Goal: Task Accomplishment & Management: Manage account settings

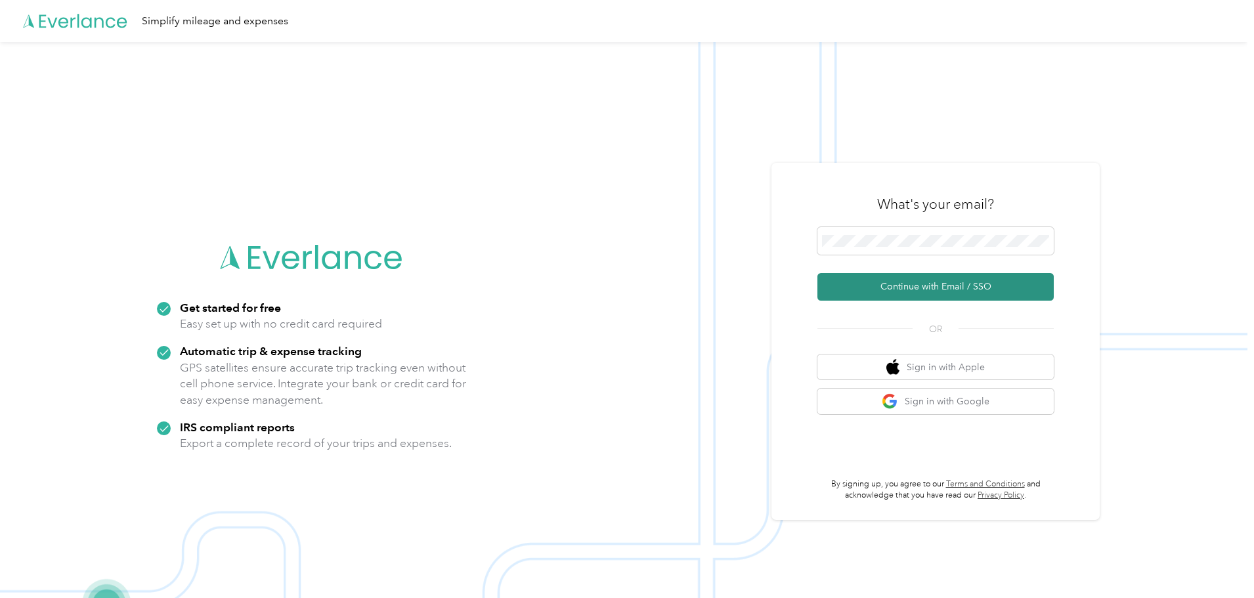
click at [969, 288] on button "Continue with Email / SSO" at bounding box center [935, 287] width 236 height 28
click at [1001, 286] on button "Continue with Email / SSO" at bounding box center [935, 287] width 236 height 28
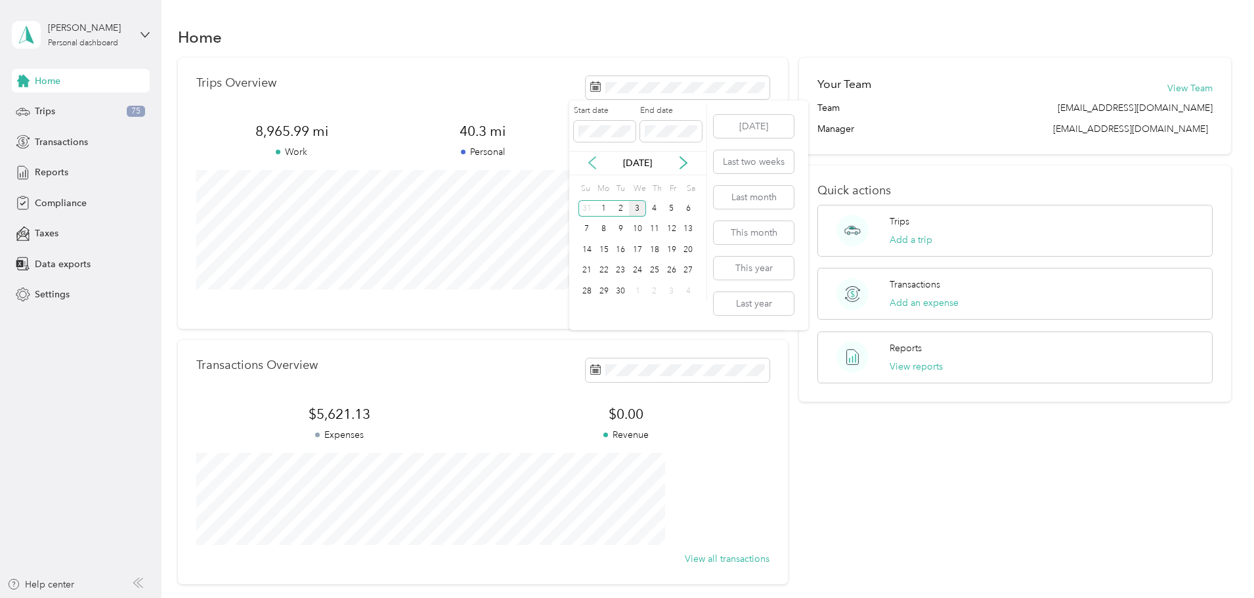
click at [589, 166] on icon at bounding box center [592, 162] width 13 height 13
click at [672, 210] on div "1" at bounding box center [671, 208] width 17 height 16
click at [587, 306] on div "31" at bounding box center [586, 312] width 17 height 16
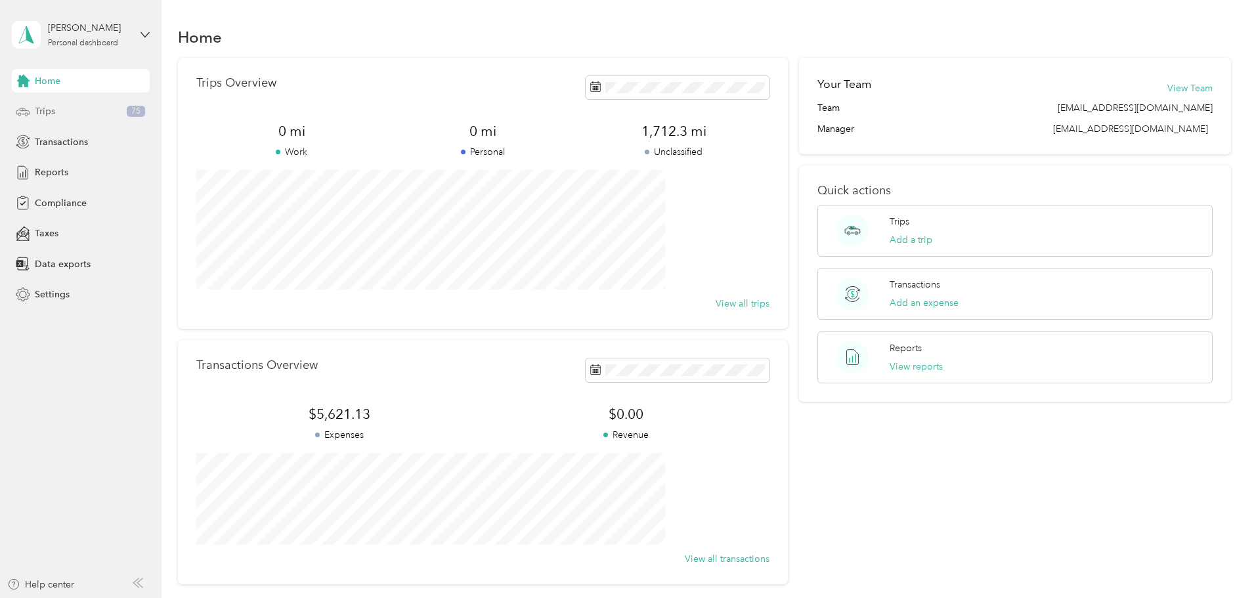
click at [45, 113] on span "Trips" at bounding box center [45, 111] width 20 height 14
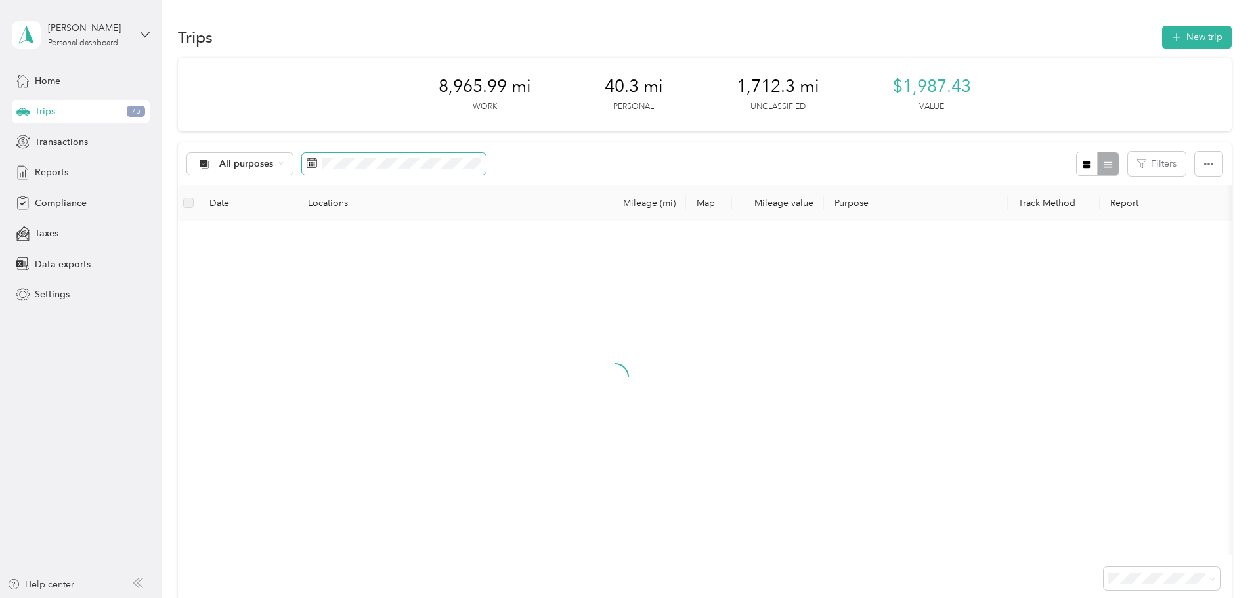
click at [440, 170] on span at bounding box center [394, 164] width 184 height 22
click at [440, 169] on span at bounding box center [394, 164] width 184 height 22
click at [439, 153] on span at bounding box center [394, 164] width 184 height 22
click at [406, 236] on icon at bounding box center [412, 238] width 13 height 13
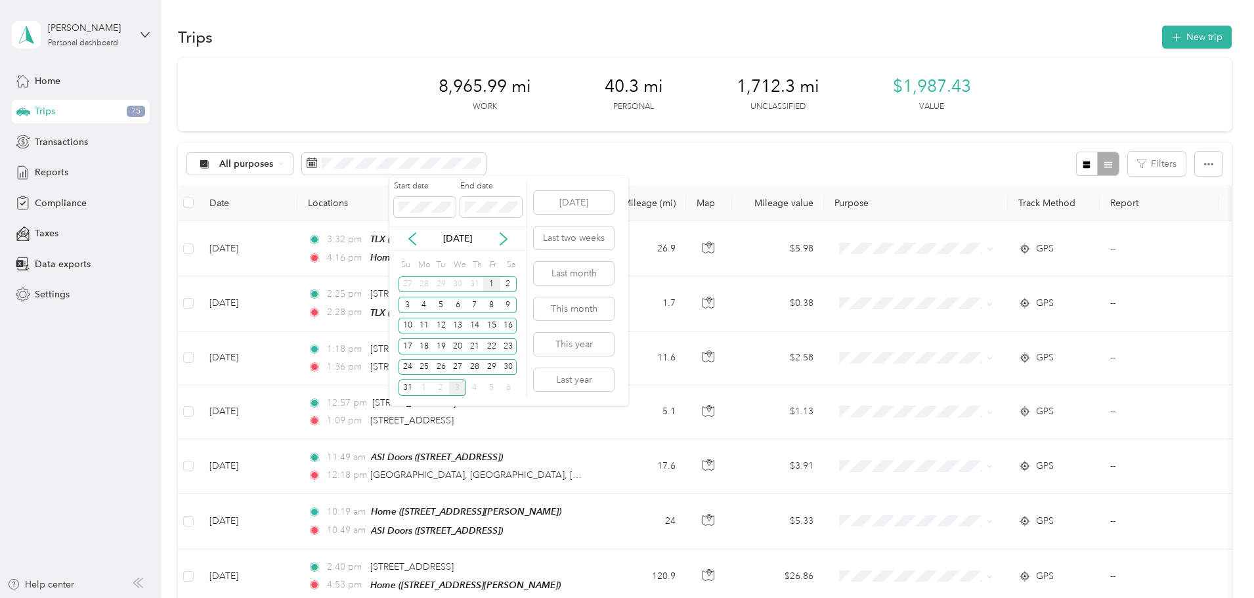
click at [487, 280] on div "1" at bounding box center [491, 284] width 17 height 16
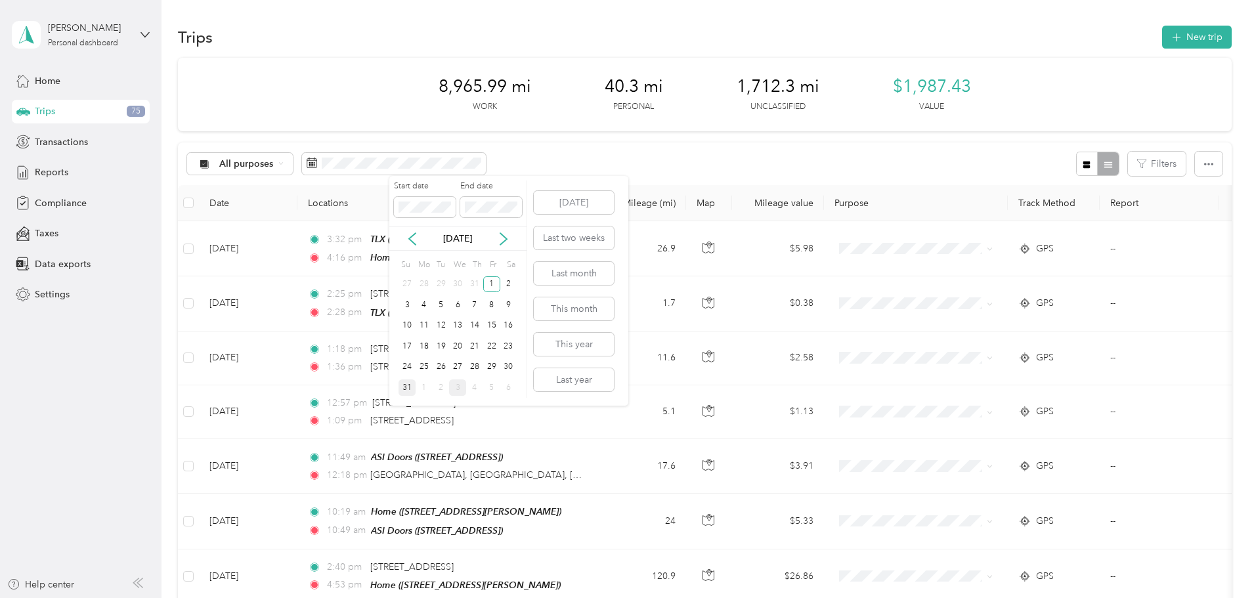
click at [406, 389] on div "31" at bounding box center [406, 387] width 17 height 16
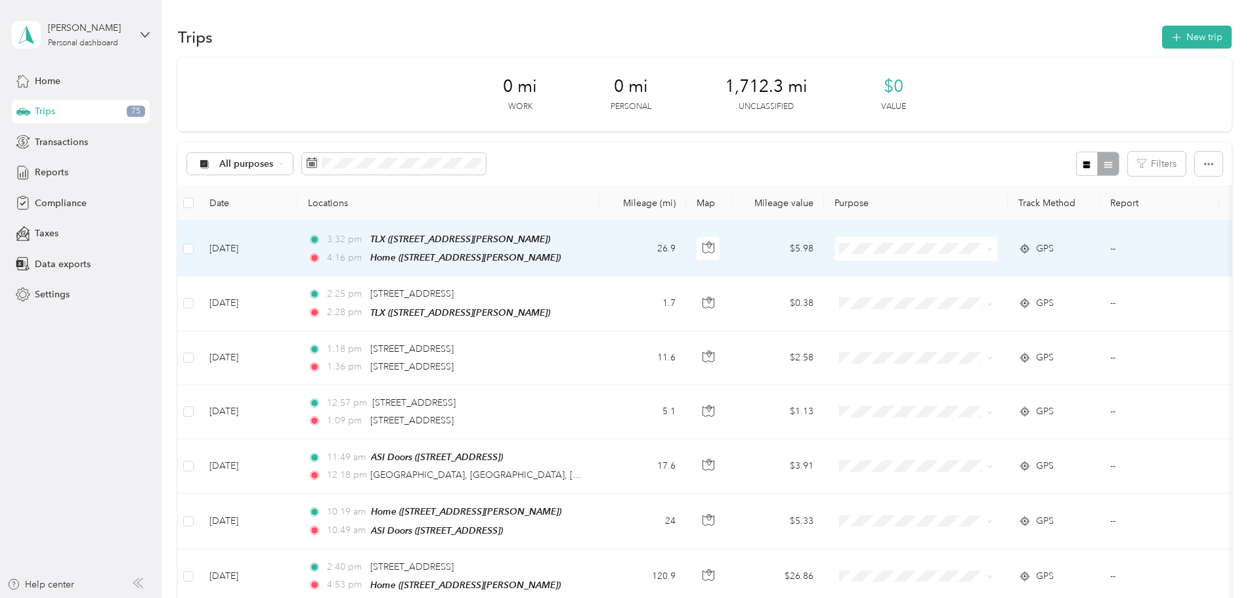
click at [584, 248] on div "3:32 pm TLX (N27W23727 [PERSON_NAME][STREET_ADDRESS][PERSON_NAME]) 4:16 pm Home…" at bounding box center [446, 248] width 276 height 33
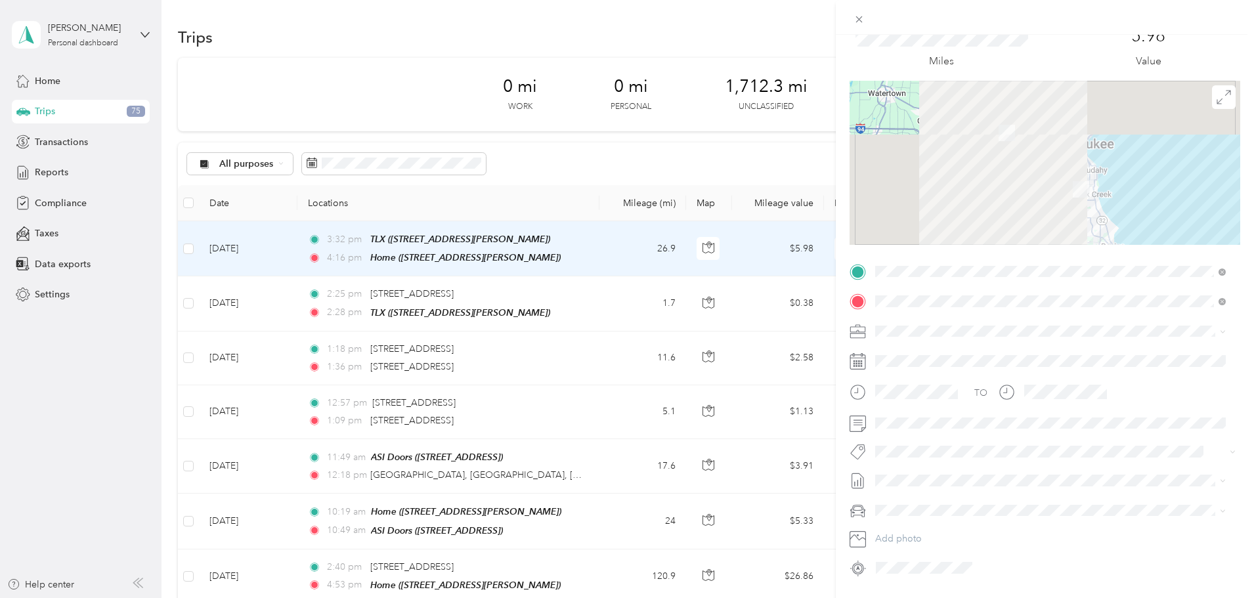
scroll to position [91, 0]
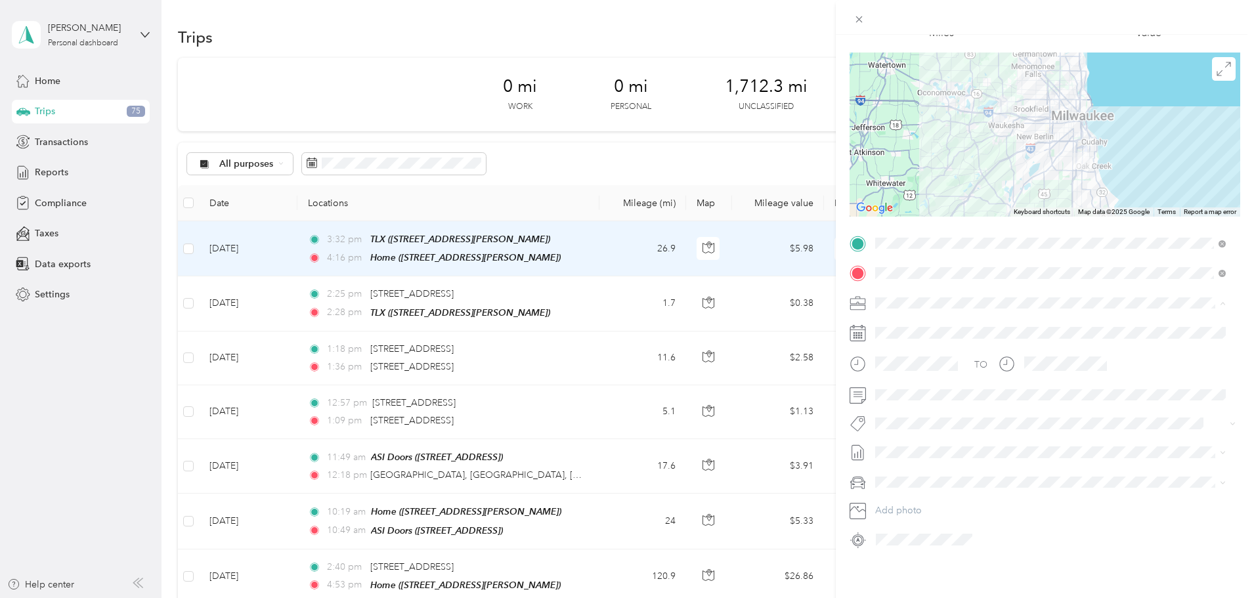
click at [924, 315] on span "Phoenix Contact" at bounding box center [914, 315] width 68 height 11
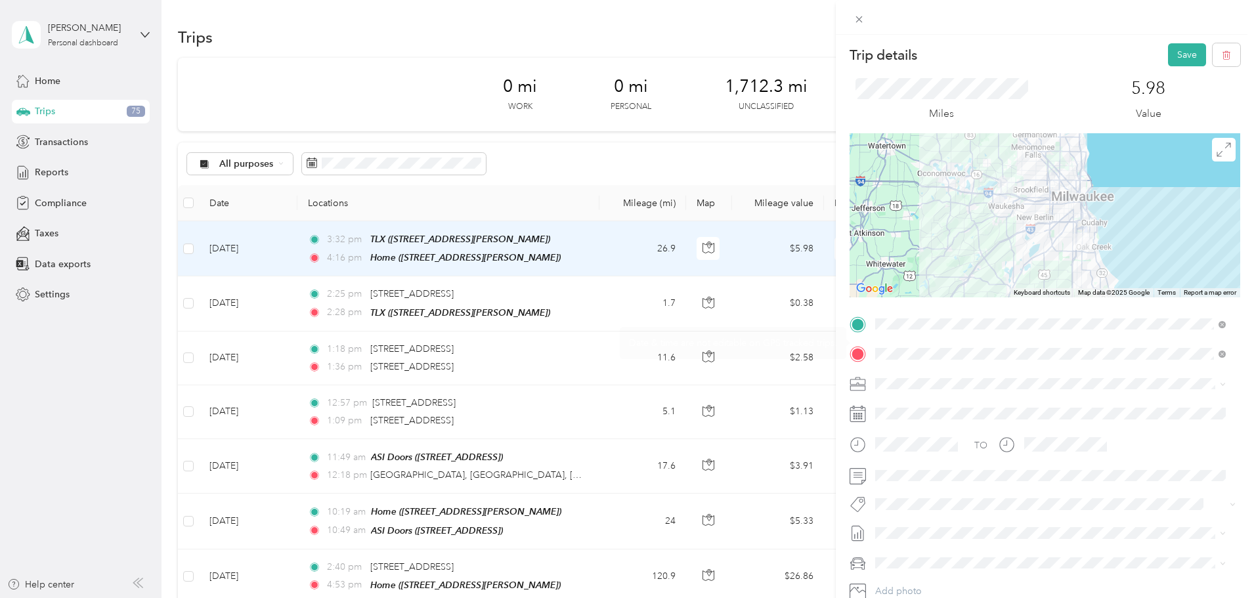
scroll to position [0, 0]
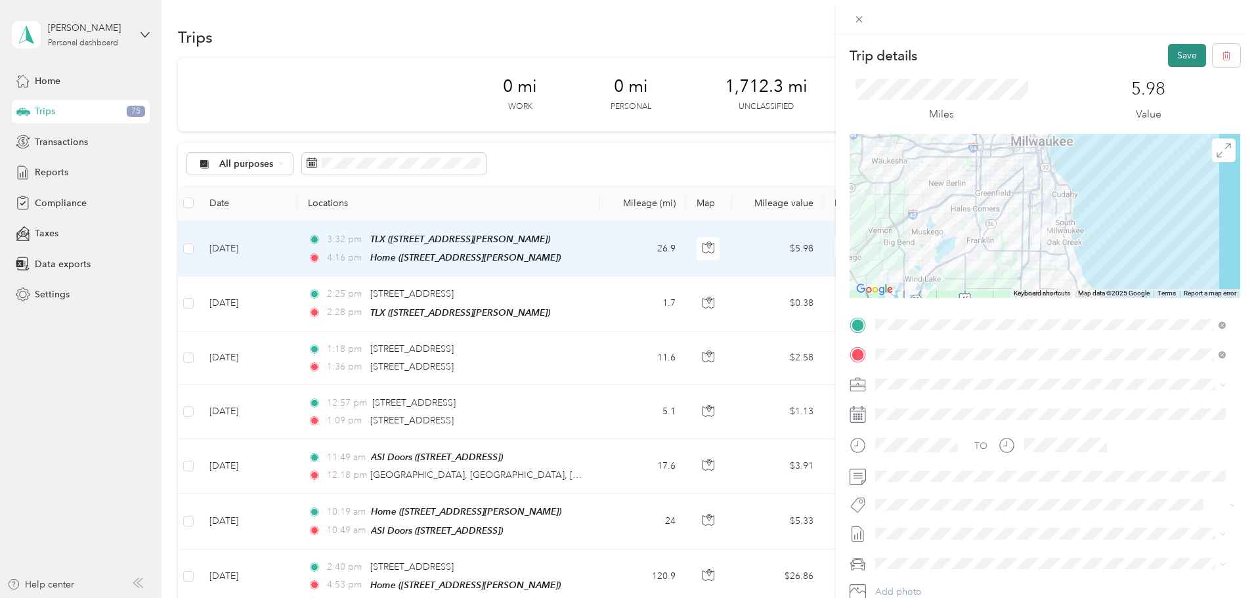
click at [1174, 59] on button "Save" at bounding box center [1187, 55] width 38 height 23
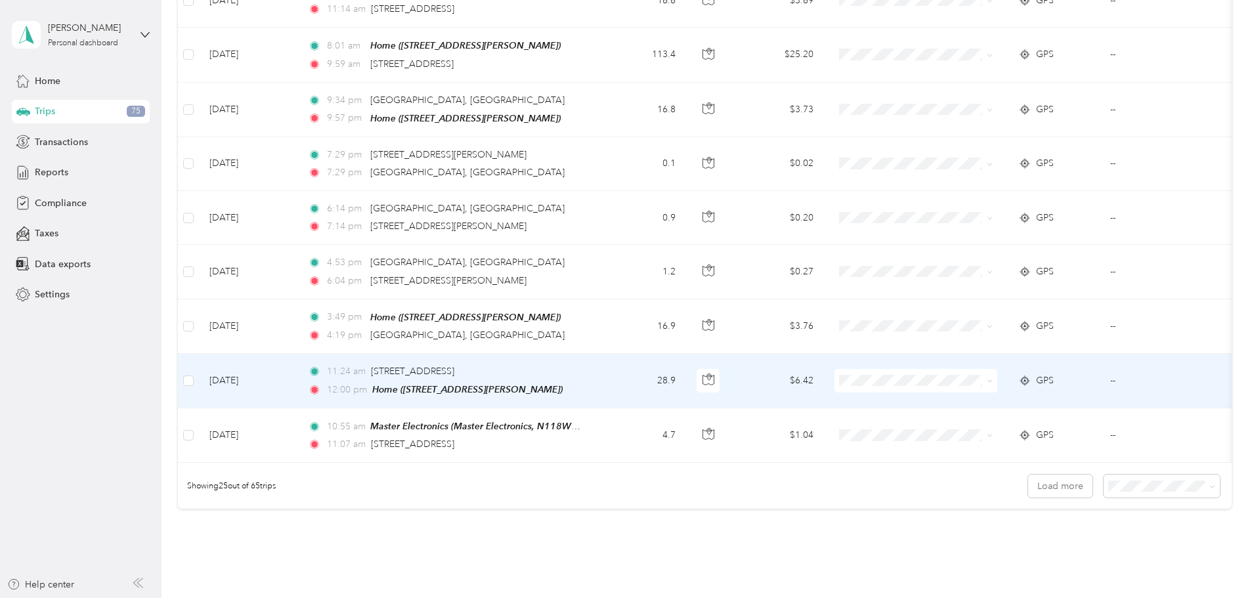
scroll to position [1210, 0]
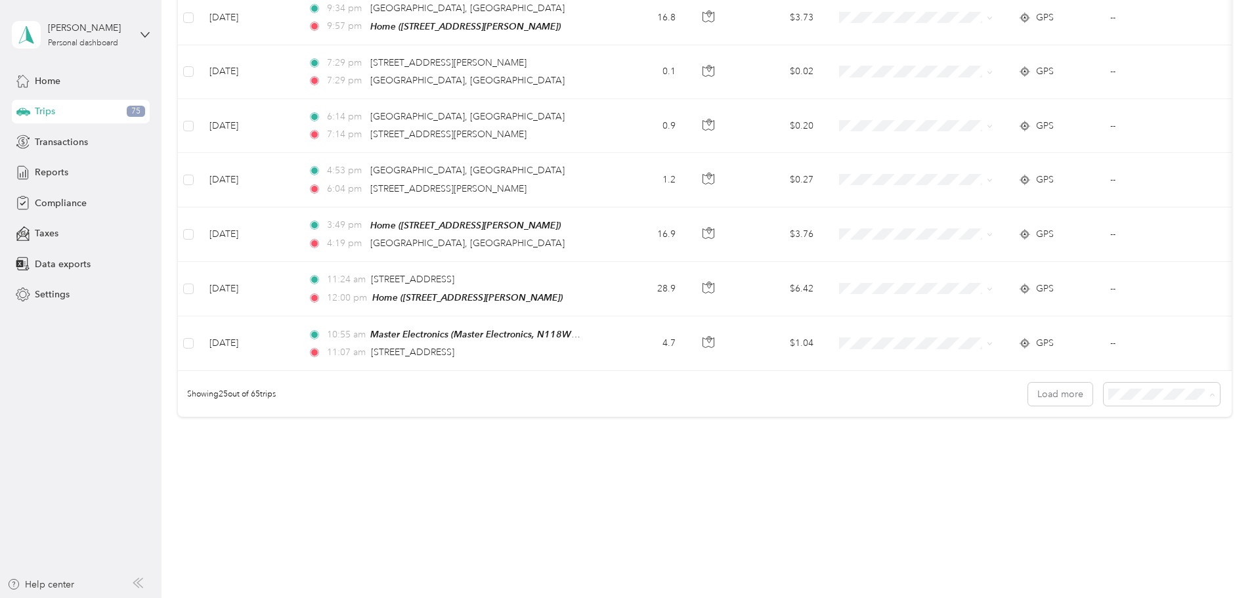
click at [1067, 459] on span "100 per load" at bounding box center [1049, 463] width 54 height 11
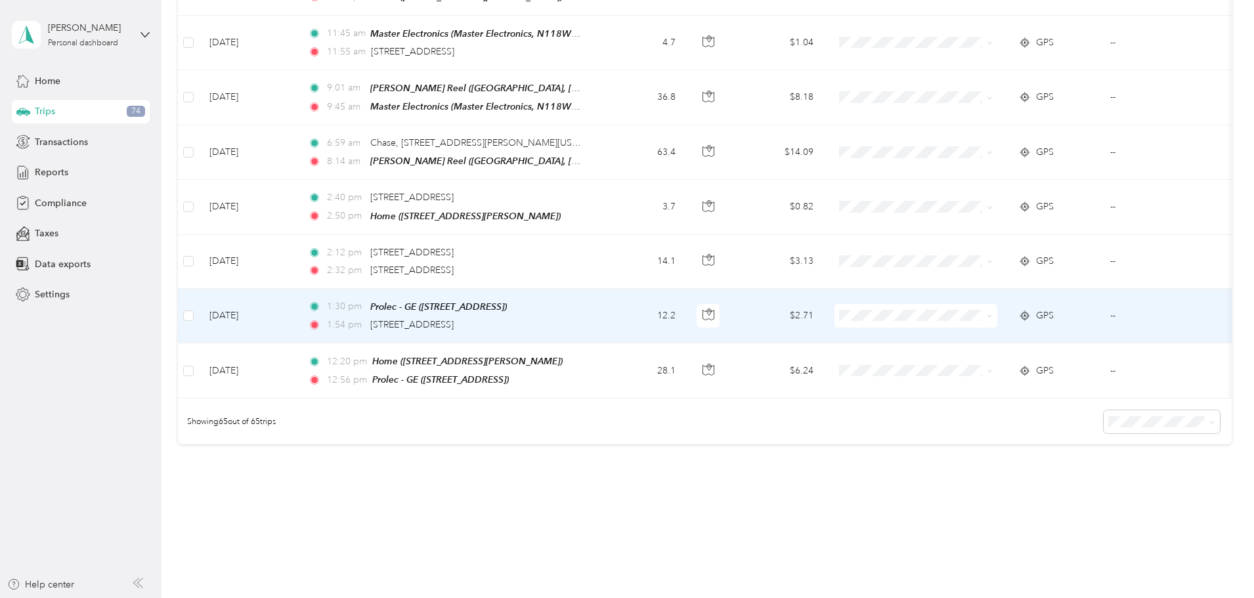
scroll to position [3370, 0]
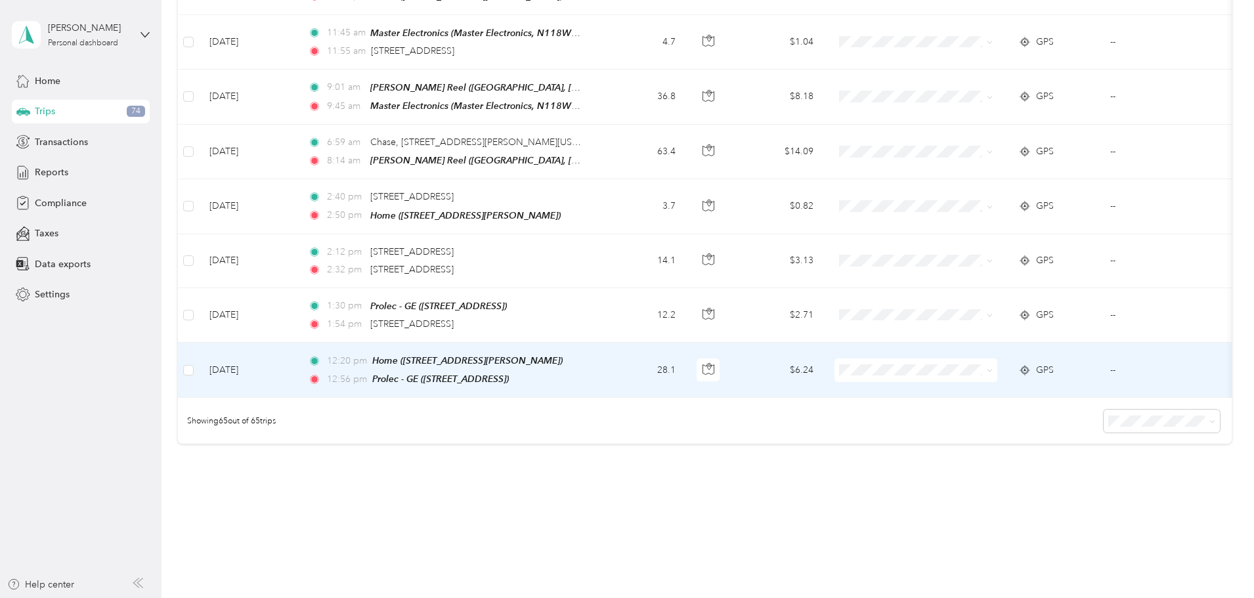
click at [686, 343] on td "28.1" at bounding box center [642, 370] width 87 height 55
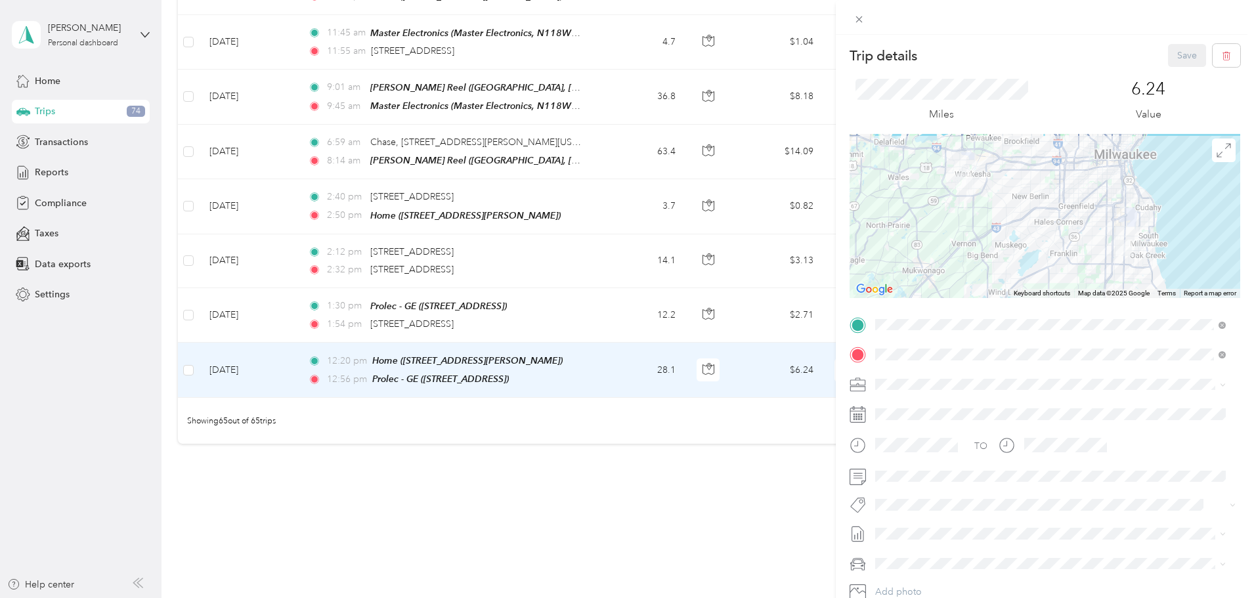
click at [910, 412] on li "Phoenix Contact" at bounding box center [1050, 404] width 360 height 23
click at [1182, 59] on button "Save" at bounding box center [1187, 55] width 38 height 23
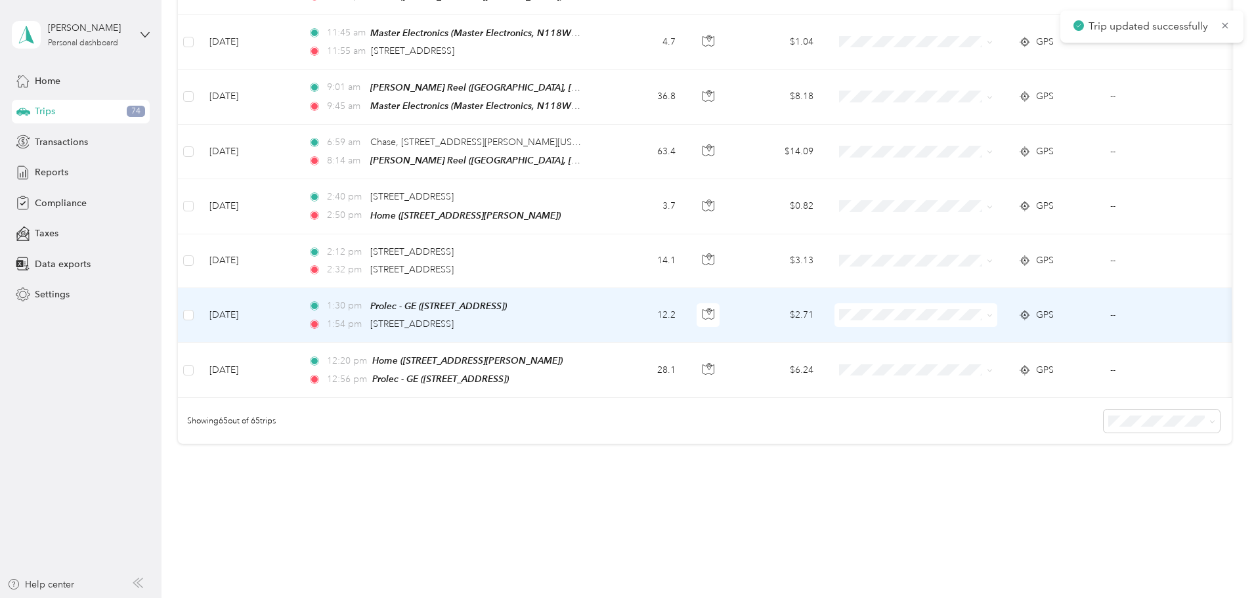
click at [599, 293] on td "1:30 pm Prolec - GE ([STREET_ADDRESS]) 1:54 pm [STREET_ADDRESS]" at bounding box center [448, 315] width 302 height 54
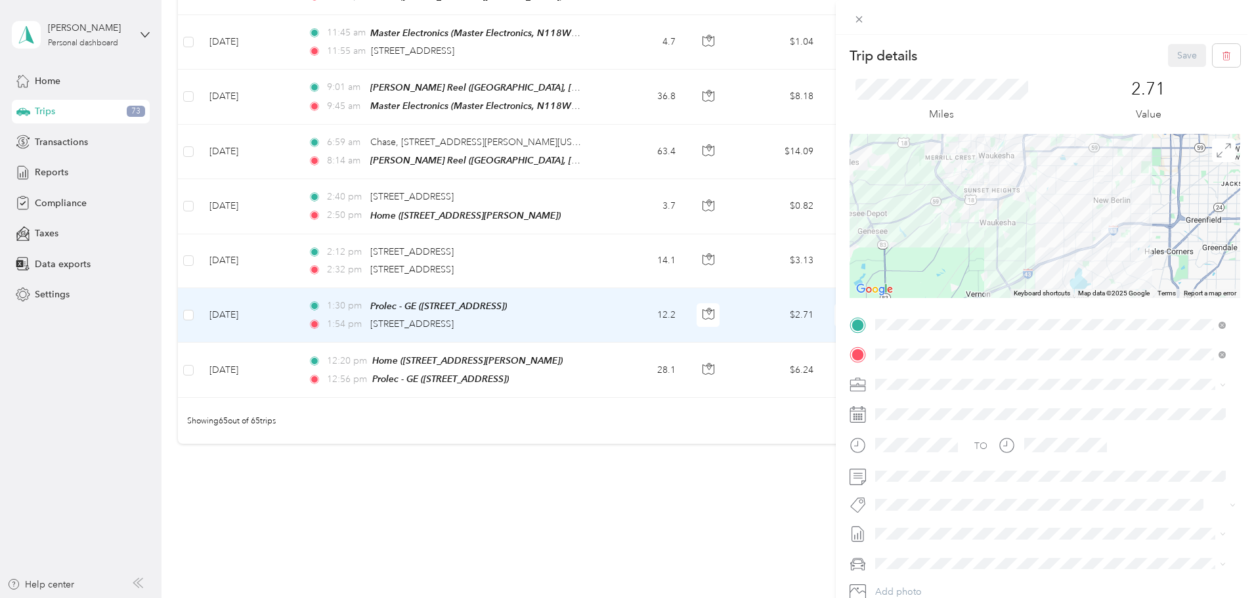
click at [647, 226] on div "Trip details Save This trip cannot be edited because it is either under review,…" at bounding box center [627, 299] width 1254 height 598
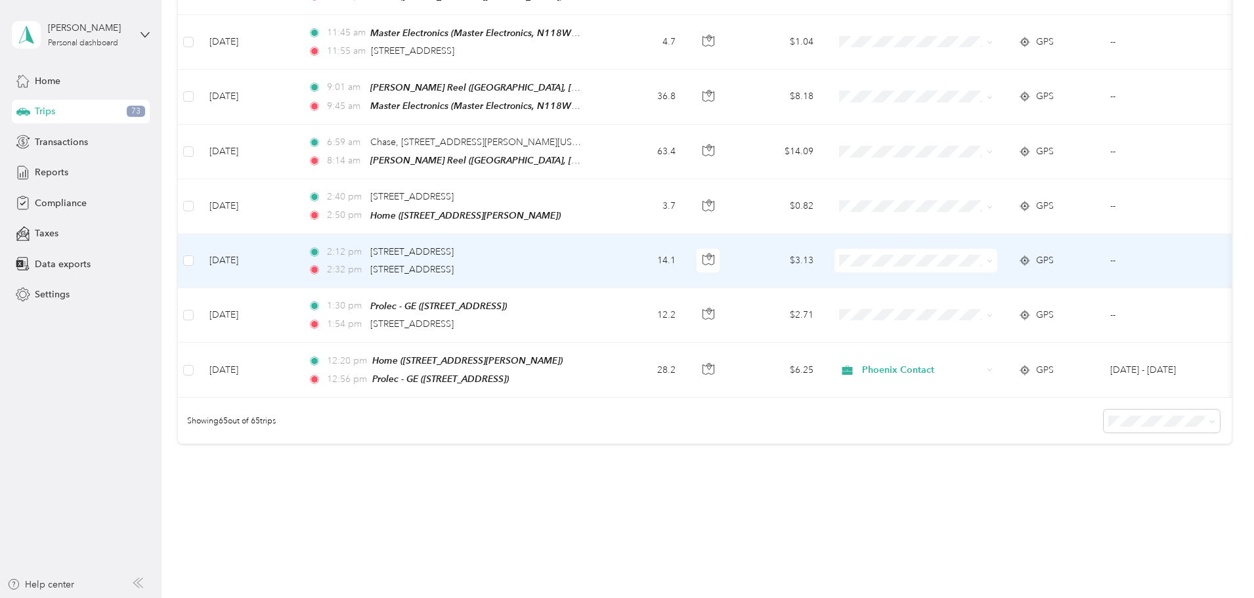
click at [584, 263] on div "2:32 pm [STREET_ADDRESS]" at bounding box center [446, 270] width 276 height 14
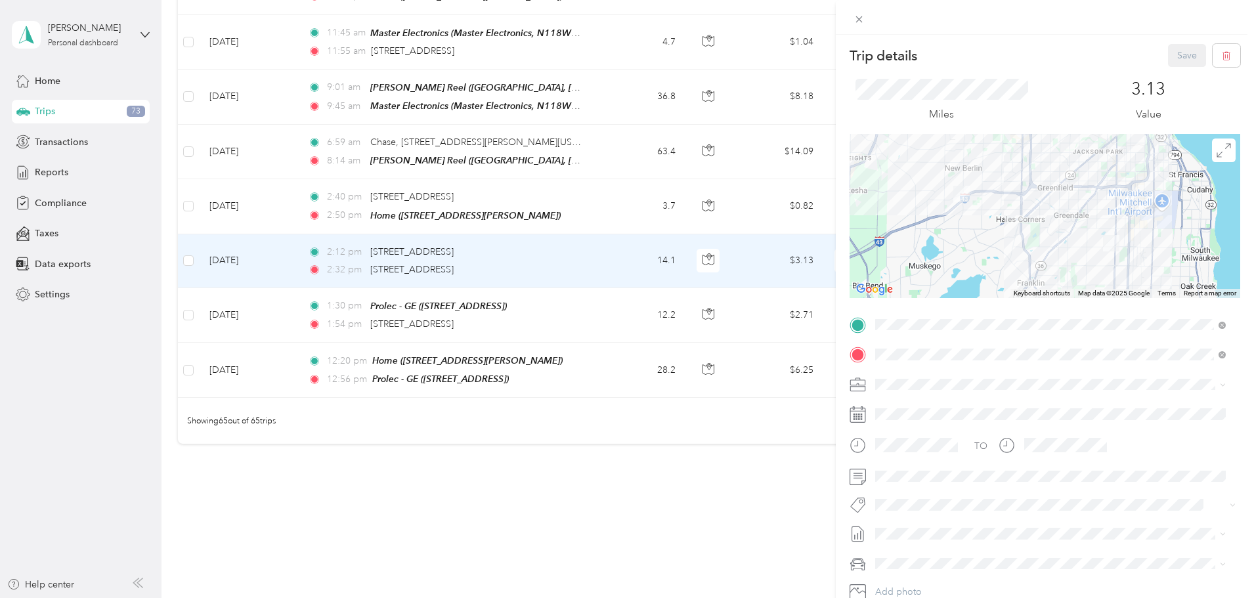
click at [672, 293] on div "Trip details Save This trip cannot be edited because it is either under review,…" at bounding box center [627, 299] width 1254 height 598
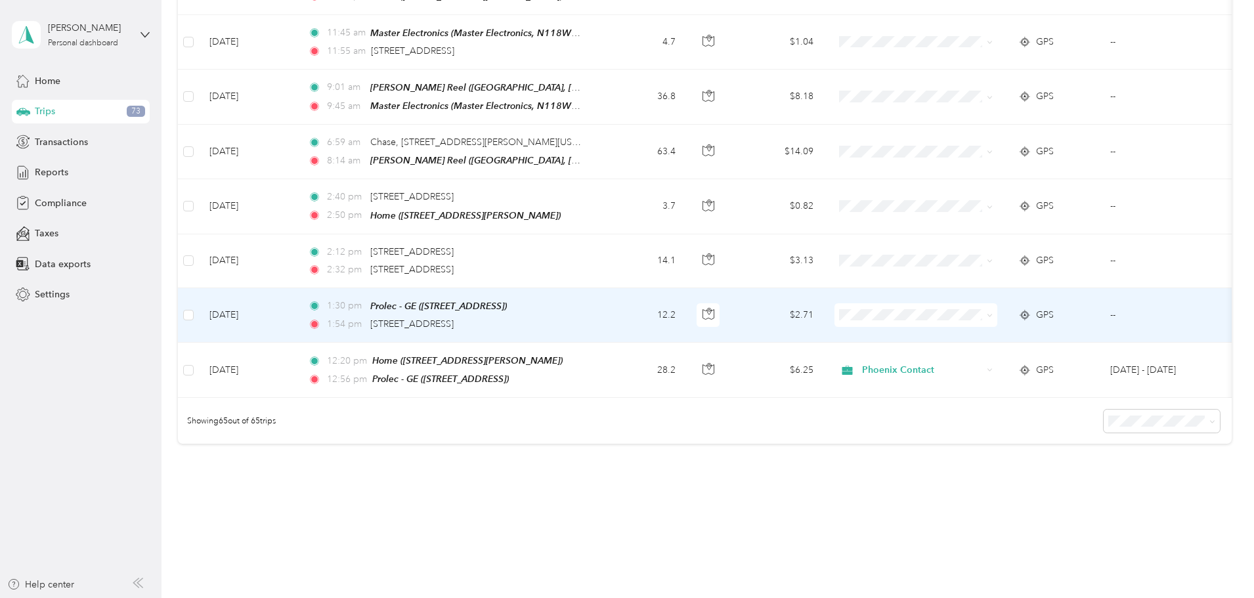
click at [997, 303] on span at bounding box center [915, 315] width 163 height 24
click at [992, 312] on icon at bounding box center [990, 315] width 6 height 6
click at [996, 307] on li "Phoenix Contact" at bounding box center [1003, 303] width 163 height 23
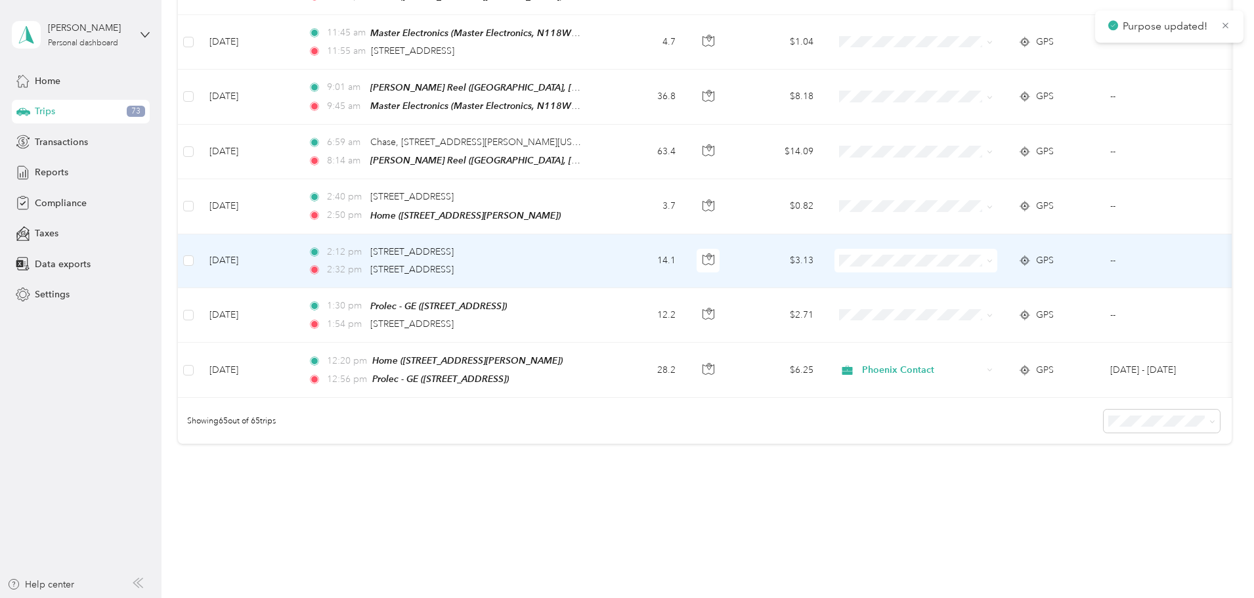
click at [991, 260] on icon at bounding box center [989, 261] width 4 height 3
click at [1035, 253] on span "Phoenix Contact" at bounding box center [1014, 250] width 121 height 14
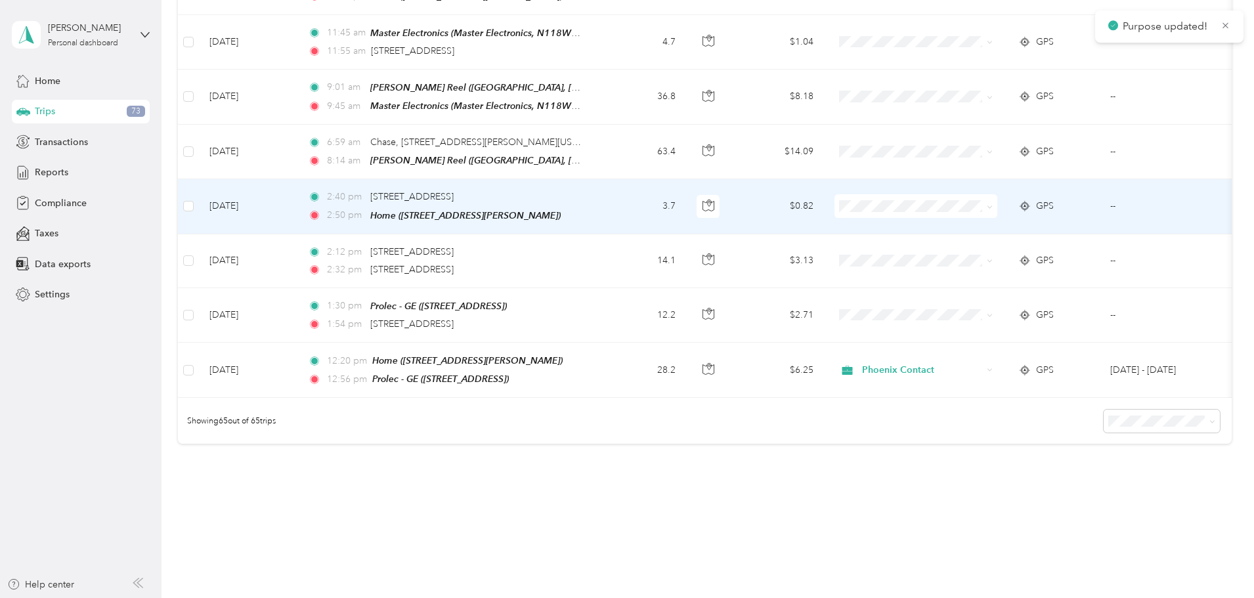
click at [992, 204] on icon at bounding box center [990, 207] width 6 height 6
click at [1041, 196] on span "Phoenix Contact" at bounding box center [1014, 196] width 121 height 14
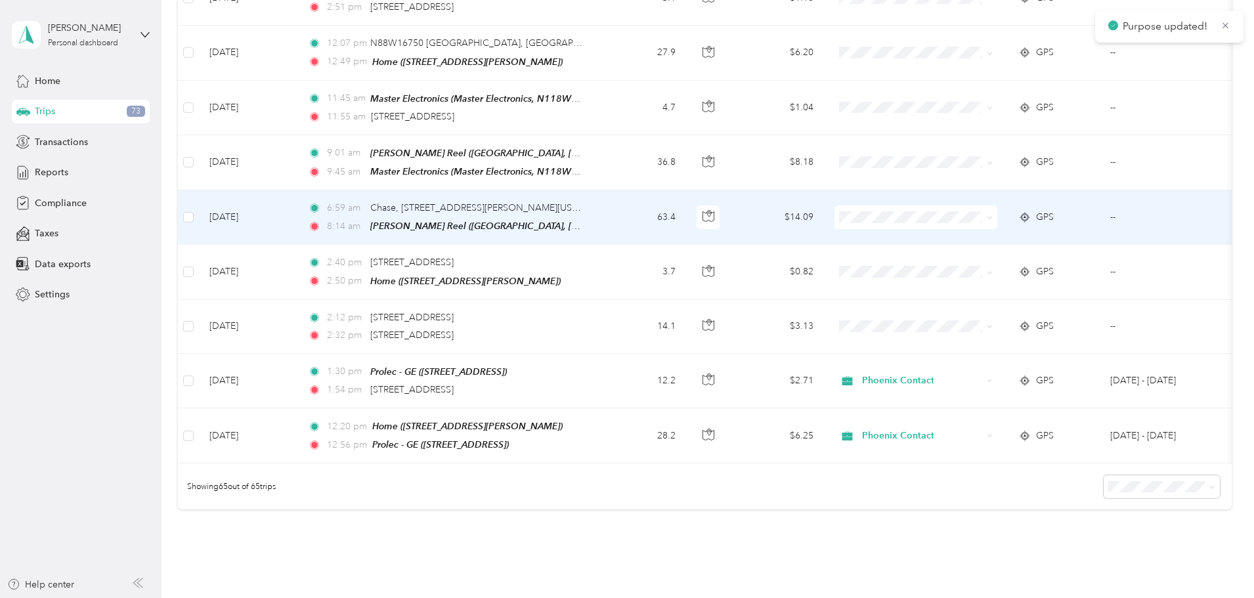
scroll to position [3239, 0]
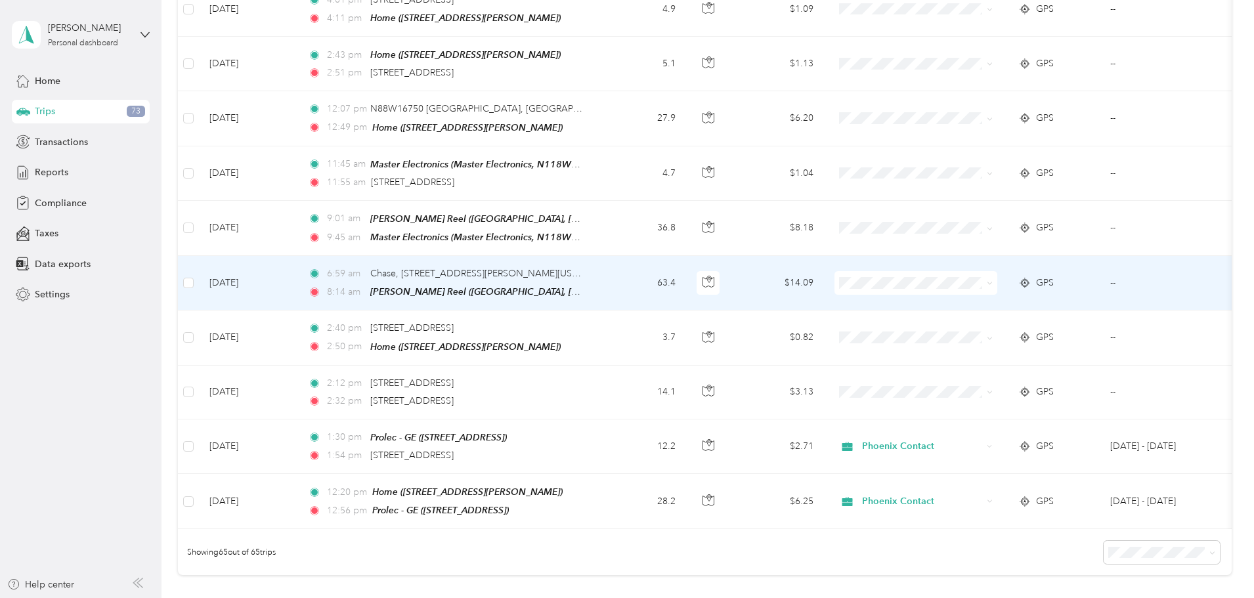
click at [992, 280] on icon at bounding box center [990, 283] width 6 height 6
drag, startPoint x: 987, startPoint y: 272, endPoint x: 1011, endPoint y: 200, distance: 76.2
click at [987, 269] on span "Phoenix Contact" at bounding box center [1014, 273] width 121 height 14
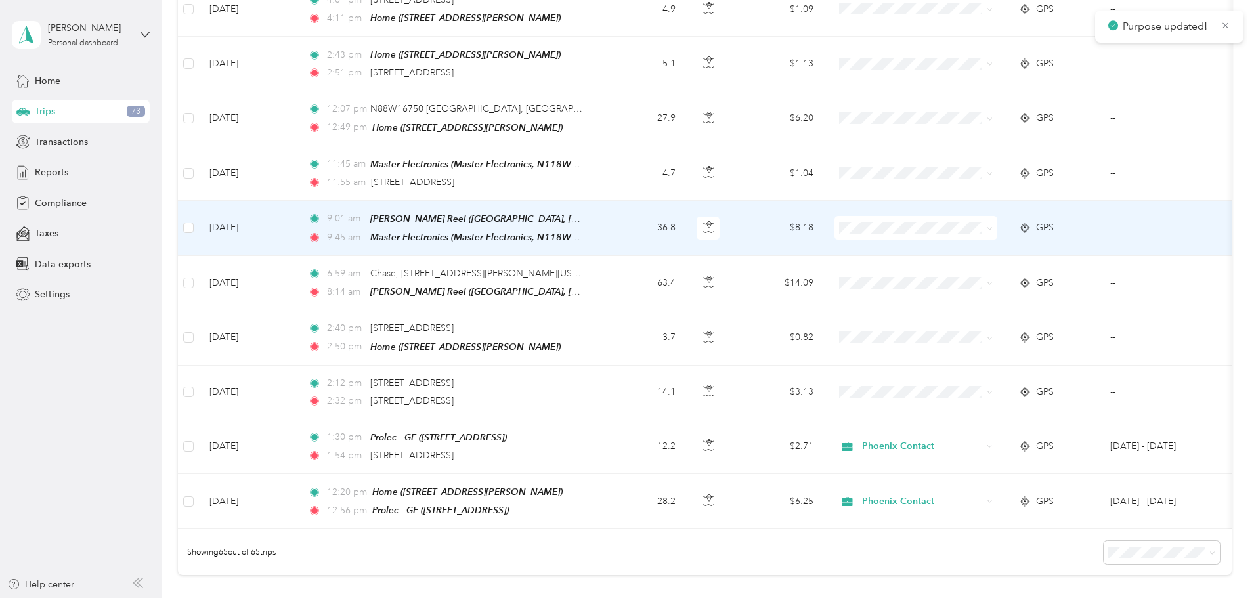
click at [992, 226] on icon at bounding box center [990, 229] width 6 height 6
click at [1040, 221] on li "Phoenix Contact" at bounding box center [1003, 218] width 163 height 23
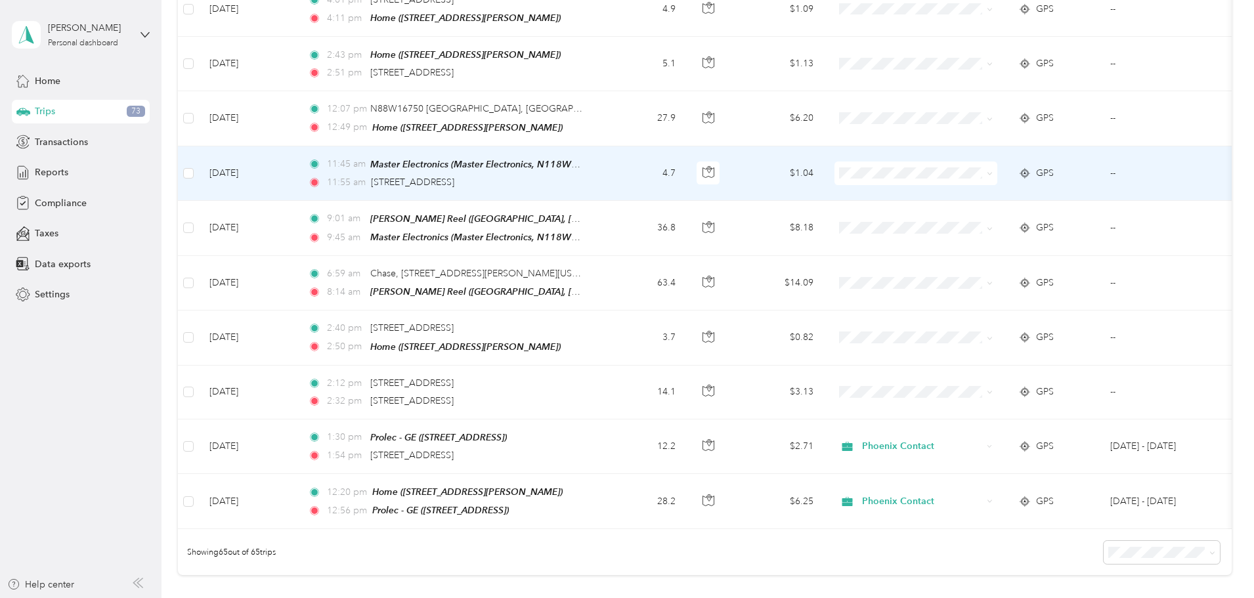
click at [992, 171] on icon at bounding box center [990, 174] width 6 height 6
click at [1053, 165] on span "Phoenix Contact" at bounding box center [1014, 165] width 121 height 14
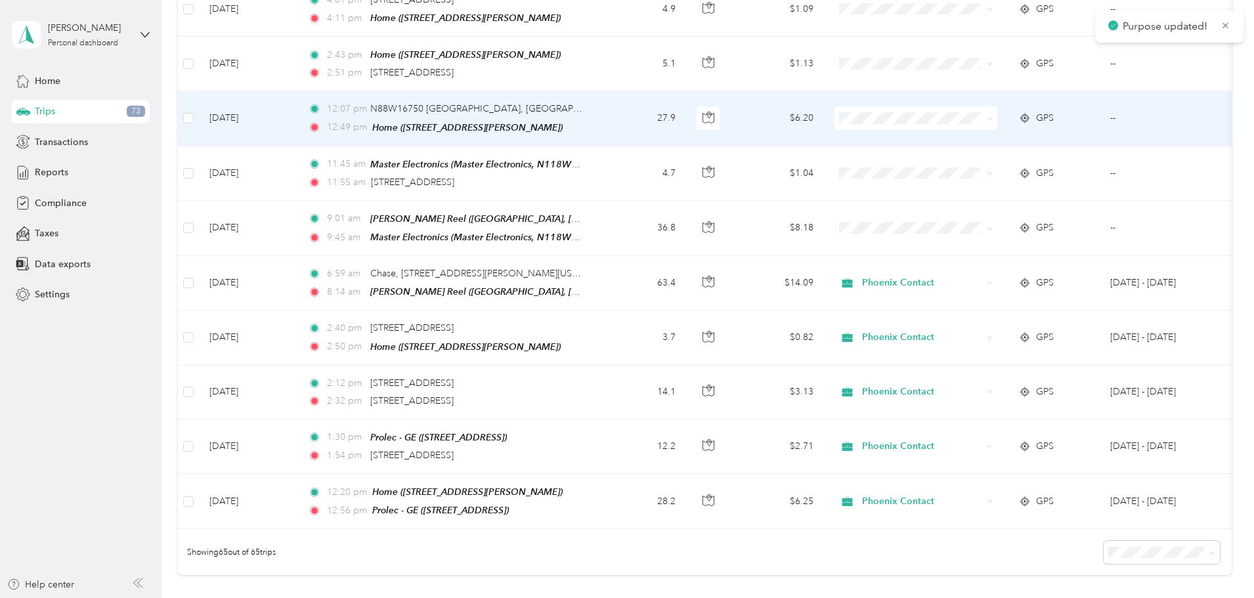
click at [997, 106] on span at bounding box center [915, 118] width 163 height 24
click at [992, 116] on icon at bounding box center [990, 119] width 6 height 6
click at [1023, 108] on span "Phoenix Contact" at bounding box center [1014, 111] width 121 height 14
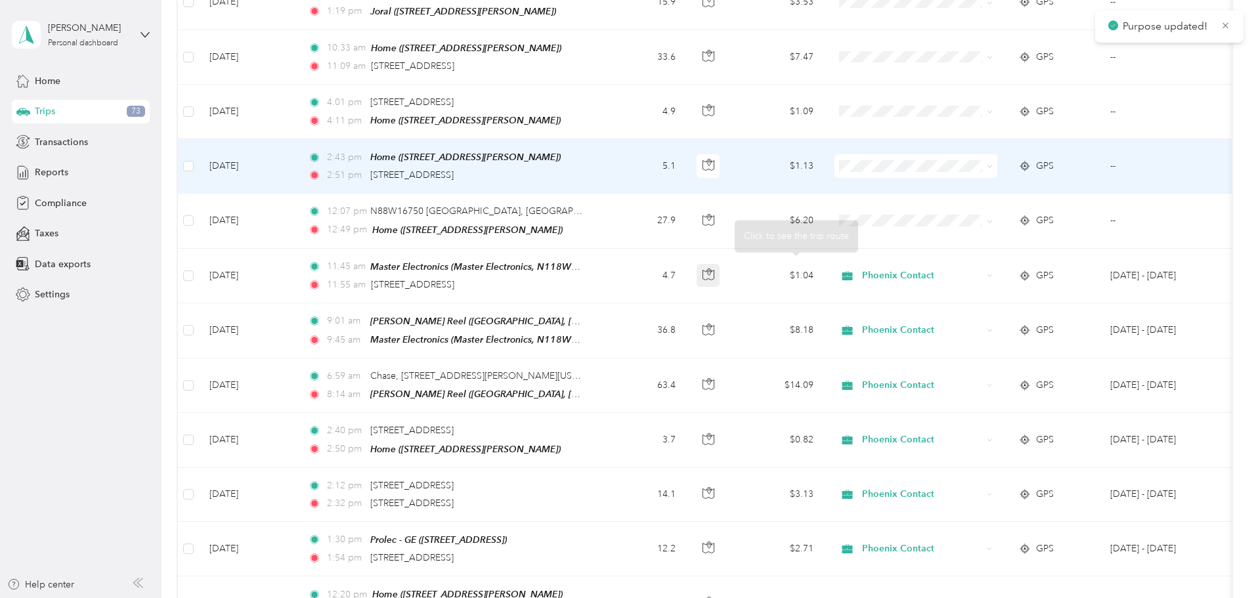
scroll to position [2976, 0]
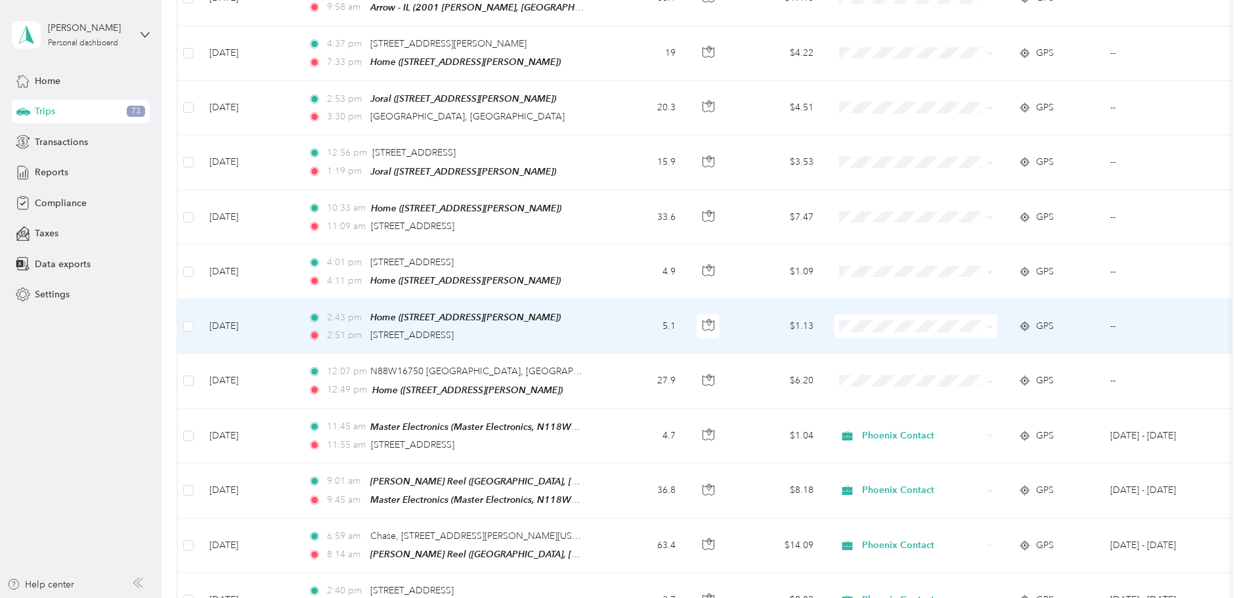
click at [686, 299] on td "5.1" at bounding box center [642, 326] width 87 height 54
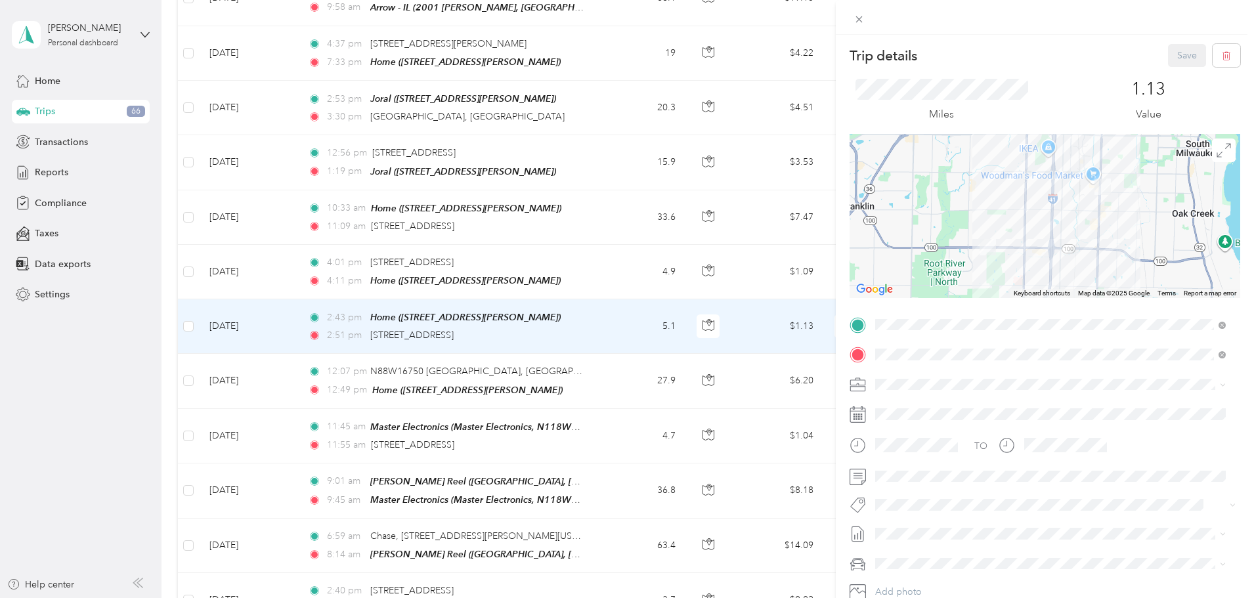
click at [683, 300] on div "Trip details Save This trip cannot be edited because it is either under review,…" at bounding box center [627, 299] width 1254 height 598
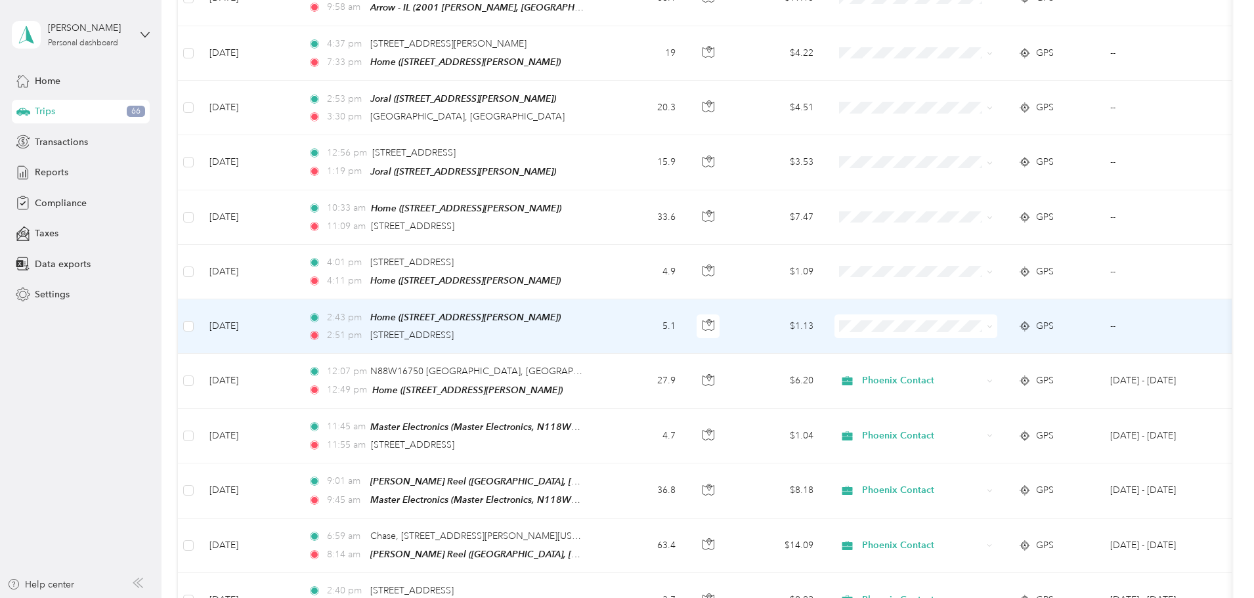
click at [992, 324] on icon at bounding box center [990, 327] width 6 height 6
drag, startPoint x: 1008, startPoint y: 341, endPoint x: 981, endPoint y: 258, distance: 87.0
click at [1008, 339] on span "Personal" at bounding box center [1014, 343] width 121 height 14
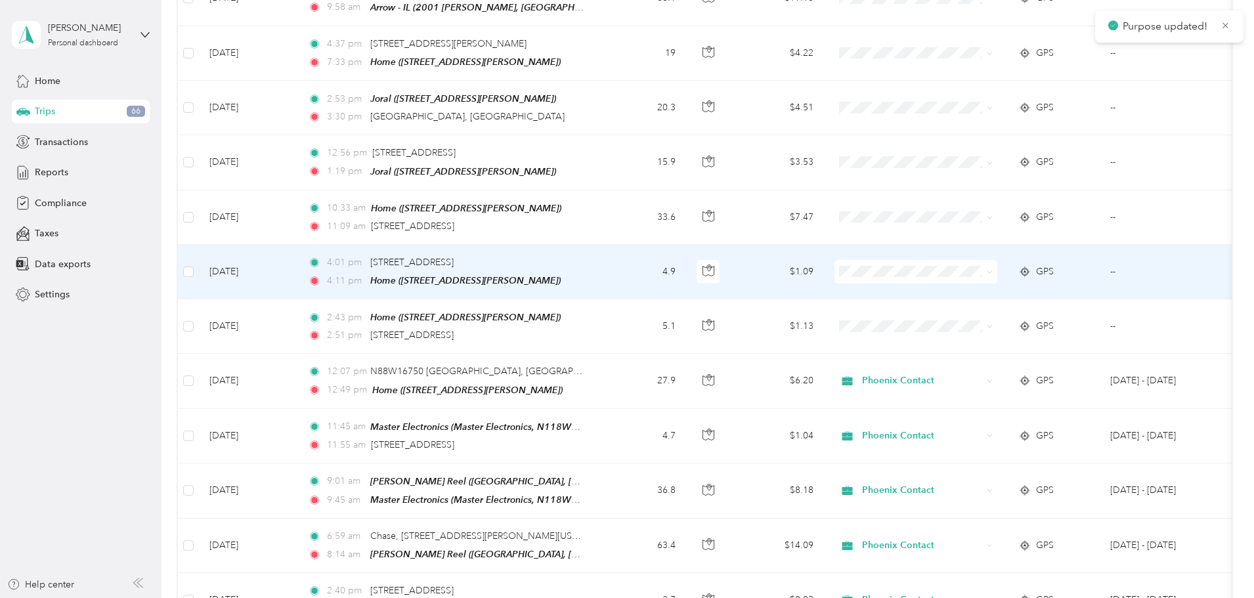
click at [992, 269] on icon at bounding box center [990, 272] width 6 height 6
click at [981, 289] on span "Personal" at bounding box center [1014, 289] width 121 height 14
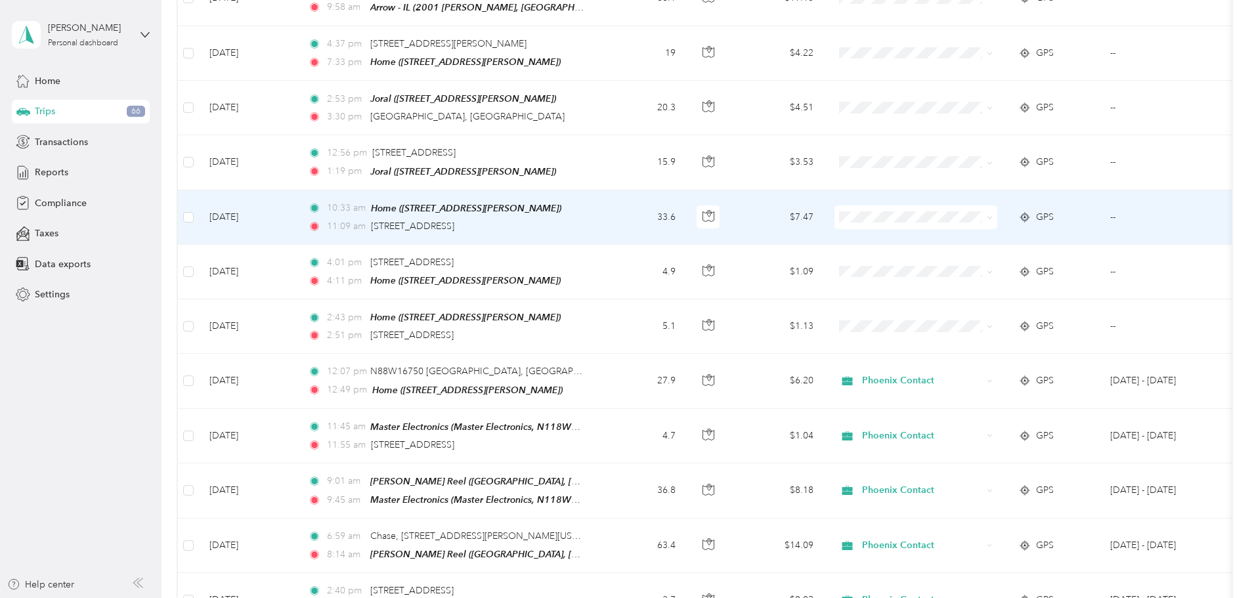
click at [686, 198] on td "33.6" at bounding box center [642, 217] width 87 height 54
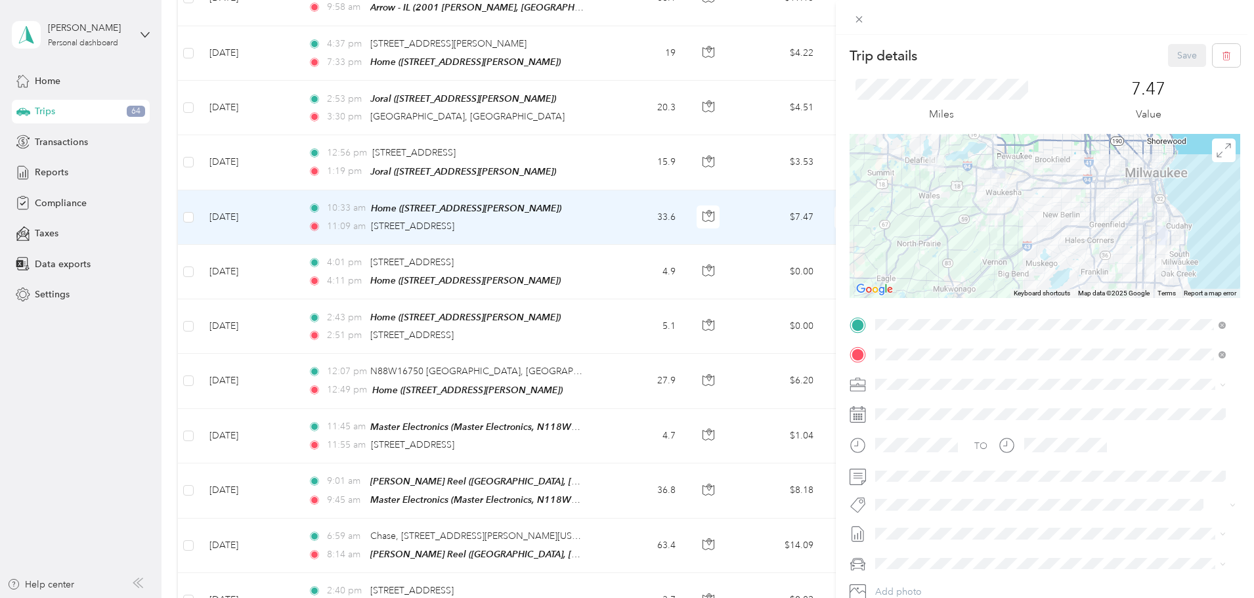
drag, startPoint x: 653, startPoint y: 188, endPoint x: 638, endPoint y: 173, distance: 20.9
click at [653, 188] on div "Trip details Save This trip cannot be edited because it is either under review,…" at bounding box center [627, 299] width 1254 height 598
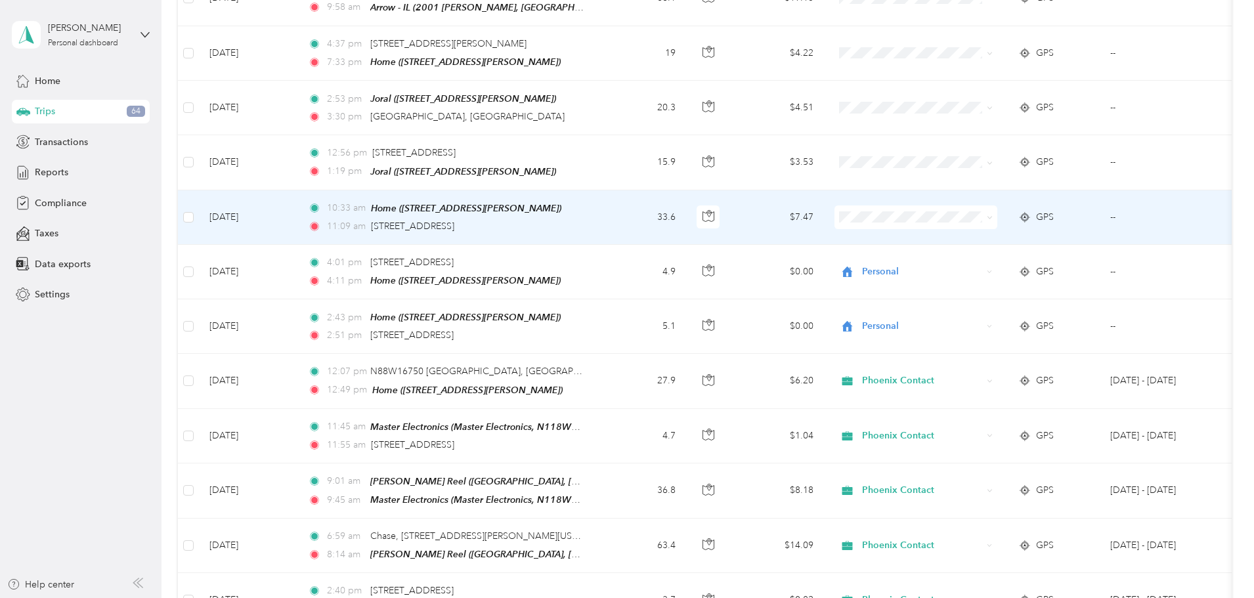
click at [599, 194] on td "10:33 am Home ([STREET_ADDRESS][PERSON_NAME]) 11:09 am [STREET_ADDRESS]" at bounding box center [448, 217] width 302 height 54
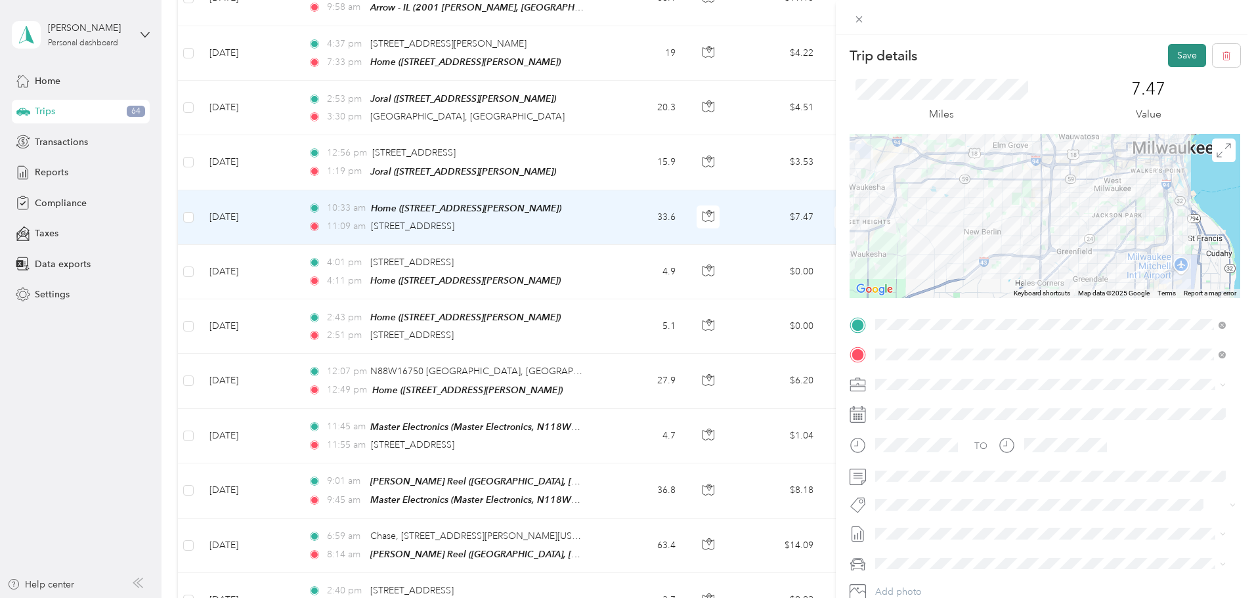
drag, startPoint x: 1183, startPoint y: 57, endPoint x: 1173, endPoint y: 54, distance: 11.0
click at [1183, 56] on button "Save" at bounding box center [1187, 55] width 38 height 23
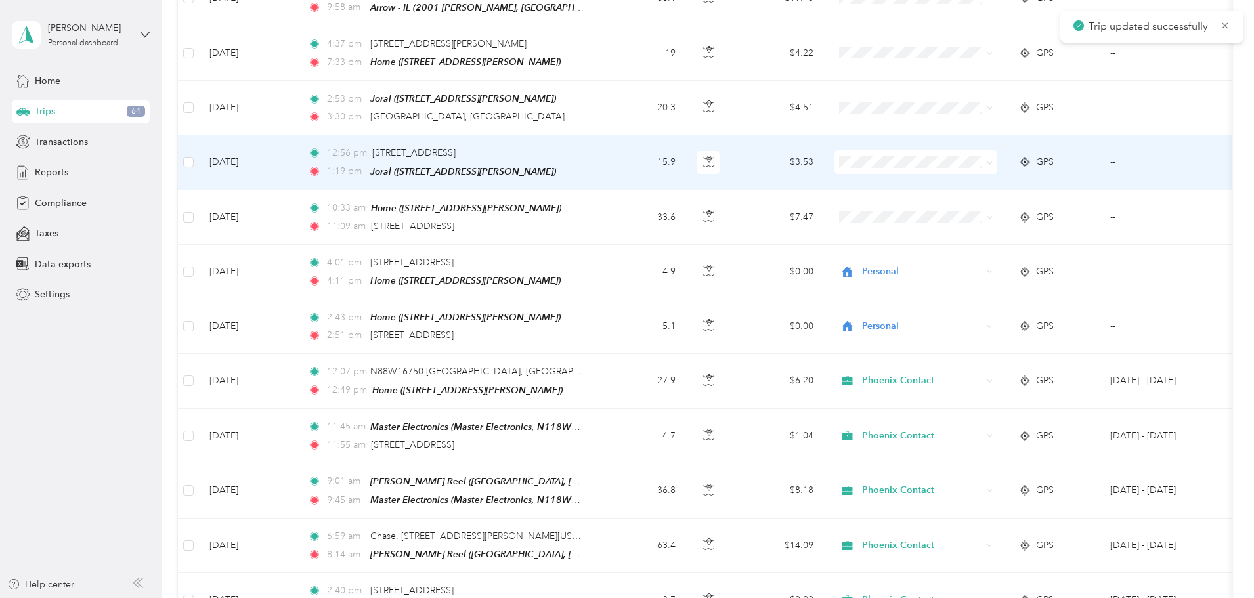
click at [686, 138] on td "15.9" at bounding box center [642, 162] width 87 height 54
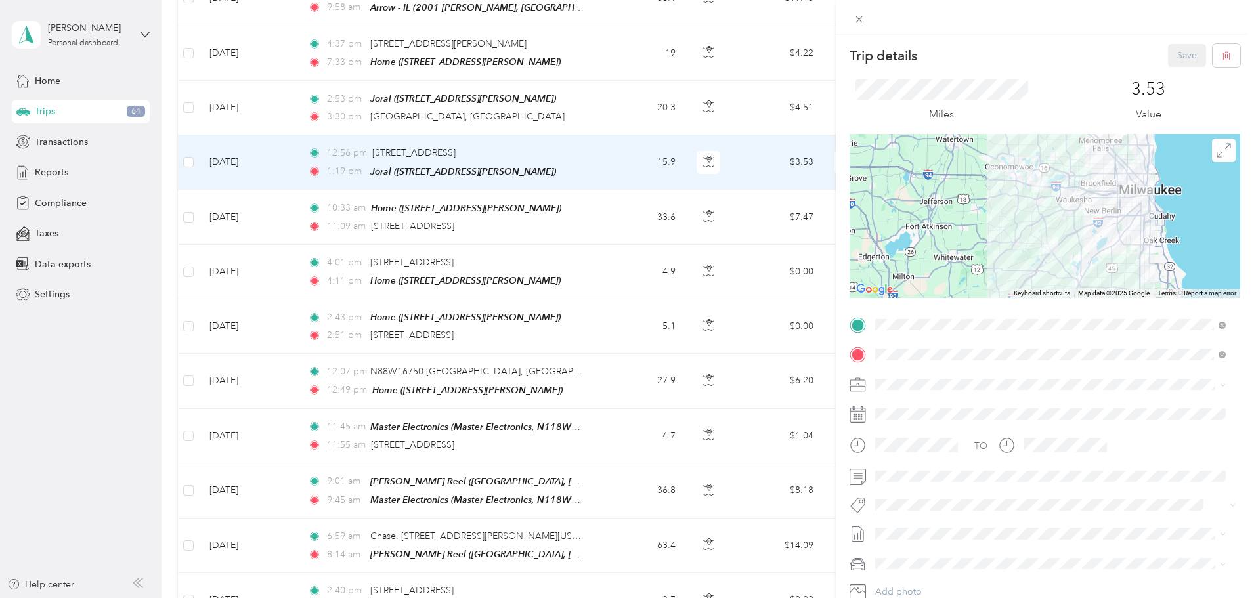
scroll to position [91, 0]
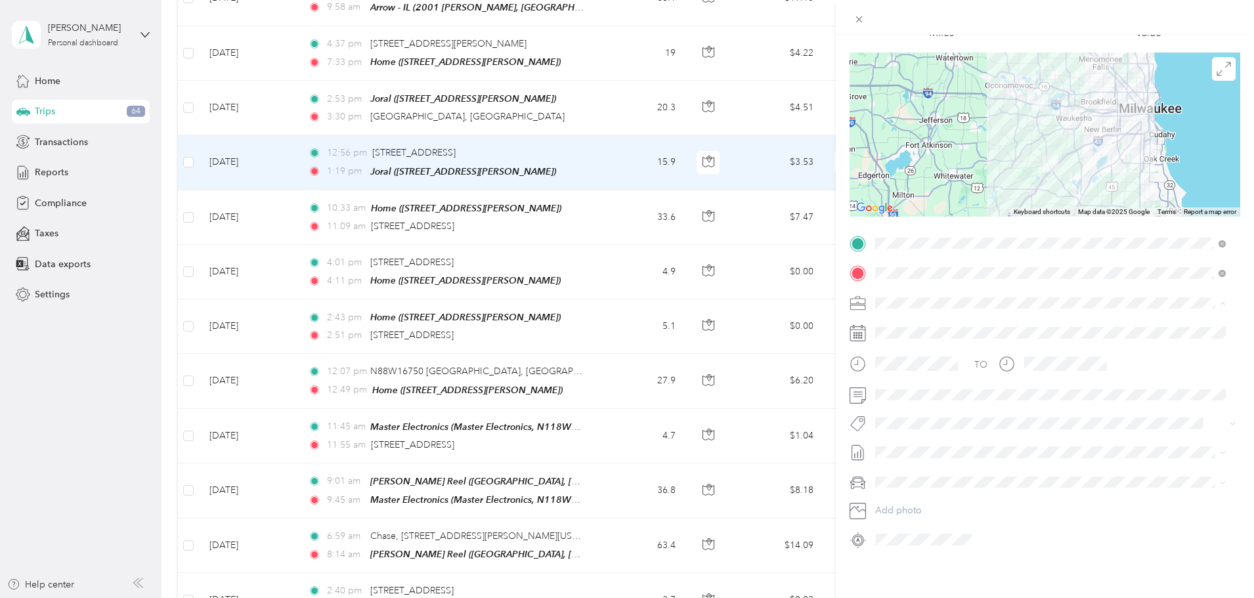
click at [920, 318] on span "Phoenix Contact" at bounding box center [914, 315] width 68 height 11
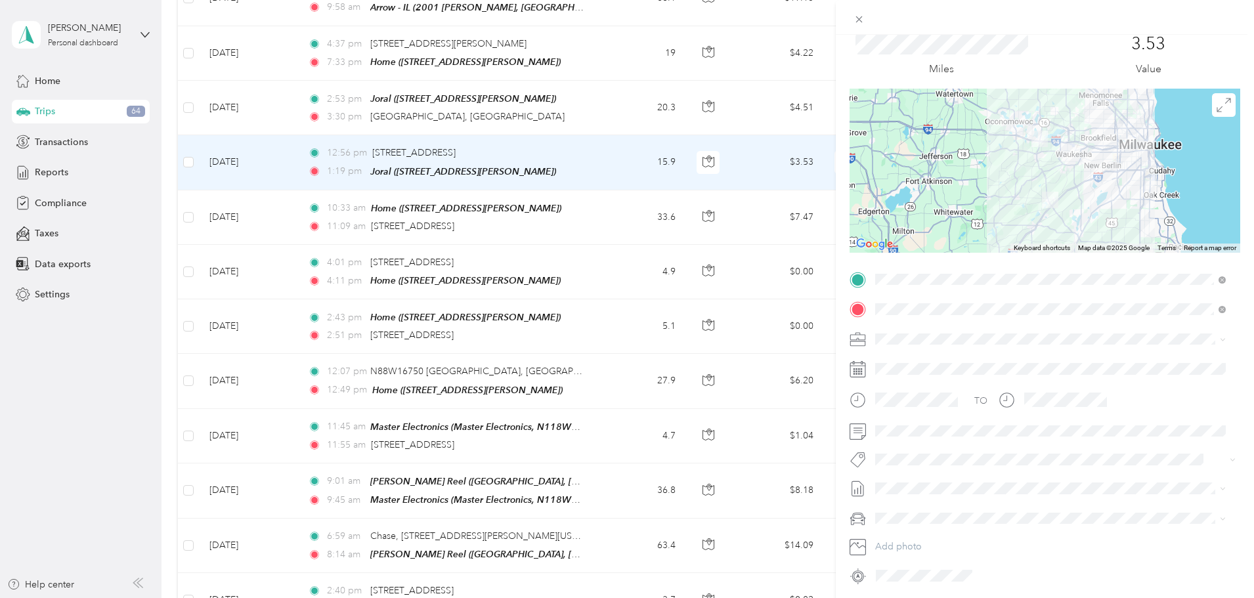
scroll to position [0, 0]
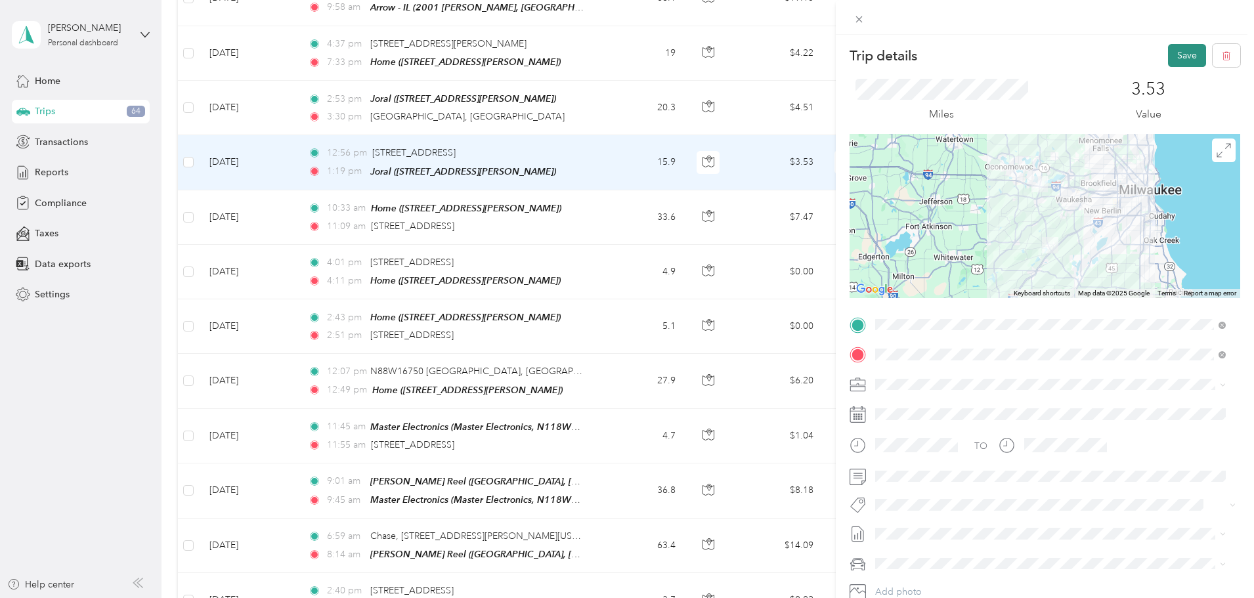
click at [1176, 51] on button "Save" at bounding box center [1187, 55] width 38 height 23
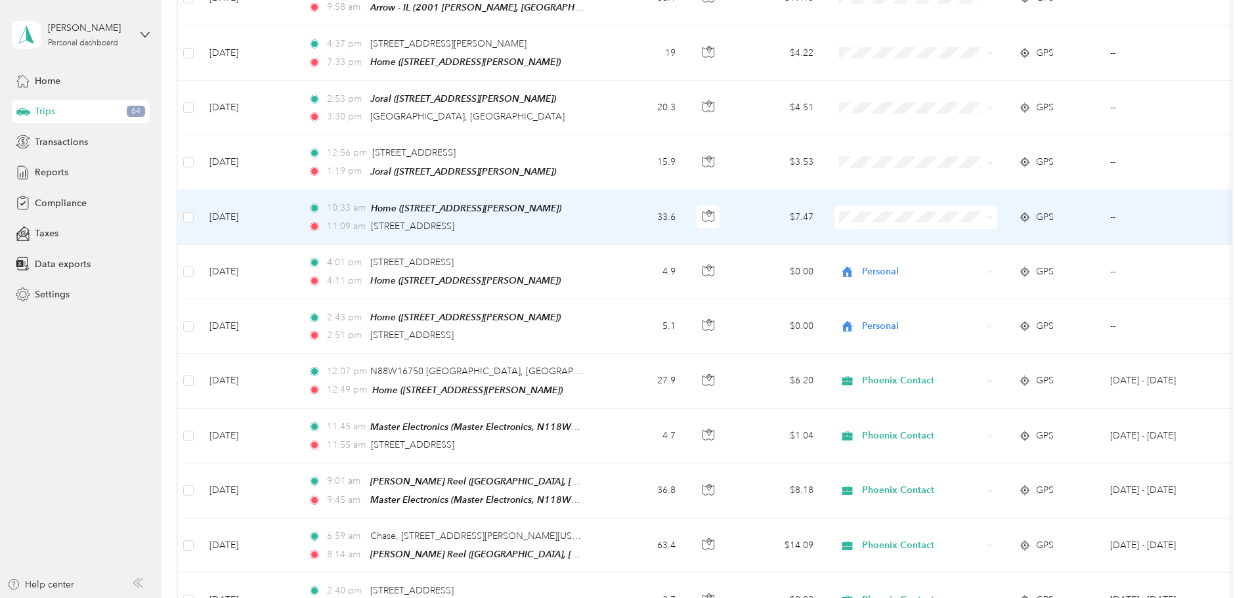
click at [992, 211] on span at bounding box center [990, 216] width 6 height 11
click at [992, 215] on icon at bounding box center [990, 218] width 6 height 6
click at [971, 215] on span "Phoenix Contact" at bounding box center [1014, 212] width 121 height 14
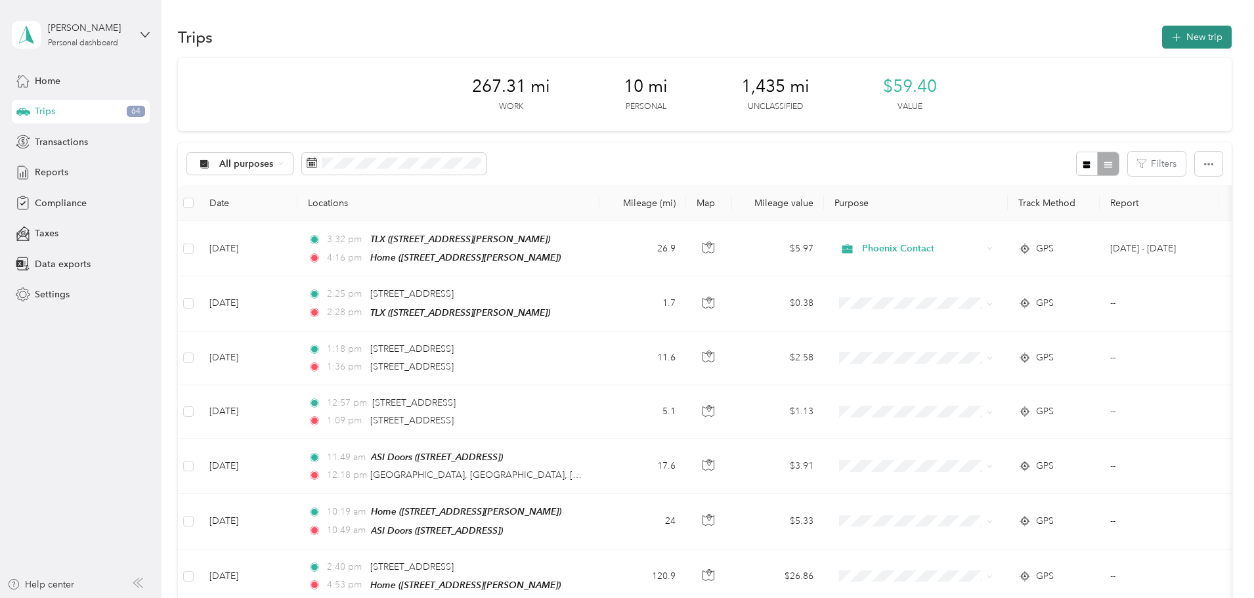
click at [1162, 39] on button "New trip" at bounding box center [1197, 37] width 70 height 23
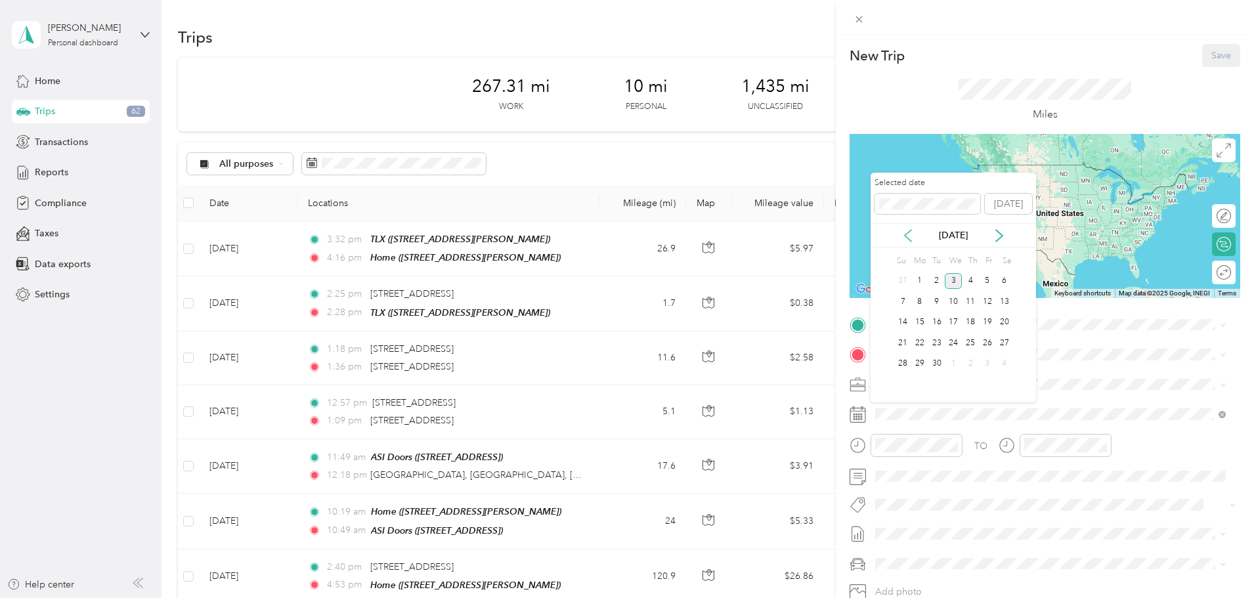
click at [909, 235] on icon at bounding box center [907, 235] width 13 height 13
click at [965, 299] on div "7" at bounding box center [970, 301] width 17 height 16
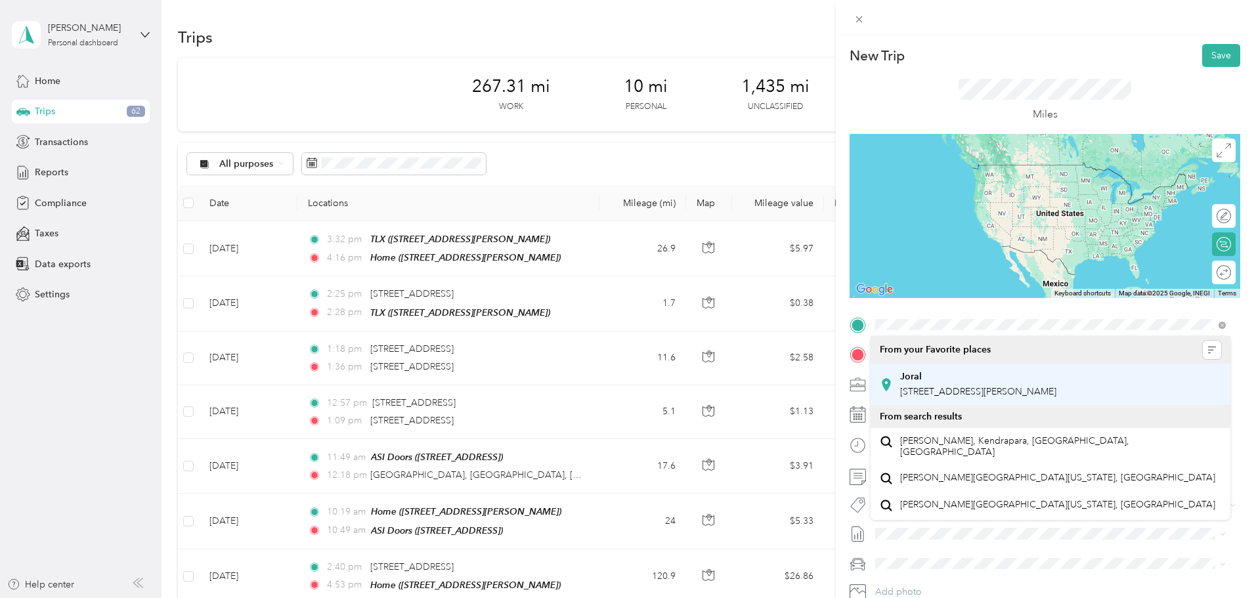
click at [915, 377] on strong "Joral" at bounding box center [911, 377] width 22 height 12
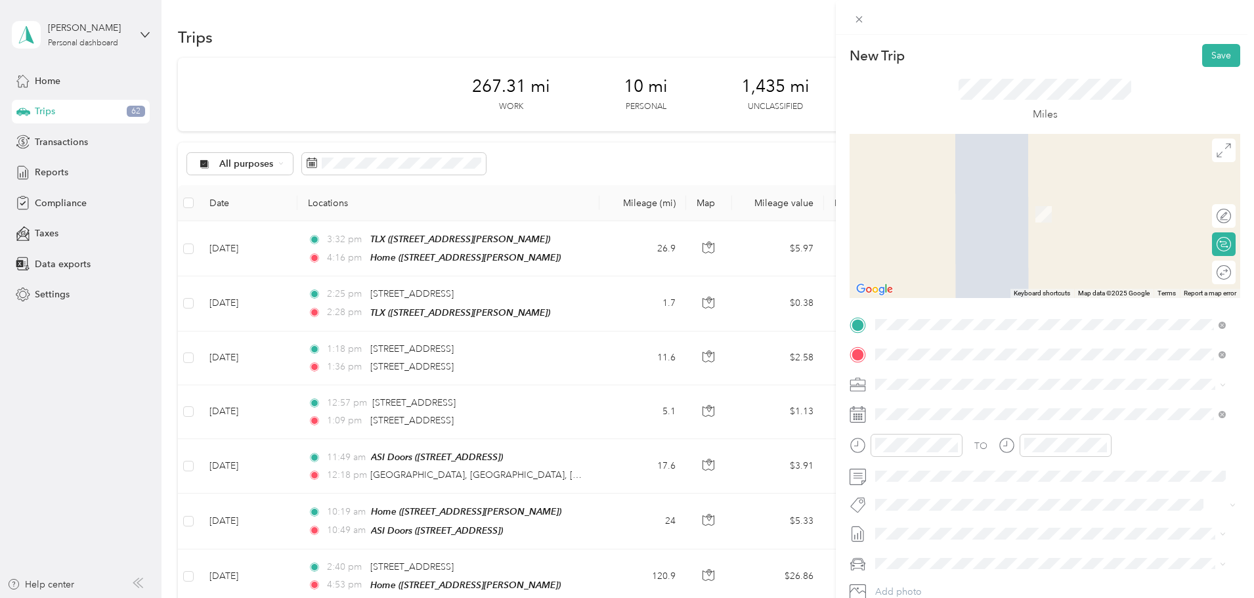
click at [962, 468] on span "[STREET_ADDRESS][PERSON_NAME]" at bounding box center [978, 462] width 156 height 11
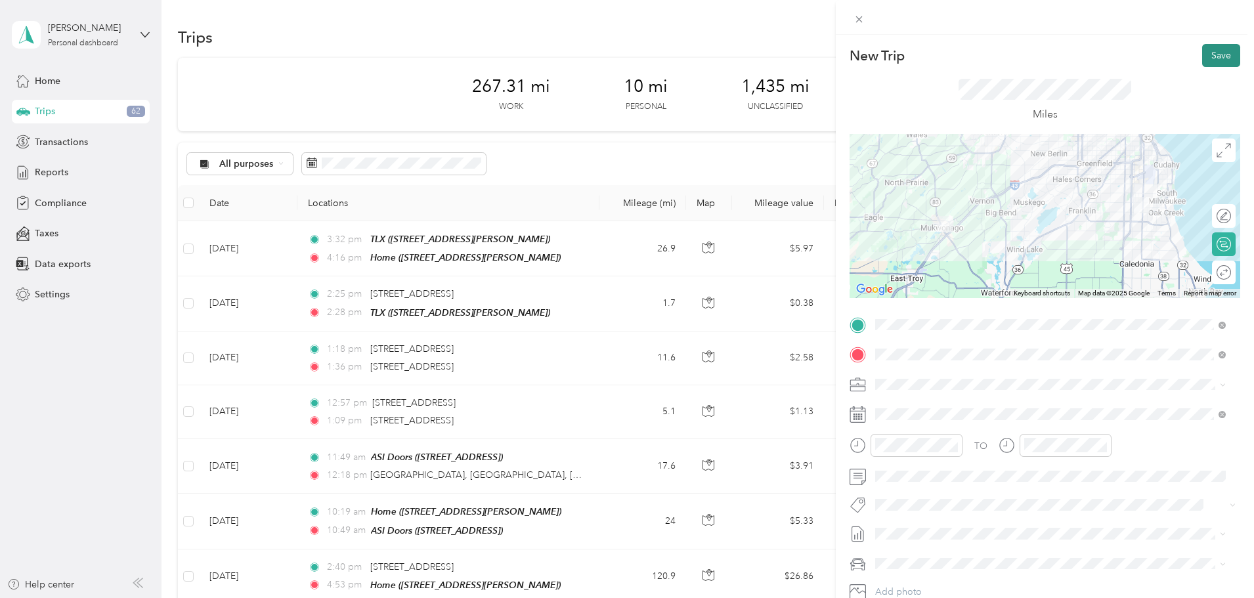
drag, startPoint x: 1213, startPoint y: 55, endPoint x: 836, endPoint y: 288, distance: 443.0
click at [1212, 55] on button "Save" at bounding box center [1221, 55] width 38 height 23
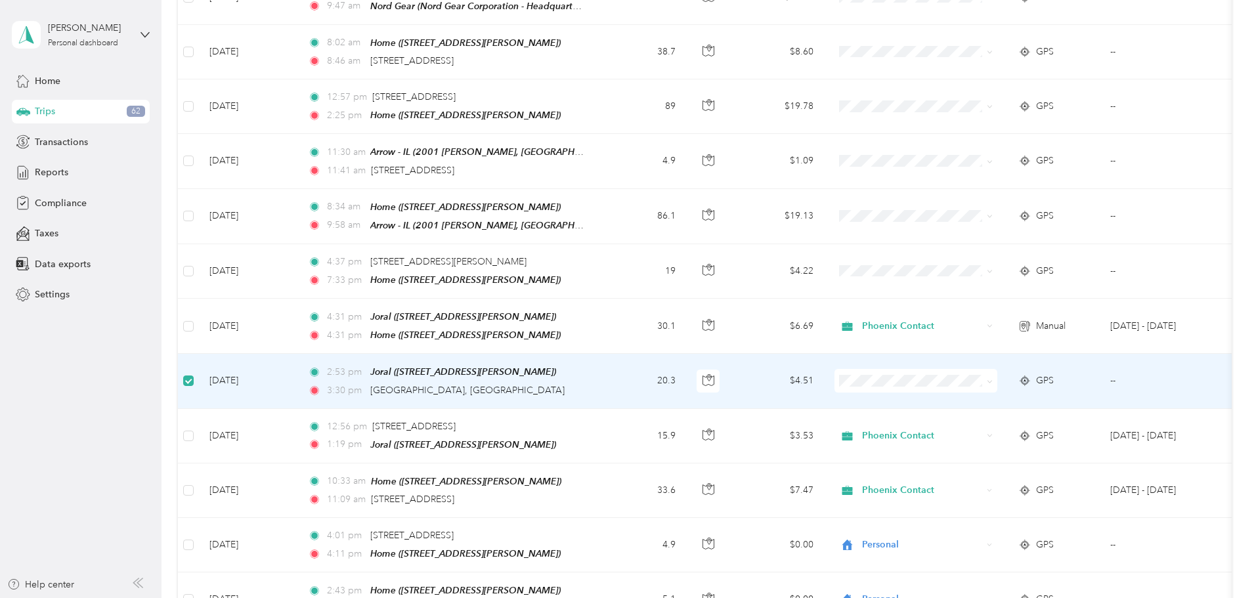
scroll to position [2756, 0]
click at [824, 355] on td "$4.51" at bounding box center [778, 382] width 92 height 54
click at [686, 355] on td "20.3" at bounding box center [642, 382] width 87 height 54
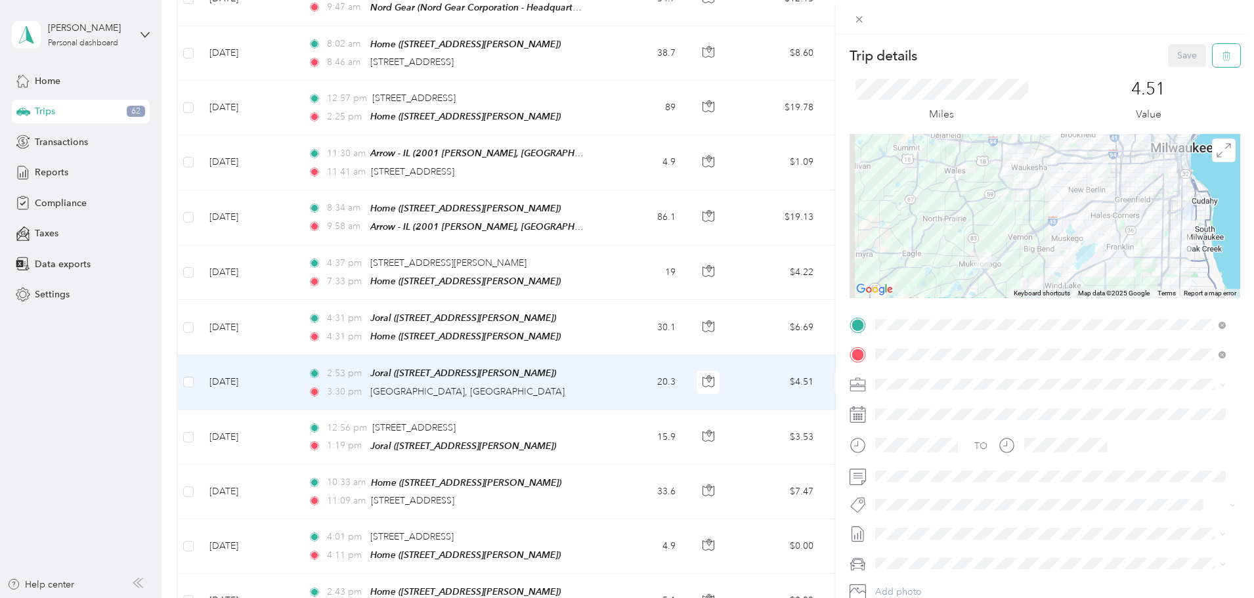
click at [1221, 64] on button "button" at bounding box center [1226, 55] width 28 height 23
click at [1173, 72] on button "Yes" at bounding box center [1178, 71] width 26 height 21
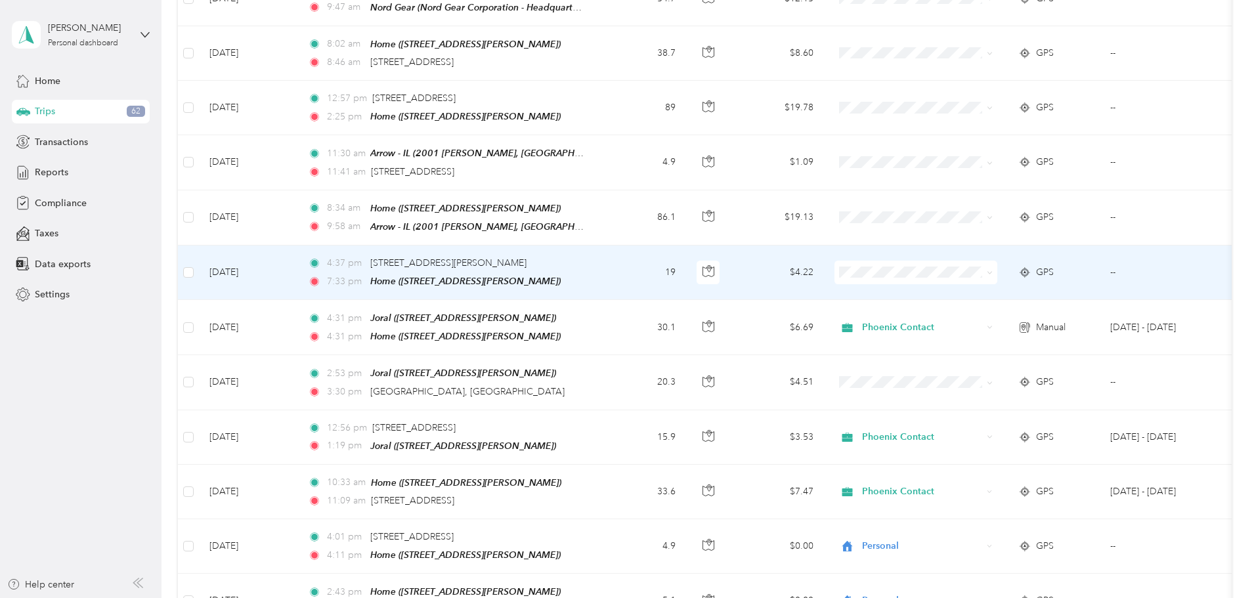
click at [686, 245] on td "19" at bounding box center [642, 272] width 87 height 54
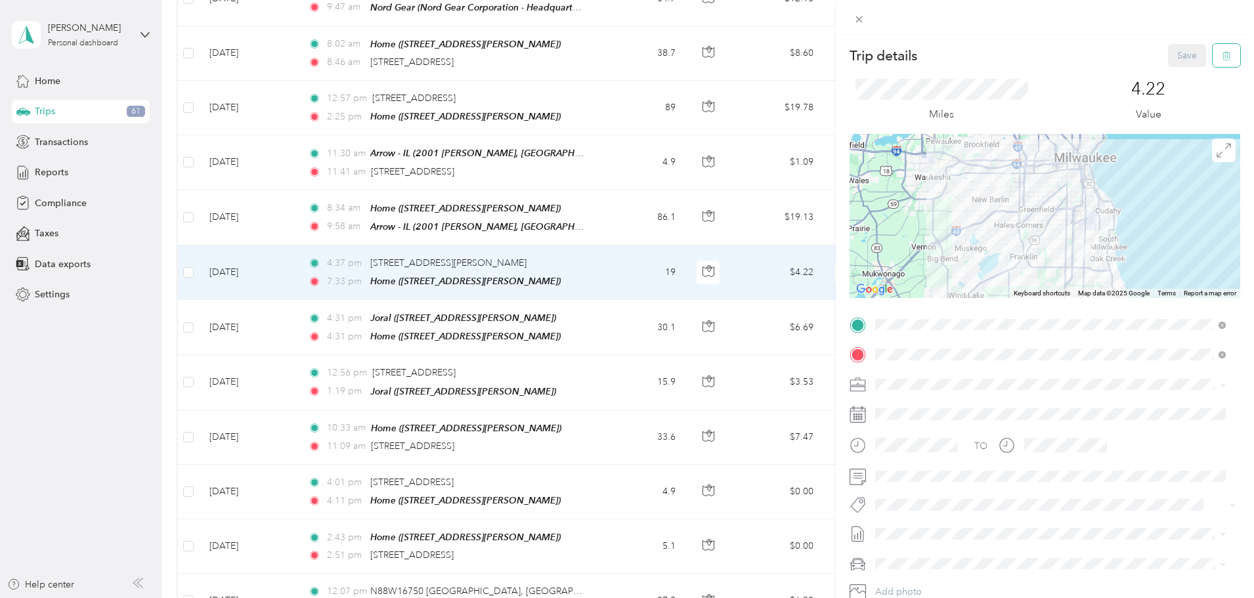
click at [1222, 51] on span "button" at bounding box center [1226, 55] width 9 height 11
drag, startPoint x: 1173, startPoint y: 70, endPoint x: 736, endPoint y: 161, distance: 446.6
click at [1172, 71] on button "Yes" at bounding box center [1178, 71] width 26 height 21
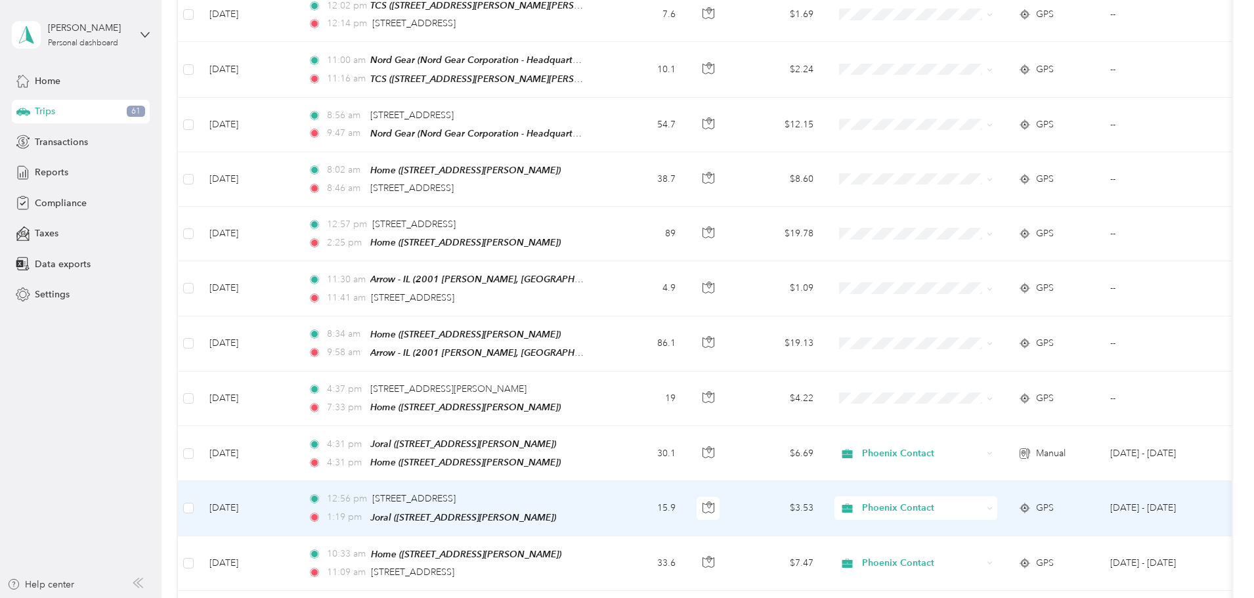
scroll to position [2626, 0]
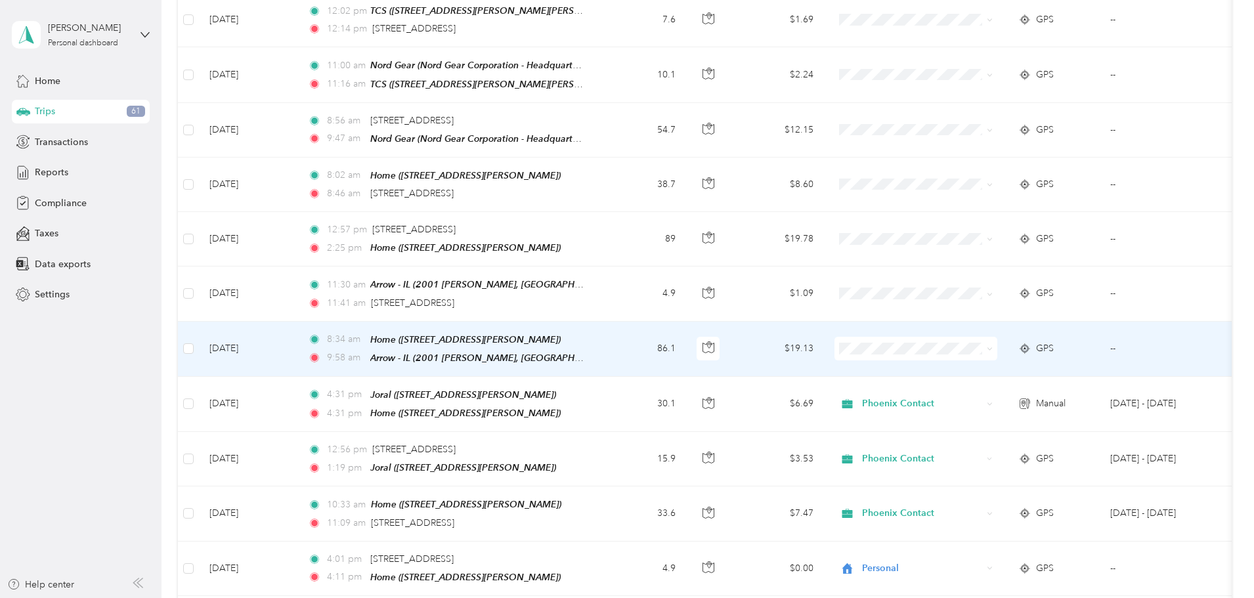
click at [686, 326] on td "86.1" at bounding box center [642, 349] width 87 height 55
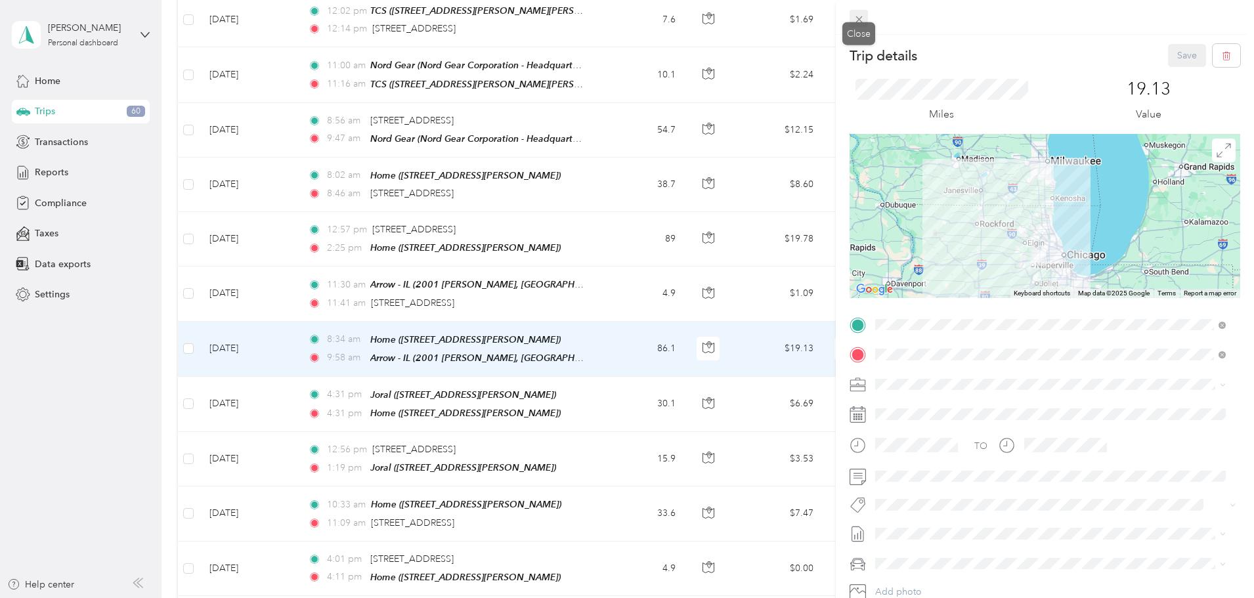
click at [855, 22] on icon at bounding box center [858, 19] width 11 height 11
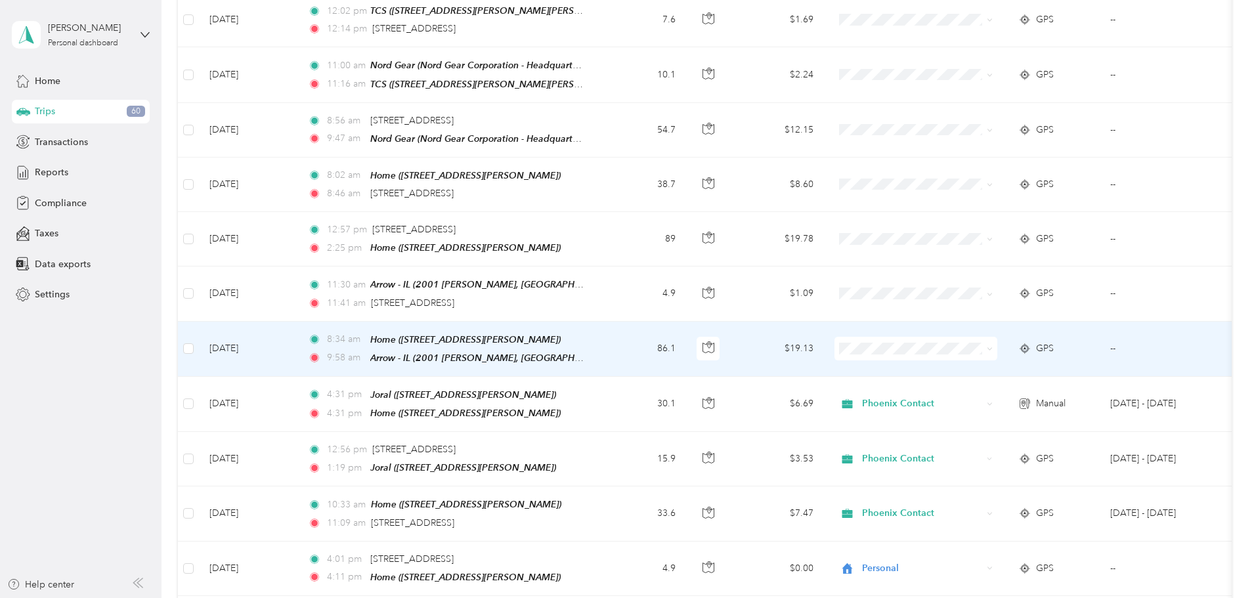
click at [992, 346] on icon at bounding box center [990, 349] width 6 height 6
click at [1031, 344] on span "Phoenix Contact" at bounding box center [1014, 346] width 121 height 14
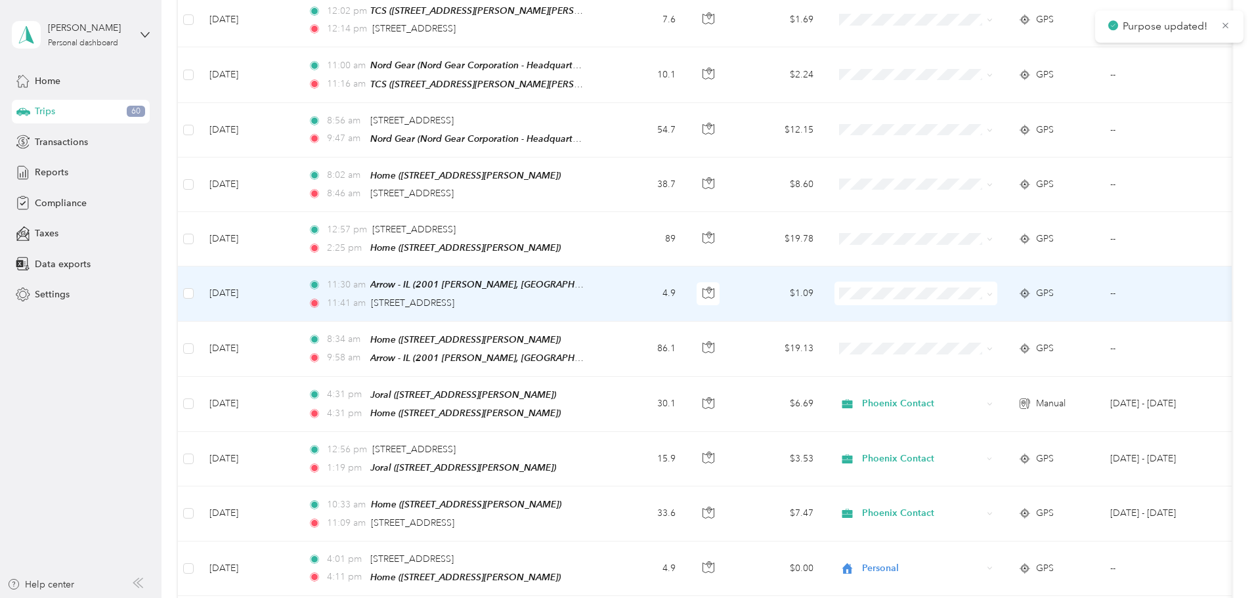
click at [1000, 289] on span "Phoenix Contact" at bounding box center [1014, 293] width 121 height 14
click at [599, 274] on td "11:30 am Arrow - IL (2001 [PERSON_NAME], [GEOGRAPHIC_DATA], [GEOGRAPHIC_DATA] ,…" at bounding box center [448, 293] width 302 height 54
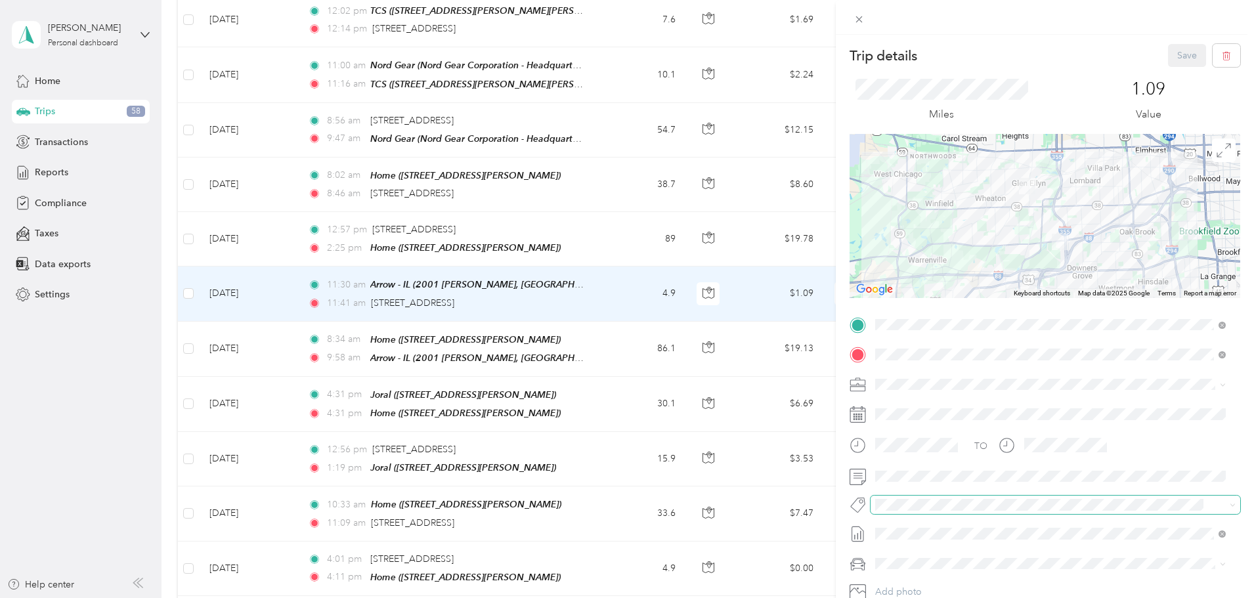
click at [906, 497] on span at bounding box center [1055, 505] width 370 height 18
drag, startPoint x: 1184, startPoint y: 57, endPoint x: 1183, endPoint y: 49, distance: 7.9
click at [1184, 51] on button "Save" at bounding box center [1187, 55] width 38 height 23
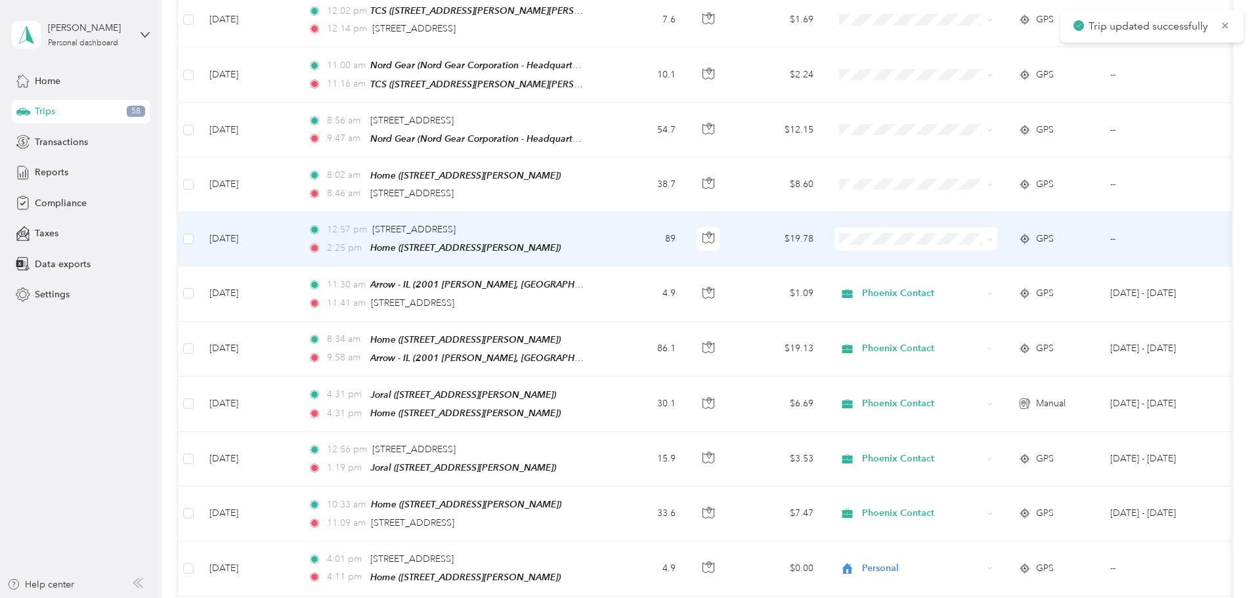
click at [992, 232] on span at bounding box center [987, 239] width 11 height 14
click at [992, 236] on icon at bounding box center [990, 239] width 6 height 6
click at [1031, 232] on span "Phoenix Contact" at bounding box center [1014, 239] width 121 height 14
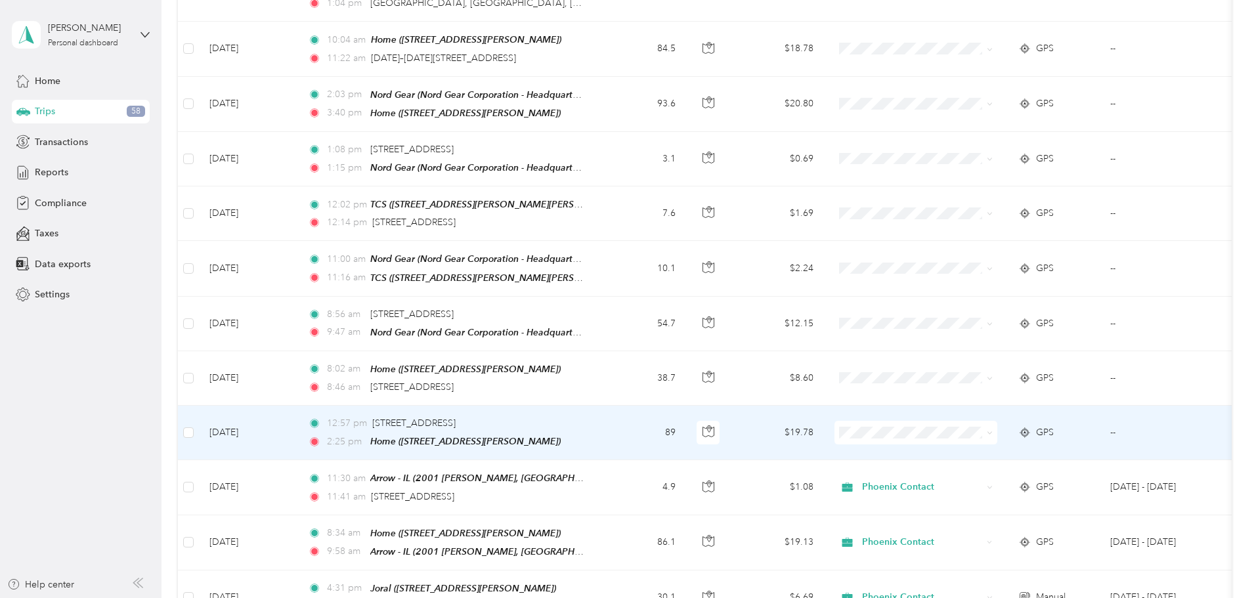
scroll to position [2429, 0]
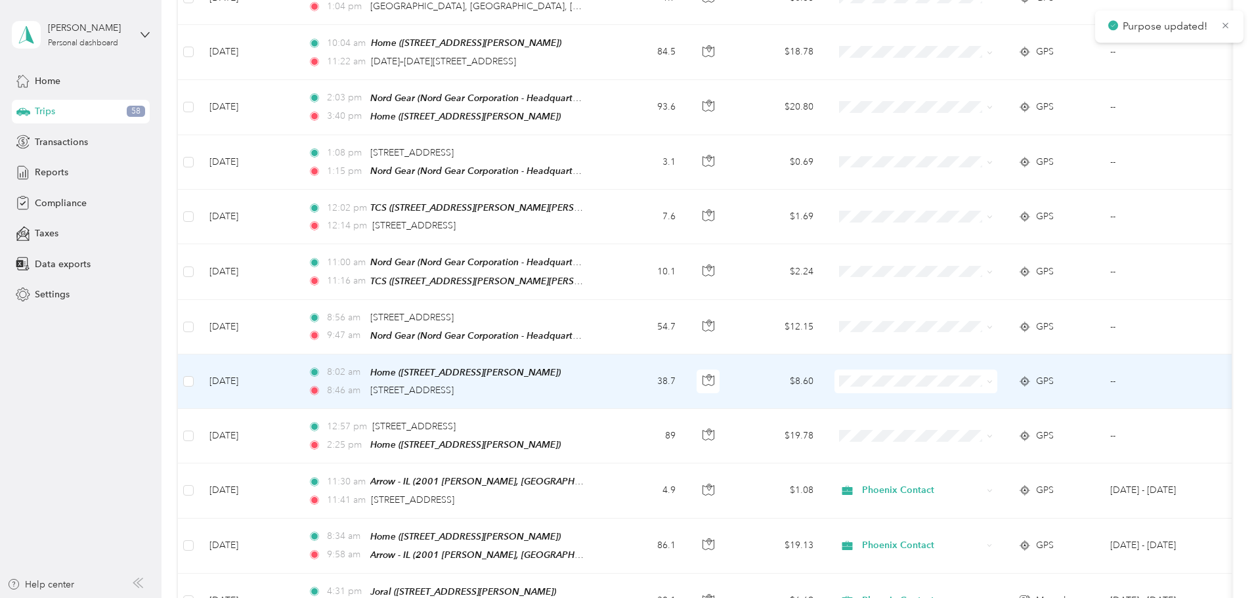
click at [599, 361] on td "8:02 am Home ([STREET_ADDRESS][PERSON_NAME]) 8:46 am [STREET_ADDRESS]" at bounding box center [448, 381] width 302 height 54
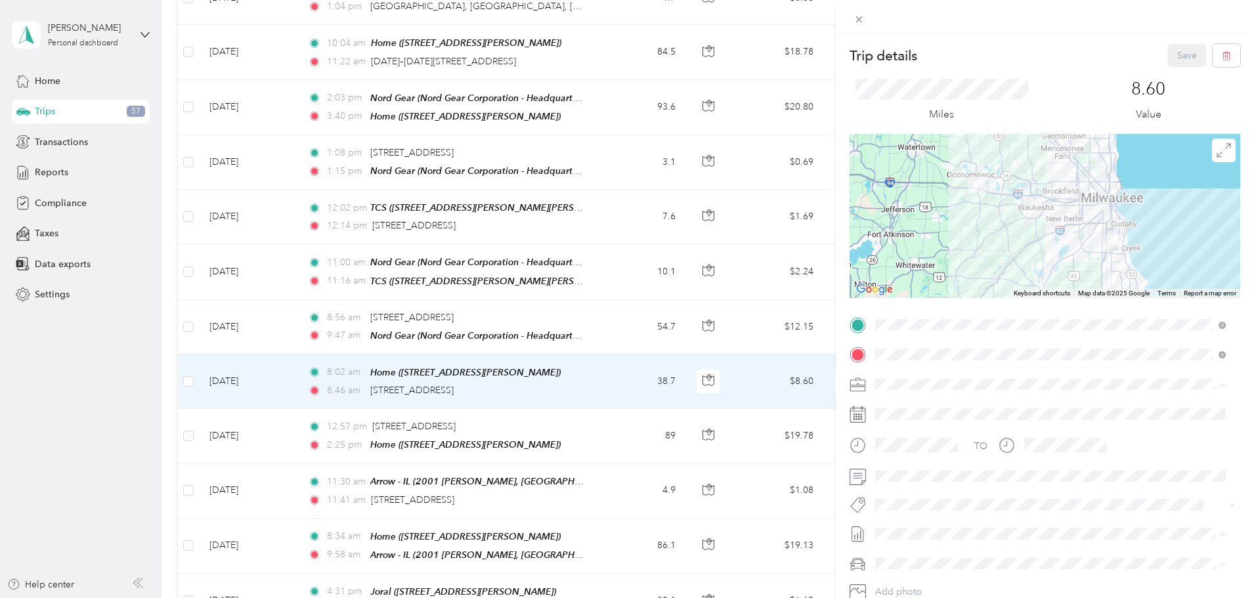
click at [937, 408] on span "Phoenix Contact" at bounding box center [914, 407] width 68 height 11
drag, startPoint x: 1176, startPoint y: 53, endPoint x: 892, endPoint y: 151, distance: 300.0
click at [1174, 54] on button "Save" at bounding box center [1187, 55] width 38 height 23
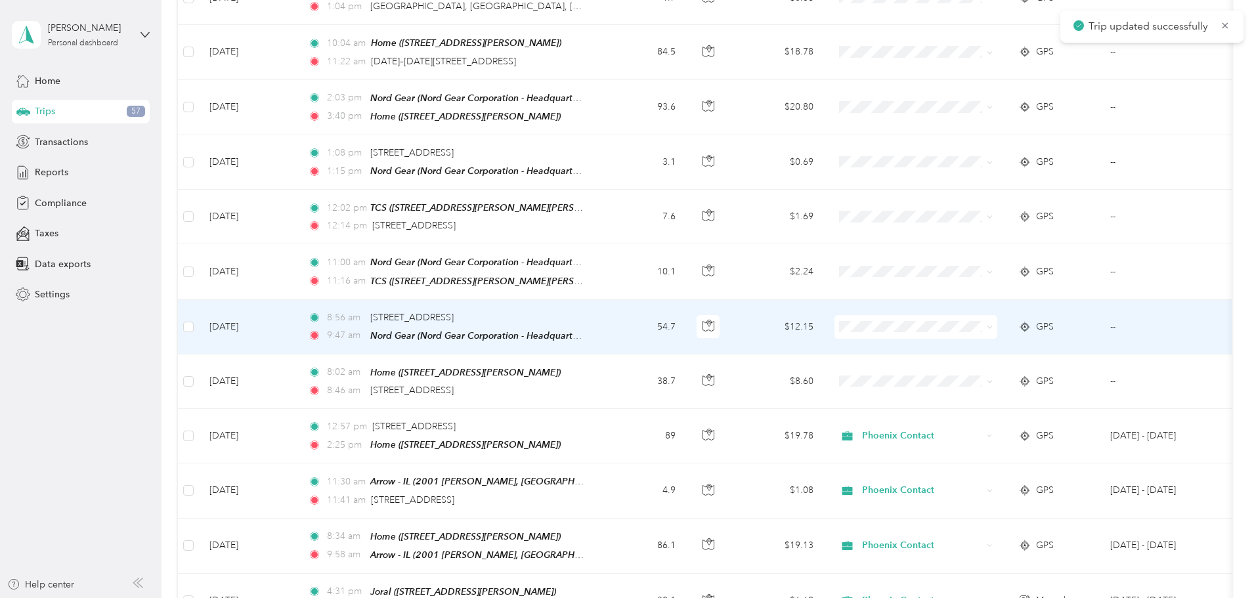
click at [992, 324] on icon at bounding box center [990, 327] width 6 height 6
click at [1036, 330] on span "Phoenix Contact" at bounding box center [1014, 327] width 121 height 14
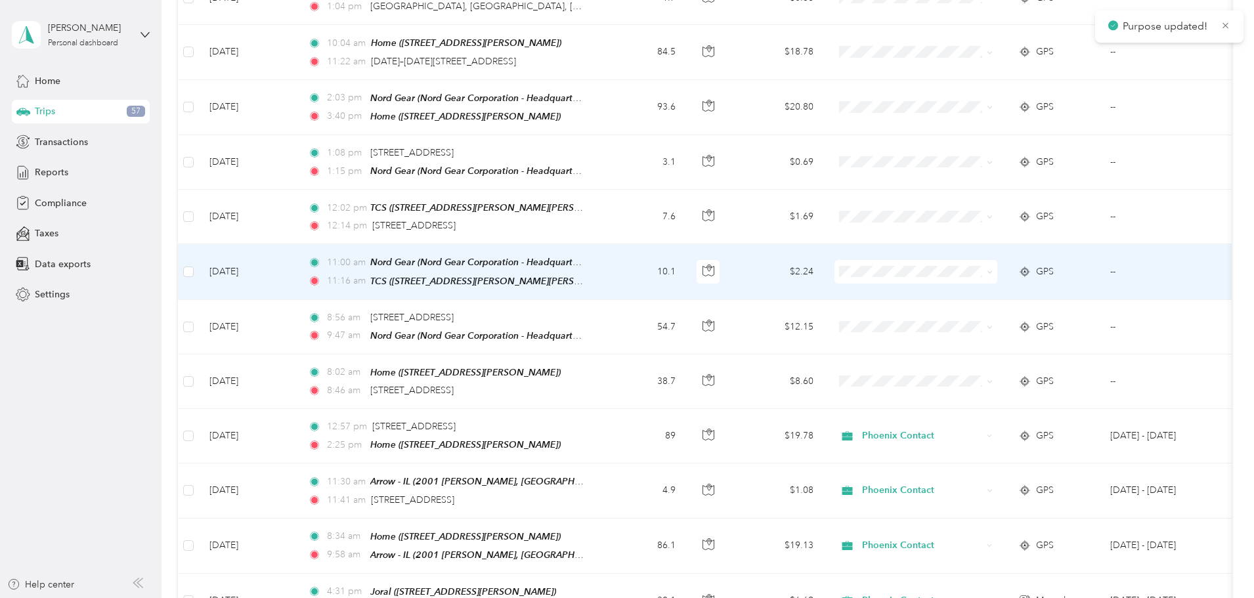
click at [992, 265] on span at bounding box center [987, 272] width 11 height 14
click at [992, 269] on icon at bounding box center [990, 272] width 6 height 6
click at [1022, 272] on span "Phoenix Contact" at bounding box center [1014, 273] width 121 height 14
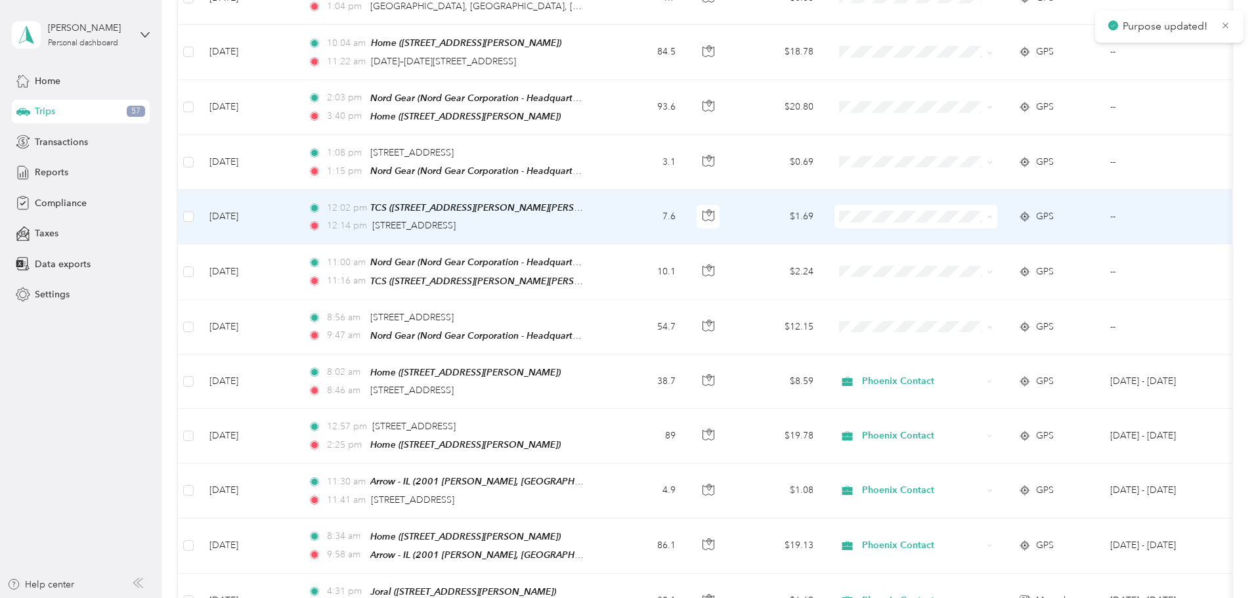
click at [1028, 224] on li "Phoenix Contact" at bounding box center [1003, 219] width 163 height 23
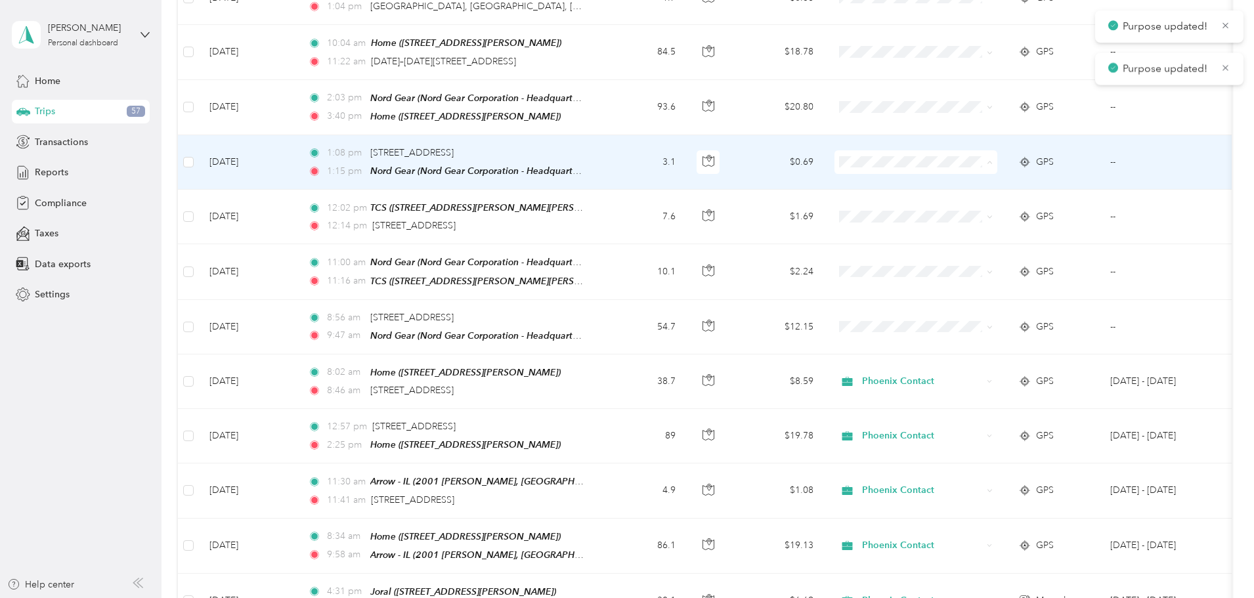
click at [1044, 161] on span "Phoenix Contact" at bounding box center [1014, 165] width 121 height 14
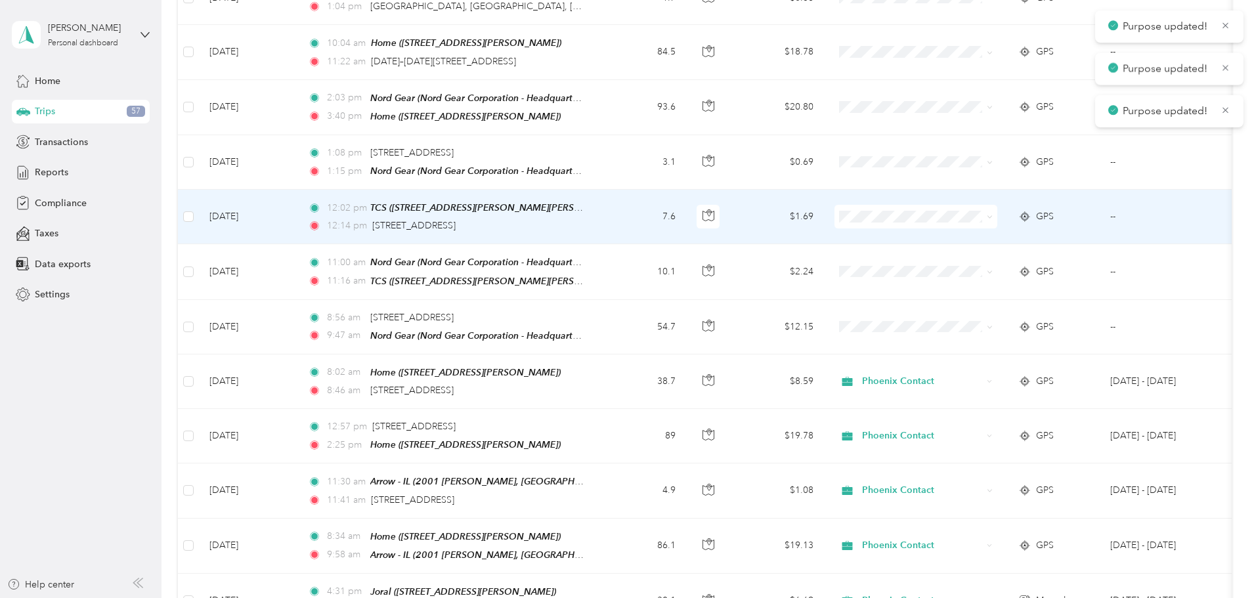
scroll to position [2297, 0]
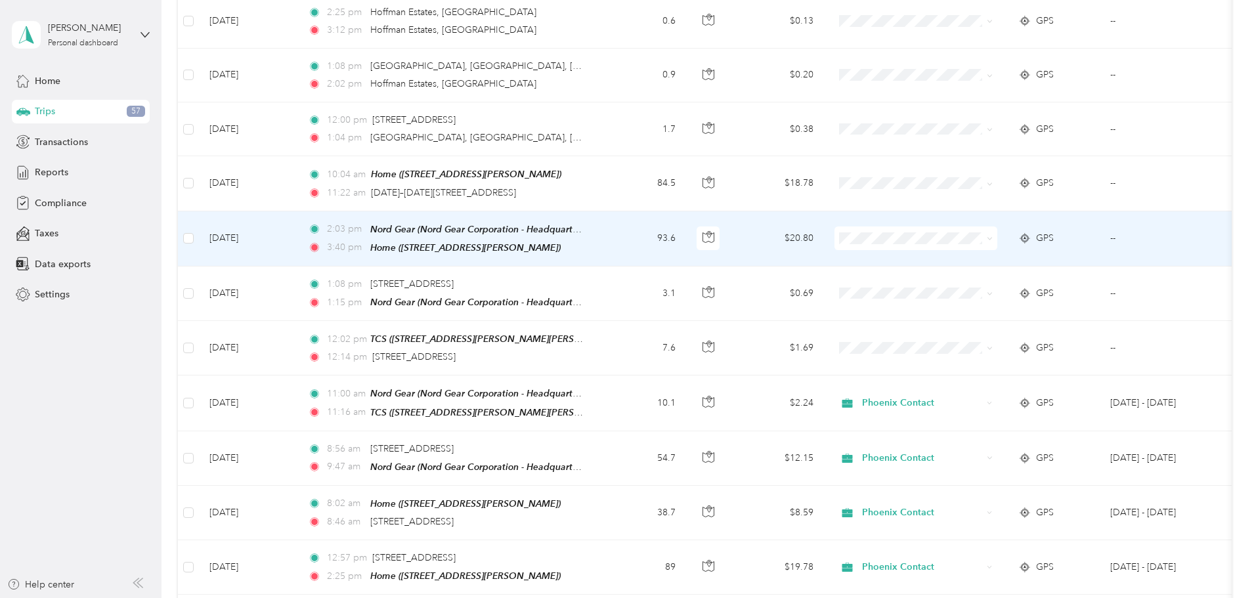
click at [992, 231] on span at bounding box center [987, 238] width 11 height 14
click at [997, 226] on span at bounding box center [915, 238] width 163 height 24
click at [992, 236] on icon at bounding box center [990, 239] width 6 height 6
drag, startPoint x: 1035, startPoint y: 239, endPoint x: 1000, endPoint y: 208, distance: 46.5
click at [1034, 239] on span "Phoenix Contact" at bounding box center [1014, 243] width 121 height 14
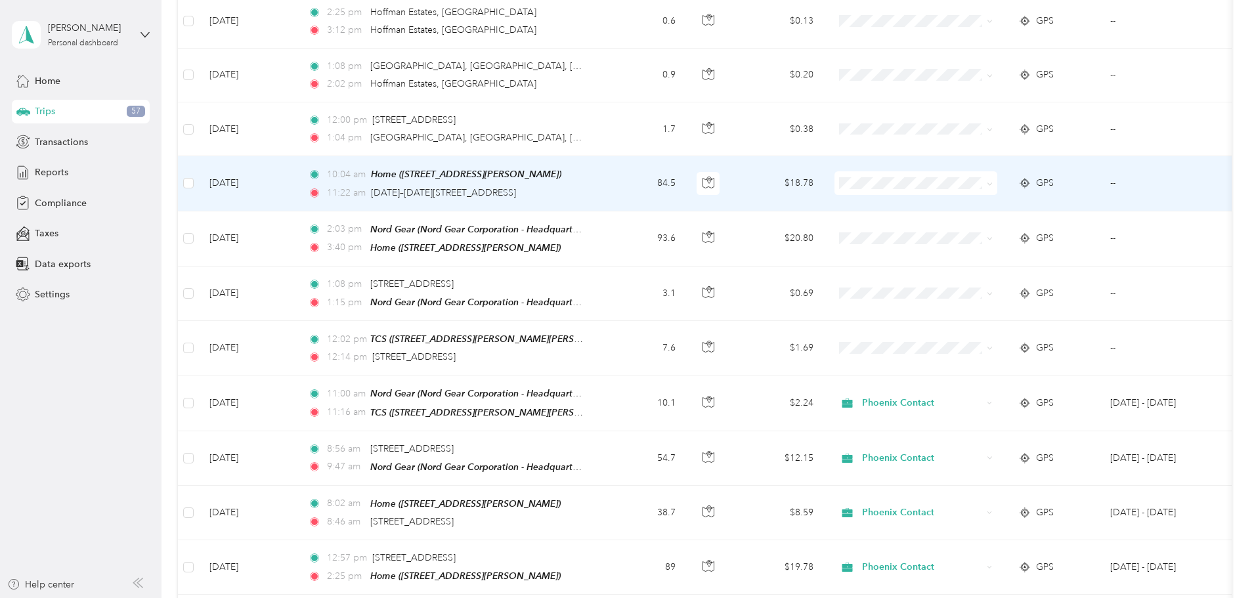
click at [686, 168] on td "84.5" at bounding box center [642, 183] width 87 height 54
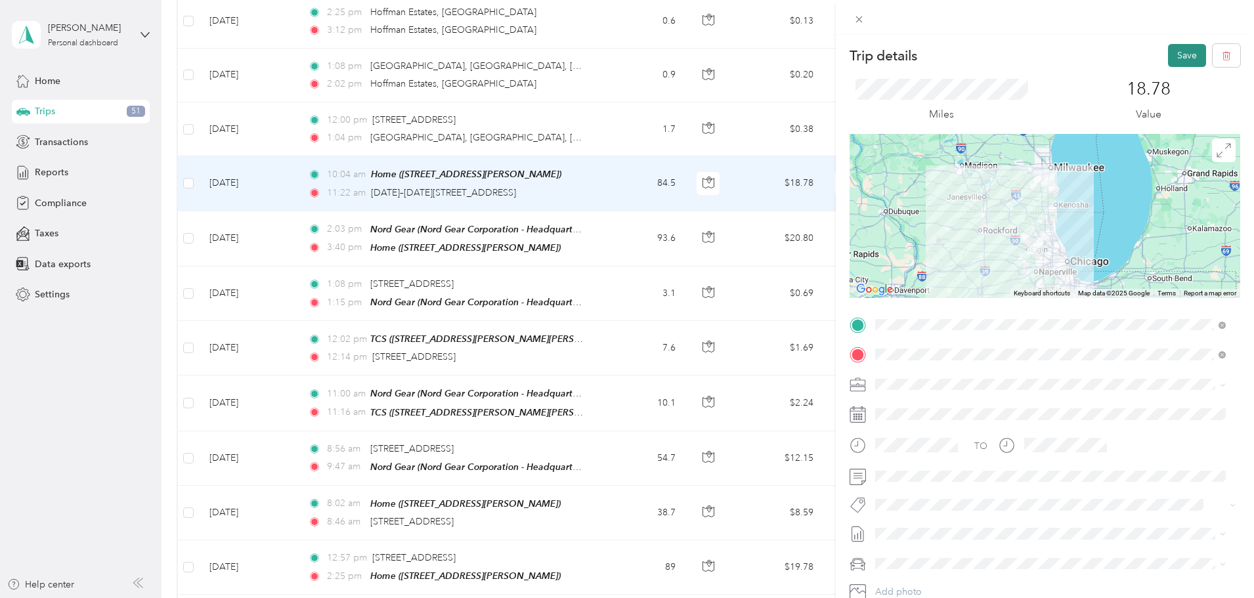
click at [1182, 60] on button "Save" at bounding box center [1187, 55] width 38 height 23
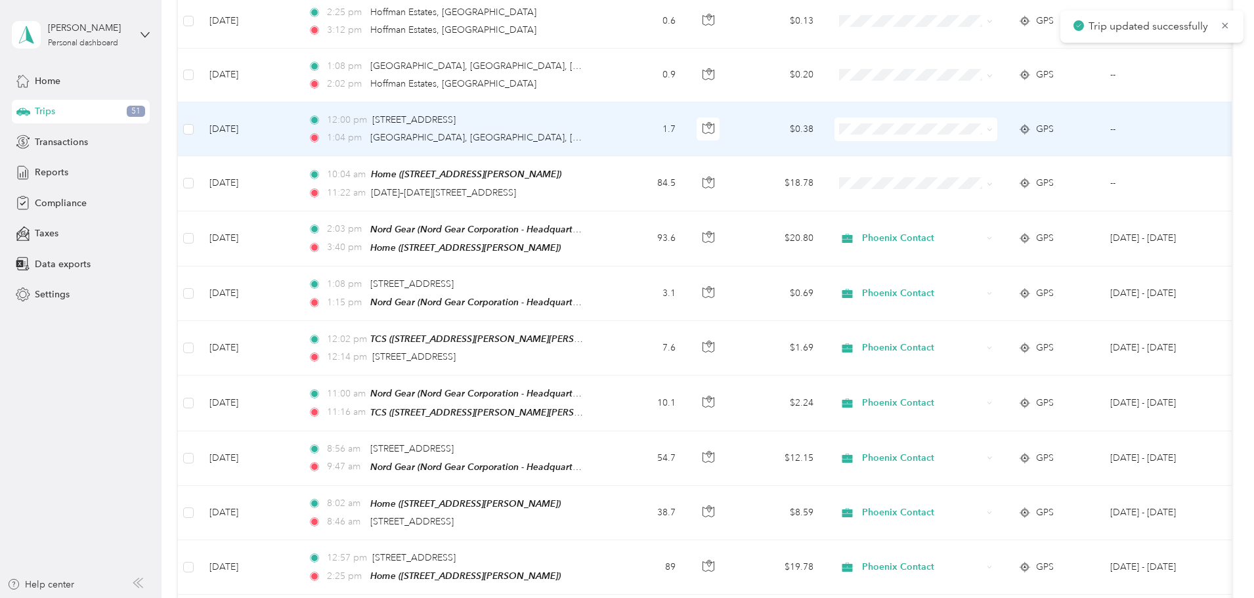
click at [599, 106] on td "12:00 pm [STREET_ADDRESS] 1:04 pm [GEOGRAPHIC_DATA], [GEOGRAPHIC_DATA], [GEOGRA…" at bounding box center [448, 129] width 302 height 54
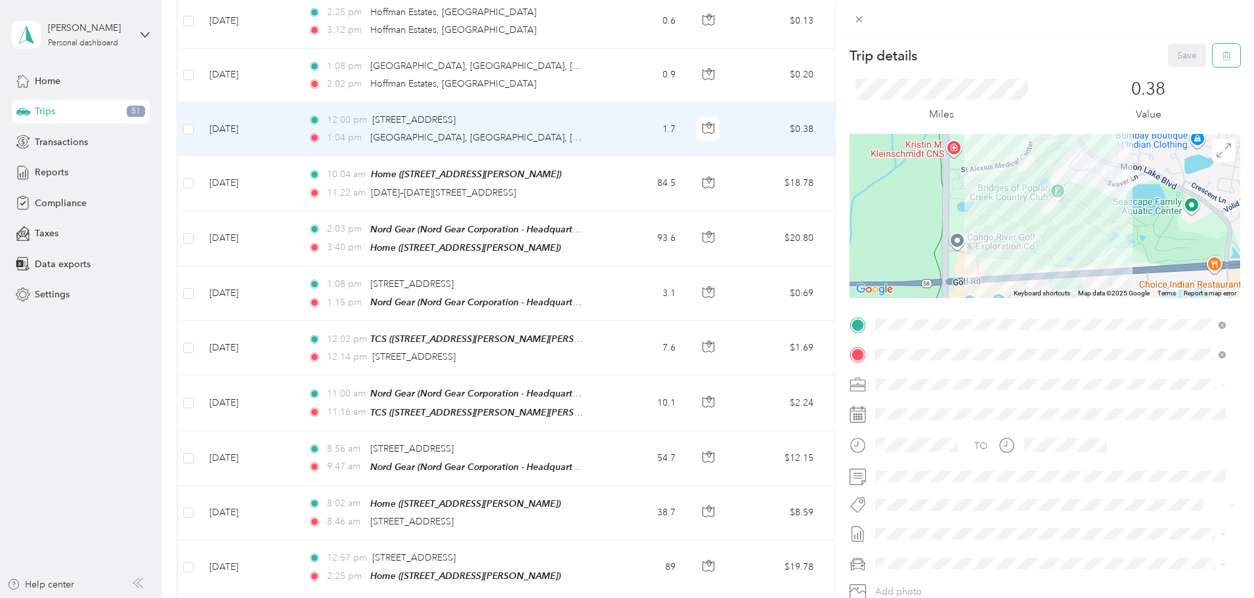
click at [1227, 58] on icon "button" at bounding box center [1227, 55] width 0 height 3
click at [1182, 74] on button "Yes" at bounding box center [1178, 71] width 26 height 21
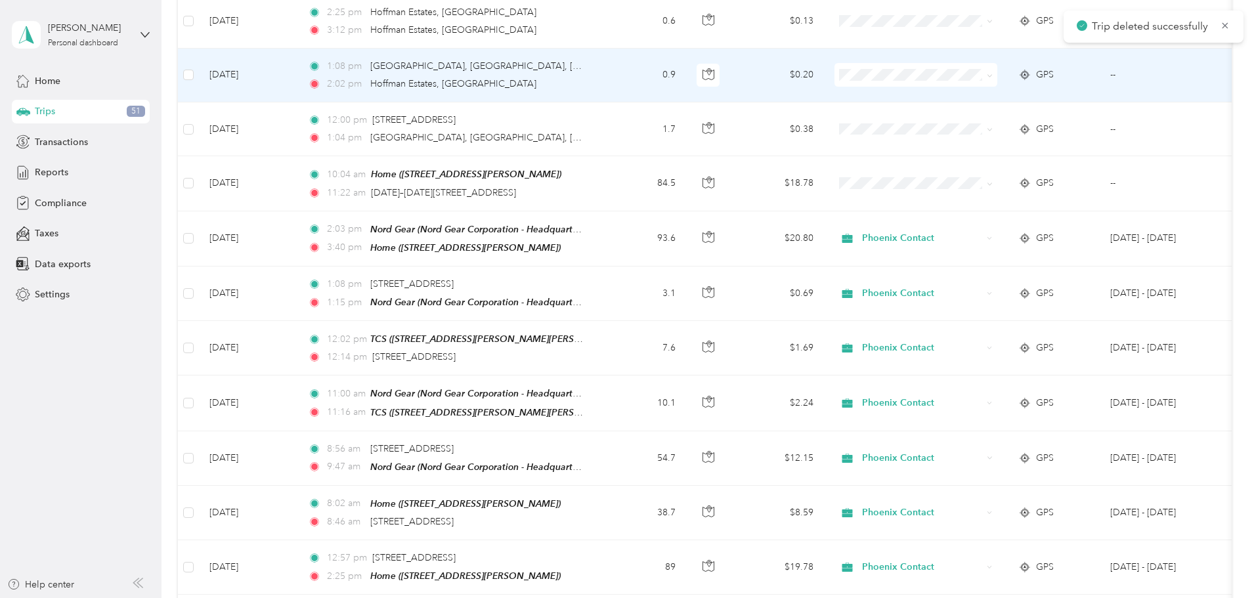
click at [584, 77] on div "2:02 pm Hoffman Estates, [GEOGRAPHIC_DATA]" at bounding box center [446, 84] width 276 height 14
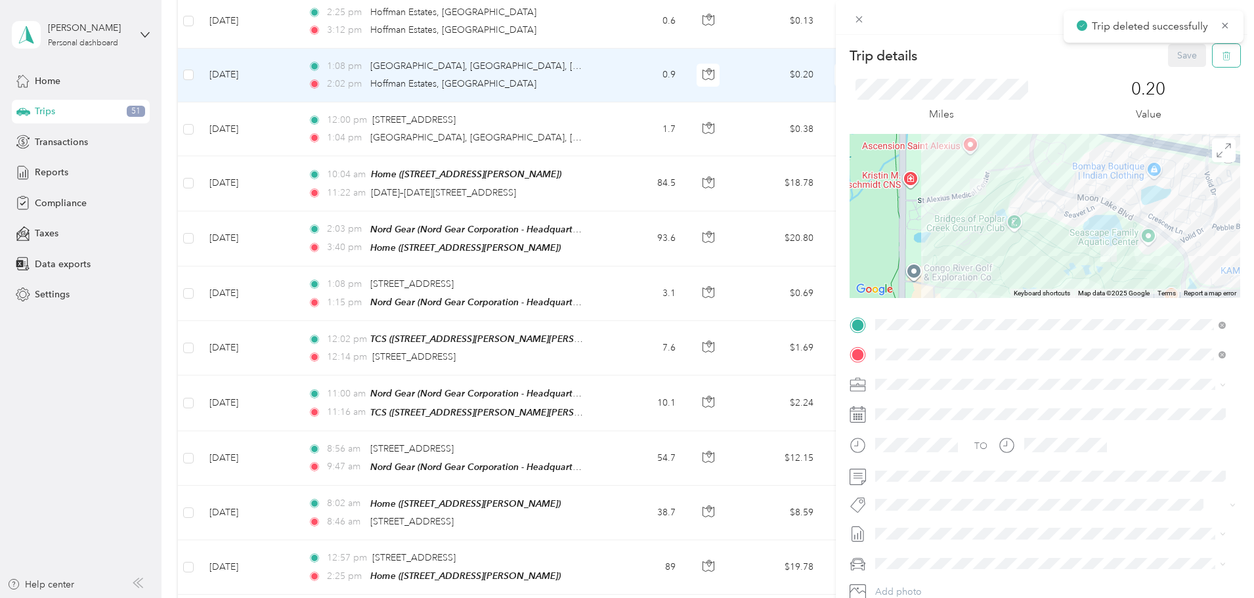
click at [1222, 59] on icon "button" at bounding box center [1226, 55] width 9 height 9
click at [1176, 77] on button "Yes" at bounding box center [1178, 71] width 26 height 21
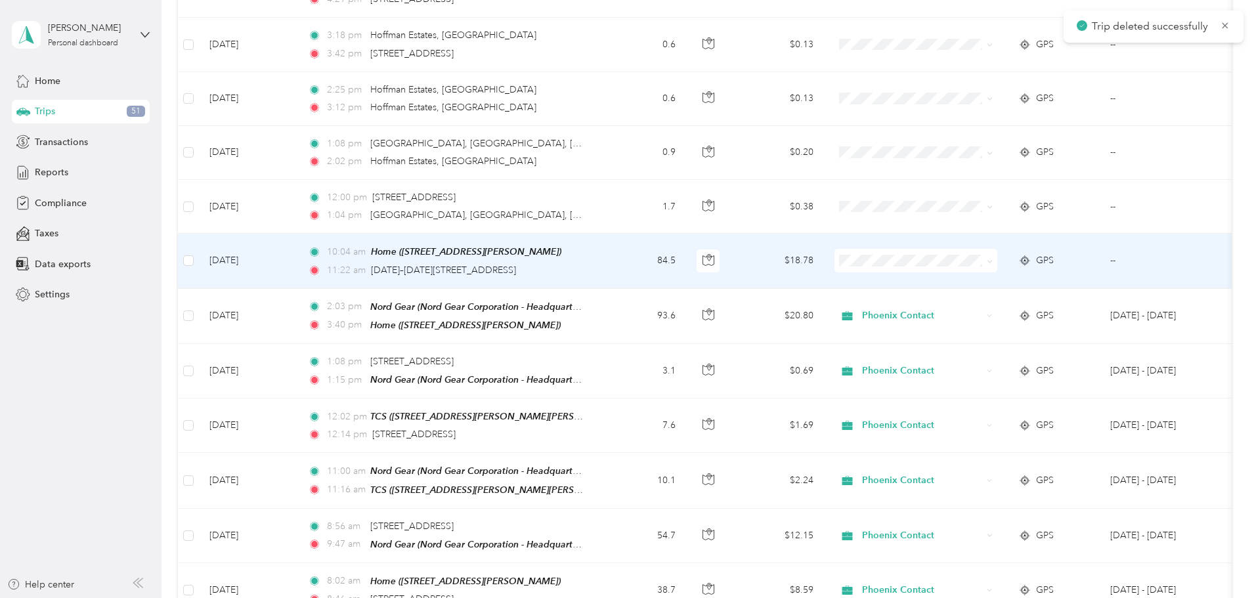
scroll to position [2100, 0]
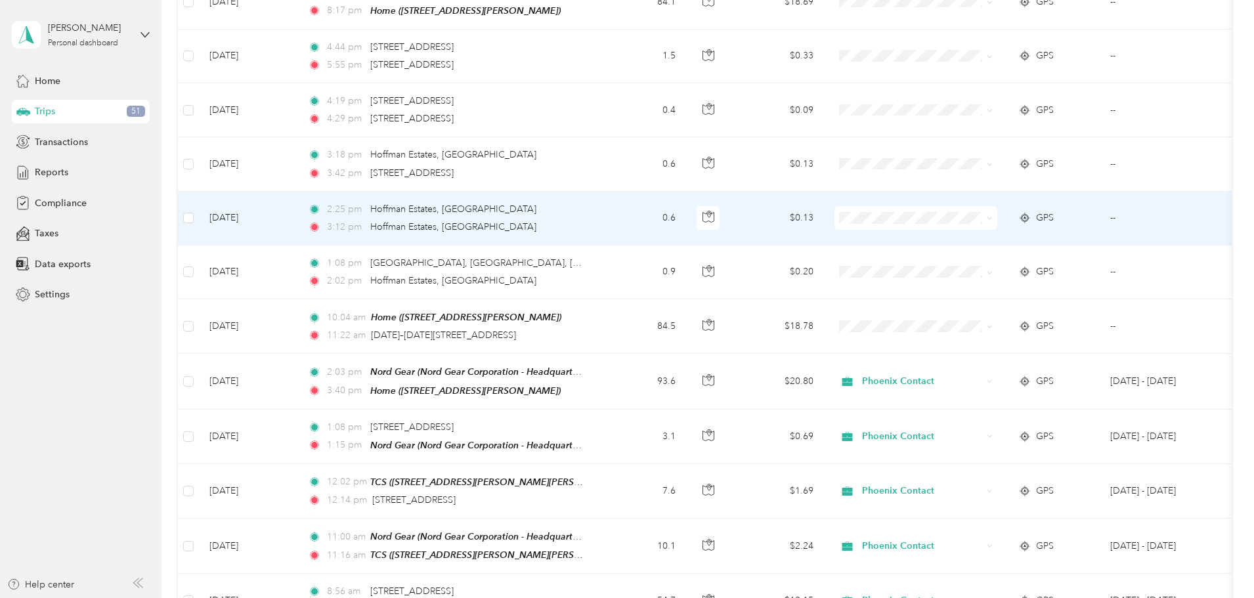
click at [599, 192] on td "2:25 pm Hoffman Estates, [GEOGRAPHIC_DATA] 3:12 pm Hoffman Estates, [GEOGRAPHIC…" at bounding box center [448, 219] width 302 height 54
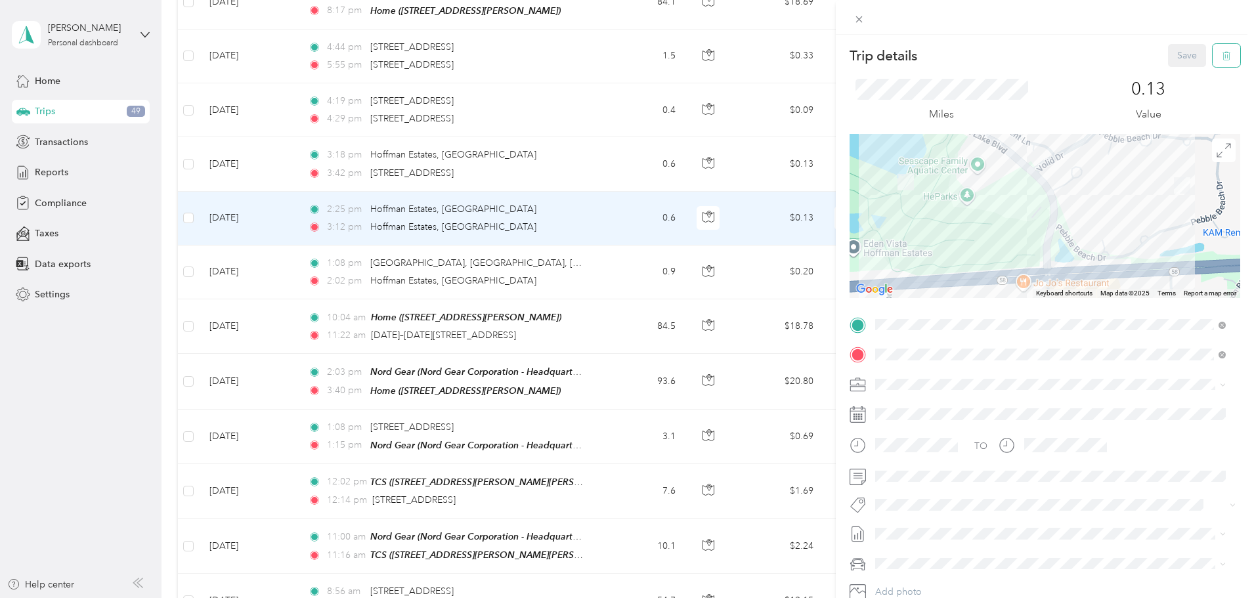
click at [1212, 63] on button "button" at bounding box center [1226, 55] width 28 height 23
click at [1181, 74] on button "Yes" at bounding box center [1178, 71] width 26 height 21
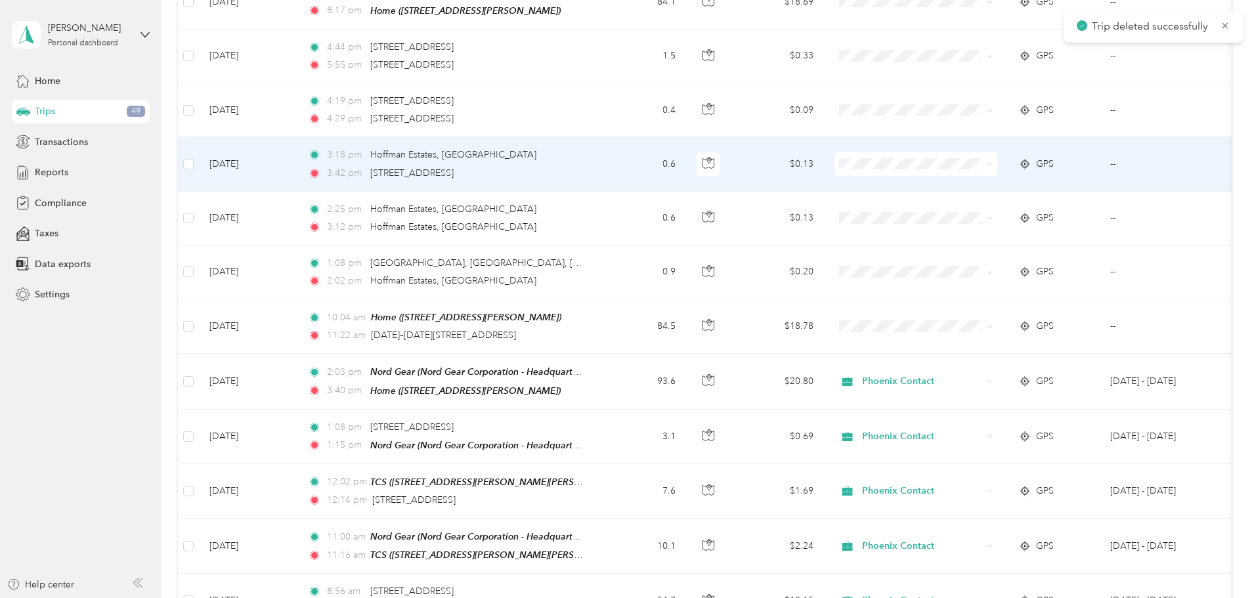
click at [686, 147] on td "0.6" at bounding box center [642, 164] width 87 height 54
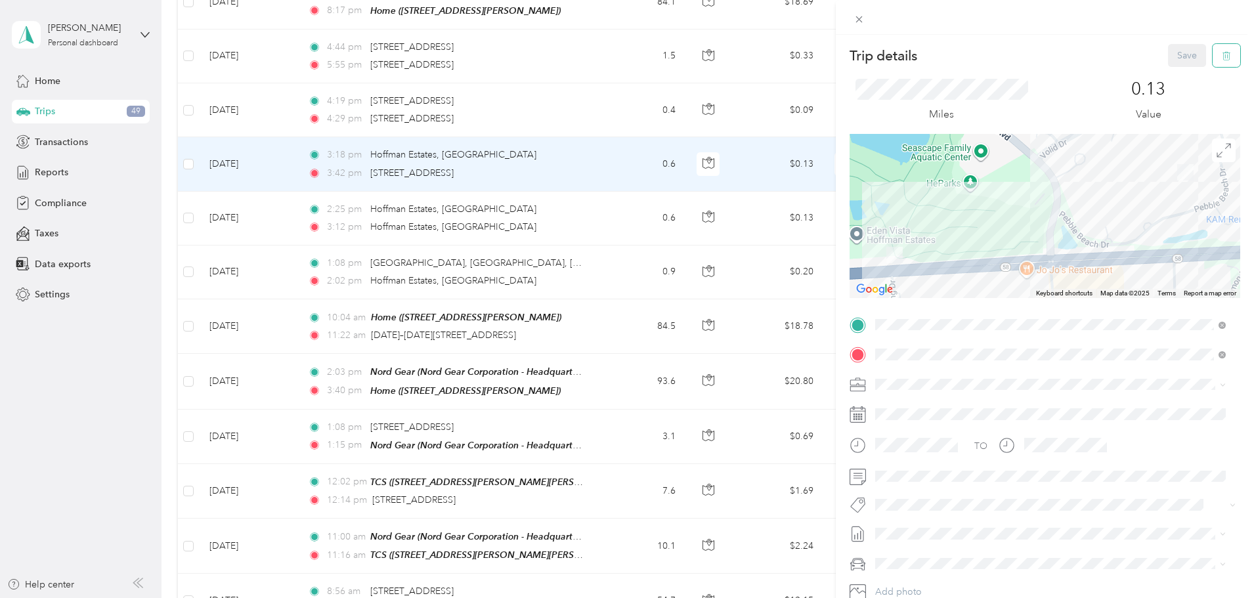
click at [1216, 62] on button "button" at bounding box center [1226, 55] width 28 height 23
click at [1179, 74] on button "Yes" at bounding box center [1178, 71] width 26 height 21
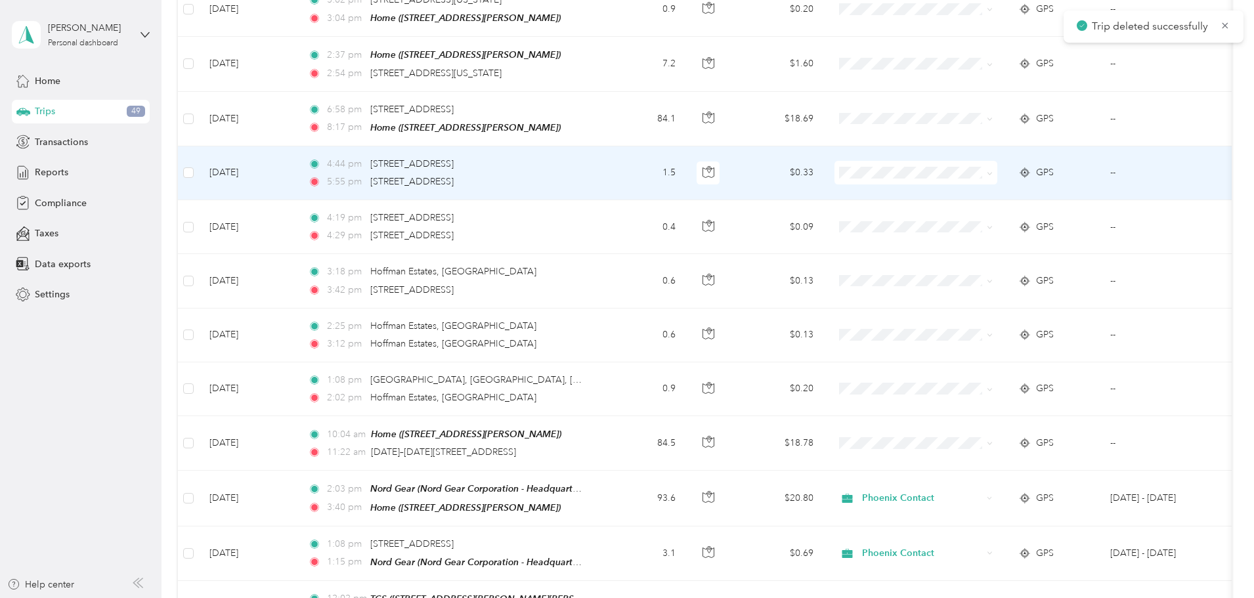
scroll to position [1969, 0]
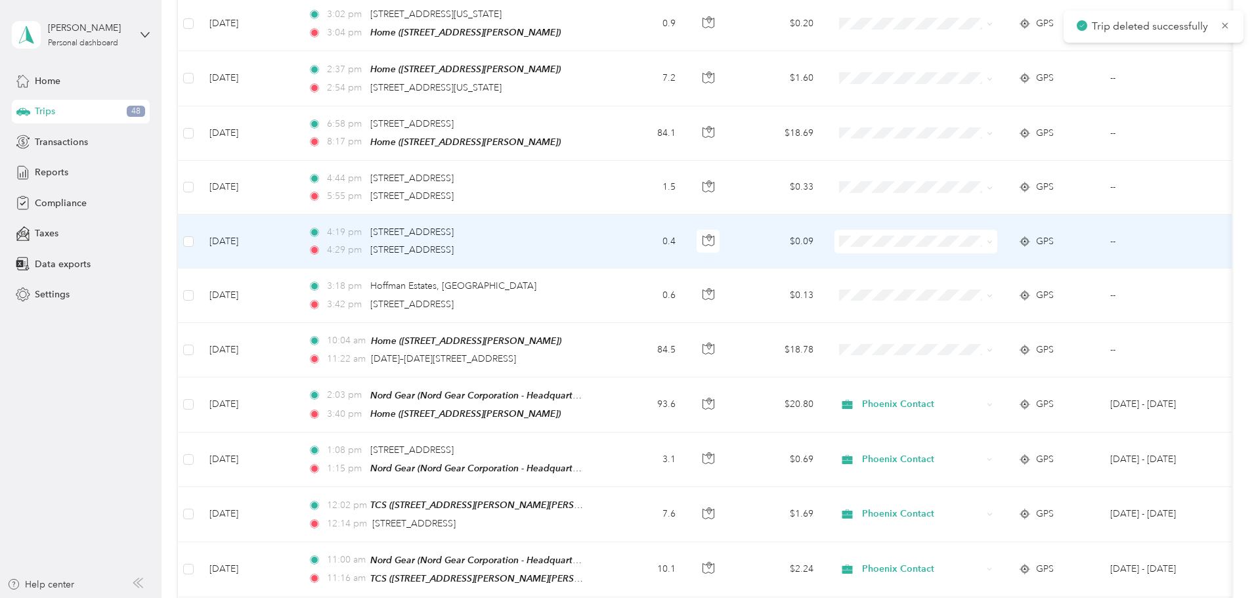
click at [584, 243] on div "4:29 pm [STREET_ADDRESS]" at bounding box center [446, 250] width 276 height 14
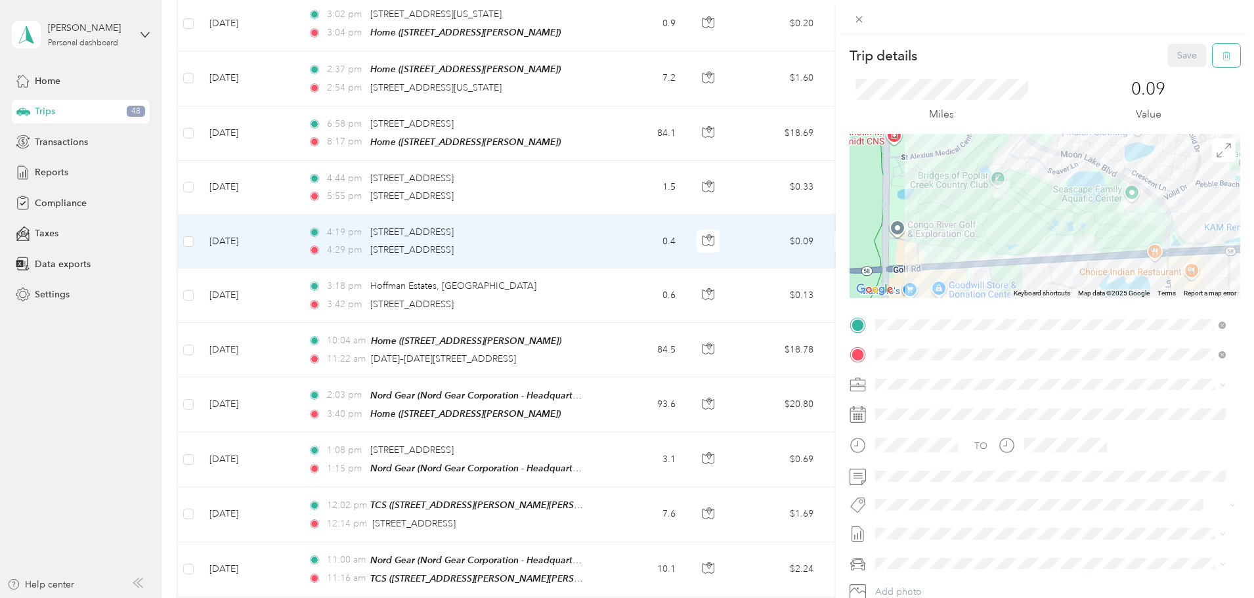
click at [1222, 60] on icon "button" at bounding box center [1226, 55] width 9 height 9
click at [1180, 74] on button "Yes" at bounding box center [1178, 71] width 26 height 21
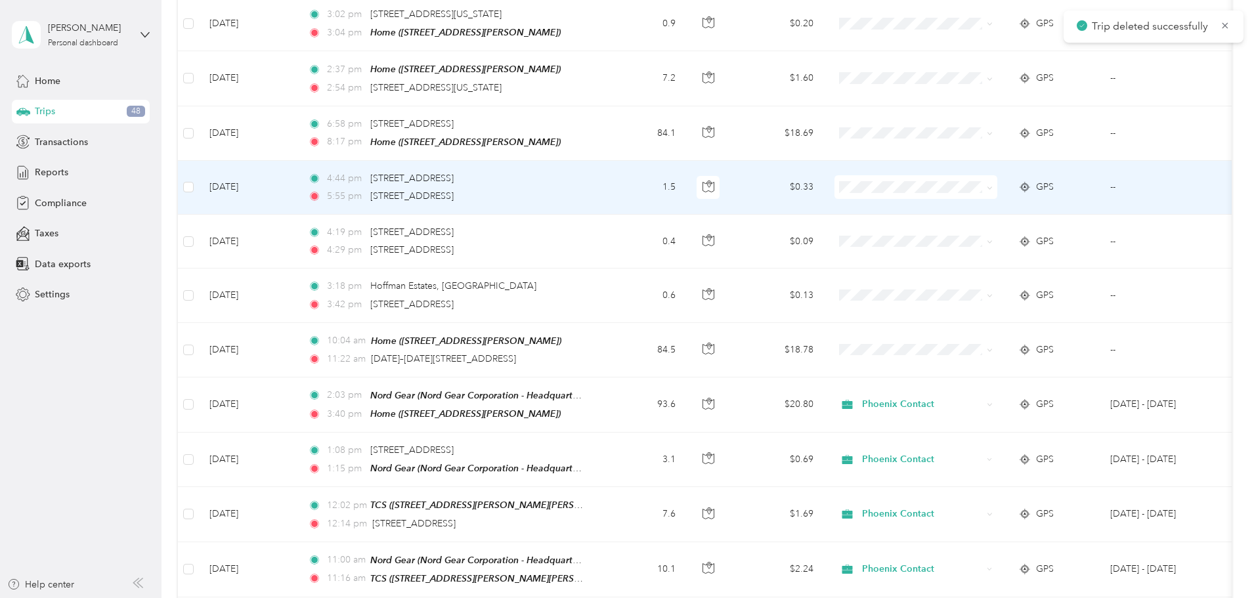
click at [686, 170] on td "1.5" at bounding box center [642, 188] width 87 height 54
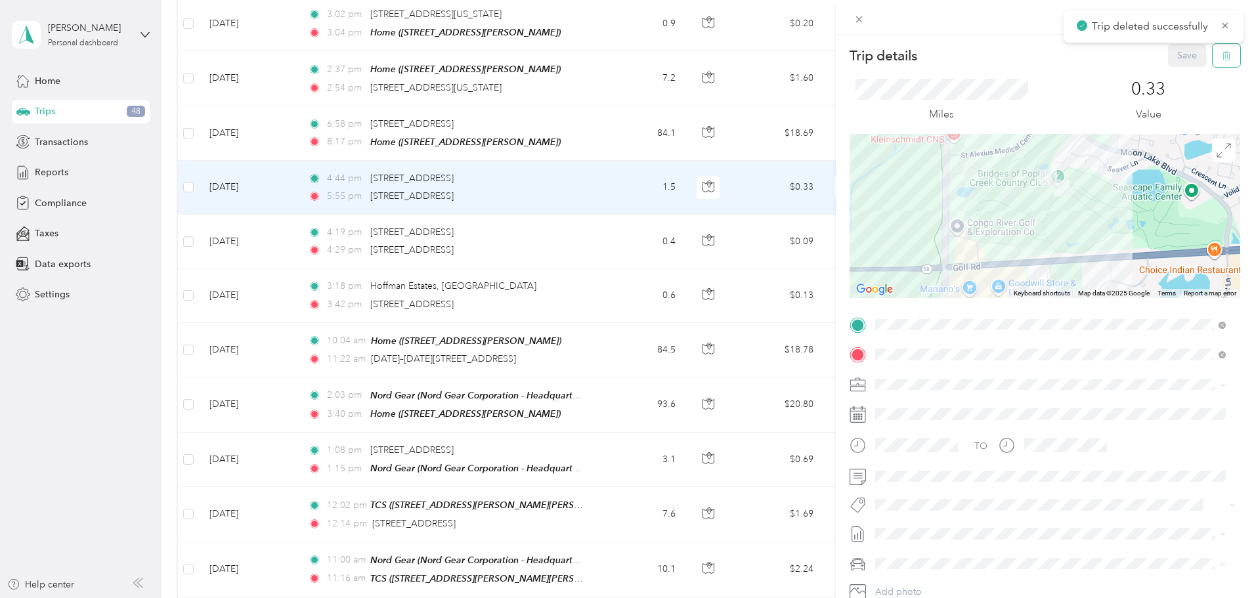
click at [1222, 64] on button "button" at bounding box center [1226, 55] width 28 height 23
click at [1174, 70] on button "Yes" at bounding box center [1178, 71] width 26 height 21
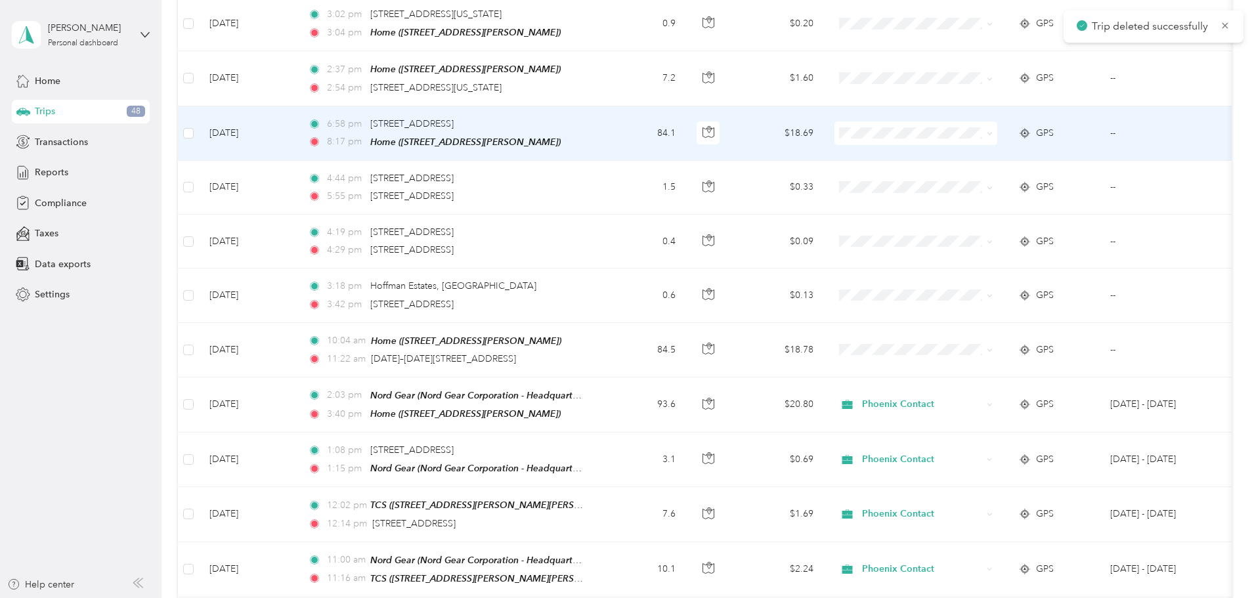
click at [992, 126] on span at bounding box center [987, 133] width 11 height 14
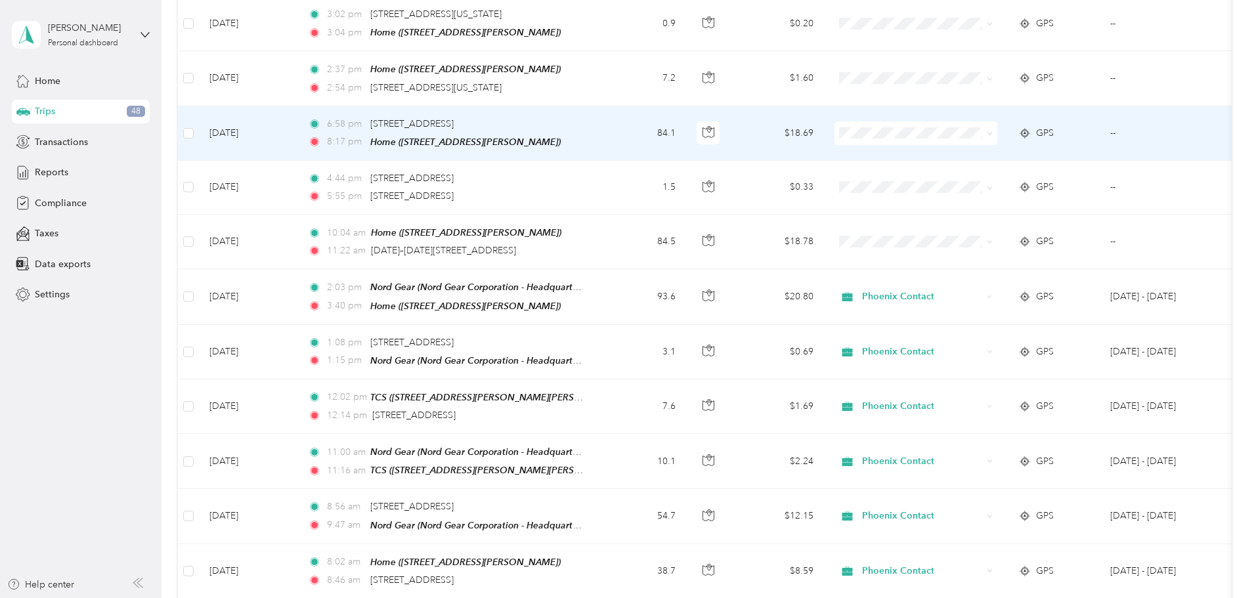
click at [992, 131] on icon at bounding box center [990, 134] width 6 height 6
click at [1022, 138] on span "Phoenix Contact" at bounding box center [1014, 139] width 121 height 14
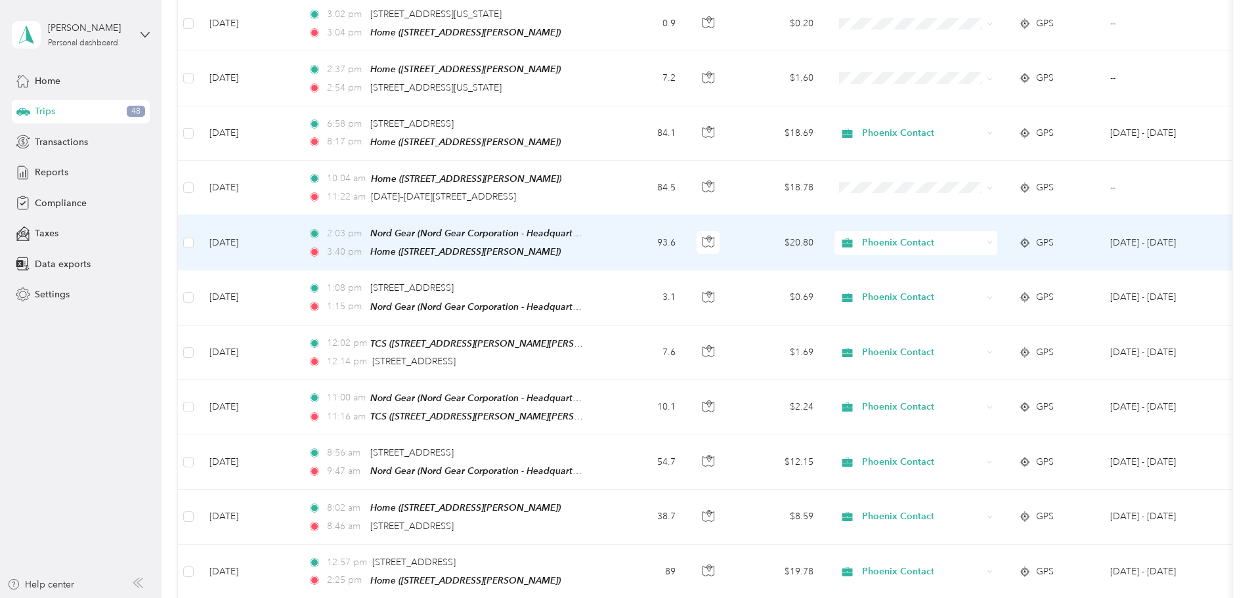
click at [992, 240] on icon at bounding box center [990, 243] width 6 height 6
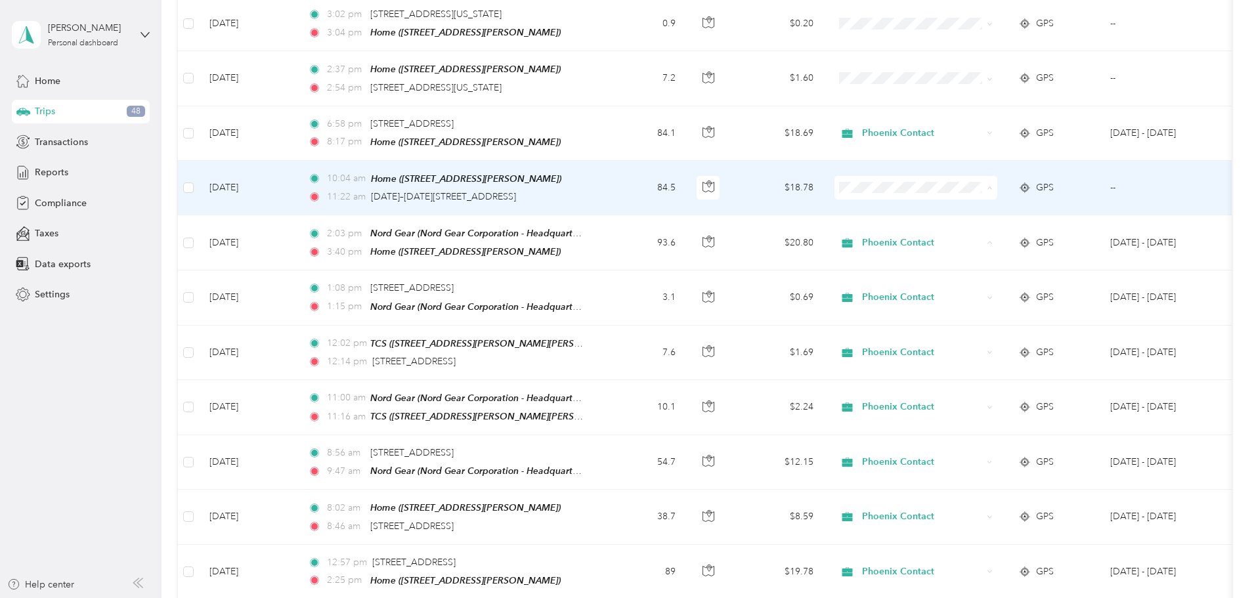
click at [1036, 184] on li "Phoenix Contact" at bounding box center [1003, 192] width 163 height 23
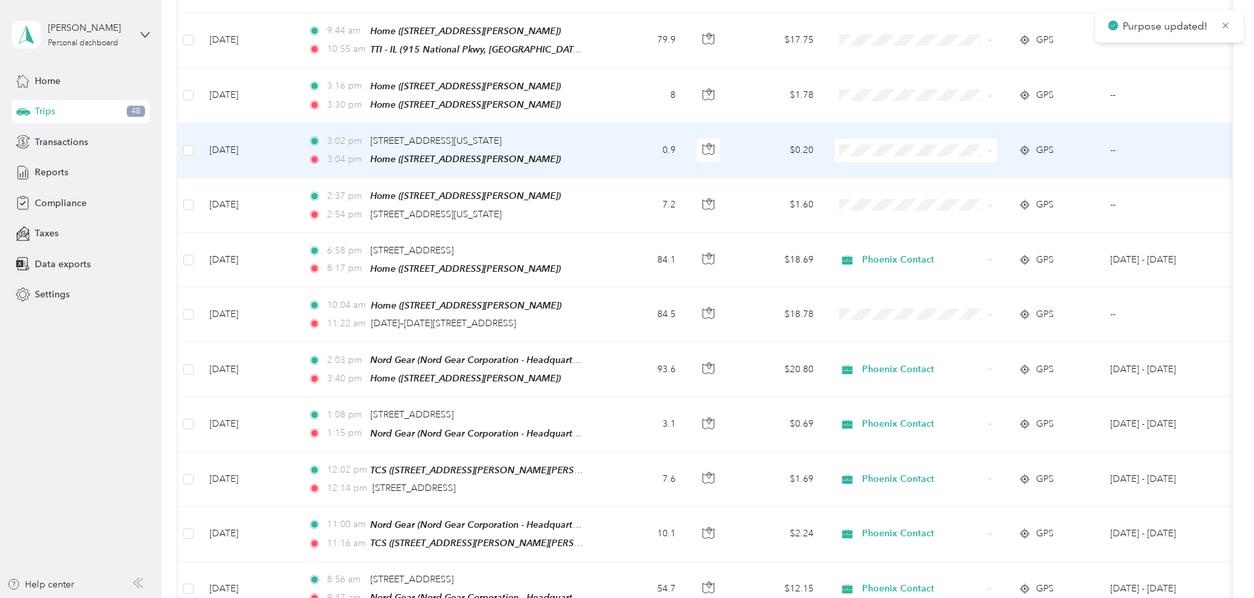
scroll to position [1838, 0]
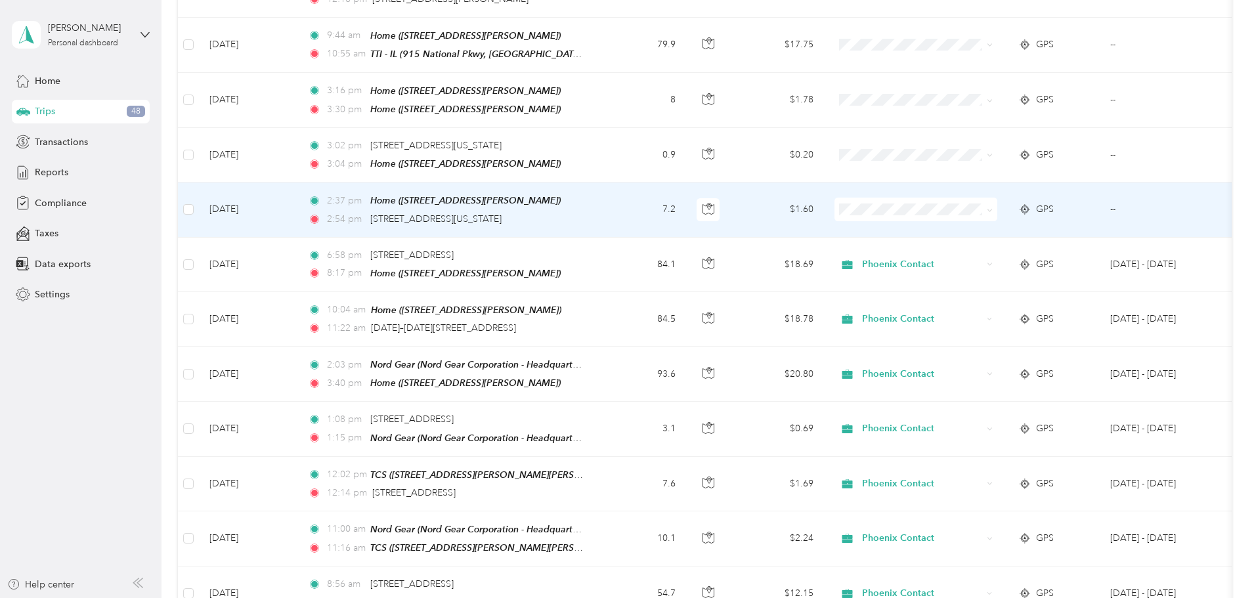
click at [686, 202] on td "7.2" at bounding box center [642, 209] width 87 height 54
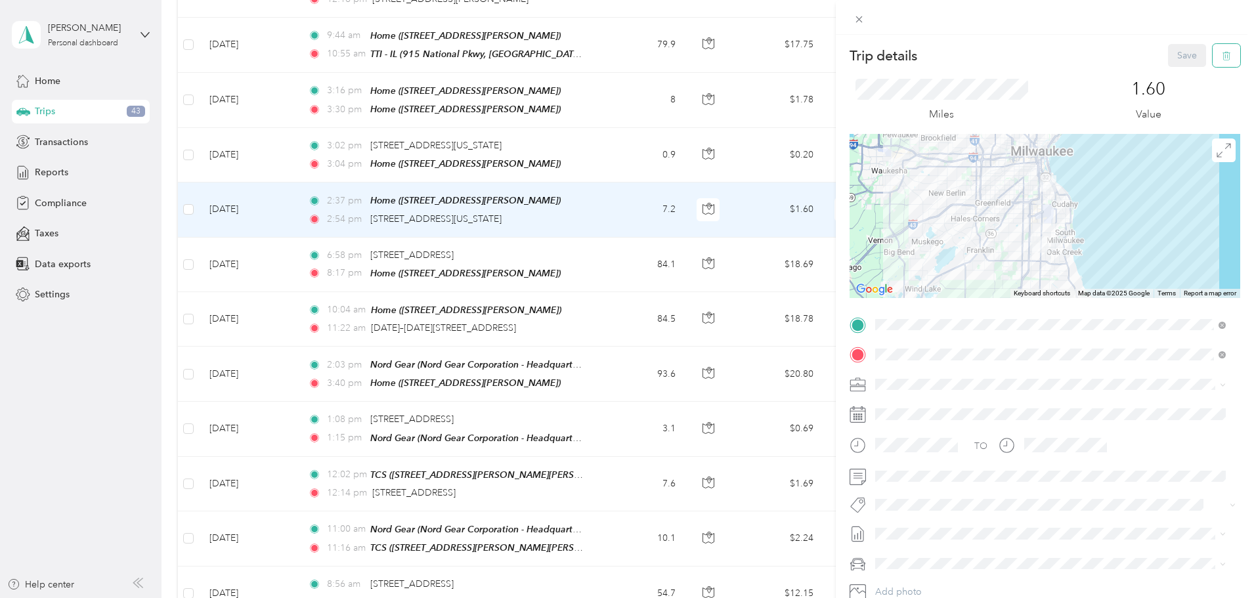
drag, startPoint x: 1214, startPoint y: 58, endPoint x: 1188, endPoint y: 79, distance: 34.0
click at [1222, 58] on icon "button" at bounding box center [1226, 55] width 9 height 9
drag, startPoint x: 1177, startPoint y: 72, endPoint x: 852, endPoint y: 103, distance: 326.4
click at [1175, 72] on button "Yes" at bounding box center [1178, 71] width 26 height 21
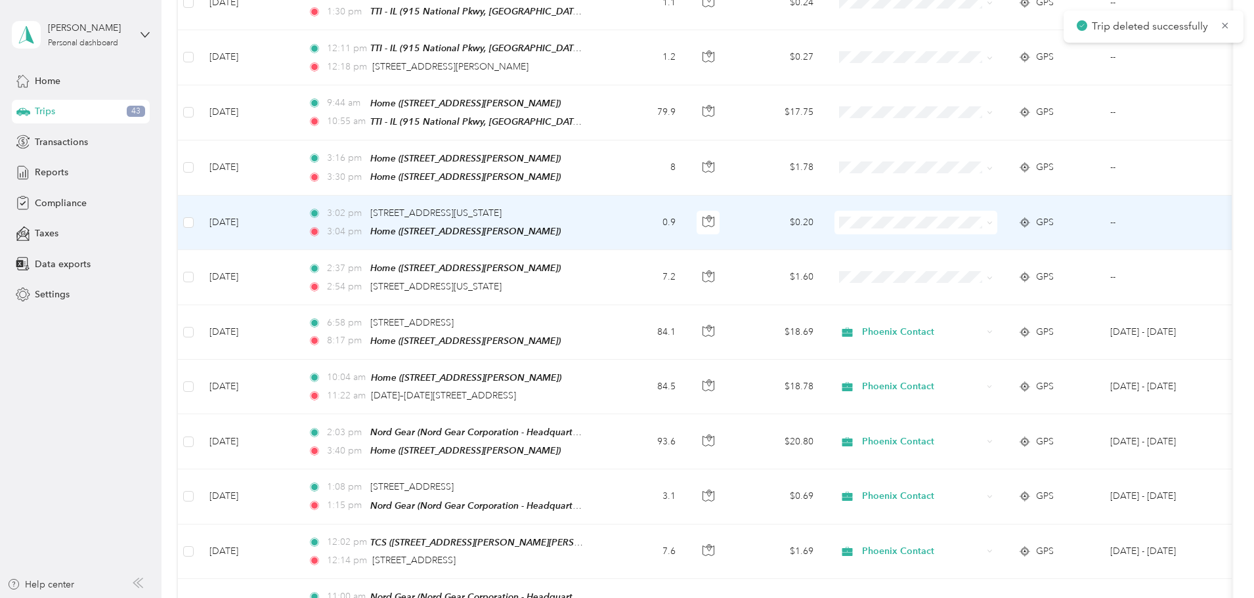
scroll to position [1707, 0]
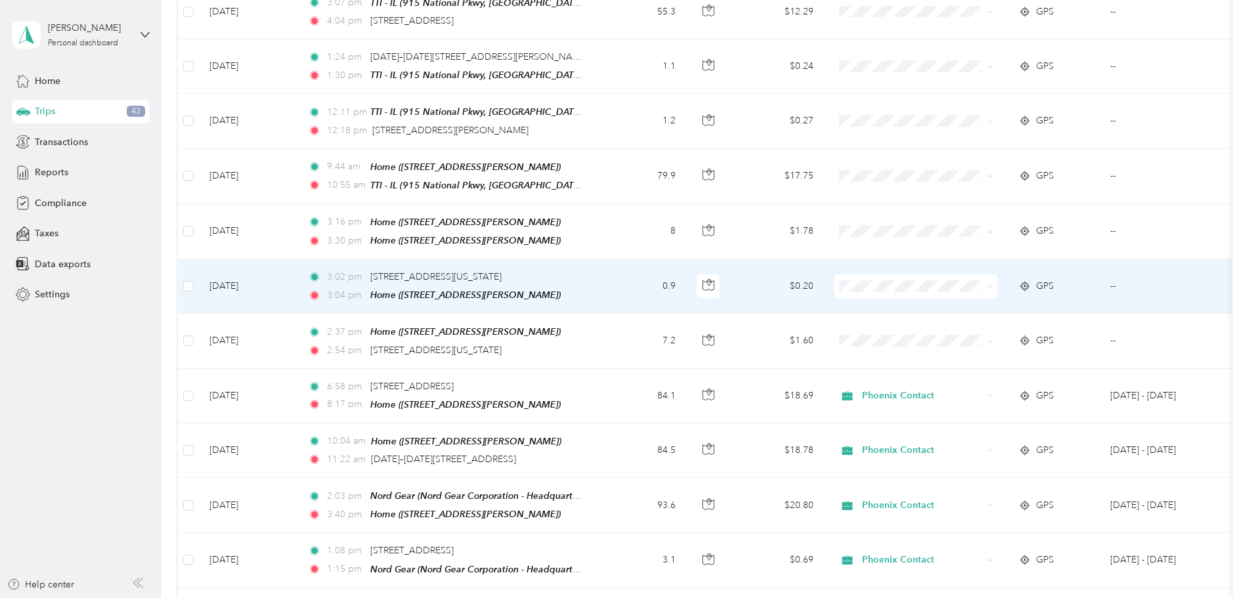
click at [686, 259] on td "0.9" at bounding box center [642, 286] width 87 height 54
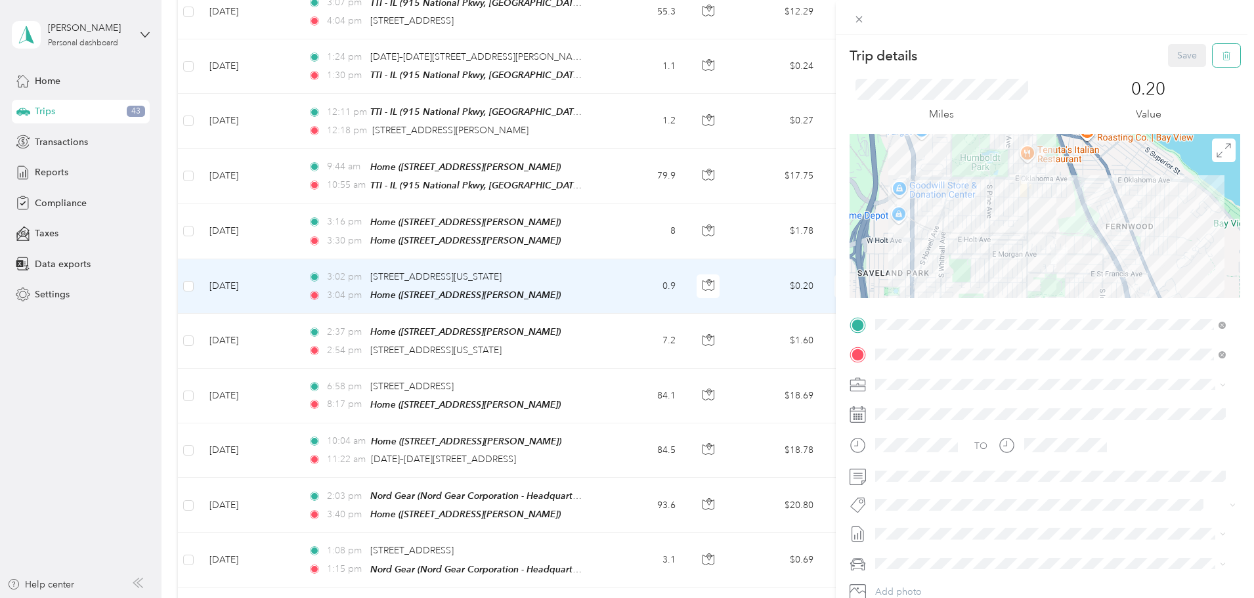
click at [1222, 60] on icon "button" at bounding box center [1226, 55] width 9 height 9
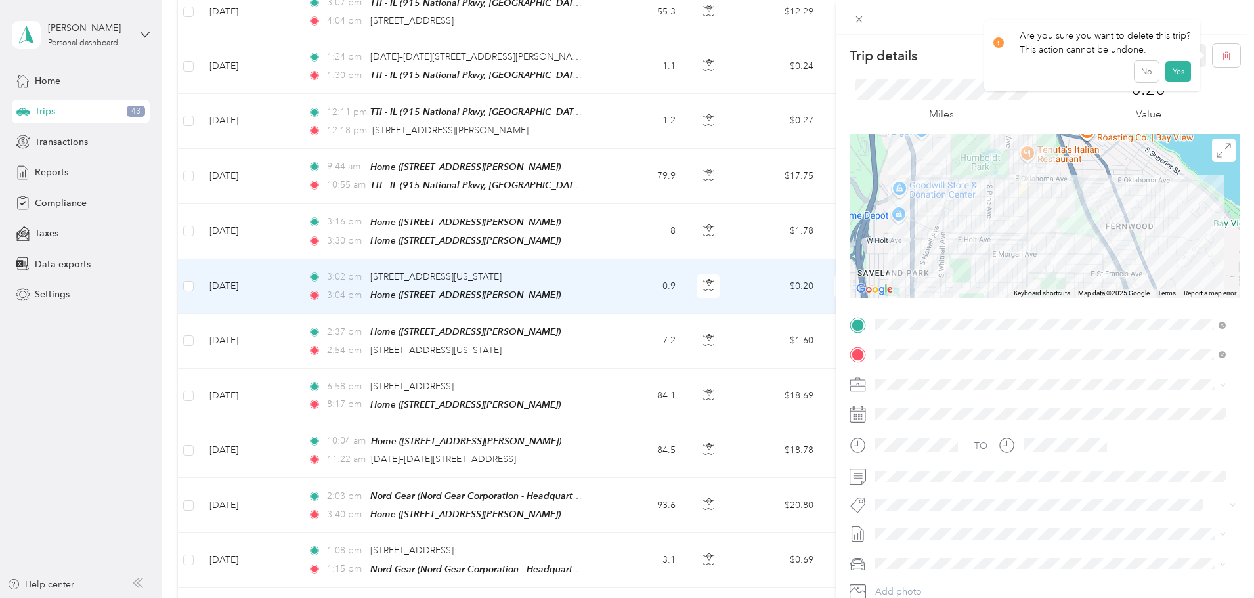
click at [1171, 71] on button "Yes" at bounding box center [1178, 71] width 26 height 21
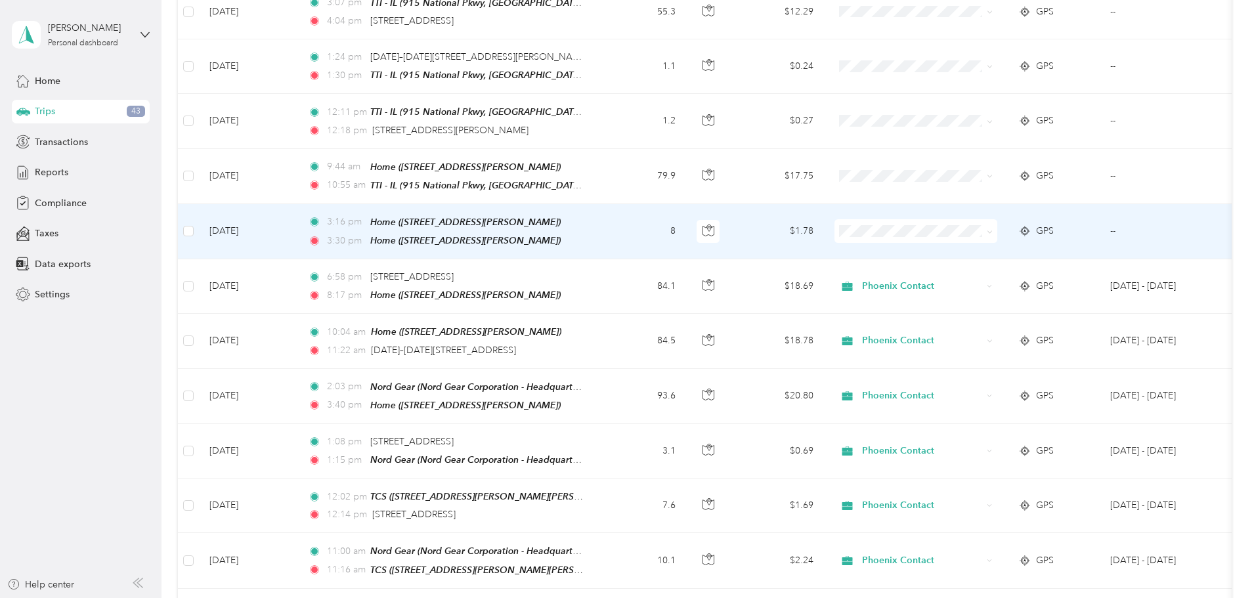
click at [686, 215] on td "8" at bounding box center [642, 231] width 87 height 55
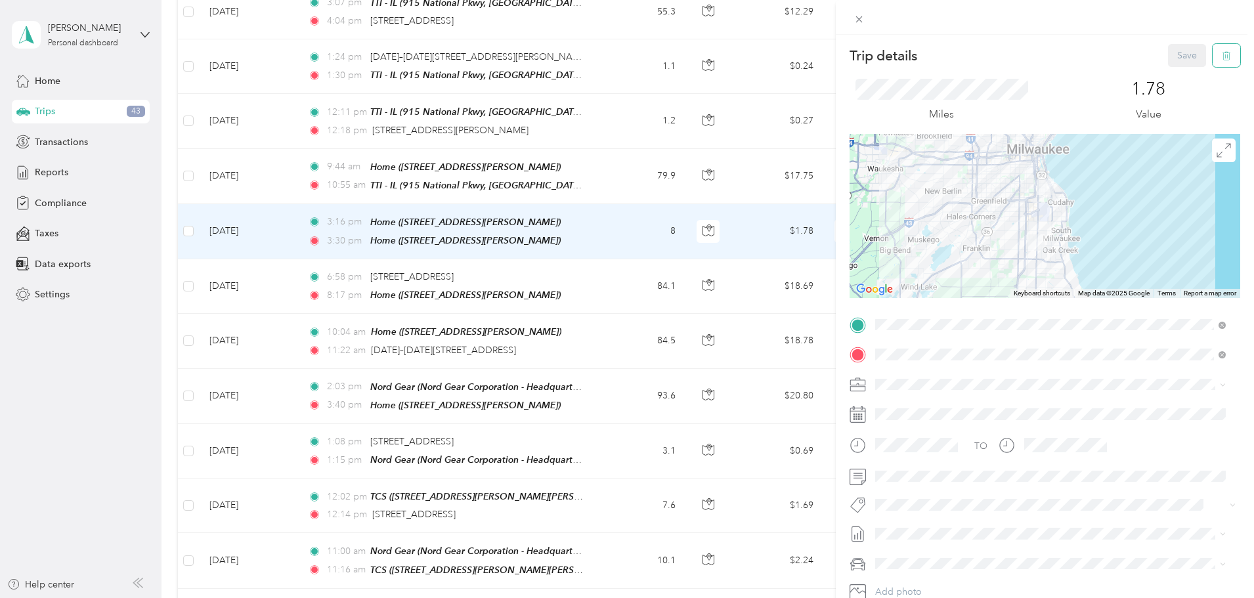
click at [1222, 59] on icon "button" at bounding box center [1226, 55] width 9 height 9
click at [1179, 73] on button "Yes" at bounding box center [1178, 71] width 26 height 21
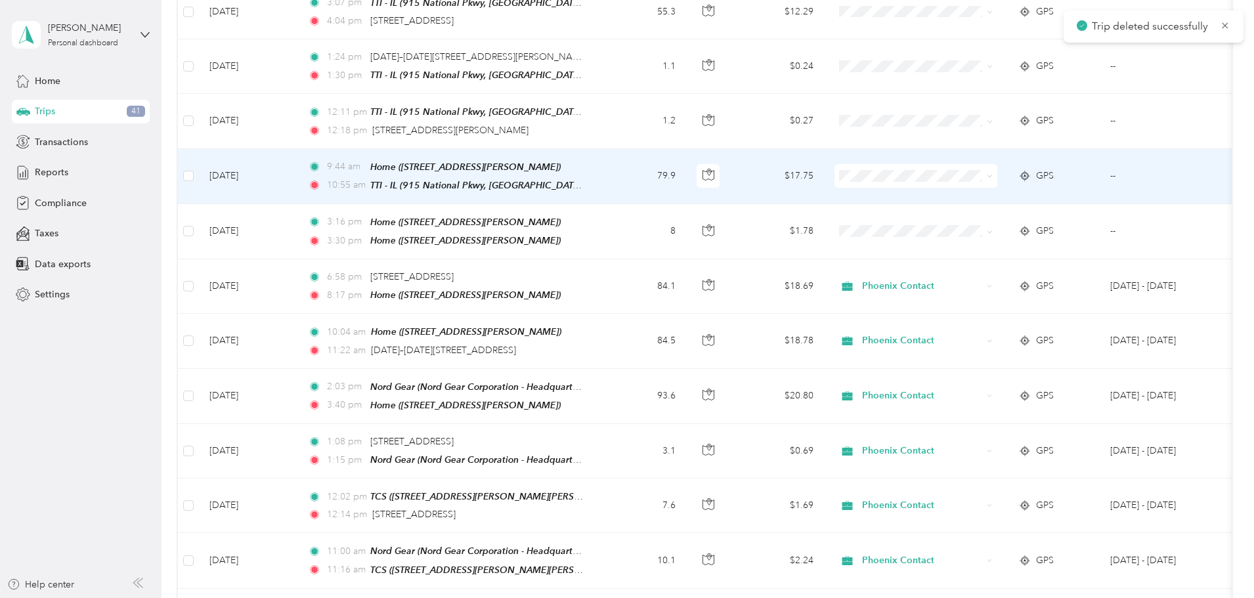
click at [992, 169] on span at bounding box center [987, 176] width 11 height 14
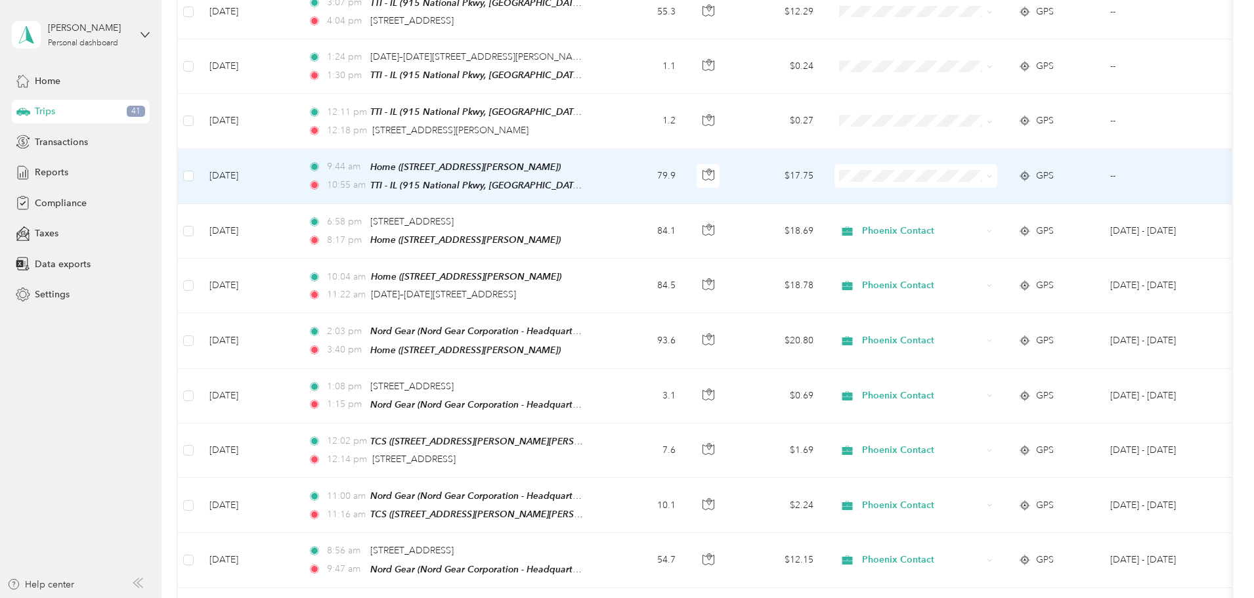
click at [992, 173] on icon at bounding box center [990, 176] width 6 height 6
click at [1007, 184] on span "Phoenix Contact" at bounding box center [1014, 186] width 121 height 14
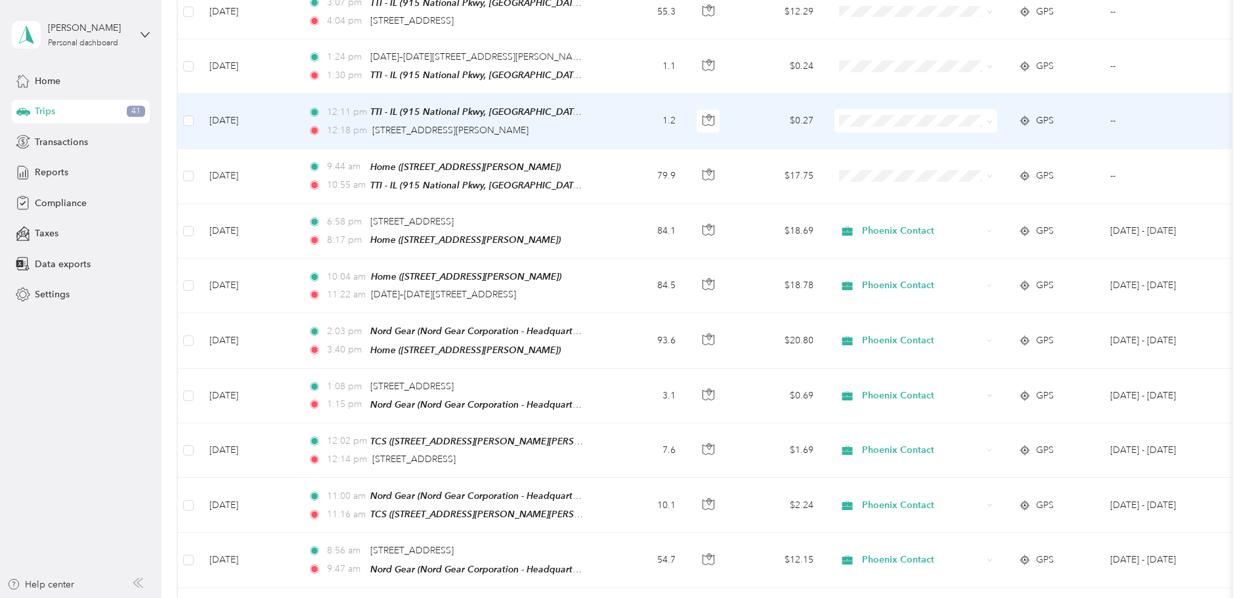
click at [992, 119] on icon at bounding box center [990, 122] width 6 height 6
click at [1041, 131] on span "Phoenix Contact" at bounding box center [1014, 132] width 121 height 14
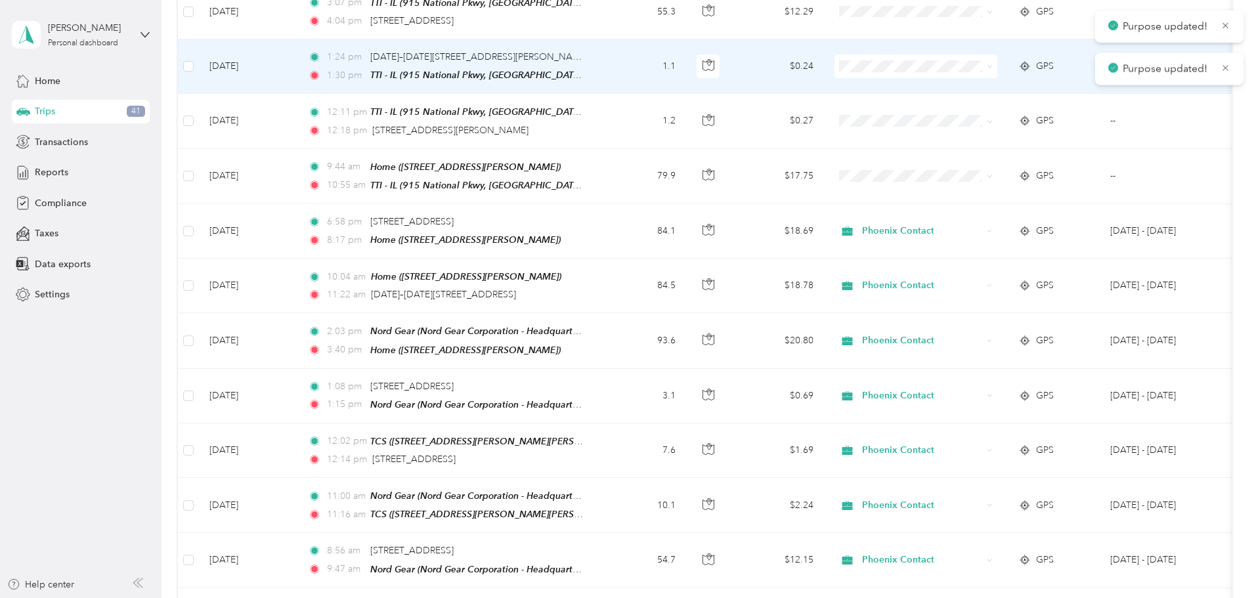
click at [992, 59] on span at bounding box center [987, 66] width 11 height 14
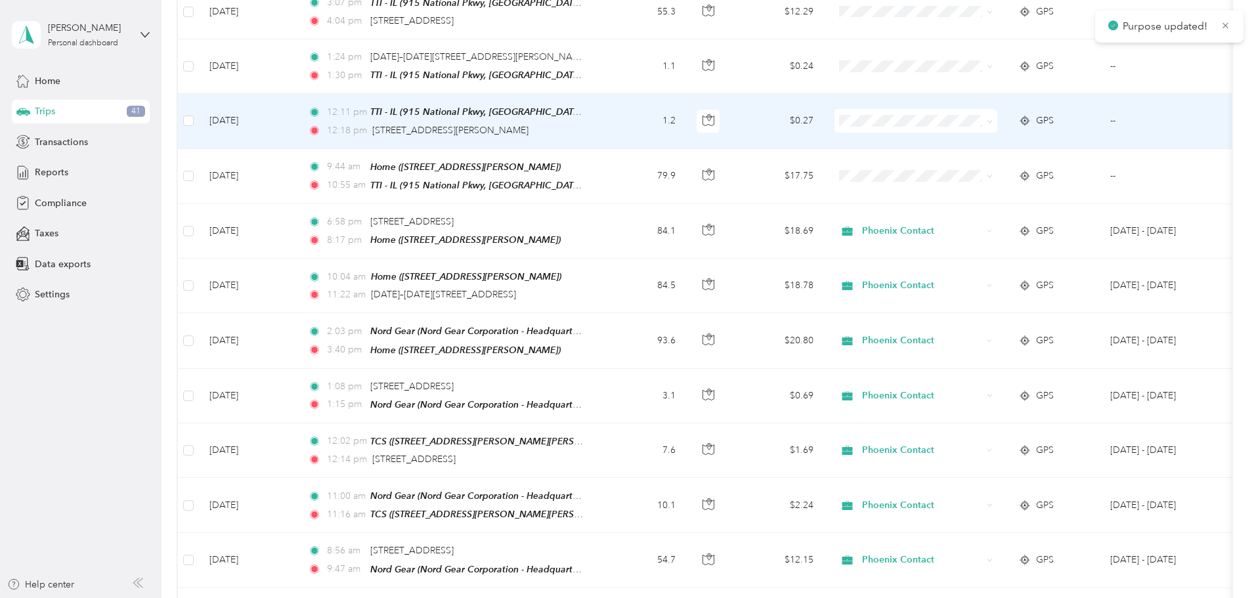
scroll to position [1575, 0]
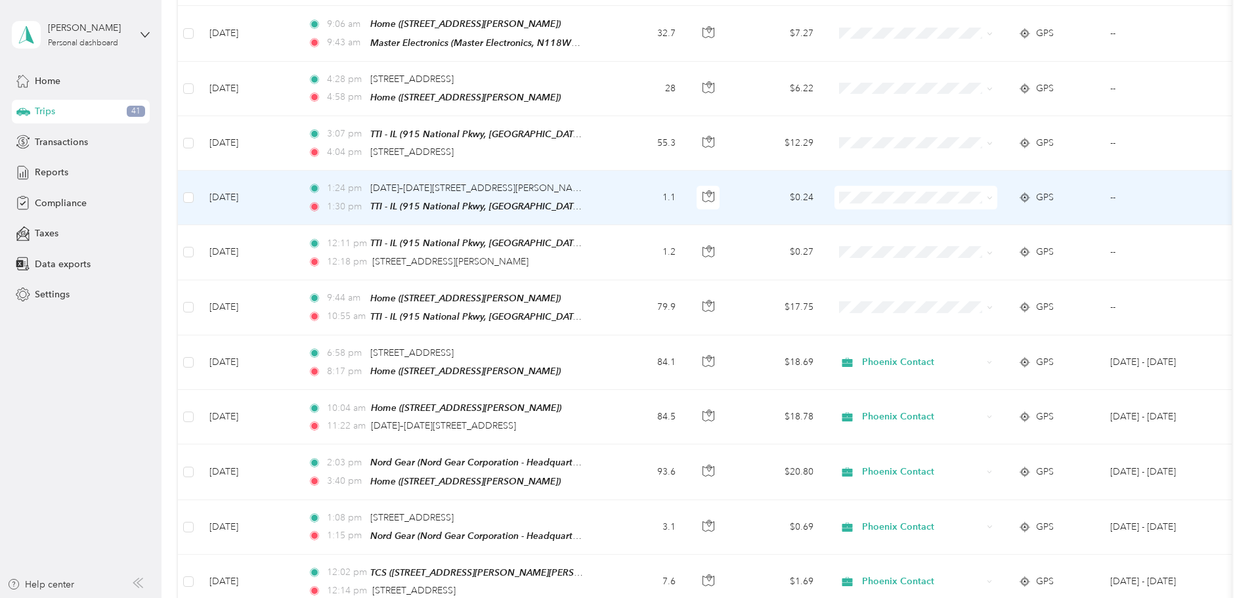
click at [992, 195] on icon at bounding box center [990, 198] width 6 height 6
click at [1022, 210] on span "Phoenix Contact" at bounding box center [1014, 209] width 121 height 14
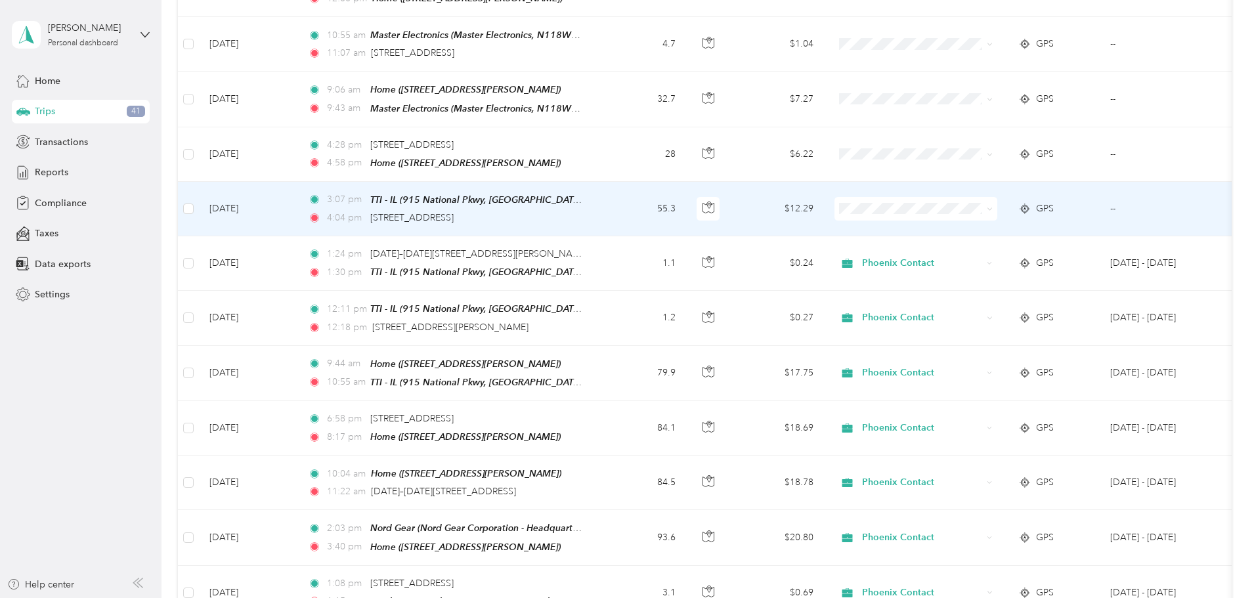
click at [599, 211] on td "3:07 pm TTI - IL ([STREET_ADDRESS] Schaumburg, [GEOGRAPHIC_DATA], [GEOGRAPHIC_D…" at bounding box center [448, 209] width 302 height 54
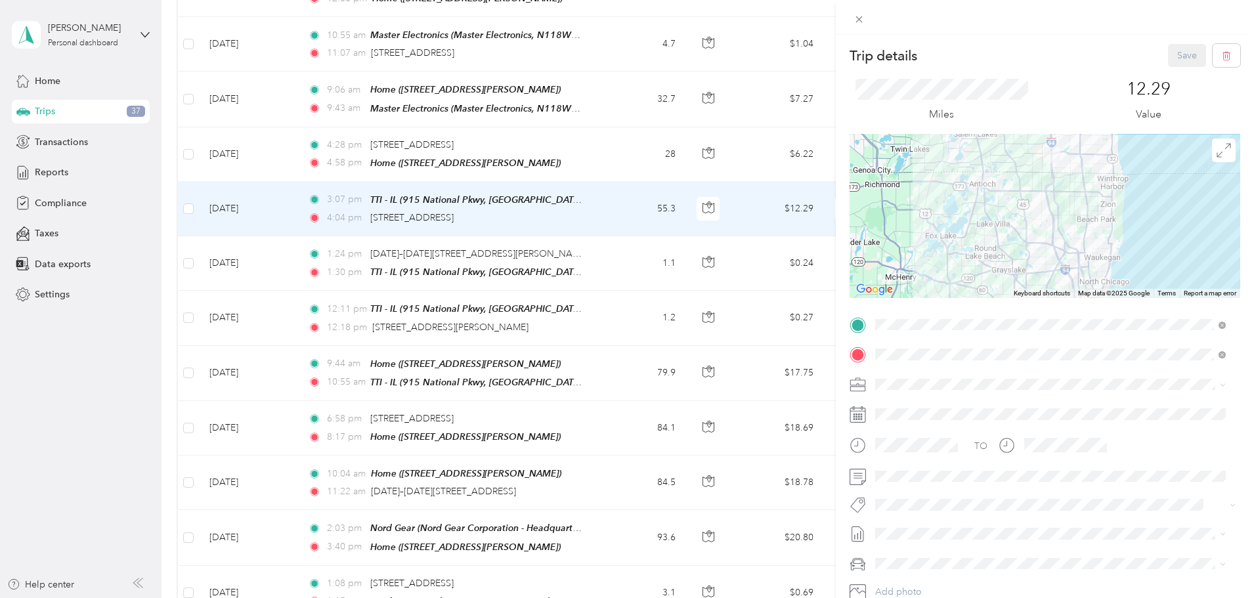
drag, startPoint x: 994, startPoint y: 183, endPoint x: 996, endPoint y: 248, distance: 65.0
click at [995, 249] on div at bounding box center [1044, 216] width 391 height 164
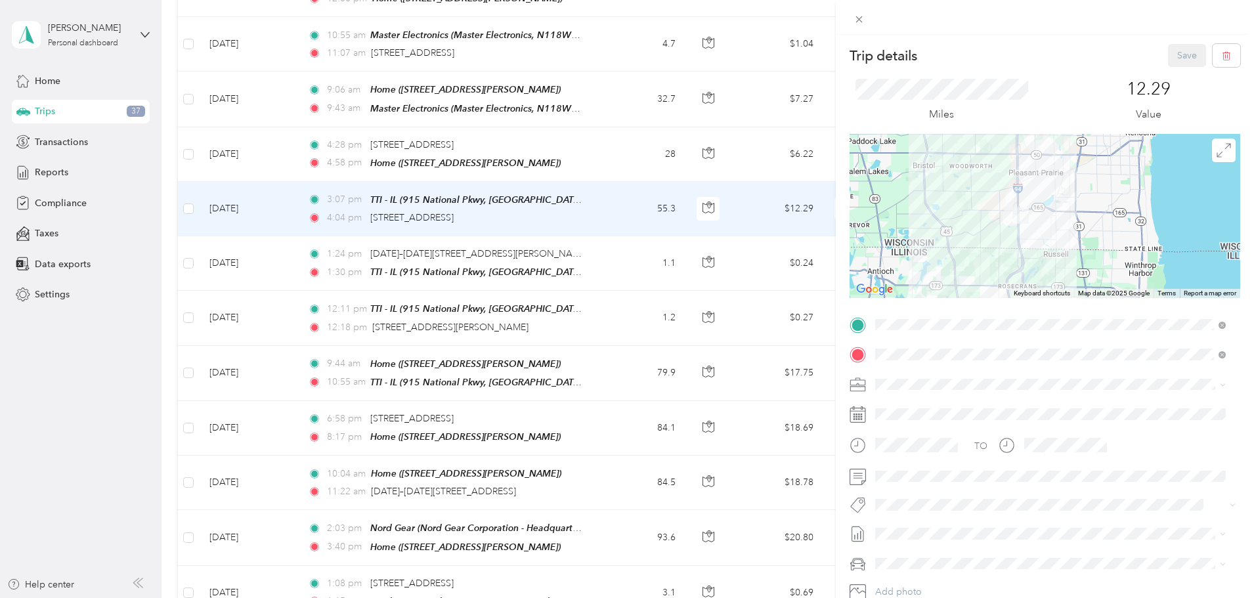
drag, startPoint x: 1057, startPoint y: 251, endPoint x: 1061, endPoint y: 292, distance: 40.9
click at [1061, 292] on div "Keyboard shortcuts Map Data Map data ©2025 Google Map data ©2025 Google 2 km Cl…" at bounding box center [1044, 216] width 391 height 164
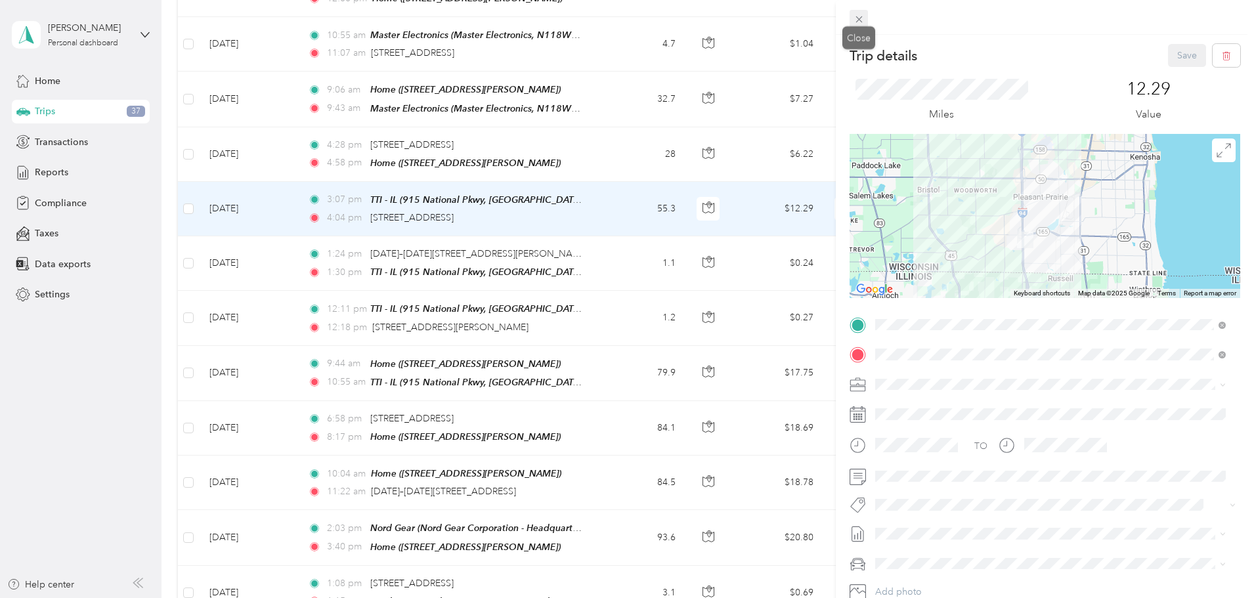
click at [858, 16] on icon at bounding box center [858, 19] width 11 height 11
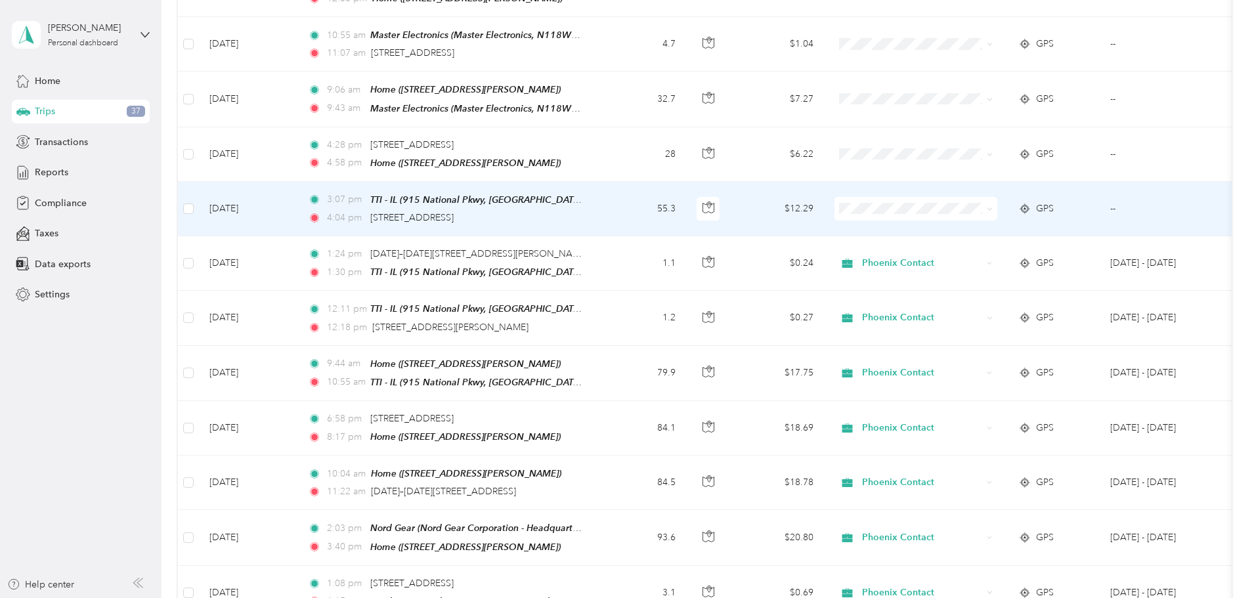
click at [992, 206] on icon at bounding box center [990, 209] width 6 height 6
click at [975, 221] on span "Phoenix Contact" at bounding box center [1014, 220] width 121 height 14
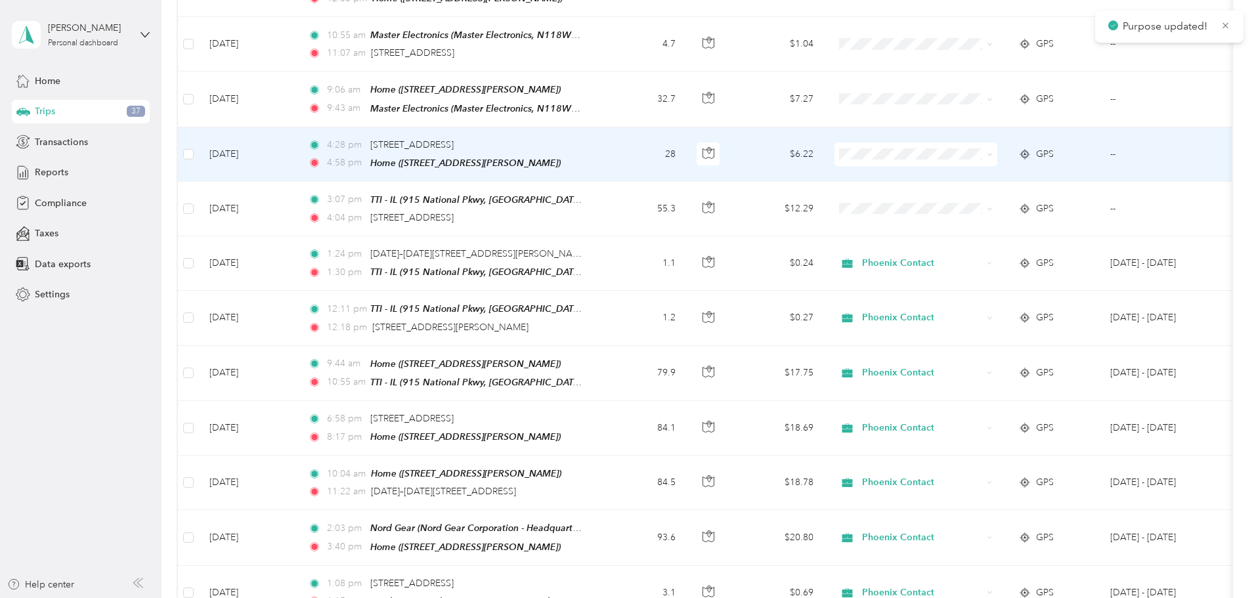
click at [992, 148] on span at bounding box center [990, 153] width 6 height 11
click at [991, 154] on icon at bounding box center [989, 155] width 4 height 3
click at [1022, 164] on span "Phoenix Contact" at bounding box center [1014, 167] width 121 height 14
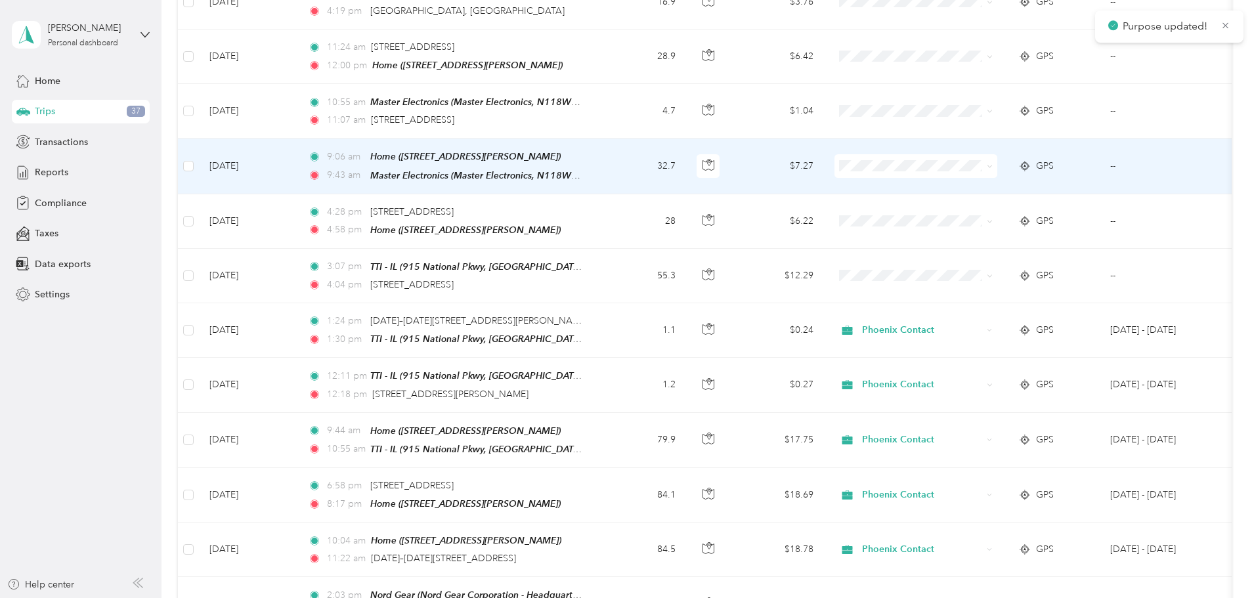
scroll to position [1378, 0]
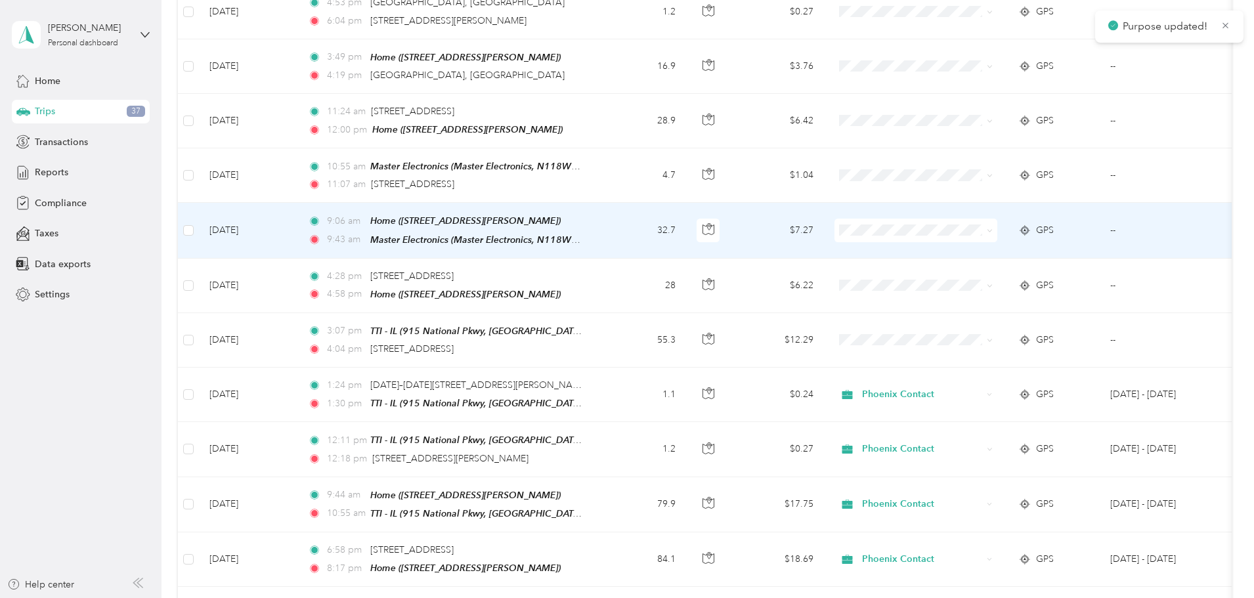
click at [992, 228] on icon at bounding box center [990, 231] width 6 height 6
click at [1004, 238] on span "Phoenix Contact" at bounding box center [1014, 241] width 121 height 14
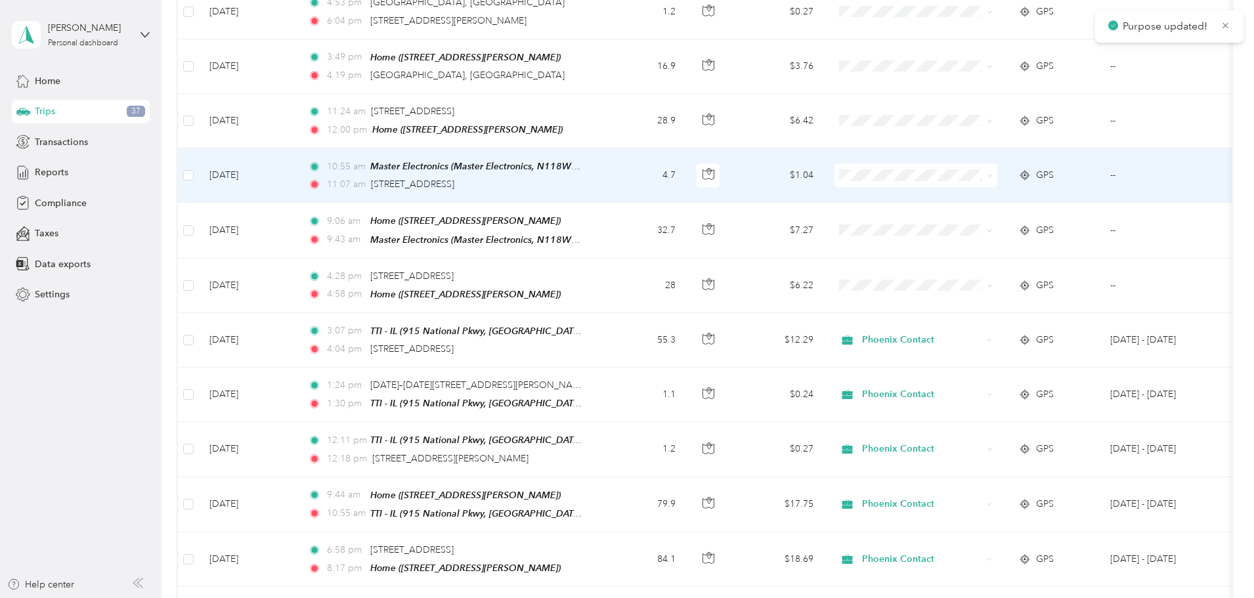
click at [992, 168] on span at bounding box center [987, 175] width 11 height 14
click at [992, 173] on icon at bounding box center [990, 176] width 6 height 6
click at [1008, 195] on li "Phoenix Contact" at bounding box center [1003, 190] width 163 height 23
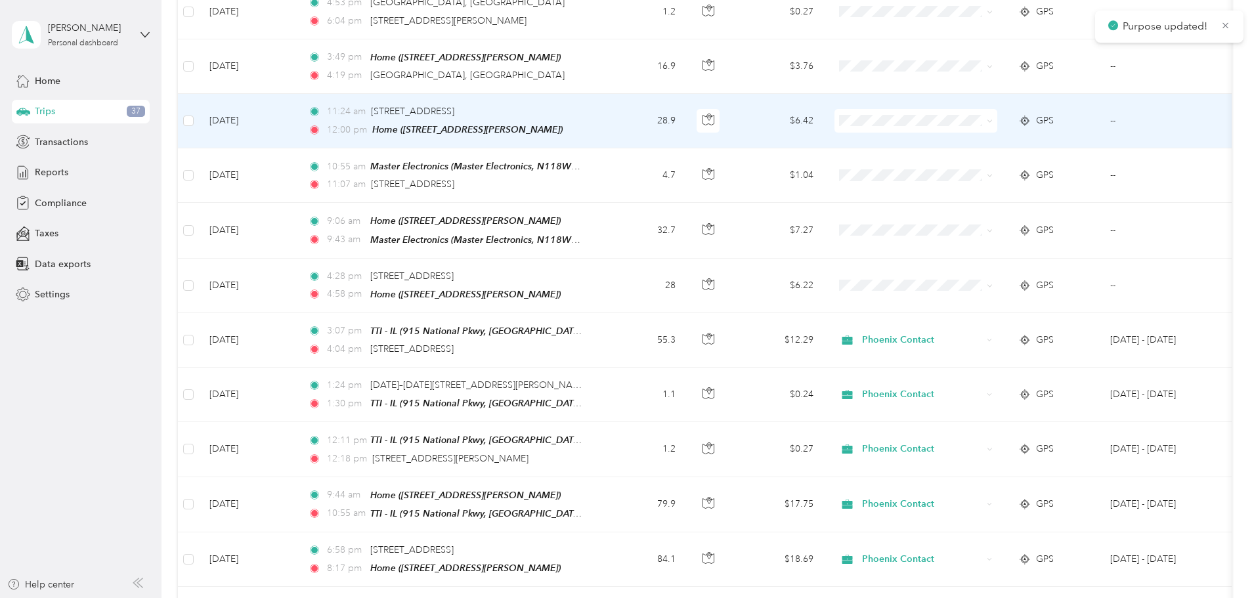
click at [992, 118] on icon at bounding box center [990, 121] width 6 height 6
drag, startPoint x: 1042, startPoint y: 132, endPoint x: 960, endPoint y: 118, distance: 82.6
click at [1040, 133] on span "Phoenix Contact" at bounding box center [1014, 132] width 121 height 14
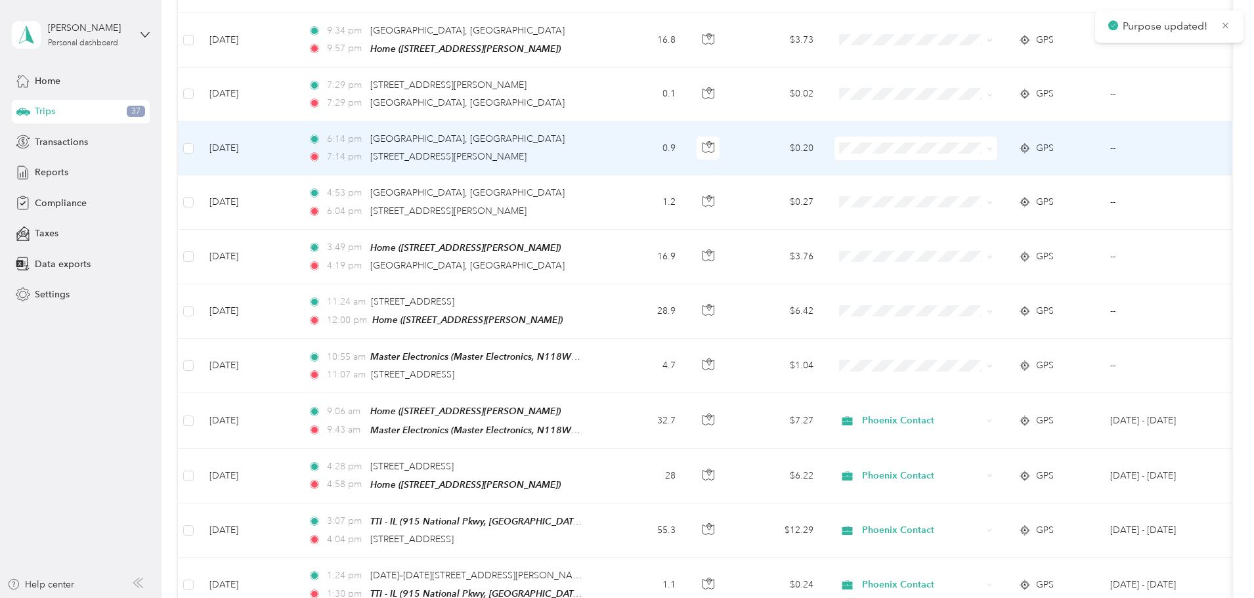
scroll to position [1182, 0]
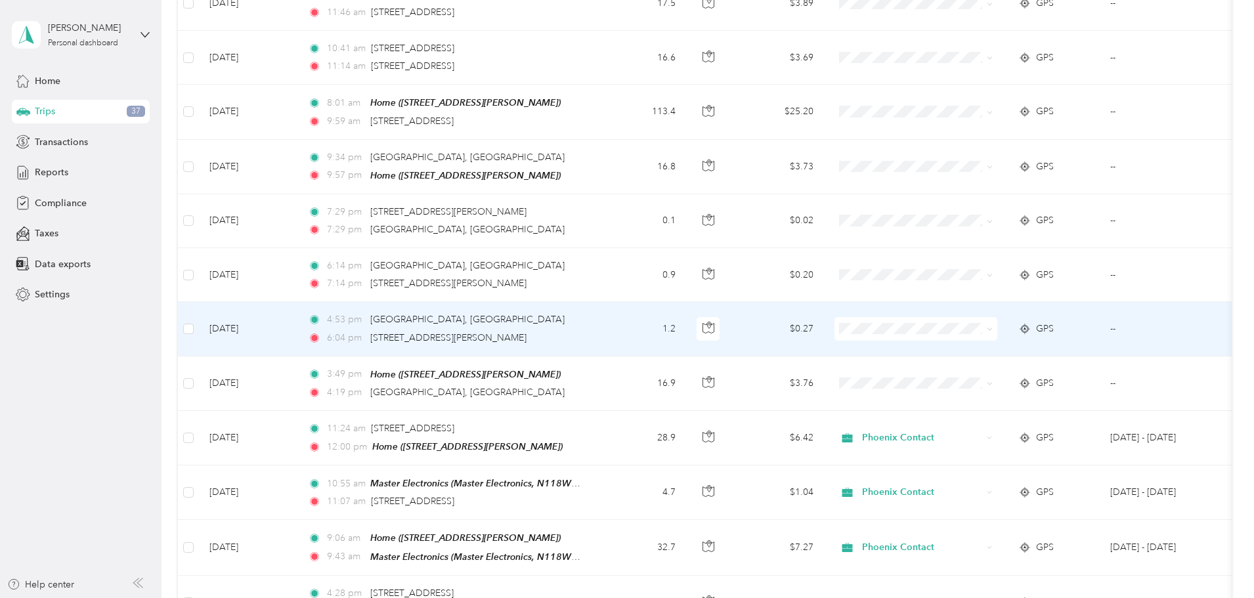
scroll to position [1050, 0]
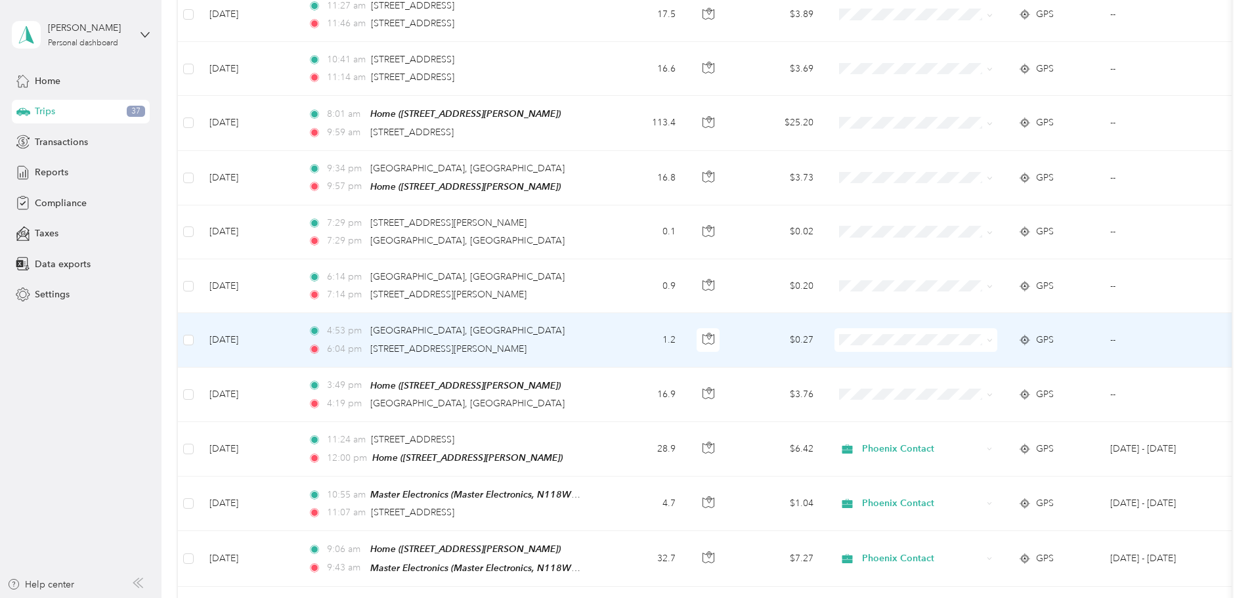
click at [599, 322] on td "4:53 pm [GEOGRAPHIC_DATA], [GEOGRAPHIC_DATA] 6:04 pm [STREET_ADDRESS][PERSON_NA…" at bounding box center [448, 340] width 302 height 54
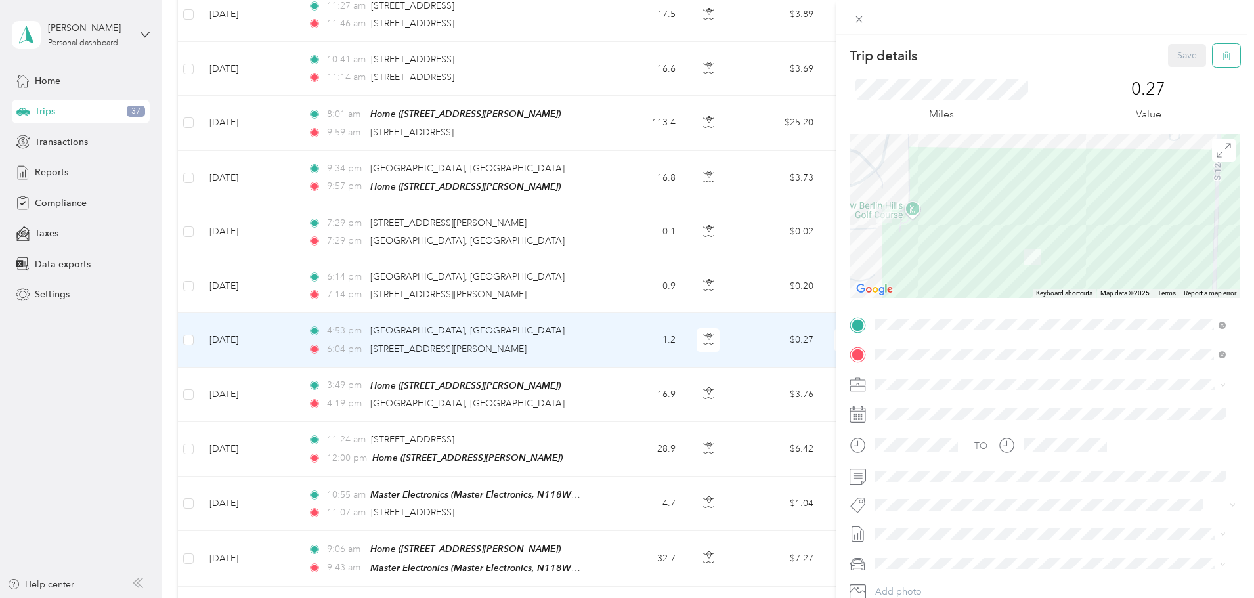
click at [1222, 59] on icon "button" at bounding box center [1226, 55] width 9 height 9
click at [1173, 70] on button "Yes" at bounding box center [1178, 71] width 26 height 21
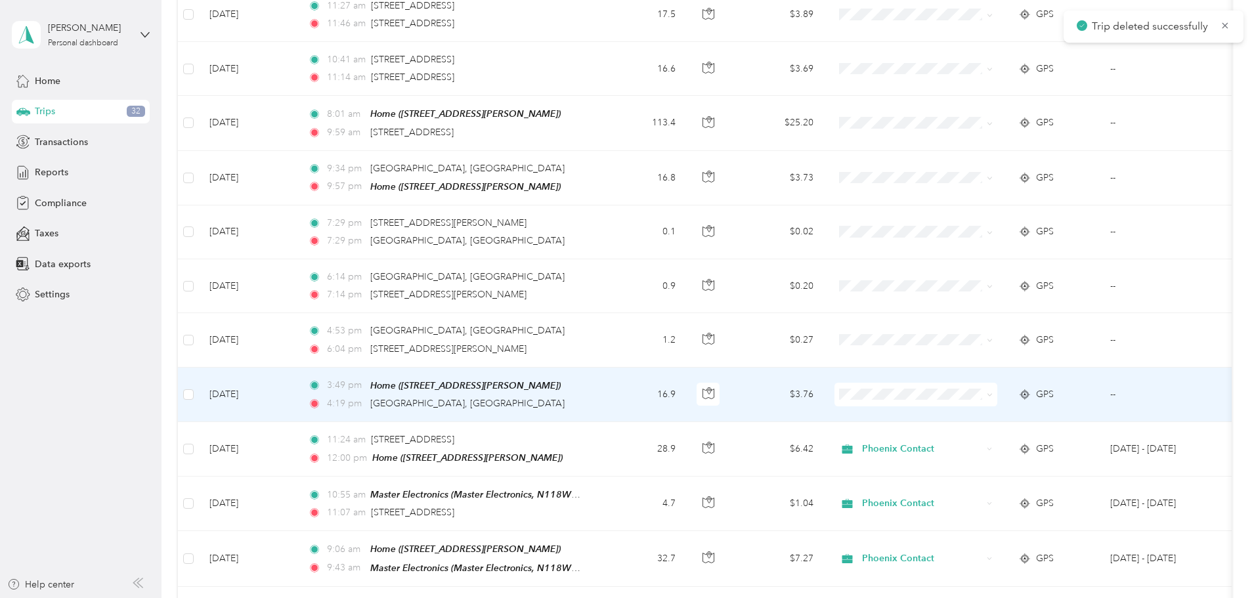
click at [584, 384] on div "3:49 pm Home ([STREET_ADDRESS][PERSON_NAME]) 4:19 pm [GEOGRAPHIC_DATA], [GEOGRA…" at bounding box center [446, 394] width 276 height 33
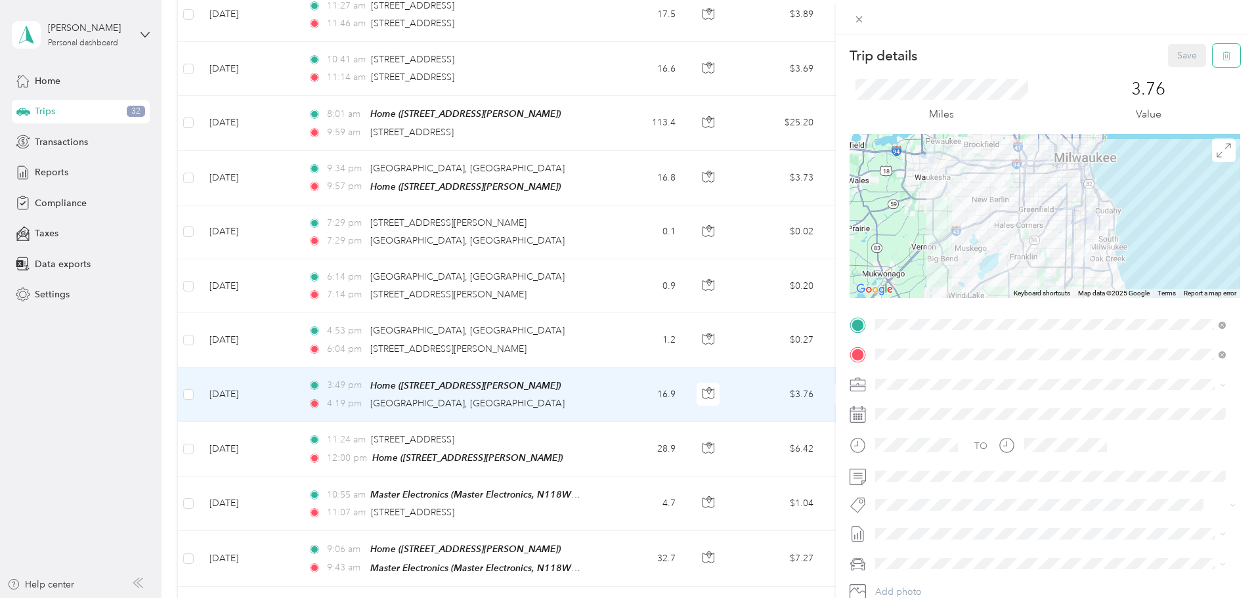
click at [1225, 56] on button "button" at bounding box center [1226, 55] width 28 height 23
click at [1176, 72] on button "Yes" at bounding box center [1178, 71] width 26 height 21
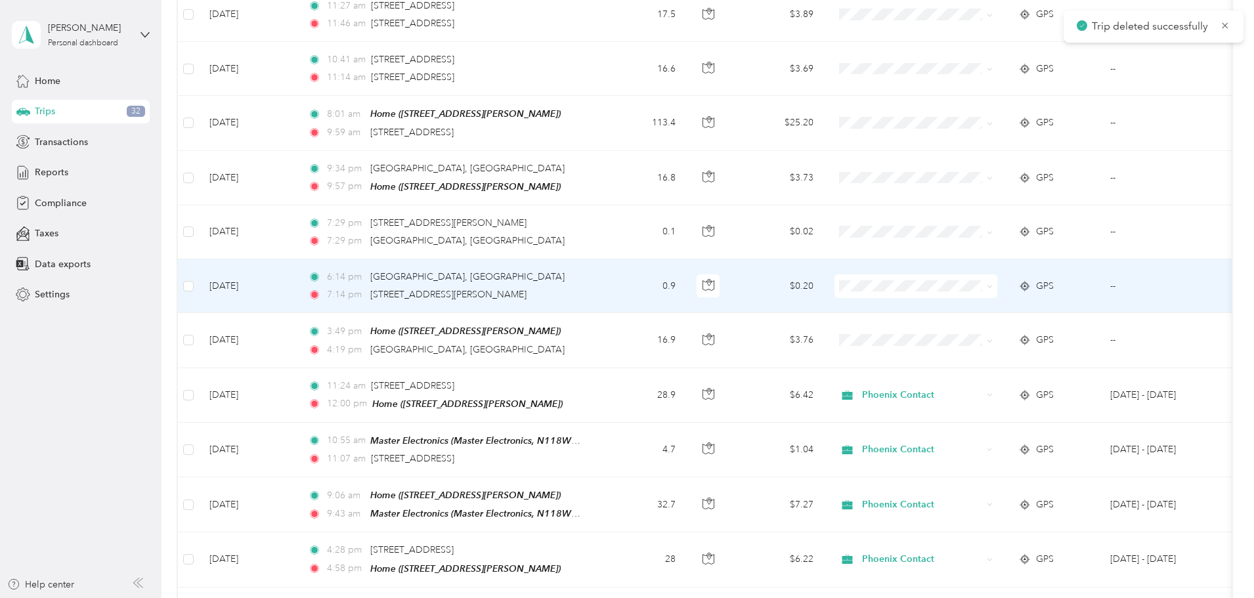
click at [584, 271] on div "6:14 pm [GEOGRAPHIC_DATA], [GEOGRAPHIC_DATA]" at bounding box center [446, 277] width 276 height 14
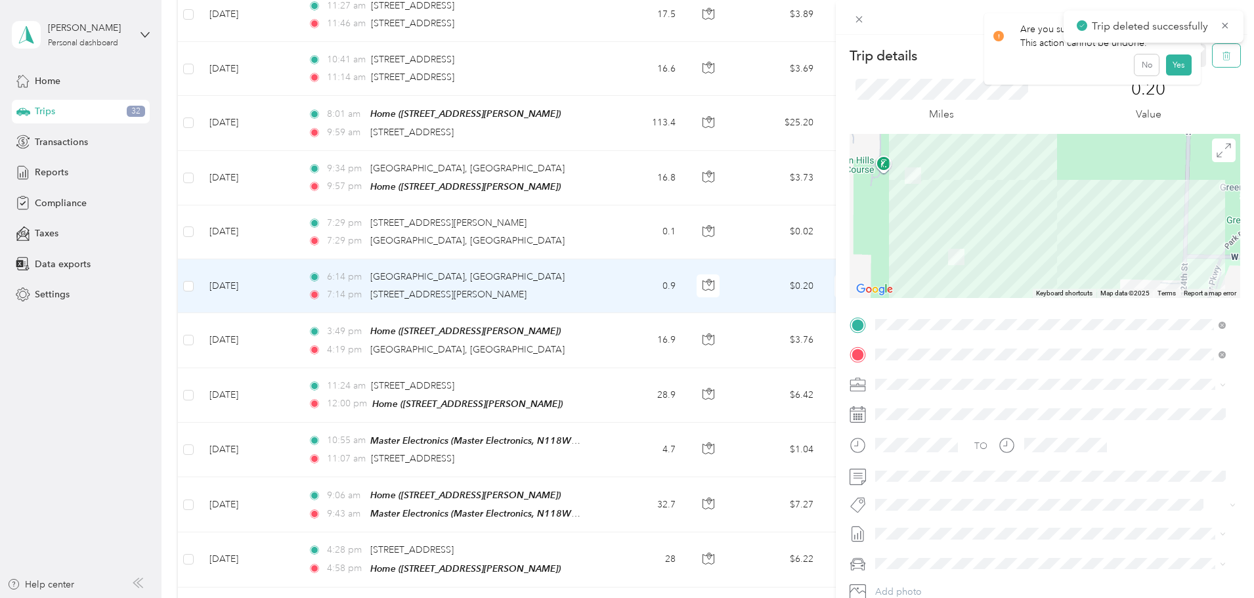
click at [1218, 65] on button "button" at bounding box center [1226, 55] width 28 height 23
click at [1171, 75] on button "Yes" at bounding box center [1178, 71] width 26 height 21
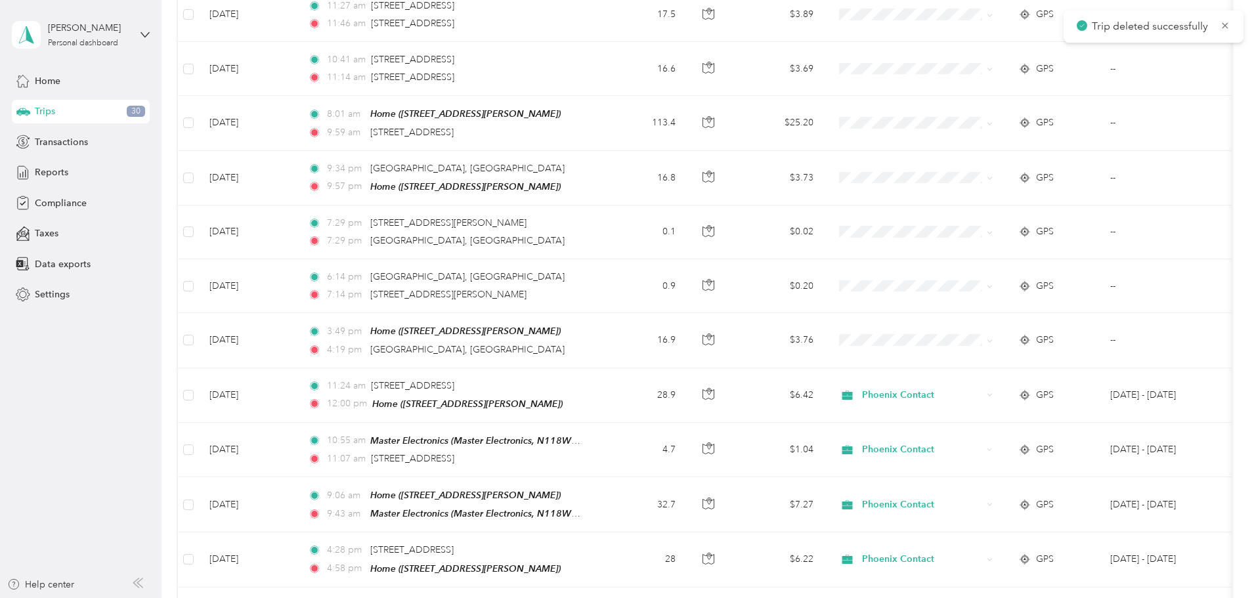
click at [584, 223] on div "7:29 pm [STREET_ADDRESS][PERSON_NAME] 7:29 pm [GEOGRAPHIC_DATA], [GEOGRAPHIC_DA…" at bounding box center [446, 232] width 276 height 32
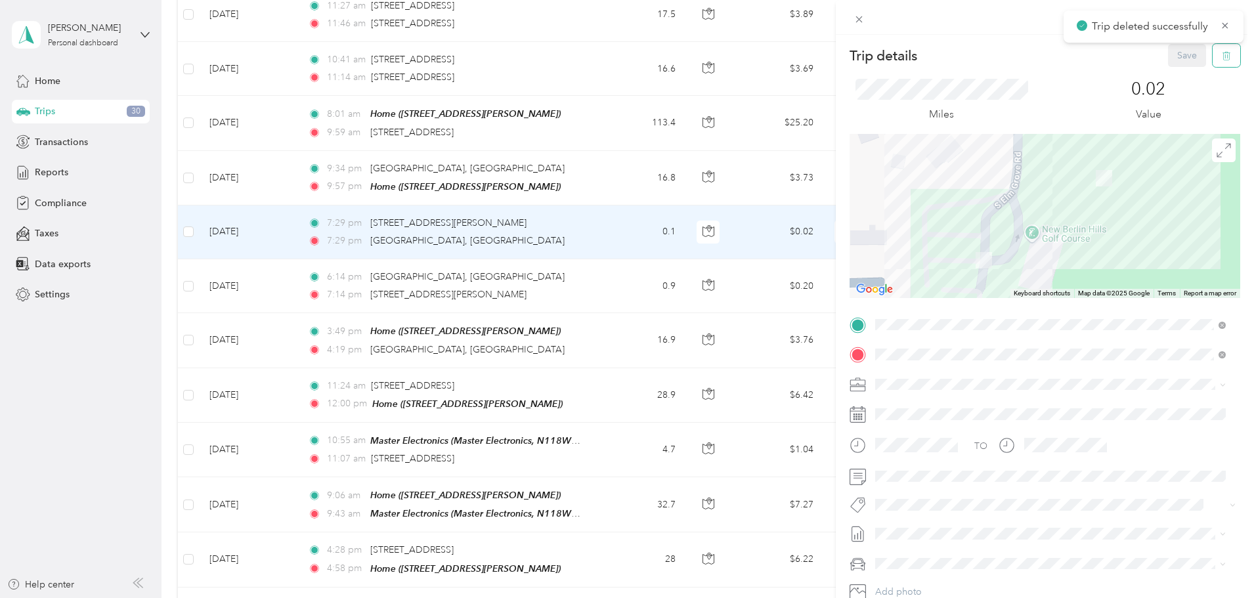
click at [1225, 58] on button "button" at bounding box center [1226, 55] width 28 height 23
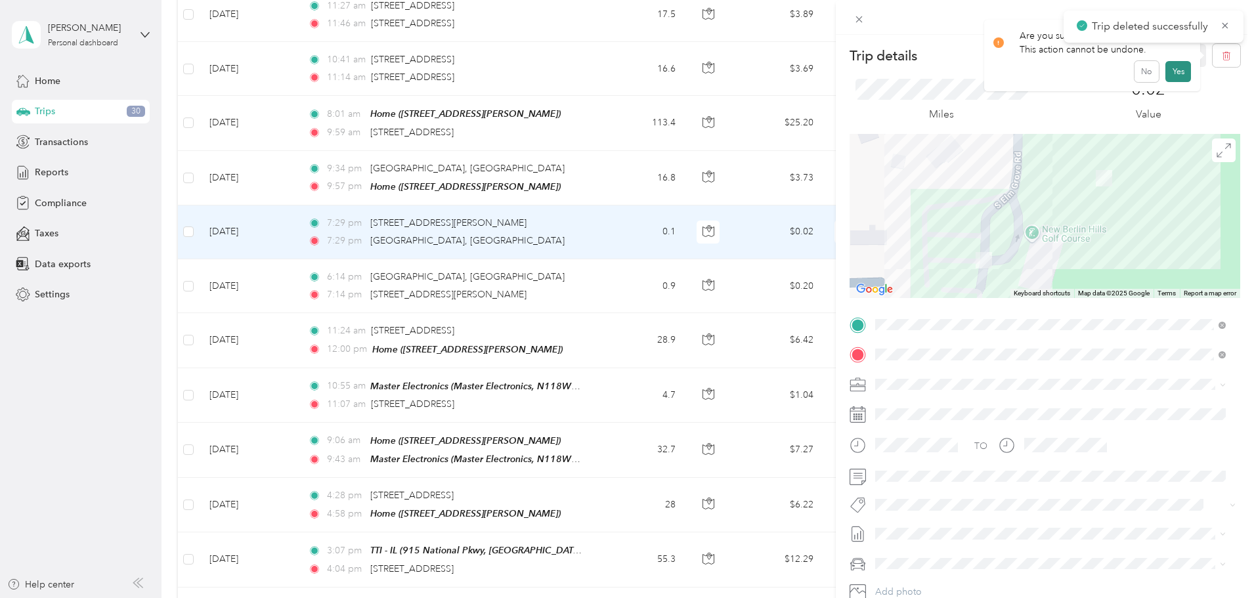
click at [1181, 72] on button "Yes" at bounding box center [1178, 71] width 26 height 21
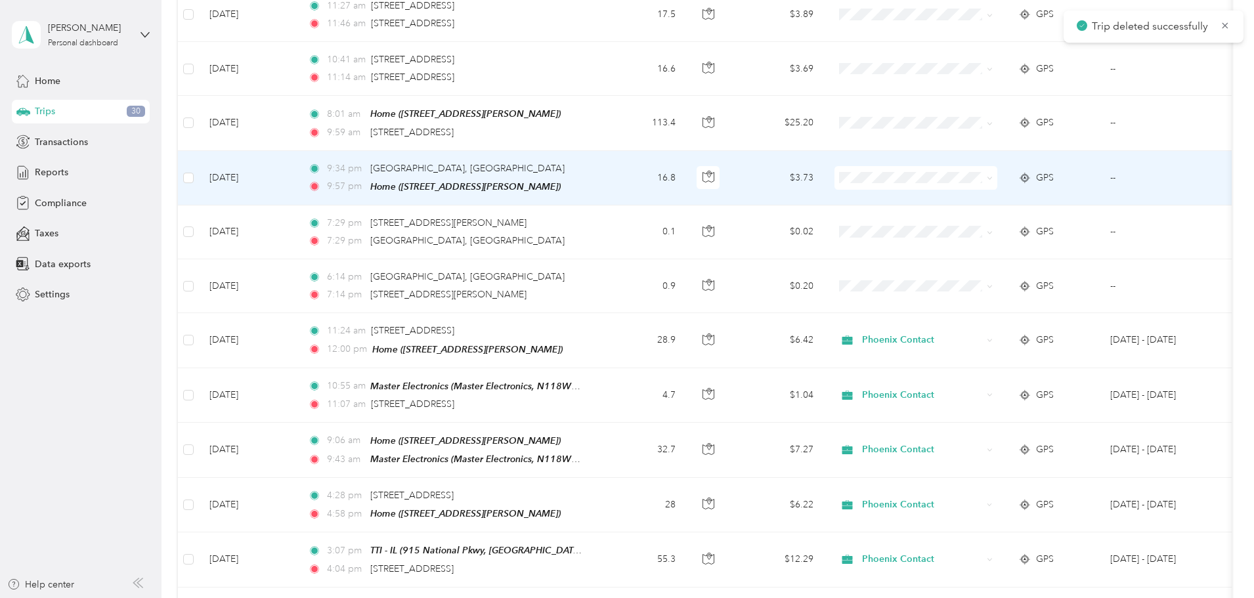
click at [584, 169] on div "9:34 pm [GEOGRAPHIC_DATA] 9:57 pm Home ([STREET_ADDRESS][PERSON_NAME])" at bounding box center [446, 177] width 276 height 33
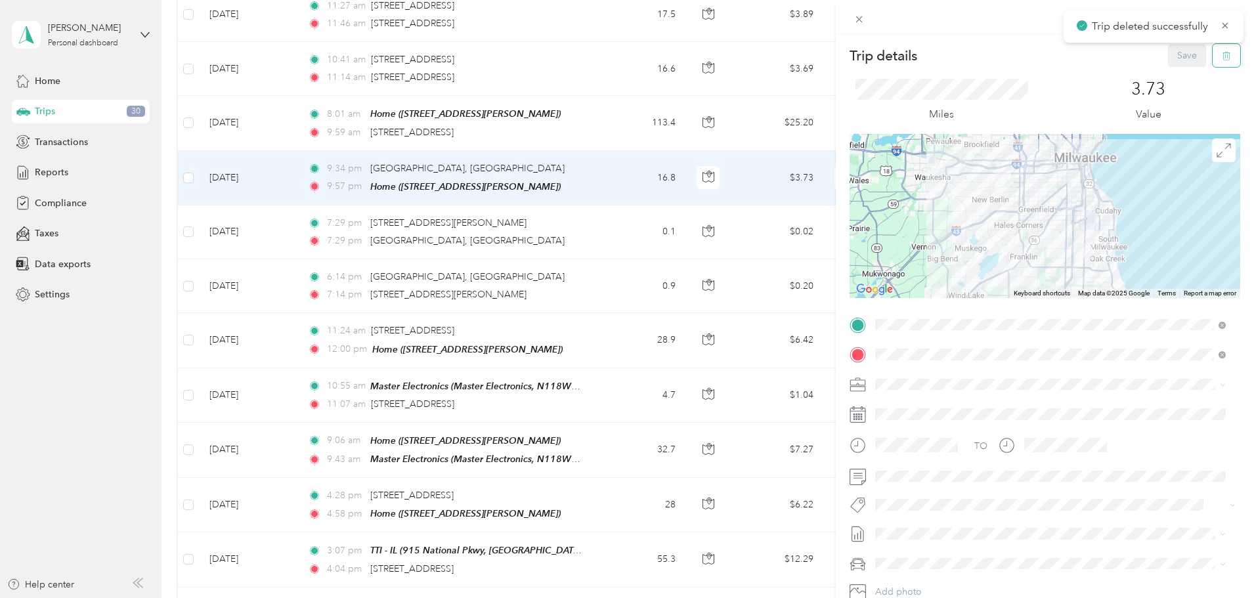
click at [1222, 58] on button "button" at bounding box center [1226, 55] width 28 height 23
click at [1181, 70] on button "Yes" at bounding box center [1178, 71] width 26 height 21
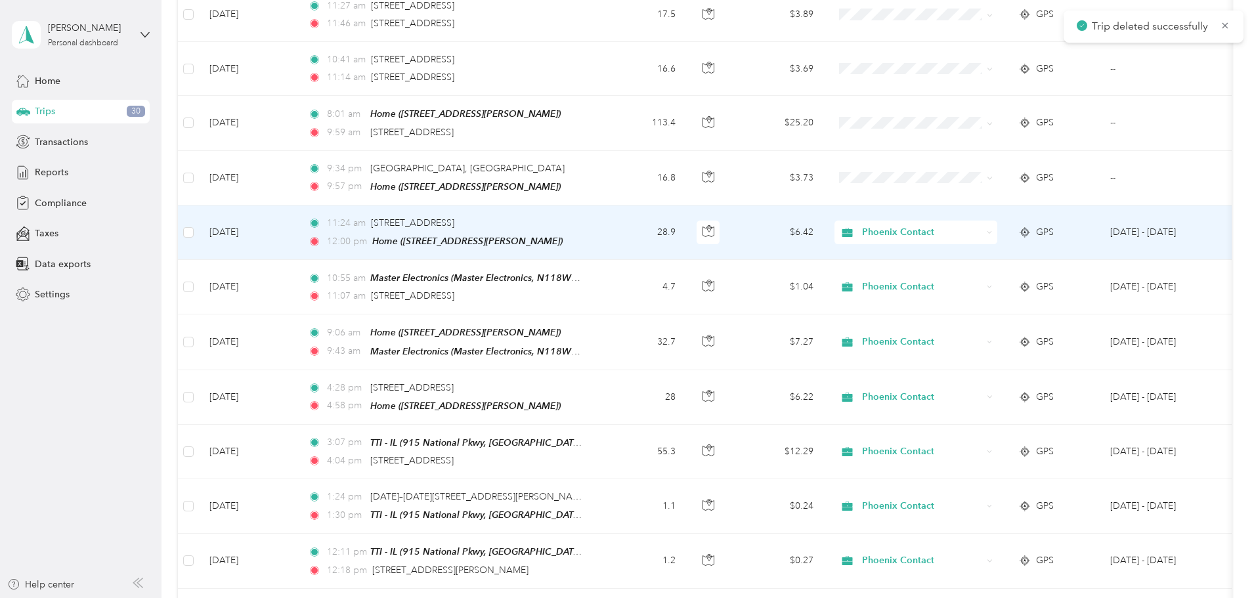
scroll to position [919, 0]
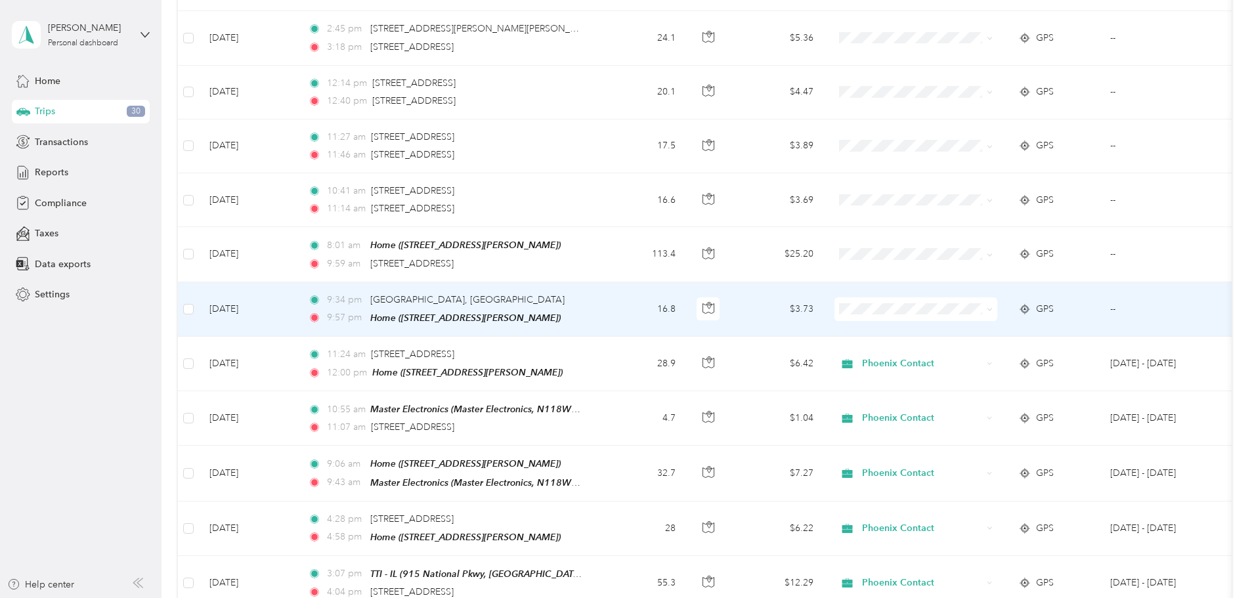
click at [992, 307] on icon at bounding box center [990, 310] width 6 height 6
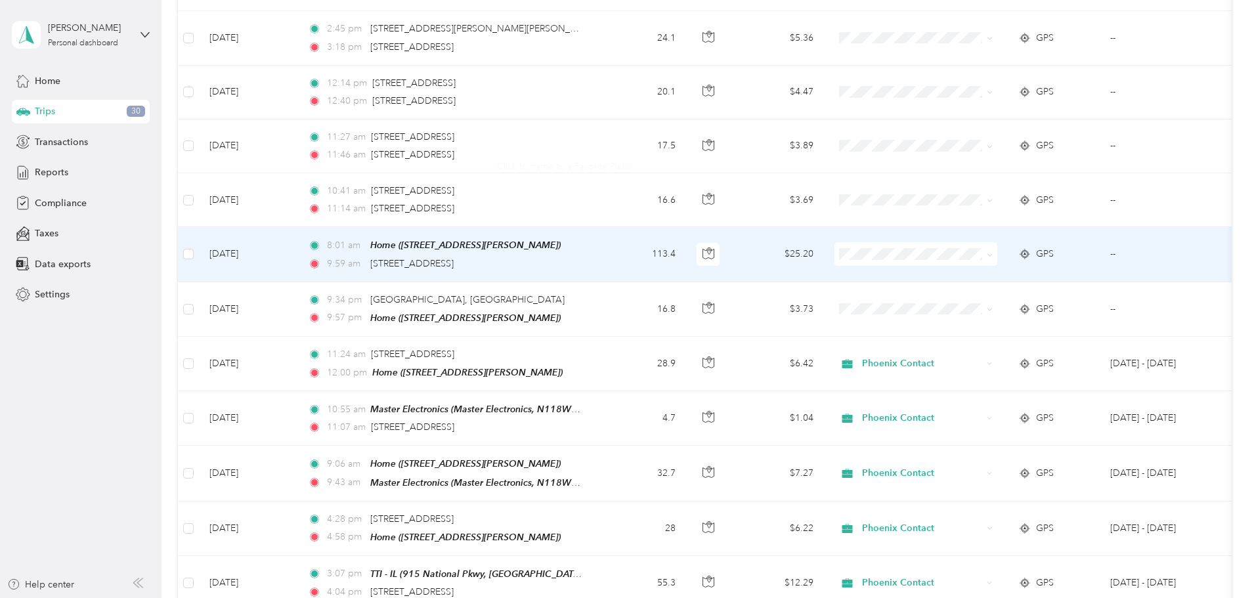
click at [584, 246] on div "8:01 am Home ([STREET_ADDRESS][PERSON_NAME]) 9:59 am [STREET_ADDRESS]" at bounding box center [446, 254] width 276 height 33
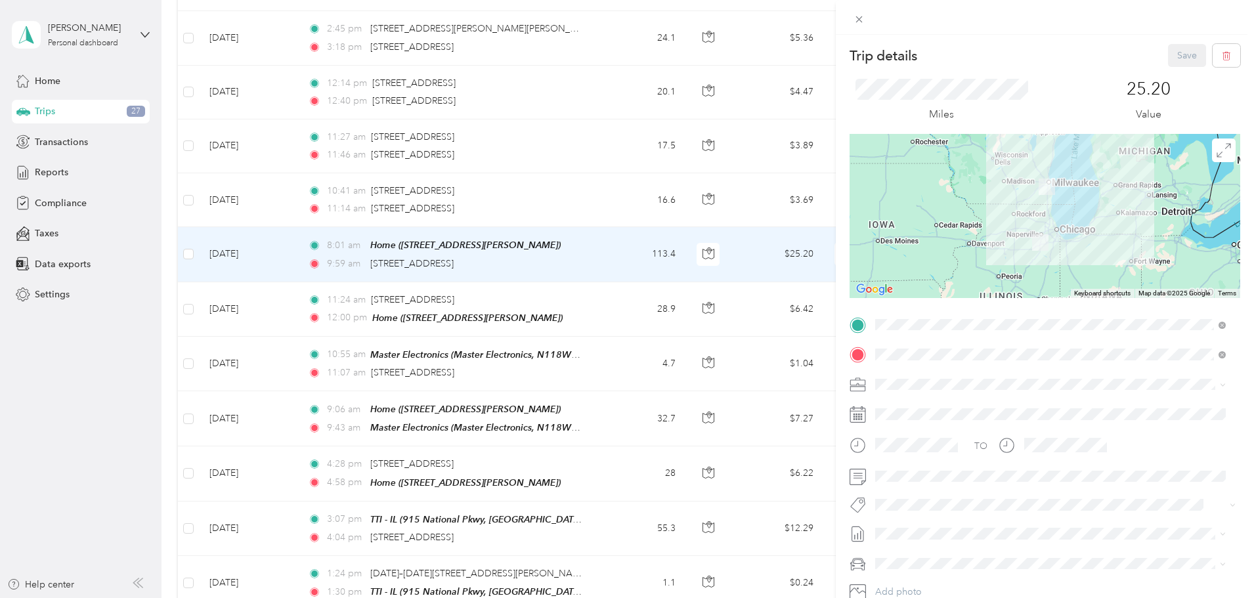
click at [521, 256] on div "Trip details Save This trip cannot be edited because it is either under review,…" at bounding box center [627, 299] width 1254 height 598
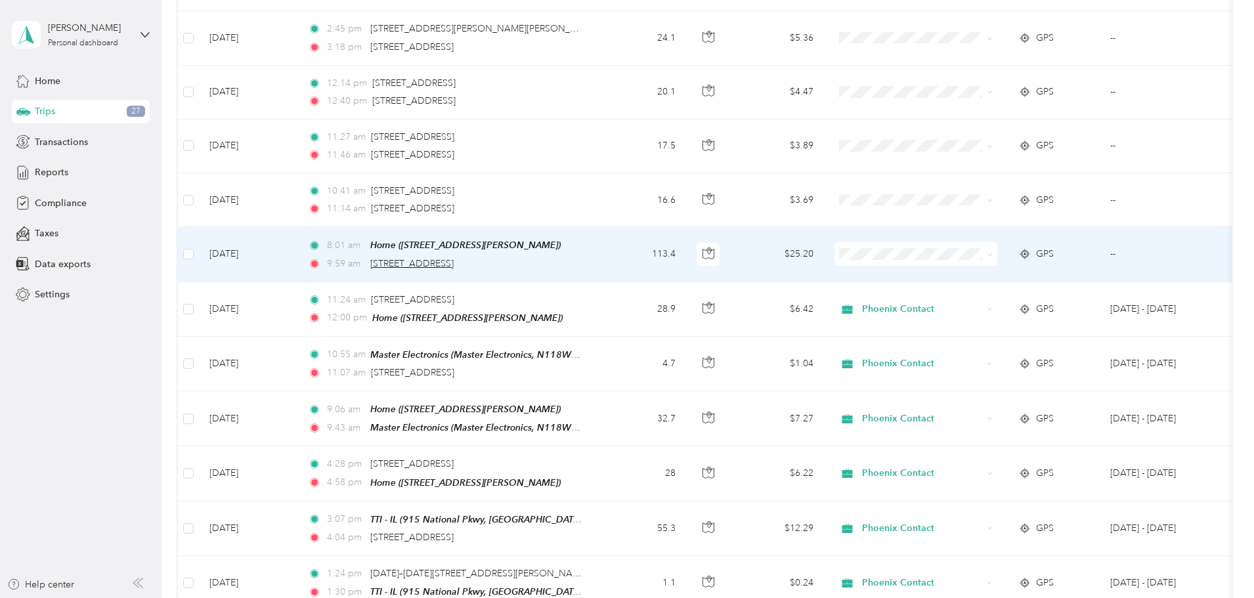
click at [454, 258] on span "[STREET_ADDRESS]" at bounding box center [411, 263] width 83 height 11
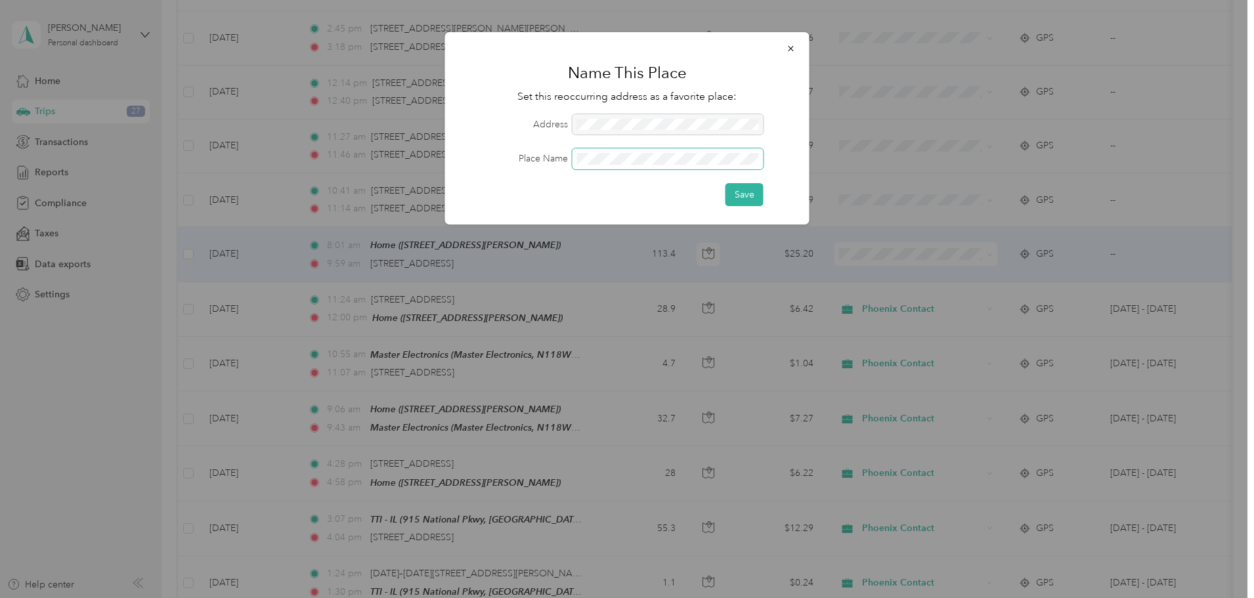
click at [640, 152] on span at bounding box center [667, 158] width 191 height 21
click at [614, 167] on span at bounding box center [667, 158] width 191 height 21
click at [757, 194] on button "Save" at bounding box center [744, 194] width 38 height 23
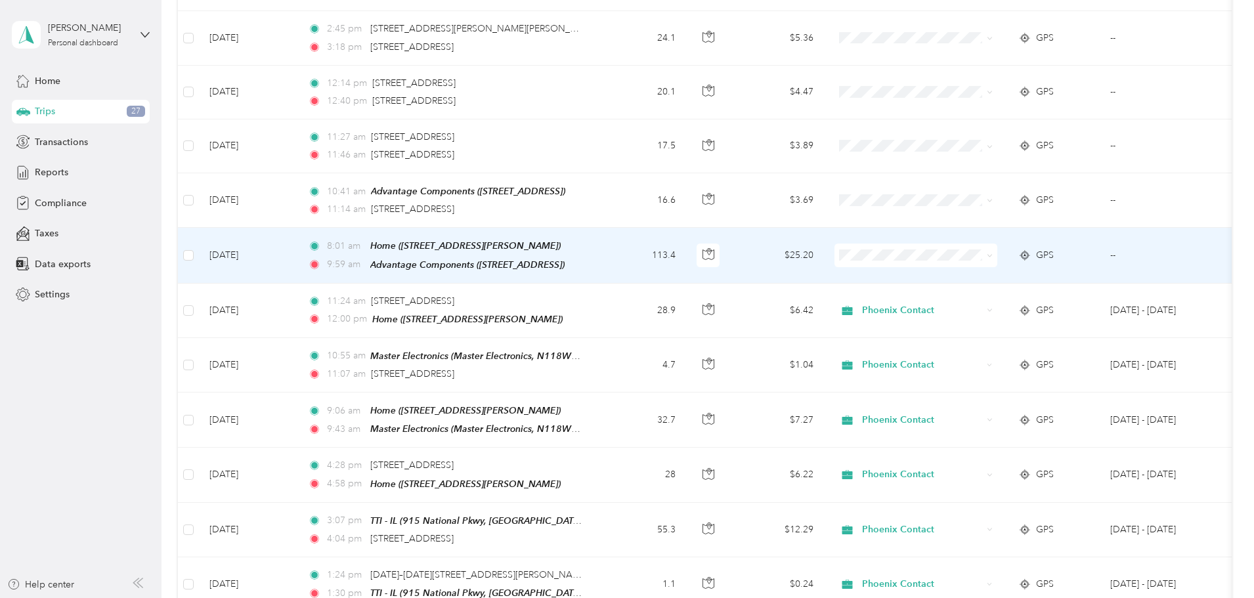
click at [992, 248] on span at bounding box center [987, 255] width 11 height 14
click at [992, 253] on icon at bounding box center [990, 256] width 6 height 6
click at [1015, 267] on span "Phoenix Contact" at bounding box center [1014, 272] width 121 height 14
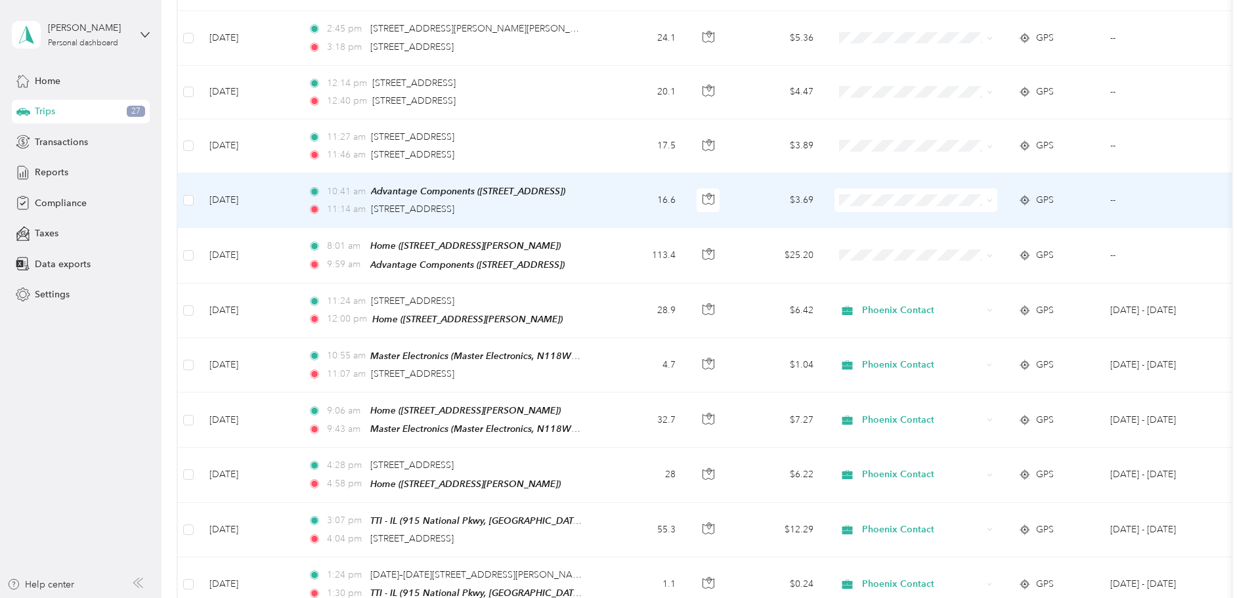
click at [686, 191] on td "16.6" at bounding box center [642, 200] width 87 height 54
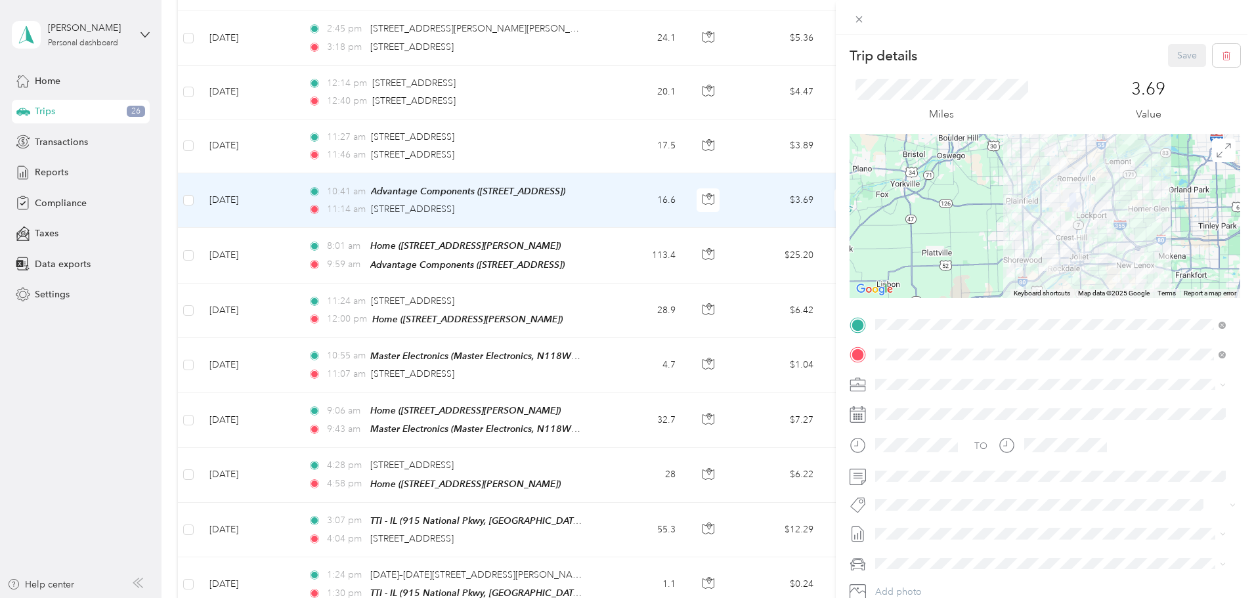
click at [601, 202] on div "Trip details Save This trip cannot be edited because it is either under review,…" at bounding box center [627, 299] width 1254 height 598
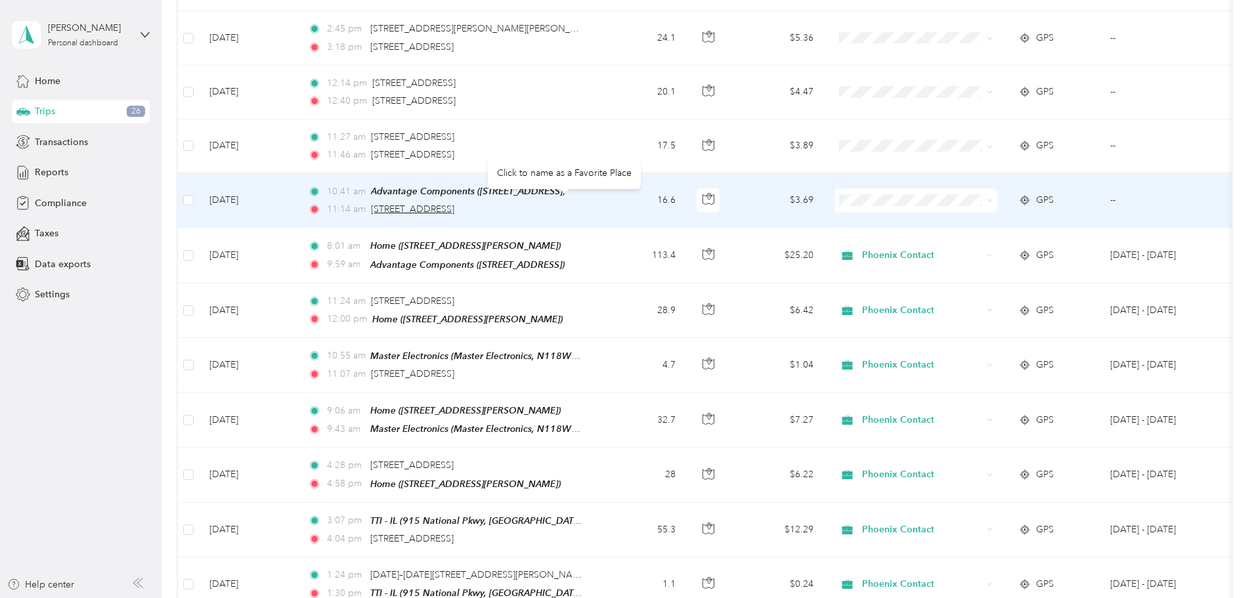
click at [454, 203] on span "[STREET_ADDRESS]" at bounding box center [412, 208] width 83 height 11
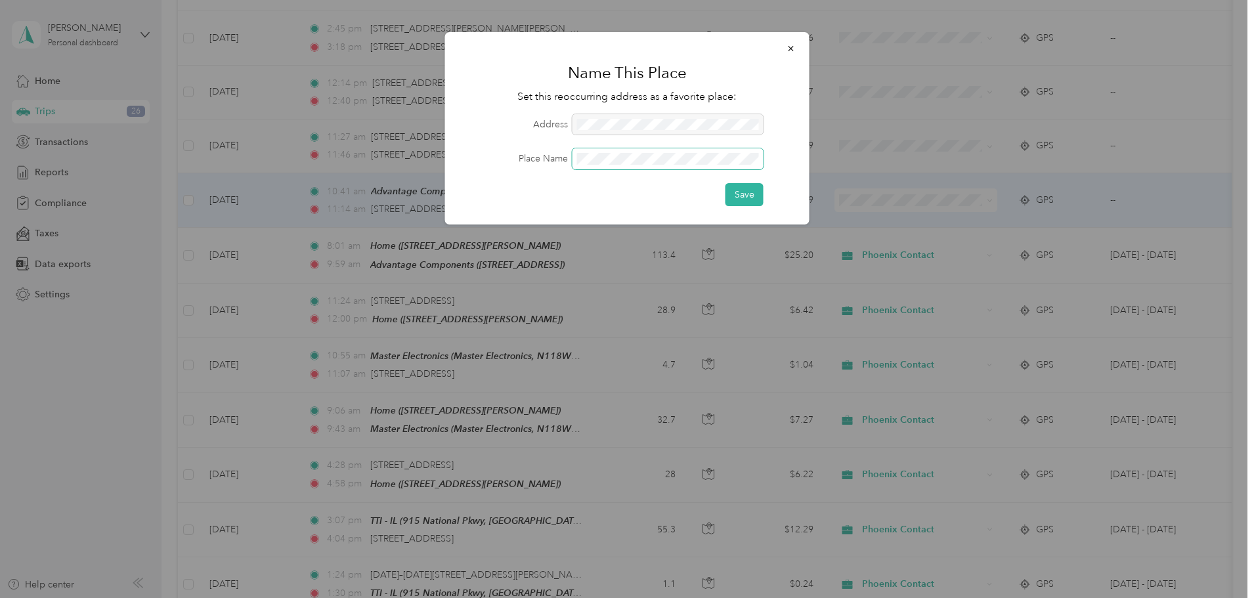
click at [641, 165] on span at bounding box center [667, 158] width 191 height 21
click at [742, 195] on button "Save" at bounding box center [744, 194] width 38 height 23
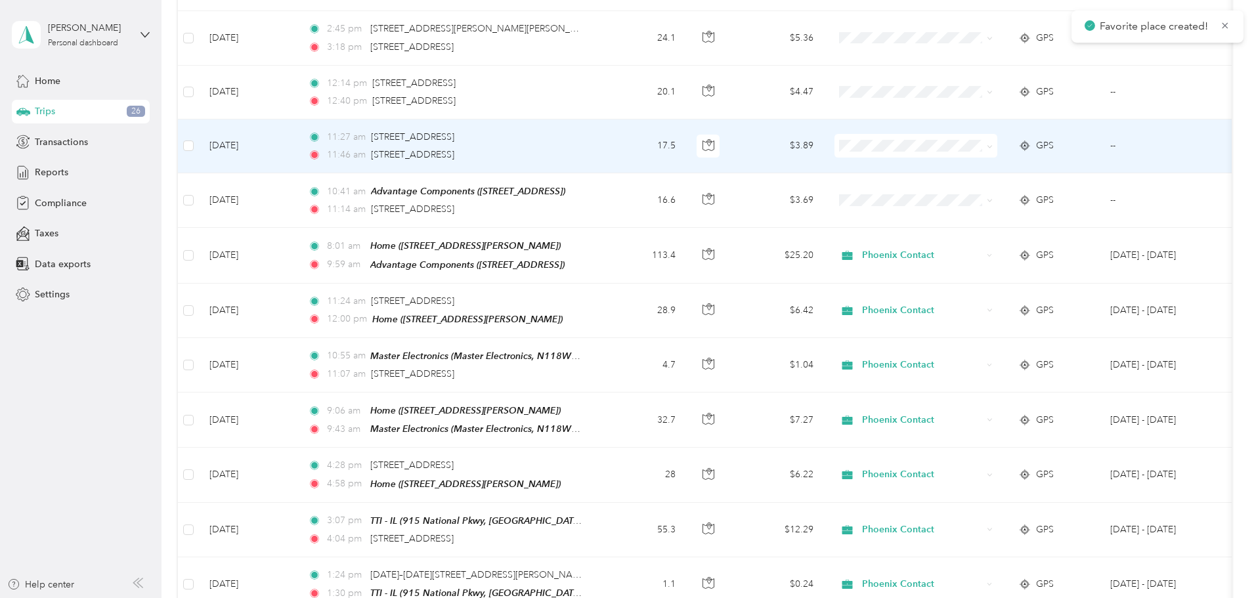
click at [686, 138] on td "17.5" at bounding box center [642, 146] width 87 height 54
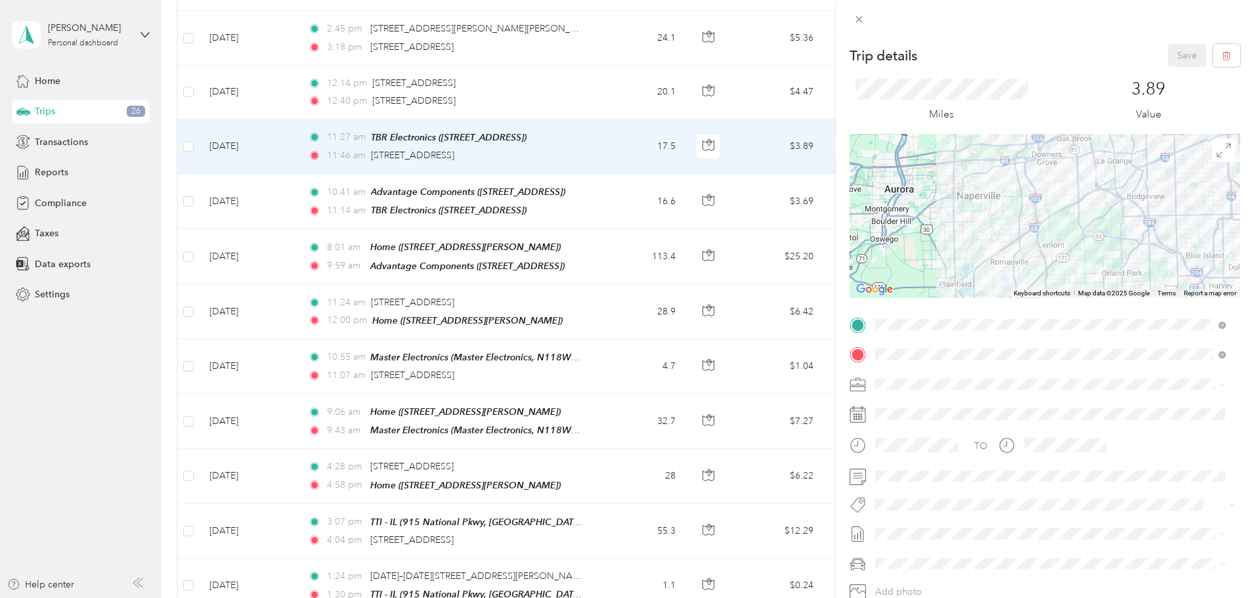
click at [913, 405] on span "Phoenix Contact" at bounding box center [914, 404] width 68 height 11
click at [1168, 60] on button "Save" at bounding box center [1187, 55] width 38 height 23
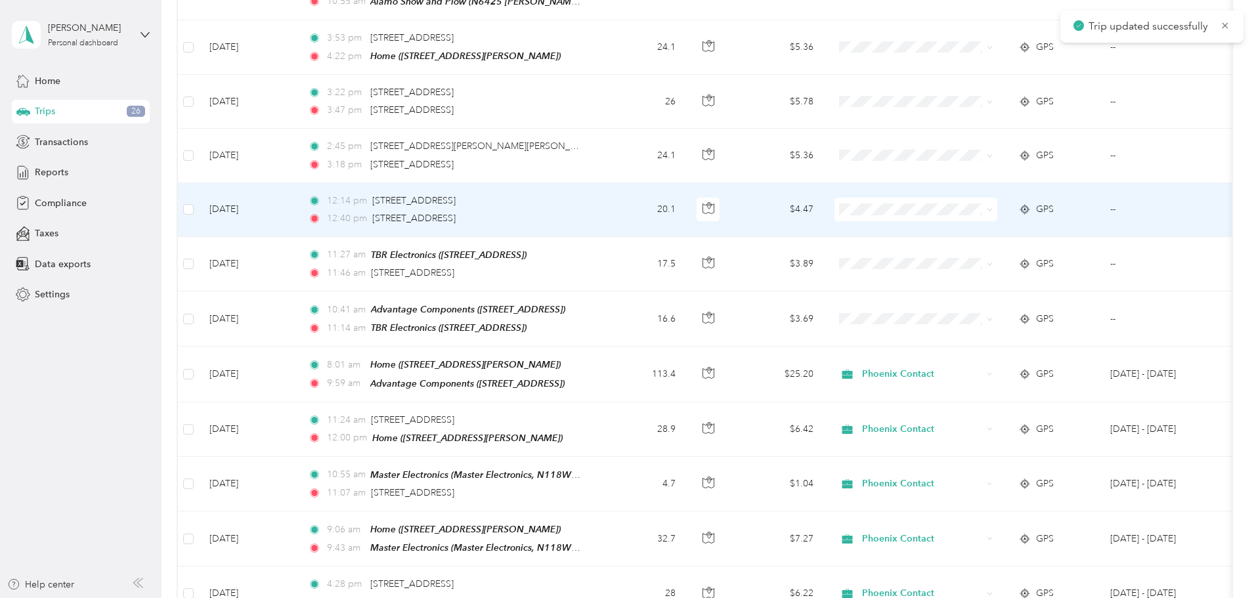
scroll to position [788, 0]
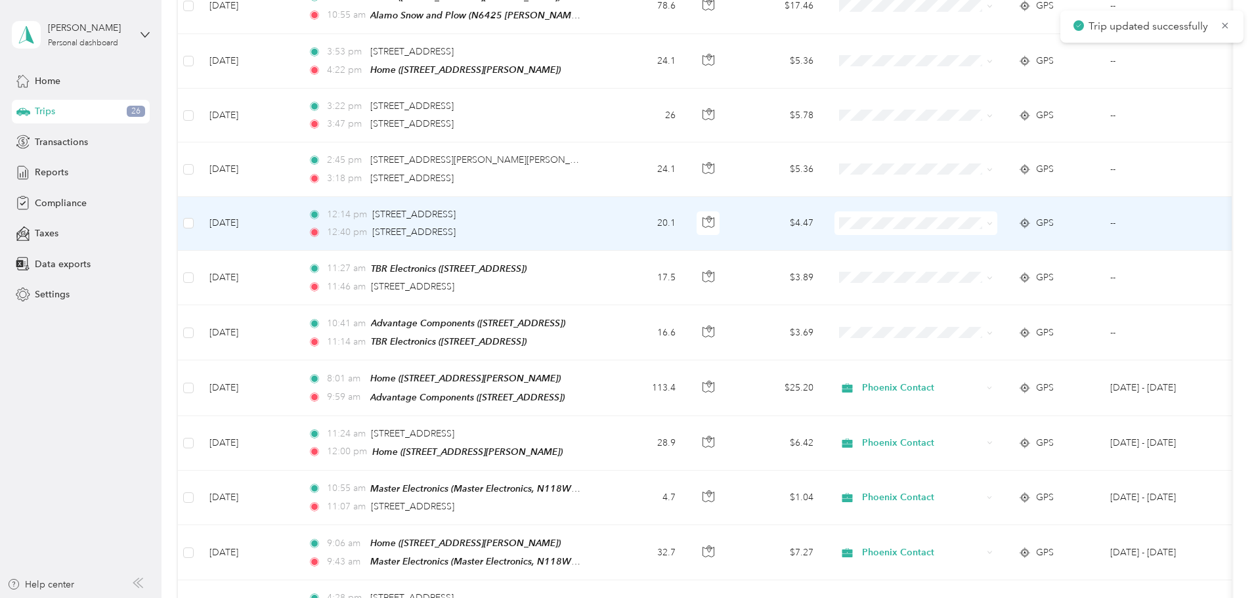
click at [584, 217] on div "12:14 pm [STREET_ADDRESS] 12:40 pm [STREET_ADDRESS]" at bounding box center [446, 223] width 276 height 32
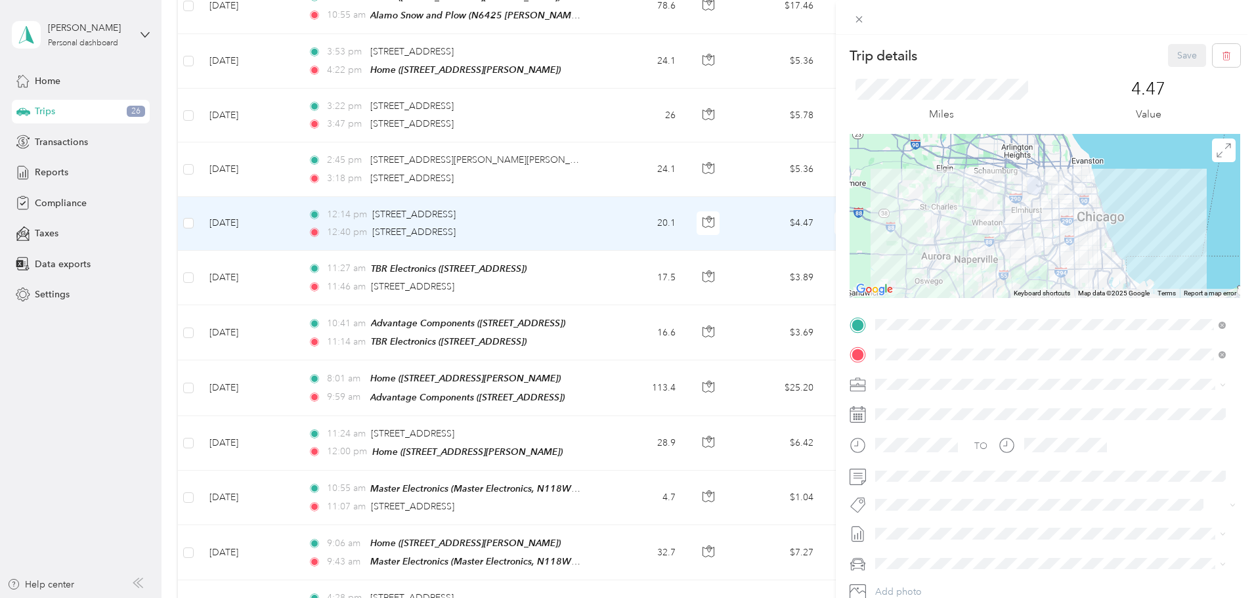
drag, startPoint x: 679, startPoint y: 221, endPoint x: 671, endPoint y: 224, distance: 8.5
click at [671, 224] on div "Trip details Save This trip cannot be edited because it is either under review,…" at bounding box center [627, 299] width 1254 height 598
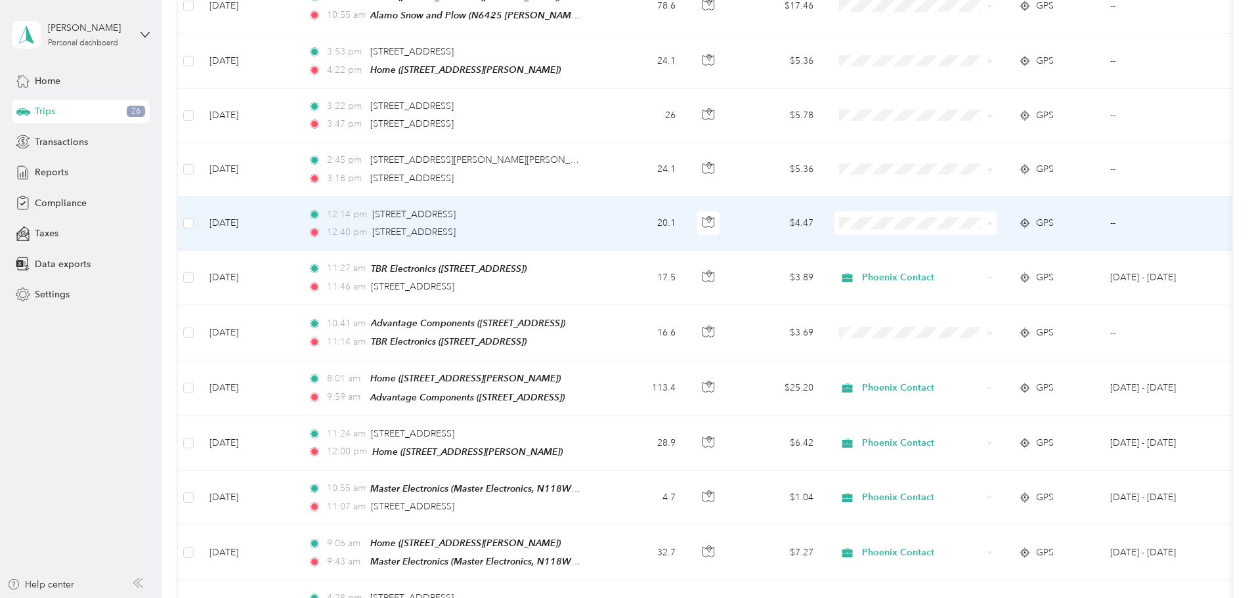
drag, startPoint x: 964, startPoint y: 242, endPoint x: 872, endPoint y: 212, distance: 96.5
click at [963, 242] on span "Phoenix Contact" at bounding box center [1014, 241] width 121 height 14
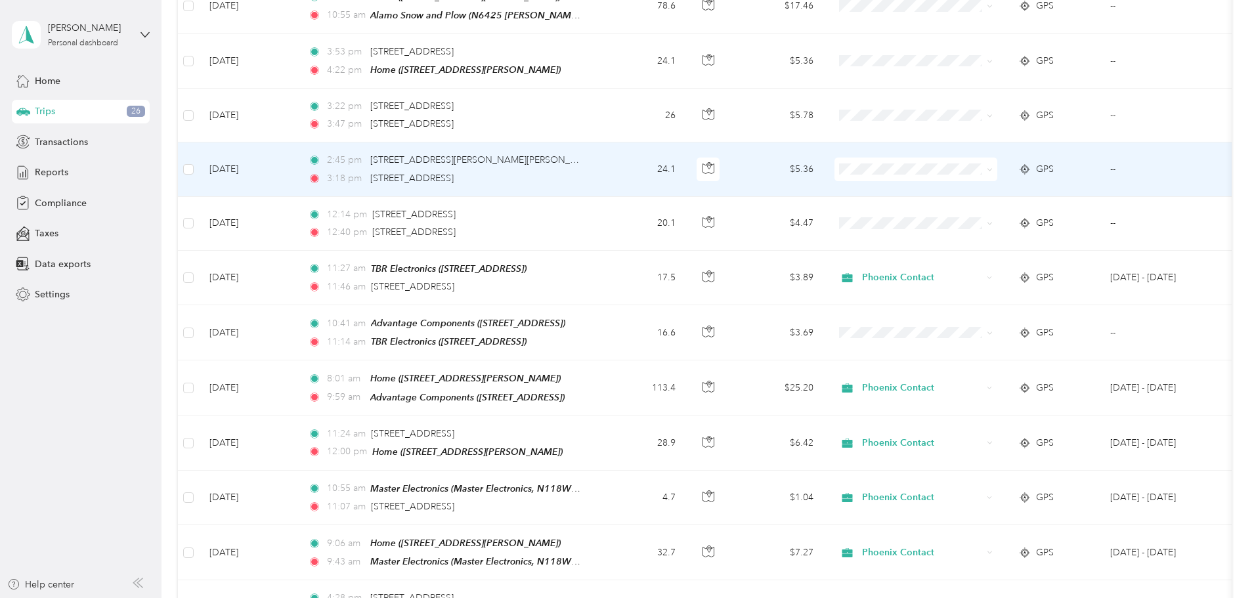
click at [584, 171] on div "3:18 pm [STREET_ADDRESS]" at bounding box center [446, 178] width 276 height 14
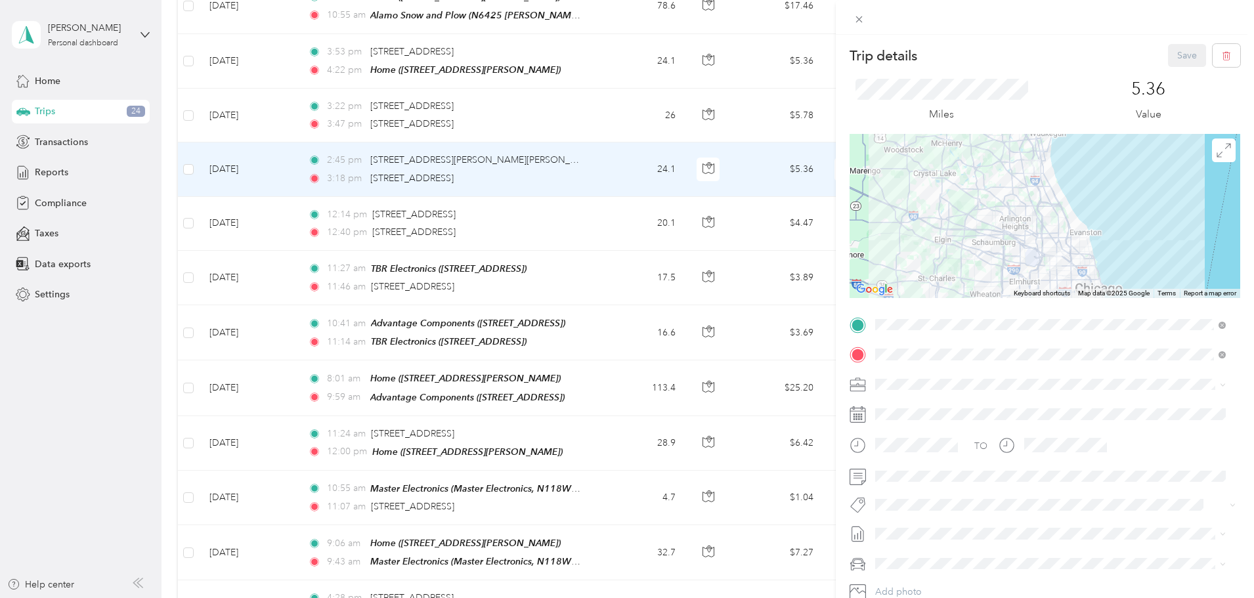
click at [638, 173] on div "Trip details Save This trip cannot be edited because it is either under review,…" at bounding box center [627, 299] width 1254 height 598
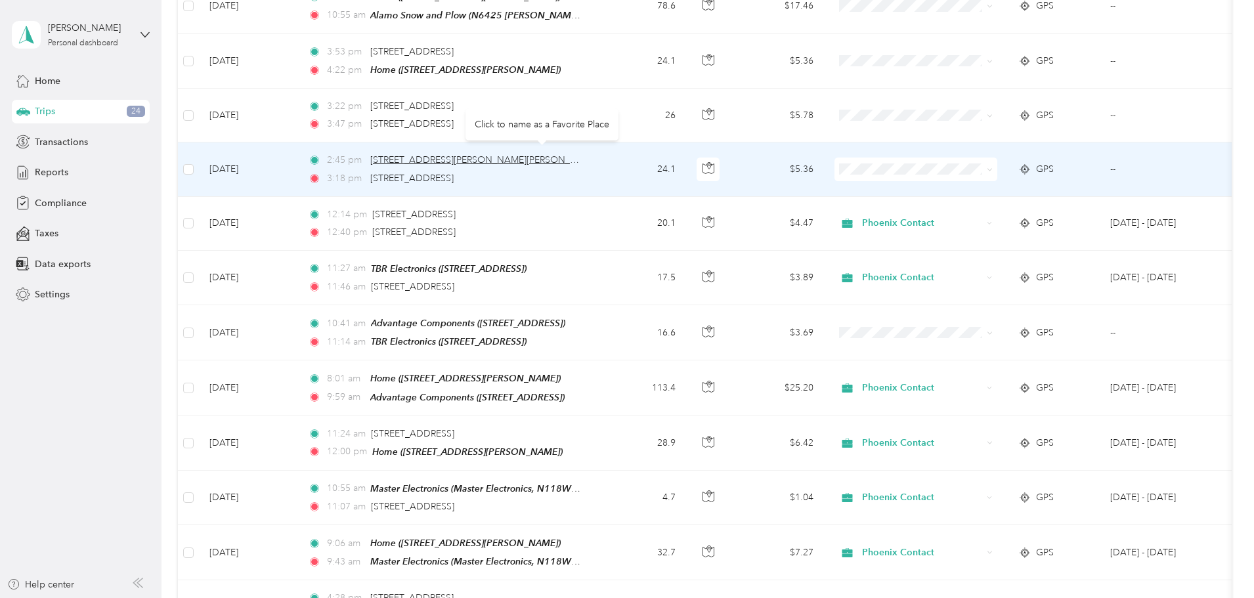
click at [545, 155] on span "[STREET_ADDRESS][PERSON_NAME][PERSON_NAME]" at bounding box center [484, 159] width 229 height 11
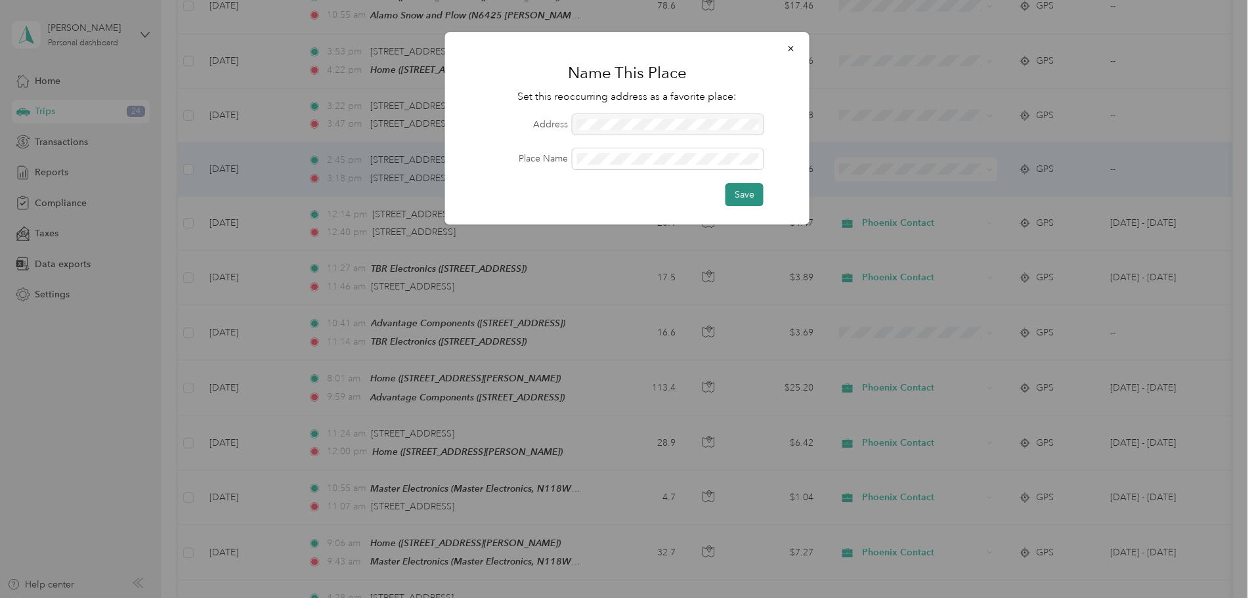
click at [731, 205] on button "Save" at bounding box center [744, 194] width 38 height 23
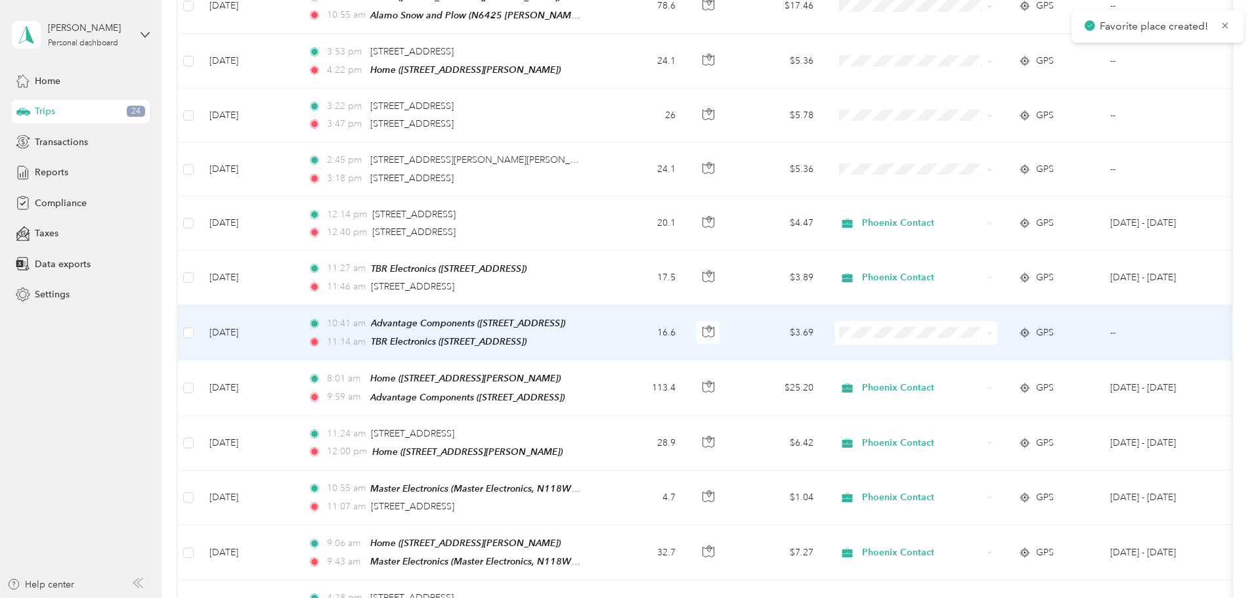
click at [992, 330] on icon at bounding box center [990, 333] width 6 height 6
click at [1020, 347] on span "Phoenix Contact" at bounding box center [1014, 349] width 121 height 14
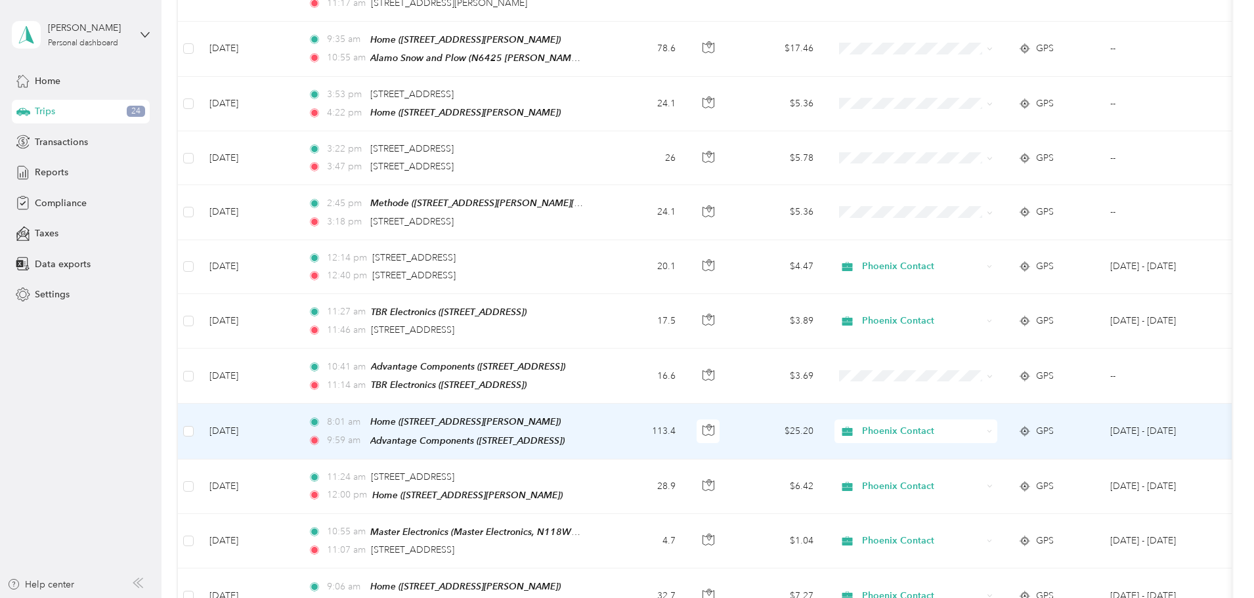
scroll to position [722, 0]
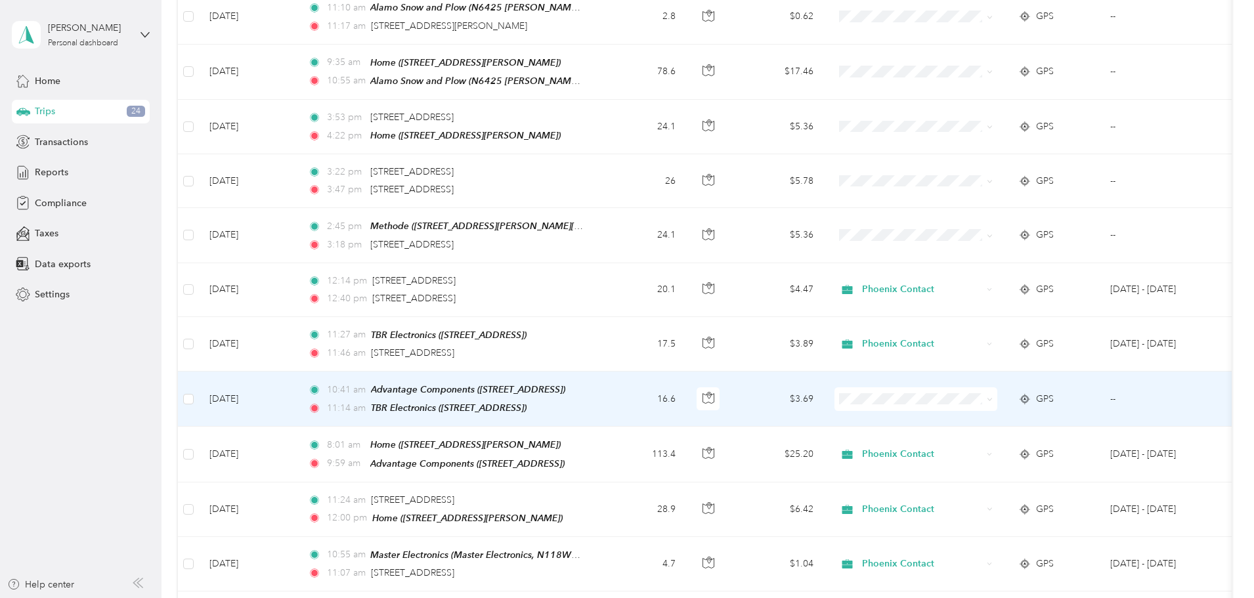
click at [997, 392] on span at bounding box center [915, 399] width 163 height 24
click at [992, 396] on icon at bounding box center [990, 399] width 6 height 6
click at [1006, 417] on span "Phoenix Contact" at bounding box center [1014, 413] width 121 height 14
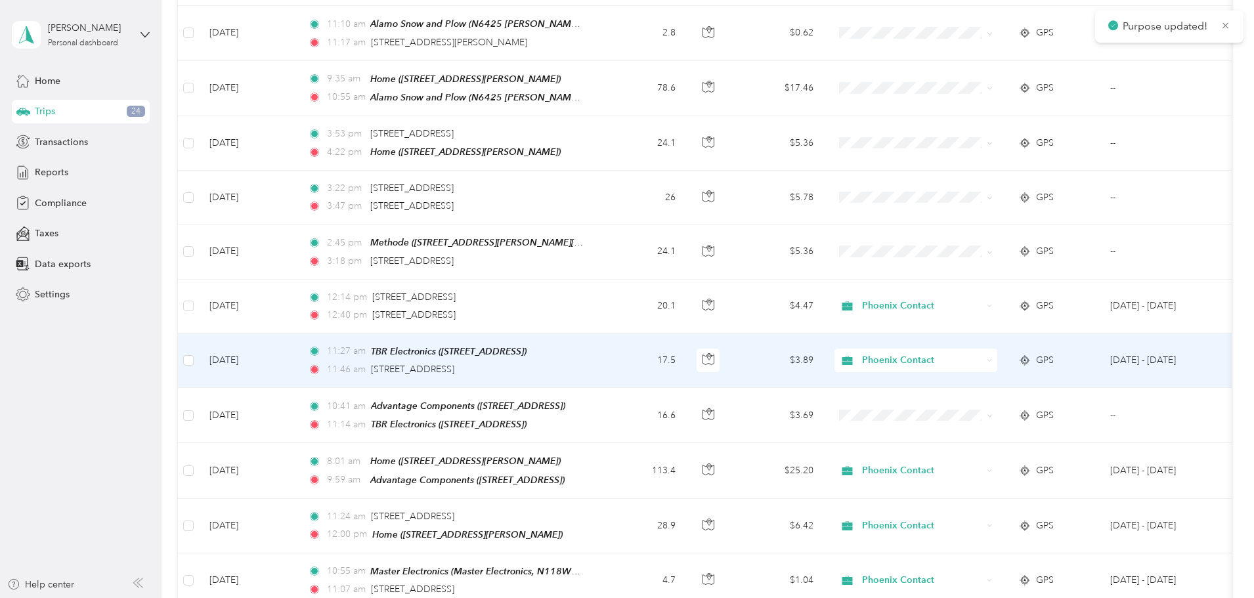
scroll to position [591, 0]
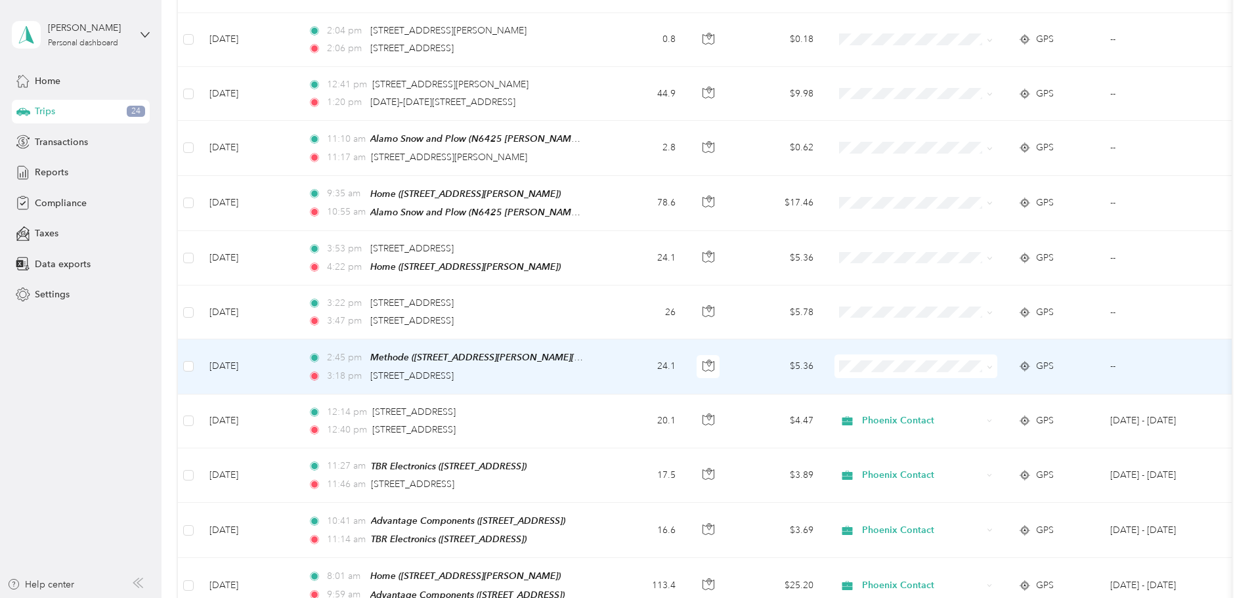
click at [992, 364] on icon at bounding box center [990, 367] width 6 height 6
click at [1027, 381] on span "Phoenix Contact" at bounding box center [1014, 380] width 121 height 14
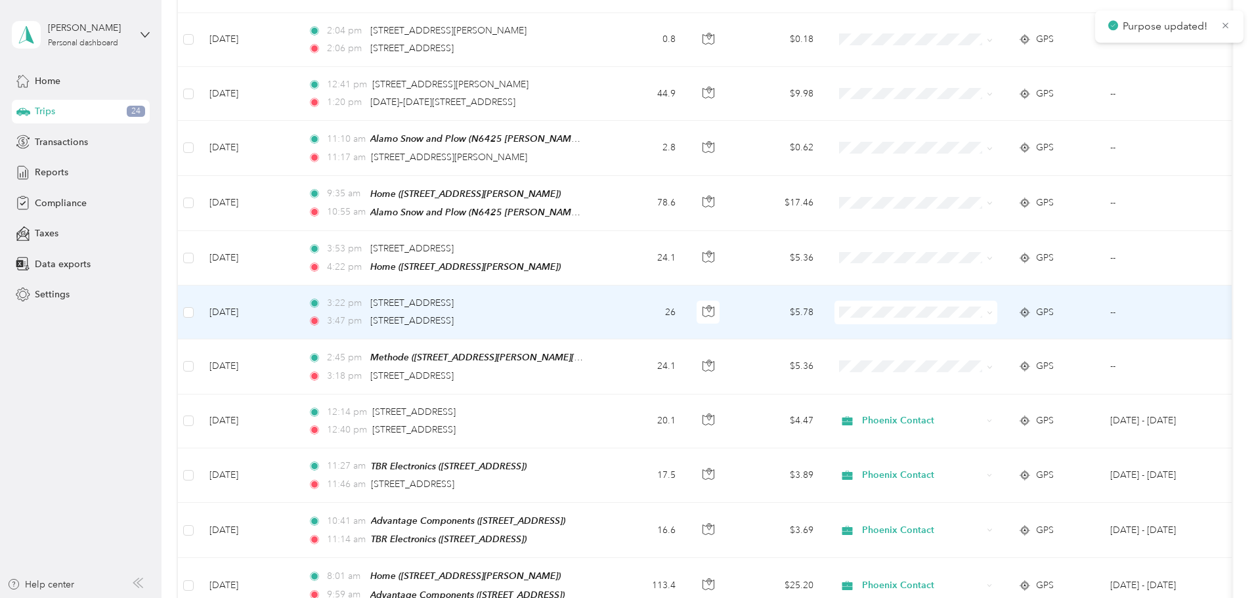
click at [599, 294] on td "3:22 pm [STREET_ADDRESS] 3:47 pm [STREET_ADDRESS]" at bounding box center [448, 313] width 302 height 54
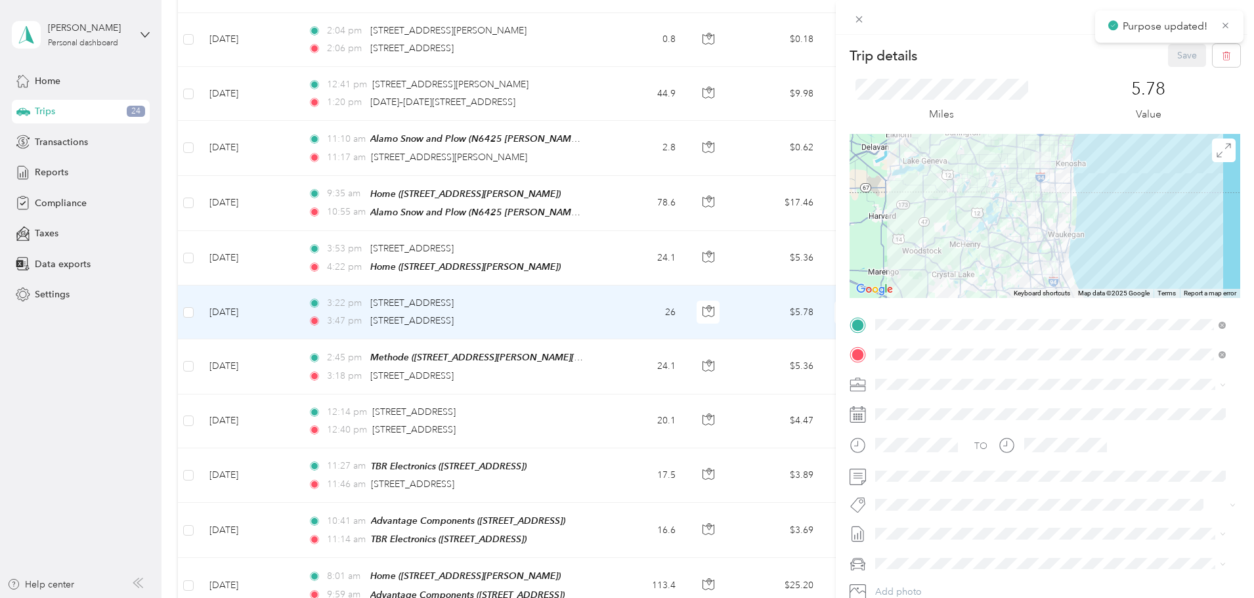
click at [530, 312] on div "Trip details Save This trip cannot be edited because it is either under review,…" at bounding box center [627, 299] width 1254 height 598
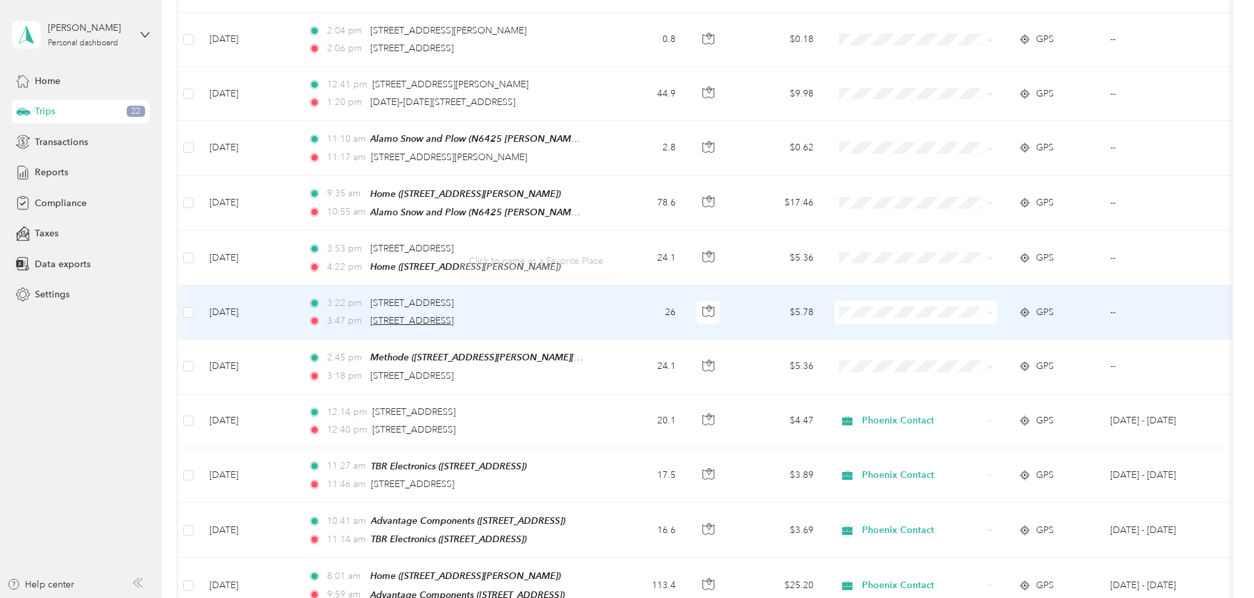
click at [454, 315] on span "[STREET_ADDRESS]" at bounding box center [411, 320] width 83 height 11
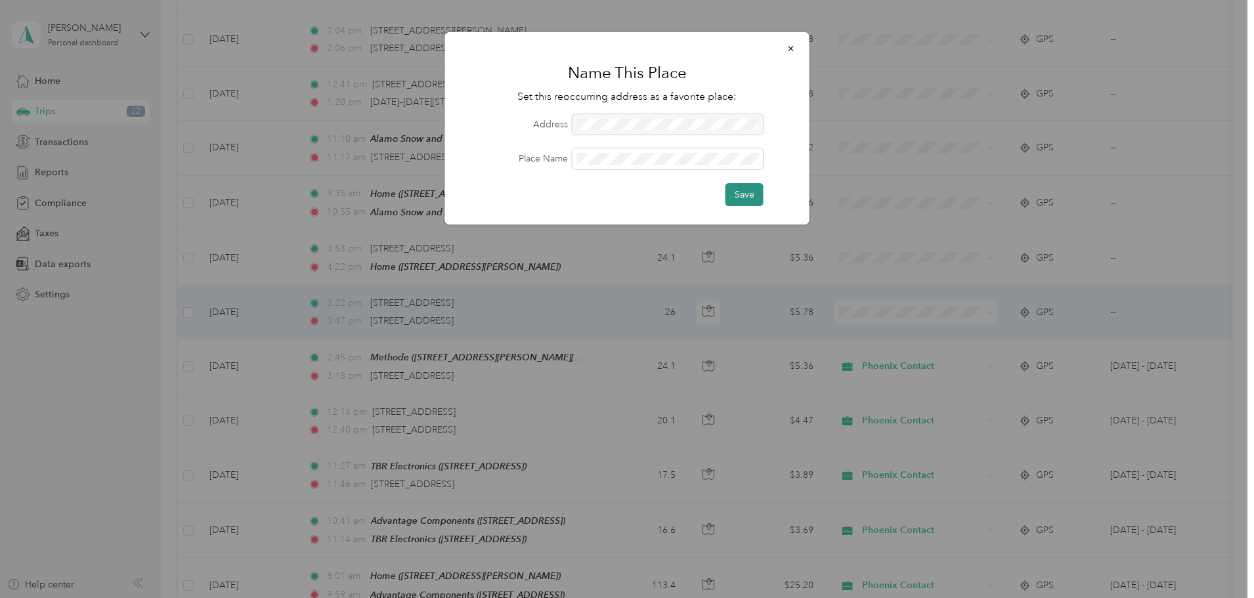
click at [754, 196] on button "Save" at bounding box center [744, 194] width 38 height 23
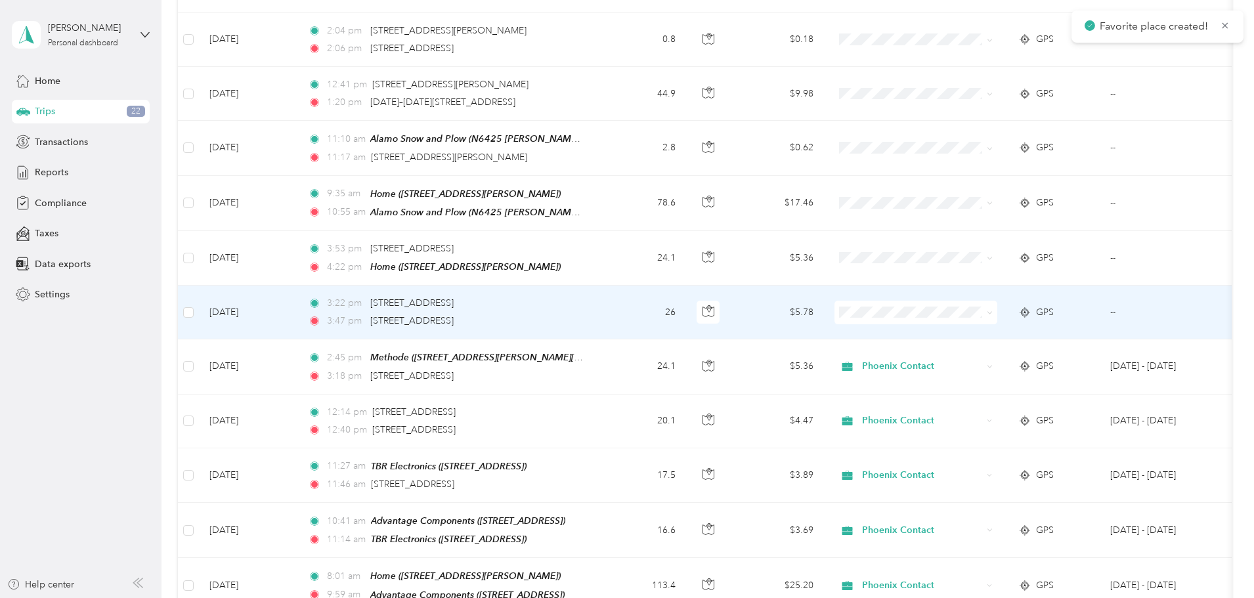
click at [992, 309] on span at bounding box center [990, 312] width 6 height 11
click at [992, 310] on icon at bounding box center [990, 313] width 6 height 6
click at [1024, 331] on span "Phoenix Contact" at bounding box center [1014, 329] width 121 height 14
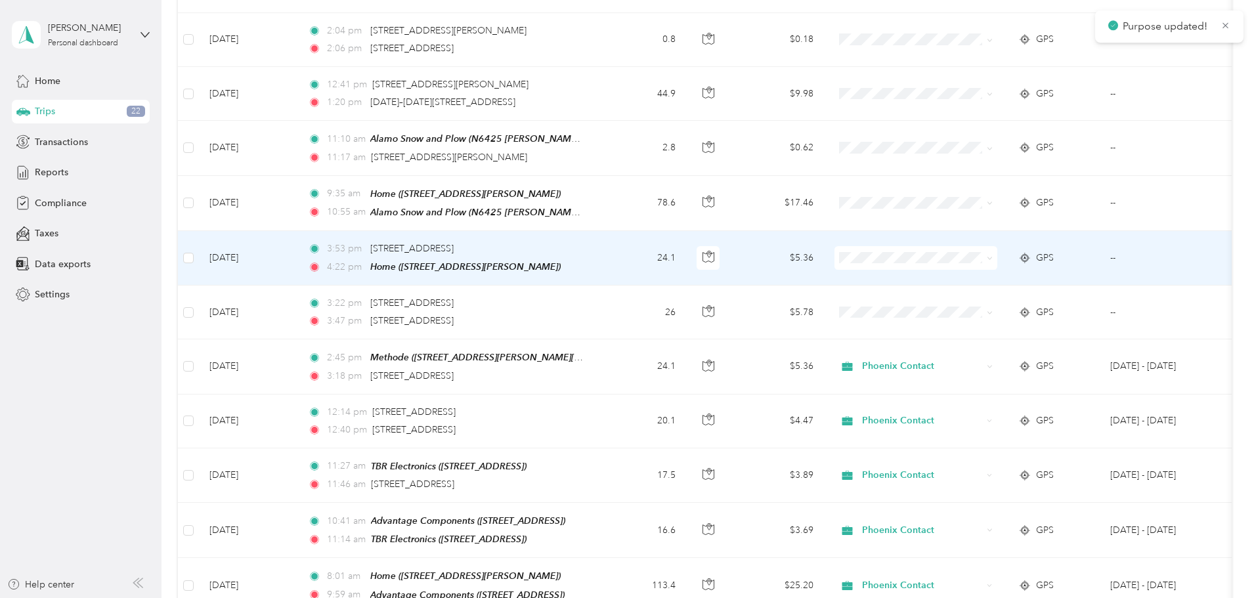
click at [992, 255] on icon at bounding box center [990, 258] width 6 height 6
click at [1033, 276] on span "Phoenix Contact" at bounding box center [1014, 275] width 121 height 14
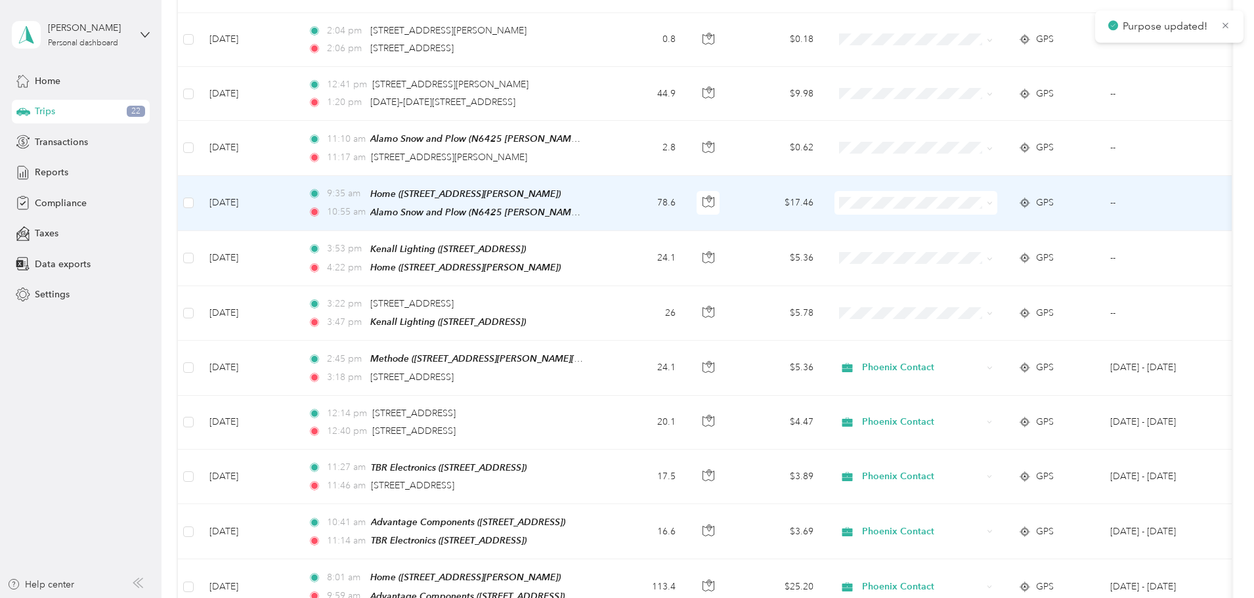
click at [992, 197] on span at bounding box center [990, 202] width 6 height 11
click at [992, 200] on icon at bounding box center [990, 203] width 6 height 6
drag, startPoint x: 1007, startPoint y: 219, endPoint x: 1023, endPoint y: 152, distance: 69.6
click at [1010, 217] on span "Phoenix Contact" at bounding box center [1014, 222] width 121 height 14
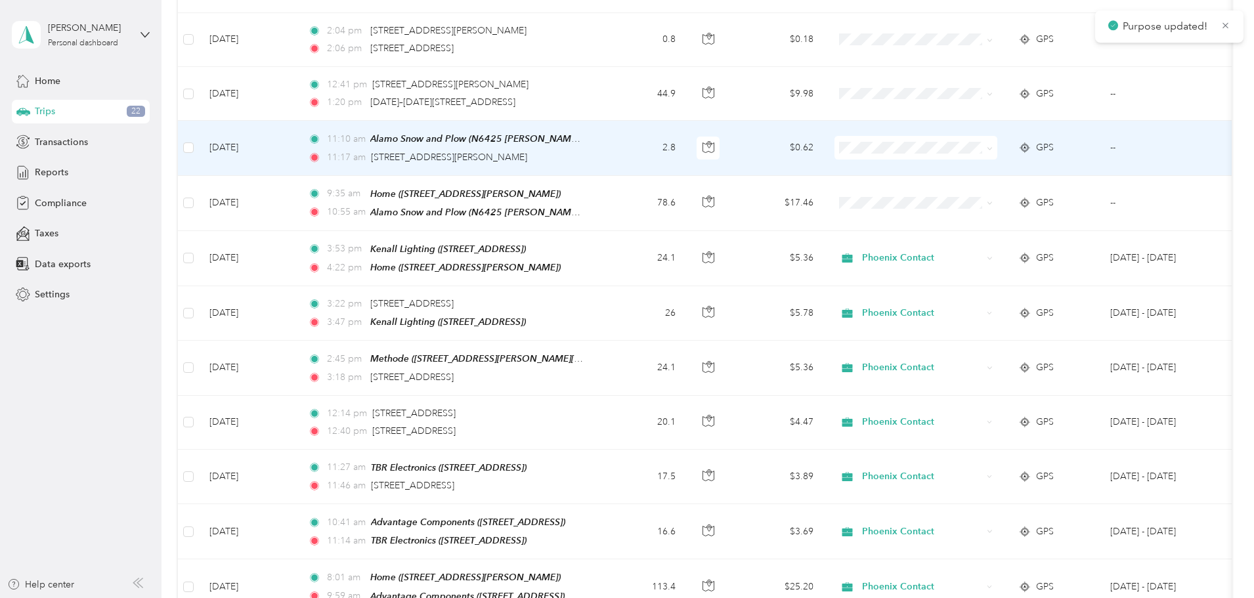
click at [992, 146] on icon at bounding box center [990, 149] width 6 height 6
click at [1031, 167] on span "Phoenix Contact" at bounding box center [1014, 168] width 121 height 14
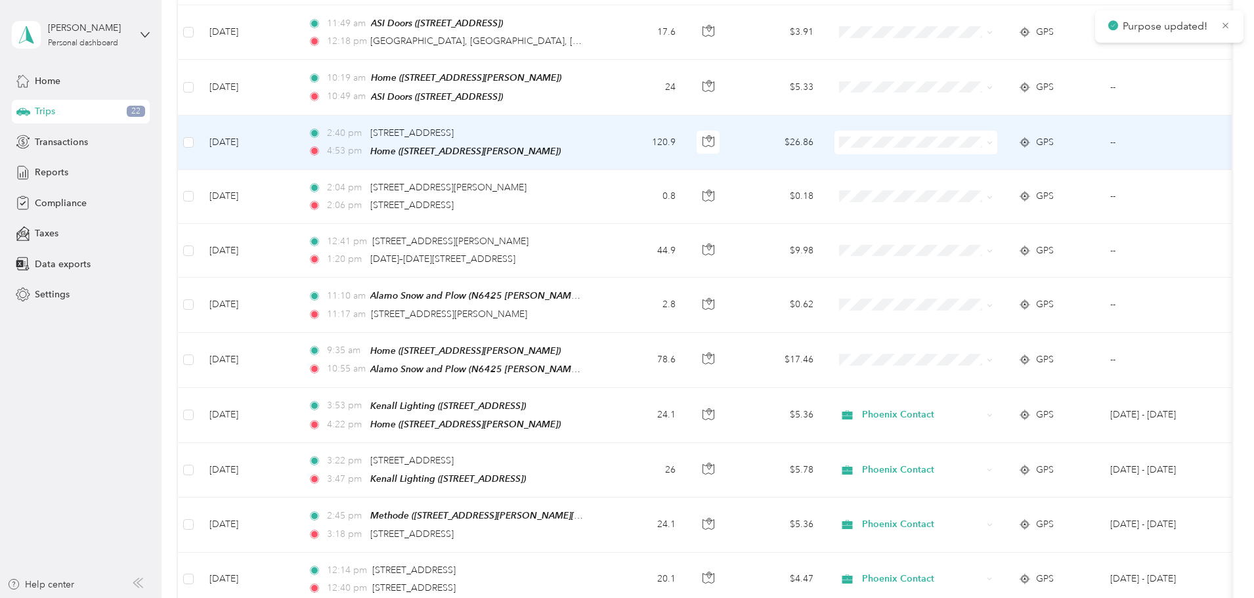
scroll to position [394, 0]
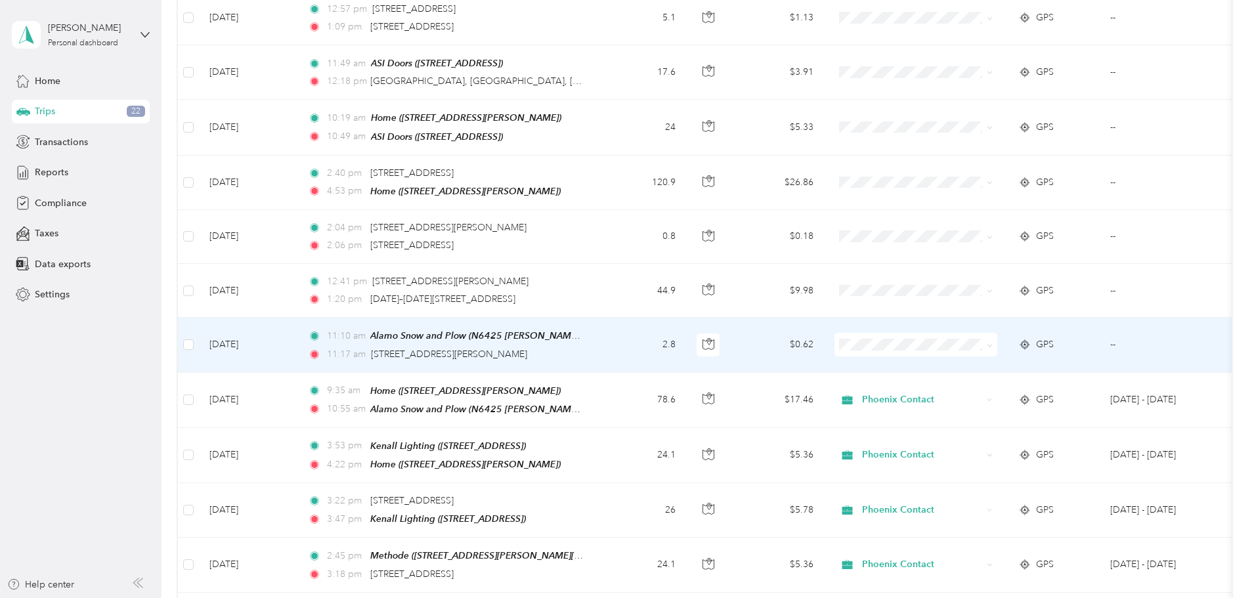
click at [992, 347] on span at bounding box center [987, 344] width 11 height 14
click at [992, 343] on icon at bounding box center [990, 346] width 6 height 6
drag, startPoint x: 1040, startPoint y: 360, endPoint x: 692, endPoint y: 253, distance: 364.0
click at [1033, 360] on span "Phoenix Contact" at bounding box center [1014, 361] width 121 height 14
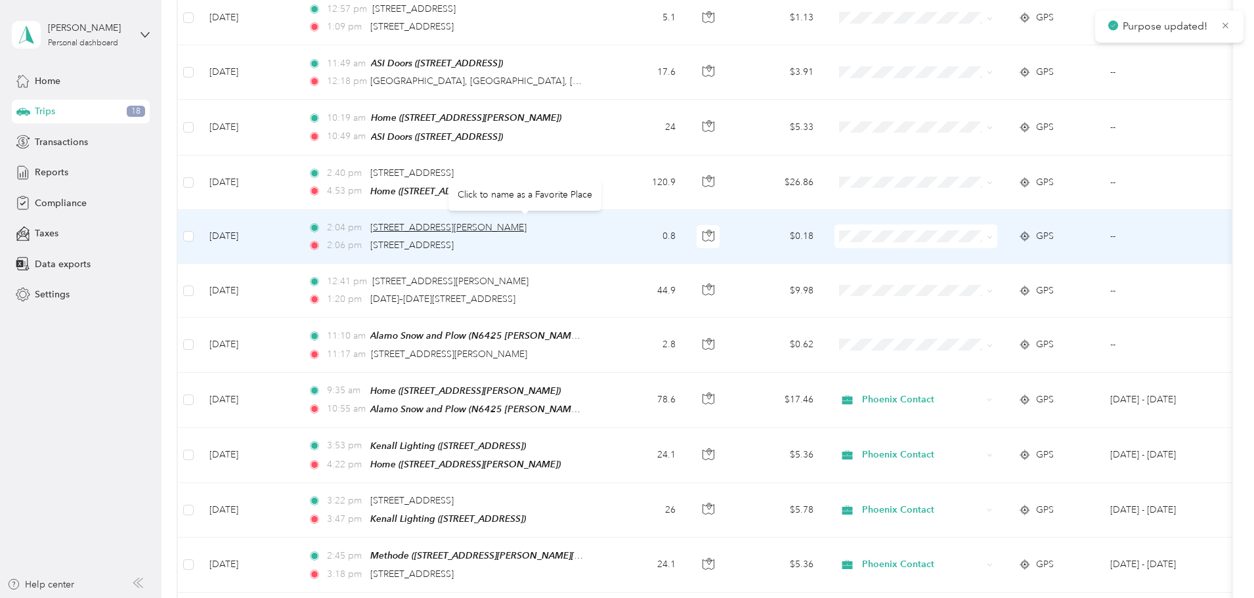
click at [512, 224] on span "[STREET_ADDRESS][PERSON_NAME]" at bounding box center [448, 227] width 156 height 11
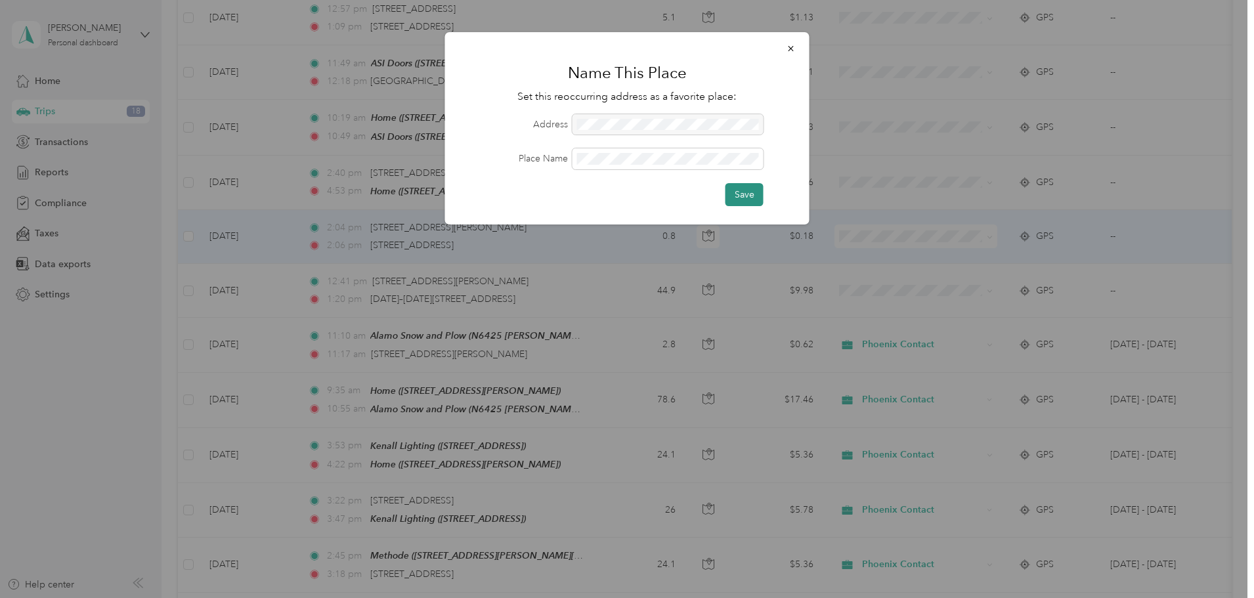
click at [744, 202] on button "Save" at bounding box center [744, 194] width 38 height 23
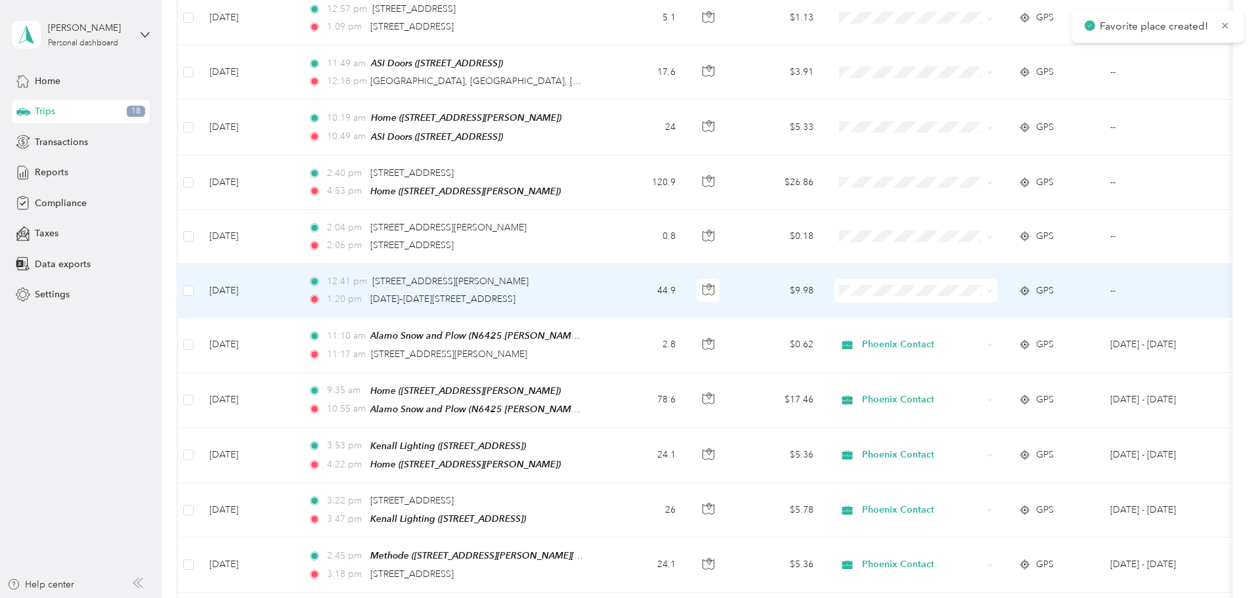
click at [992, 288] on icon at bounding box center [990, 291] width 6 height 6
click at [1006, 314] on li "Phoenix Contact" at bounding box center [1003, 310] width 163 height 23
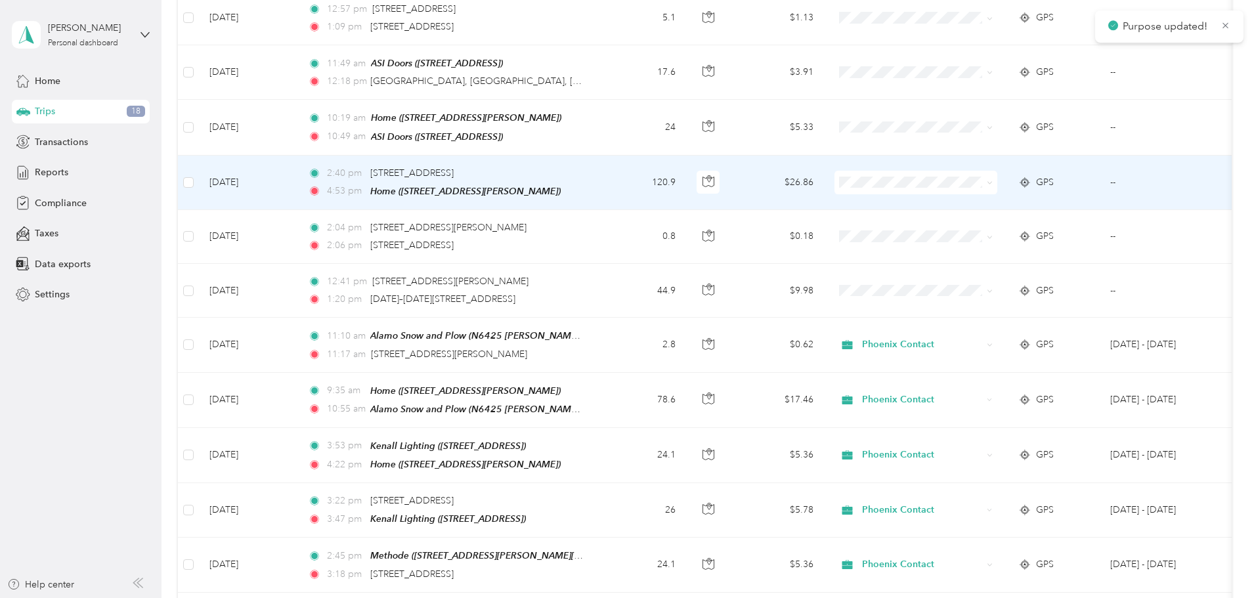
click at [992, 180] on icon at bounding box center [990, 183] width 6 height 6
click at [991, 203] on span "Phoenix Contact" at bounding box center [1014, 203] width 121 height 14
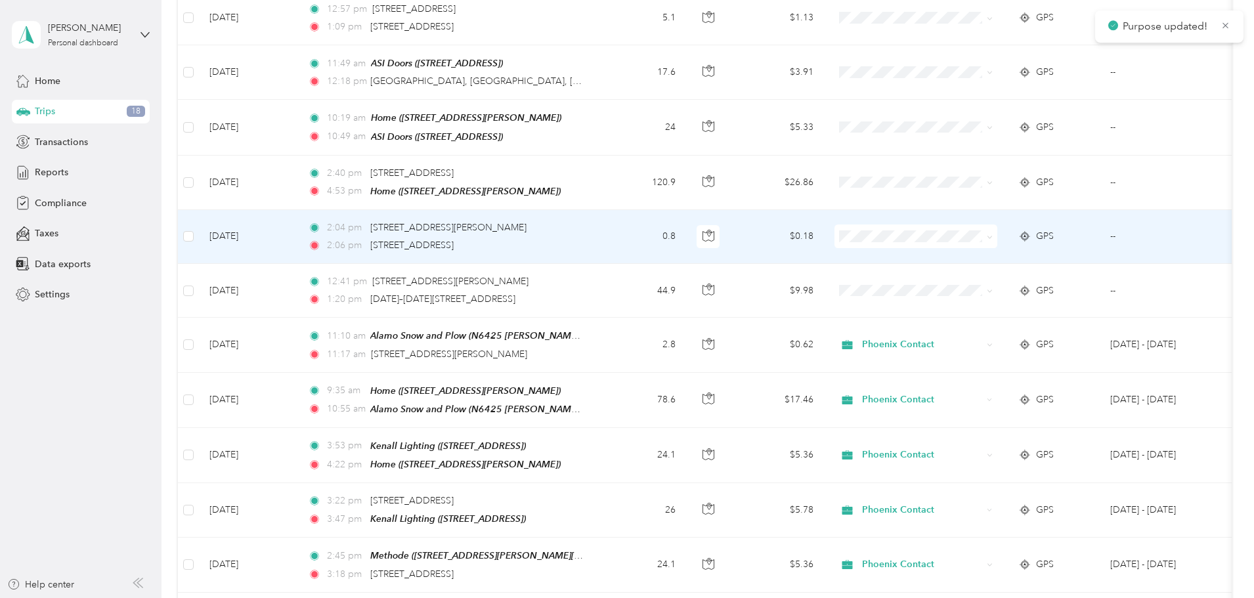
click at [992, 234] on icon at bounding box center [990, 237] width 6 height 6
click at [987, 257] on span "Phoenix Contact" at bounding box center [1014, 256] width 121 height 14
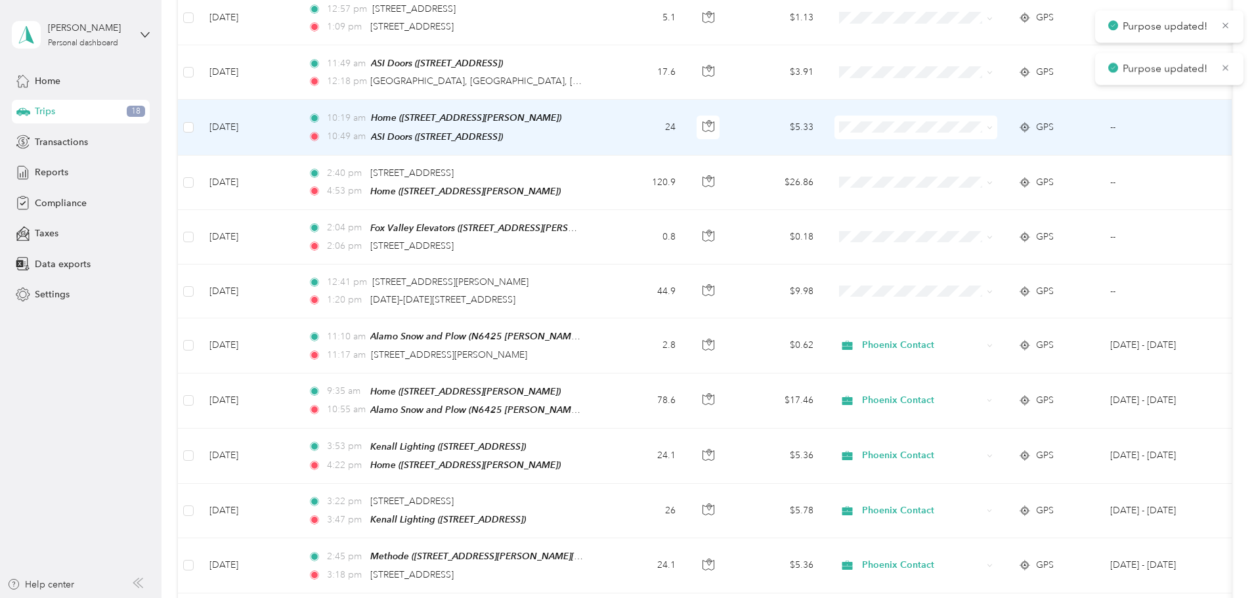
click at [992, 125] on icon at bounding box center [990, 128] width 6 height 6
drag, startPoint x: 1021, startPoint y: 145, endPoint x: 924, endPoint y: 150, distance: 97.3
click at [1015, 146] on span "Phoenix Contact" at bounding box center [1014, 149] width 121 height 14
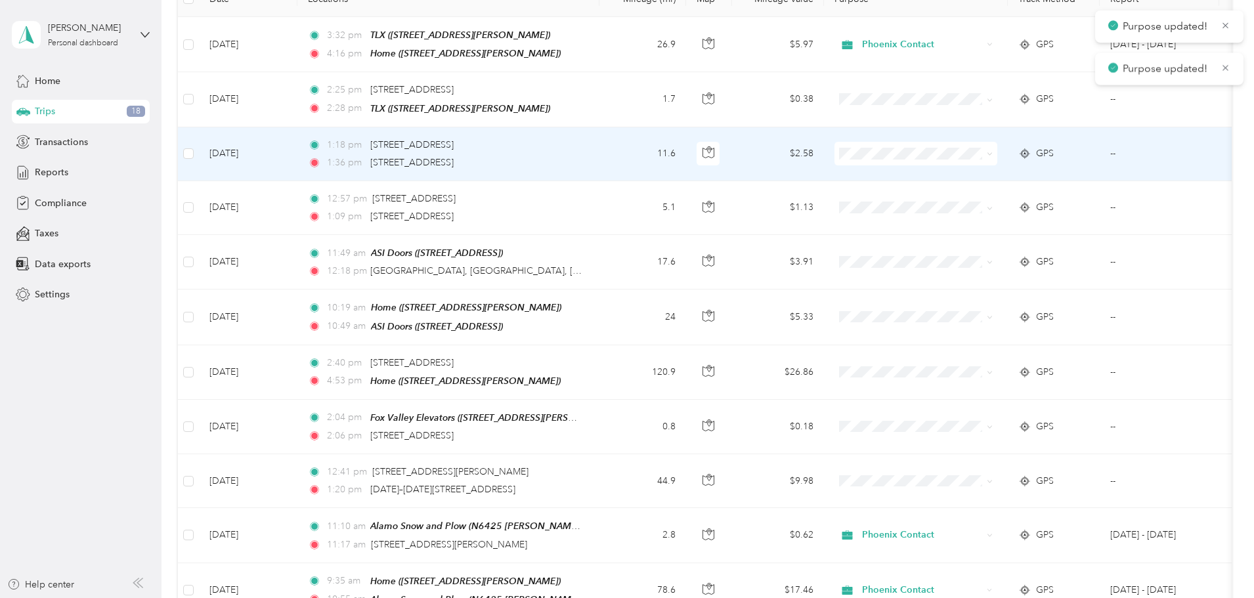
scroll to position [197, 0]
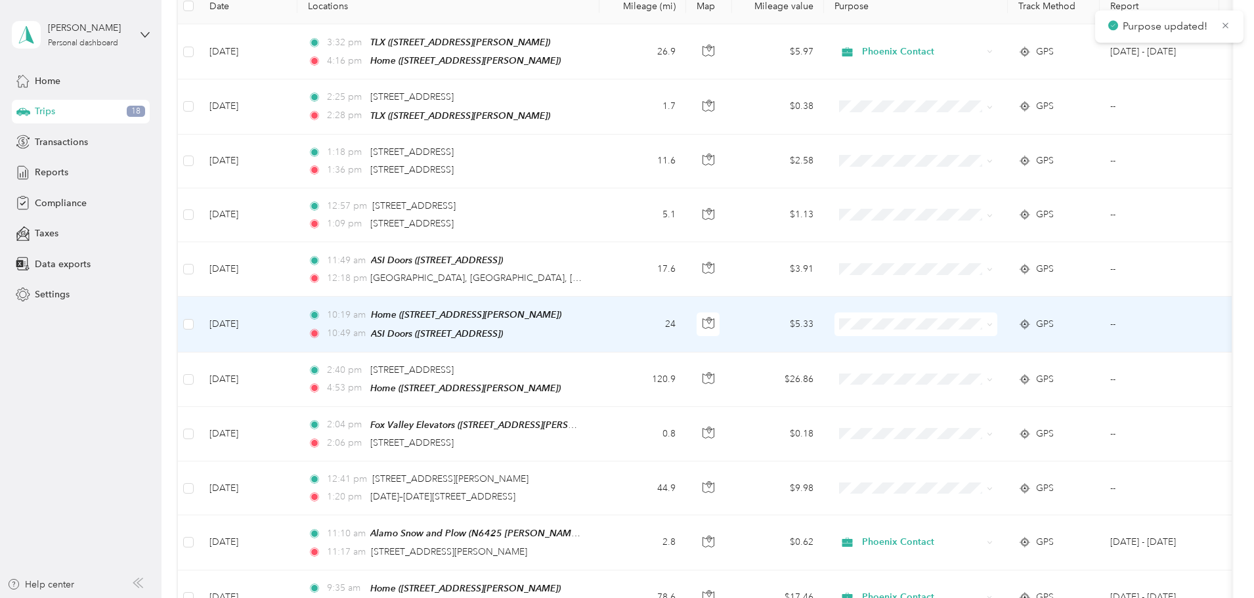
click at [992, 322] on icon at bounding box center [990, 325] width 6 height 6
click at [996, 347] on li "Phoenix Contact" at bounding box center [1003, 345] width 163 height 23
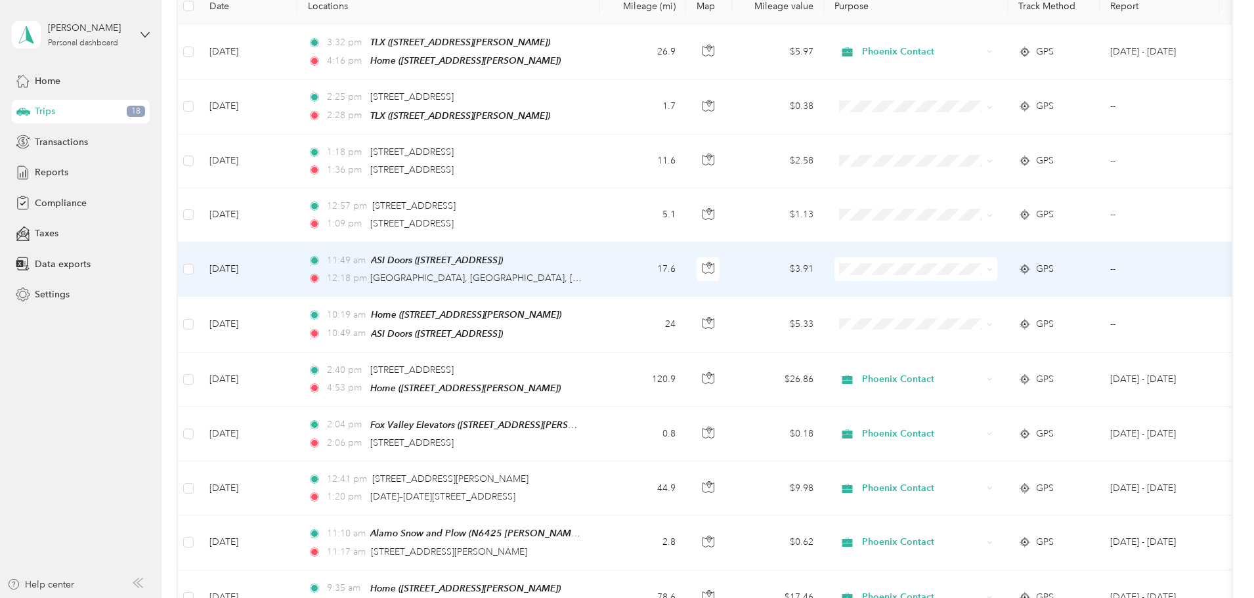
click at [997, 269] on span at bounding box center [915, 269] width 163 height 24
click at [992, 266] on icon at bounding box center [990, 269] width 6 height 6
click at [1015, 293] on span "Phoenix Contact" at bounding box center [1014, 292] width 121 height 14
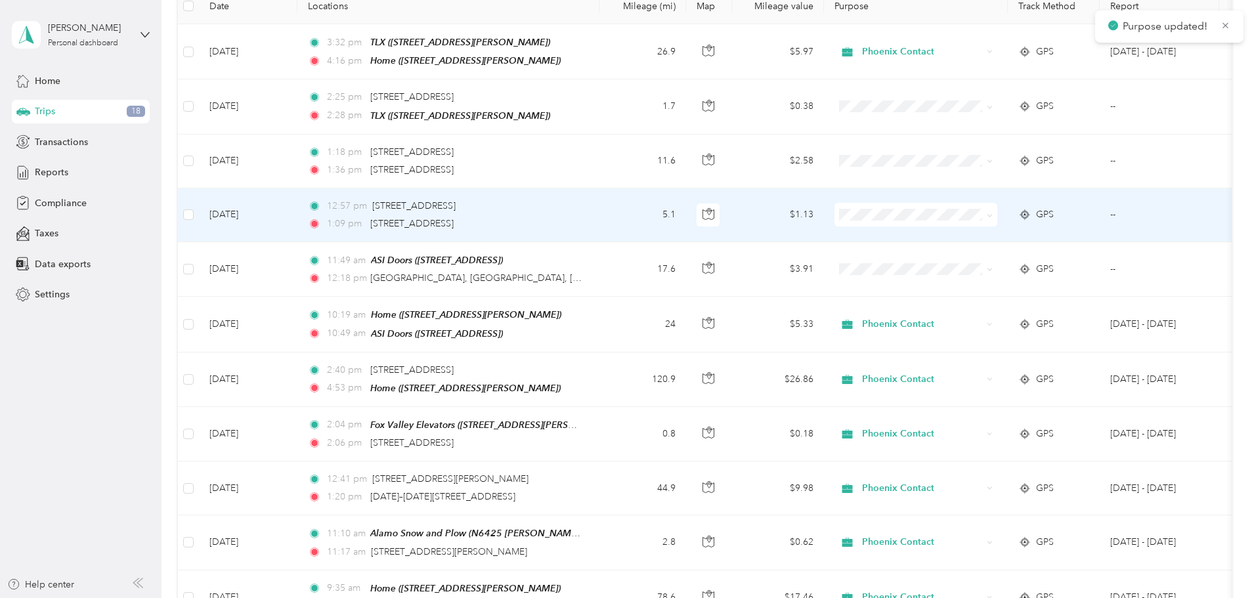
click at [992, 213] on icon at bounding box center [990, 216] width 6 height 6
click at [1038, 233] on span "Phoenix Contact" at bounding box center [1014, 237] width 121 height 14
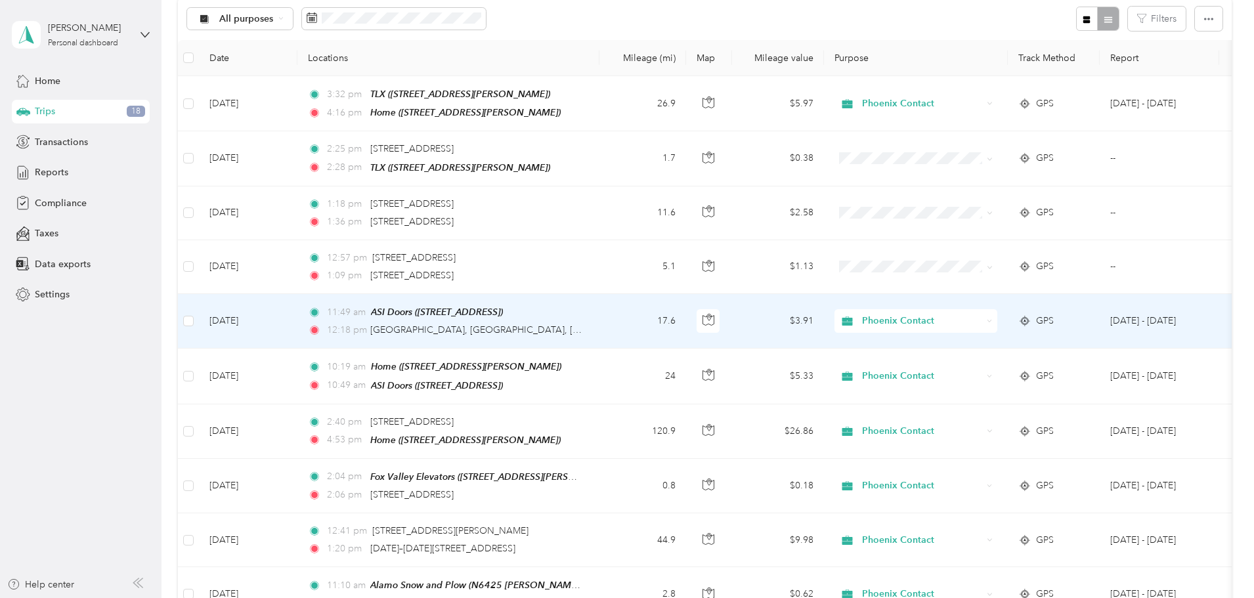
scroll to position [66, 0]
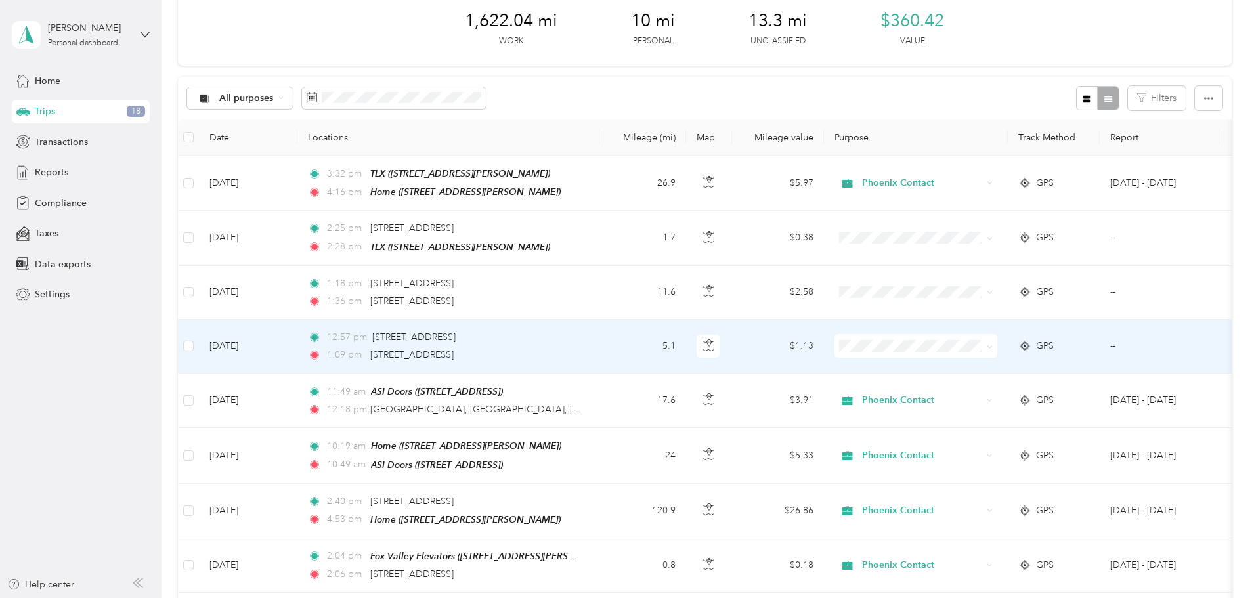
click at [992, 343] on span at bounding box center [987, 346] width 11 height 14
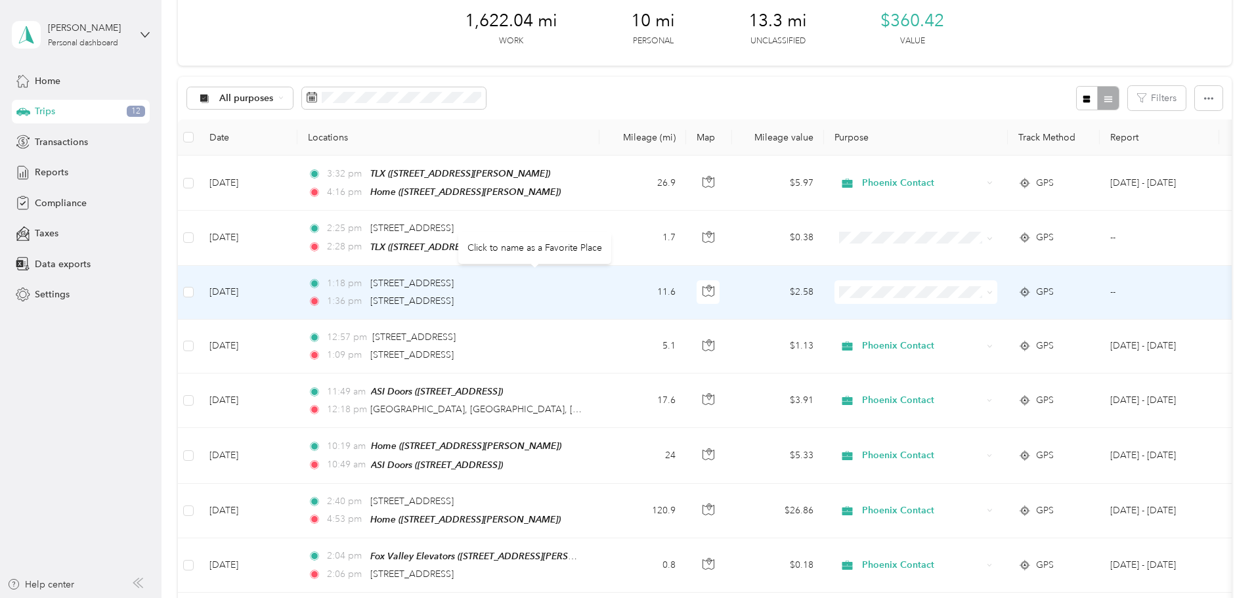
click at [454, 276] on div "[STREET_ADDRESS]" at bounding box center [411, 283] width 83 height 14
click at [454, 279] on span "[STREET_ADDRESS]" at bounding box center [411, 283] width 83 height 11
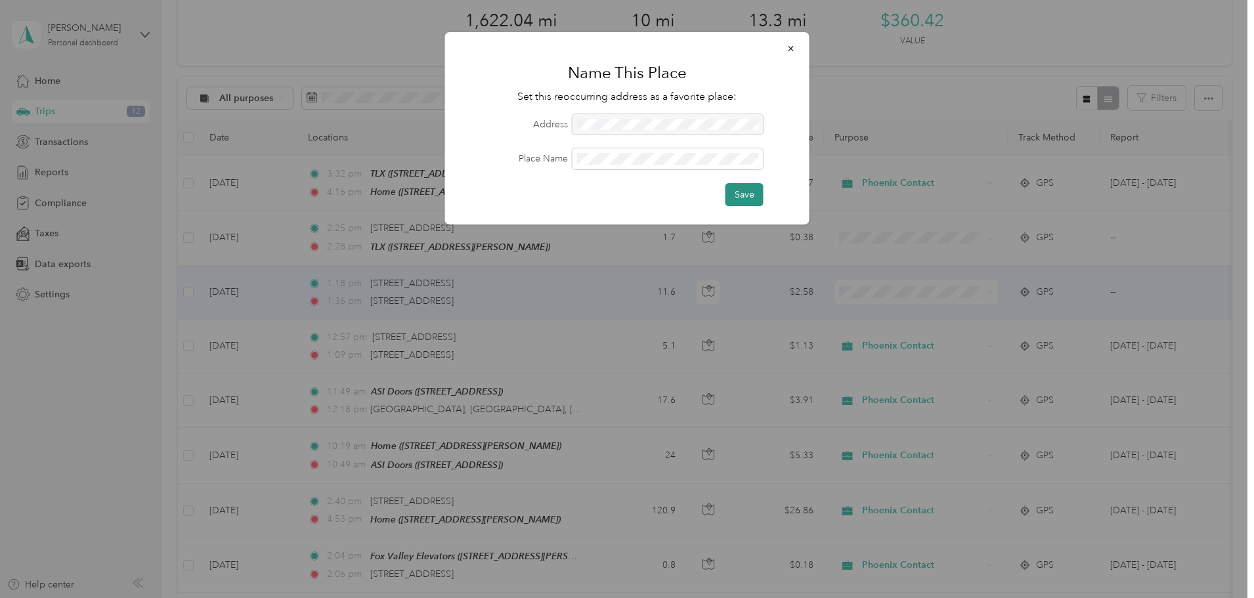
click at [755, 193] on button "Save" at bounding box center [744, 194] width 38 height 23
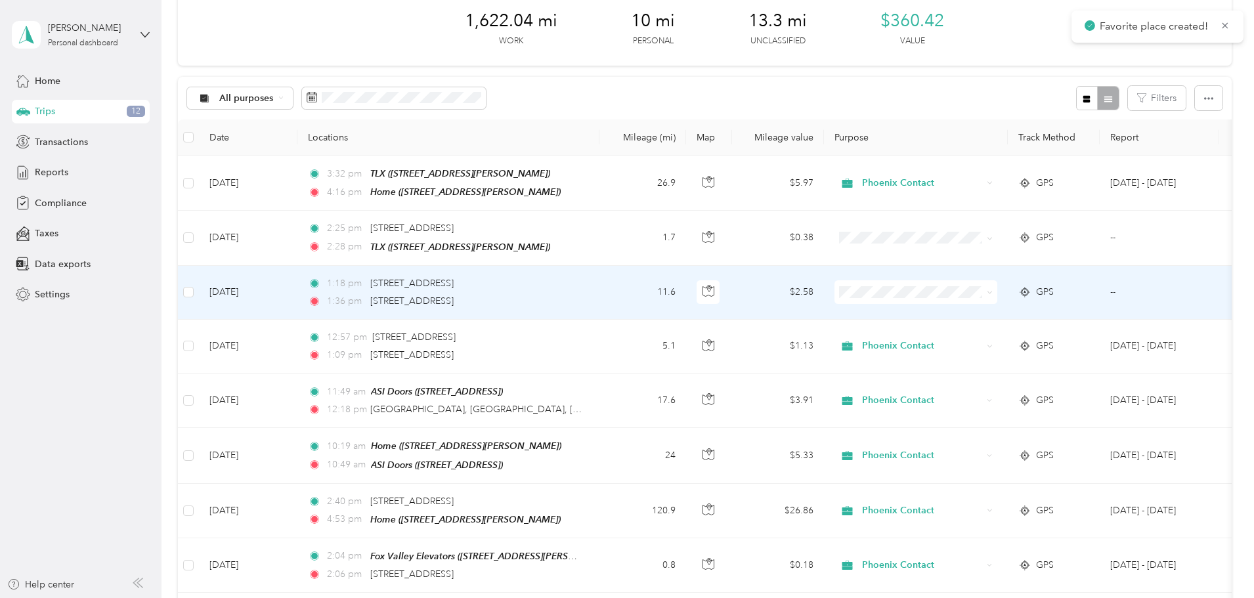
click at [992, 292] on icon at bounding box center [990, 292] width 6 height 6
click at [1024, 320] on li "Phoenix Contact" at bounding box center [1003, 314] width 163 height 23
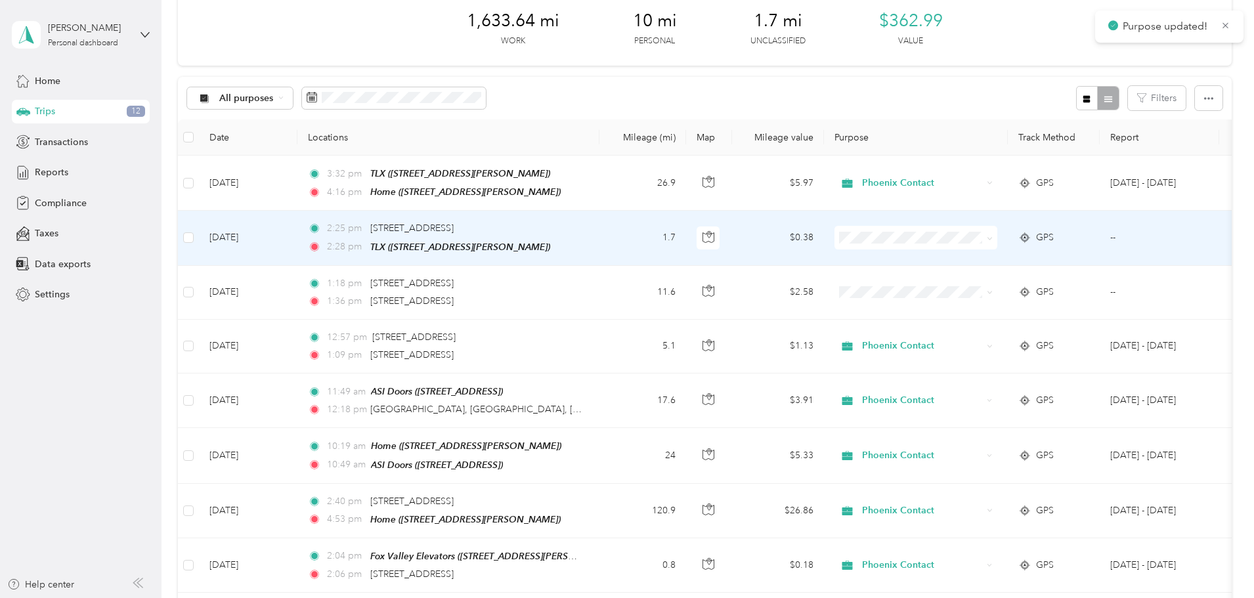
click at [992, 236] on icon at bounding box center [990, 239] width 6 height 6
click at [1022, 260] on span "Phoenix Contact" at bounding box center [1014, 260] width 121 height 14
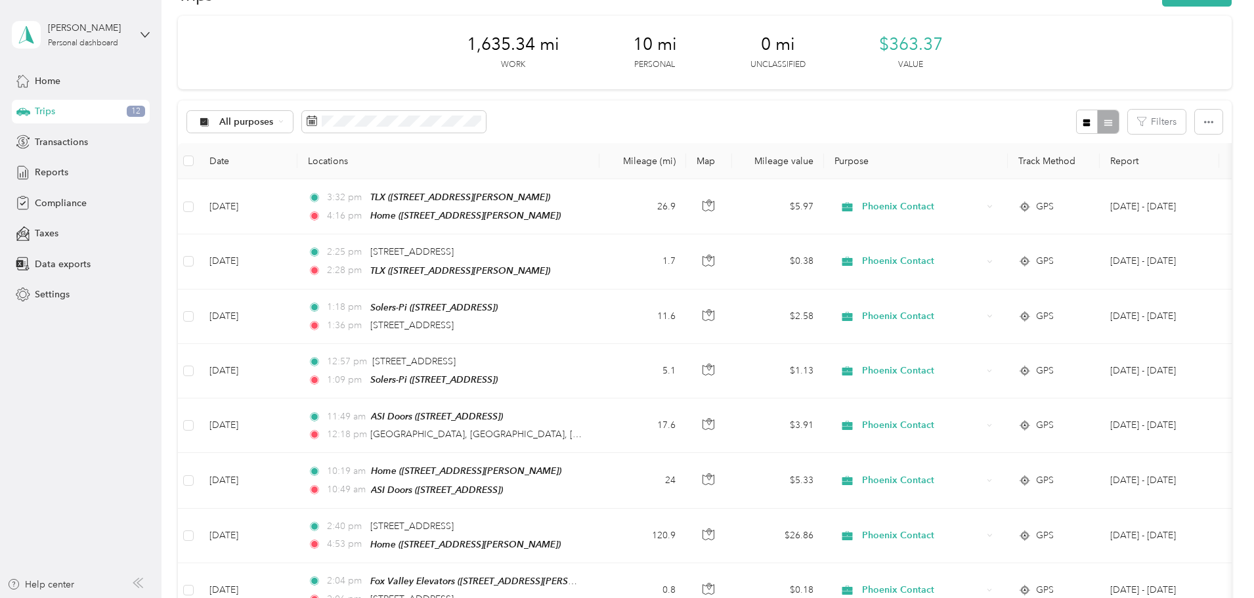
scroll to position [0, 0]
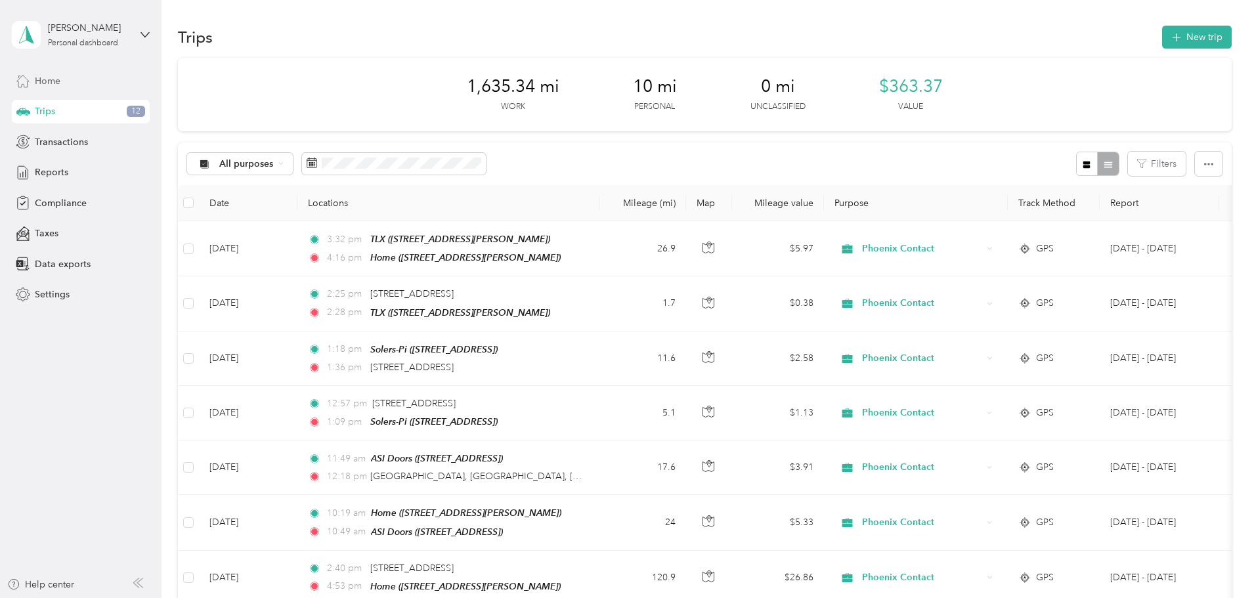
click at [64, 79] on div "Home" at bounding box center [81, 81] width 138 height 24
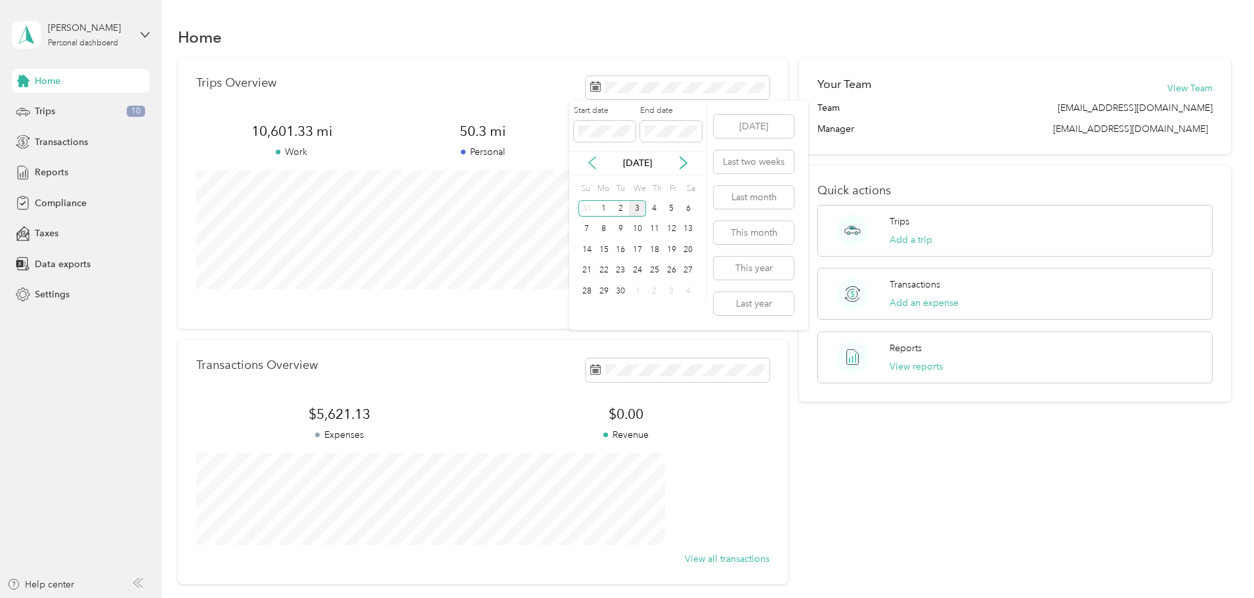
click at [589, 158] on icon at bounding box center [592, 162] width 13 height 13
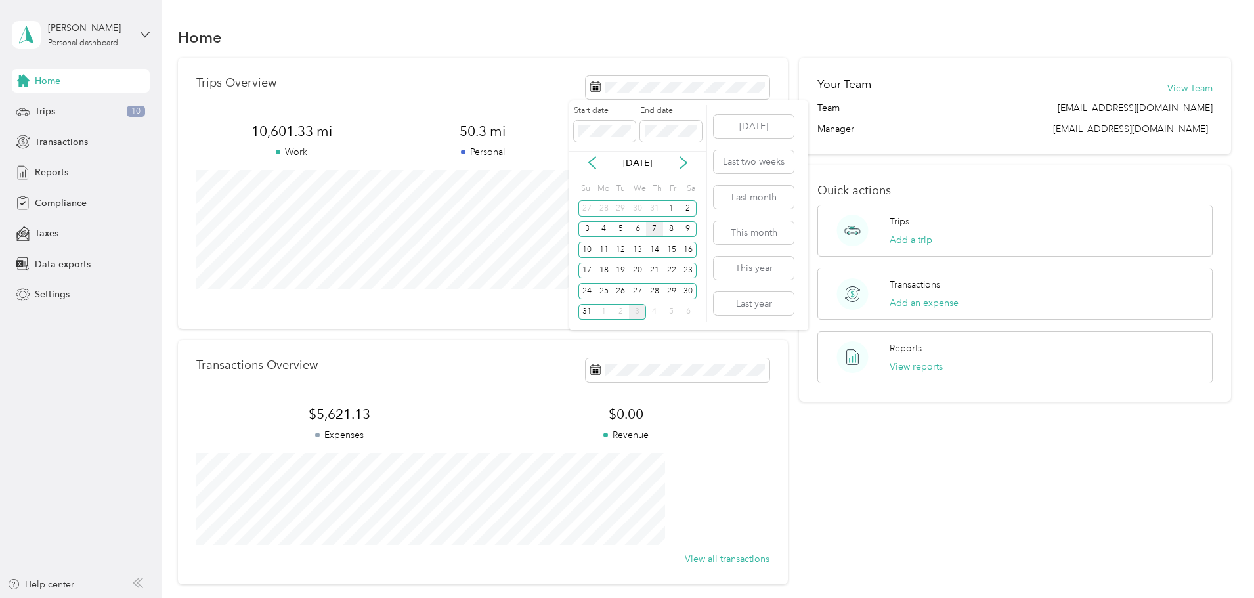
drag, startPoint x: 670, startPoint y: 208, endPoint x: 652, endPoint y: 231, distance: 29.0
click at [669, 208] on div "1" at bounding box center [671, 208] width 17 height 16
click at [589, 307] on div "31" at bounding box center [586, 312] width 17 height 16
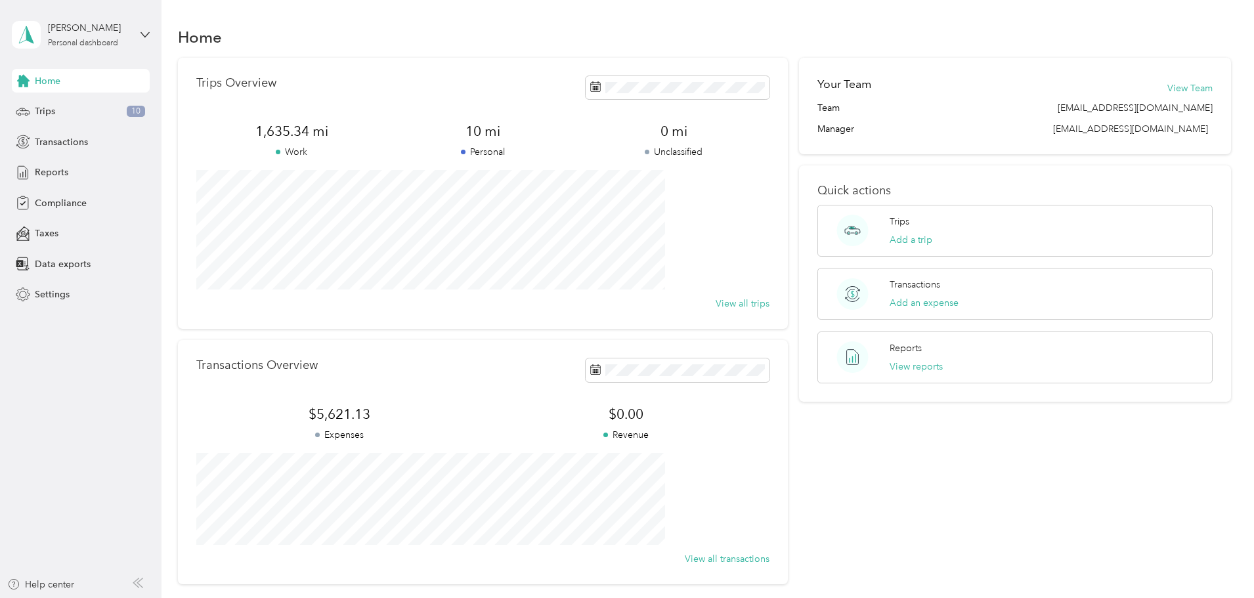
click at [208, 381] on div "Trips Overview 1,635.34 mi Work 10 mi Personal 0 mi Unclassified View all trips…" at bounding box center [705, 321] width 1054 height 526
click at [56, 110] on div "Trips 10" at bounding box center [81, 112] width 138 height 24
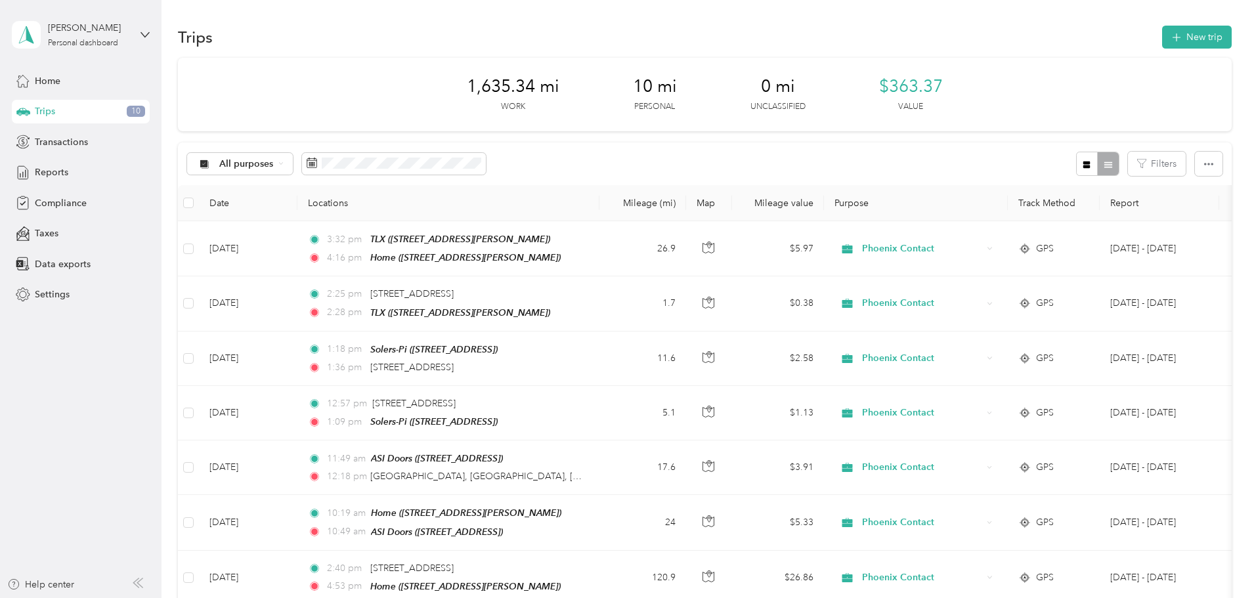
drag, startPoint x: 200, startPoint y: 124, endPoint x: 230, endPoint y: 158, distance: 45.6
click at [47, 77] on span "Home" at bounding box center [48, 81] width 26 height 14
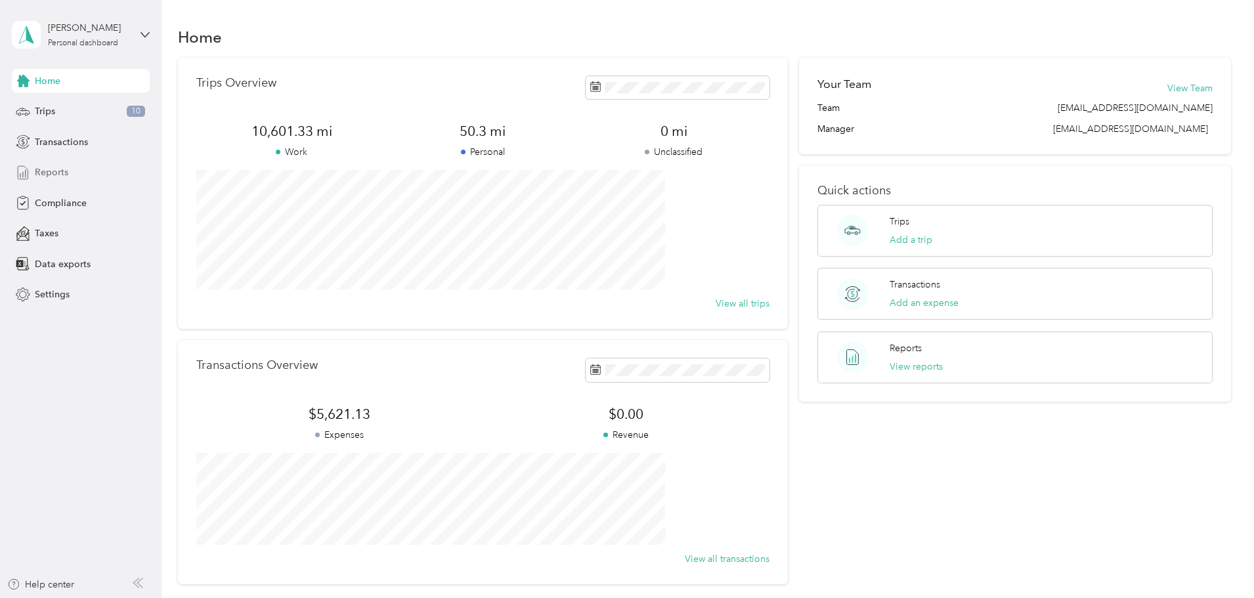
click at [54, 169] on span "Reports" at bounding box center [51, 172] width 33 height 14
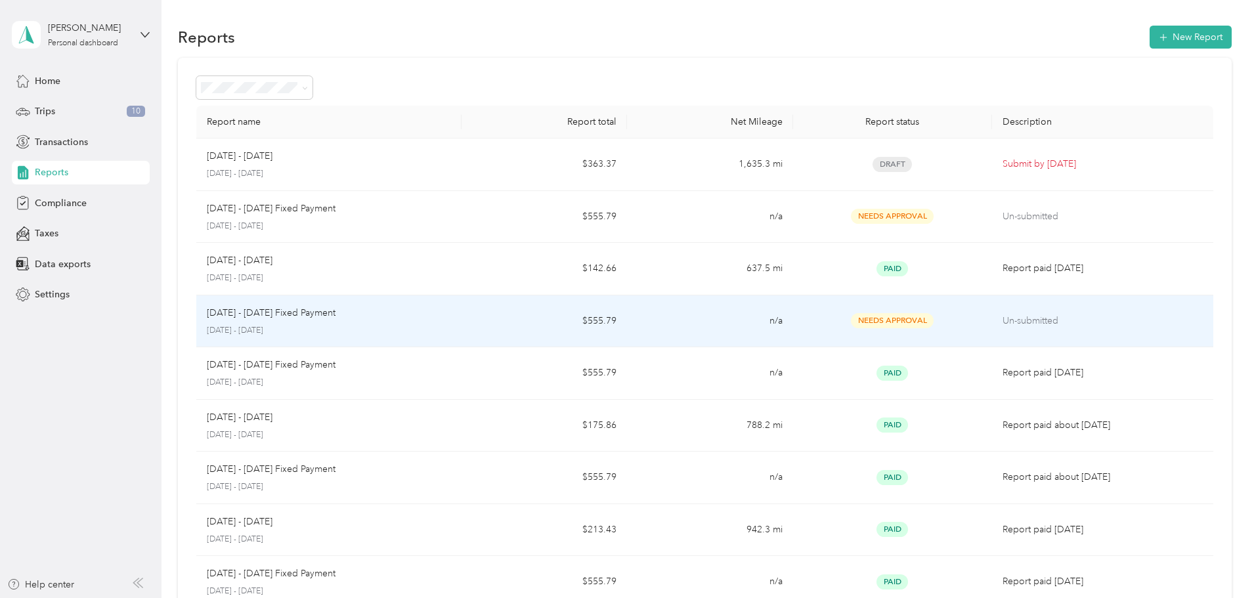
click at [505, 320] on td "$555.79" at bounding box center [543, 321] width 165 height 53
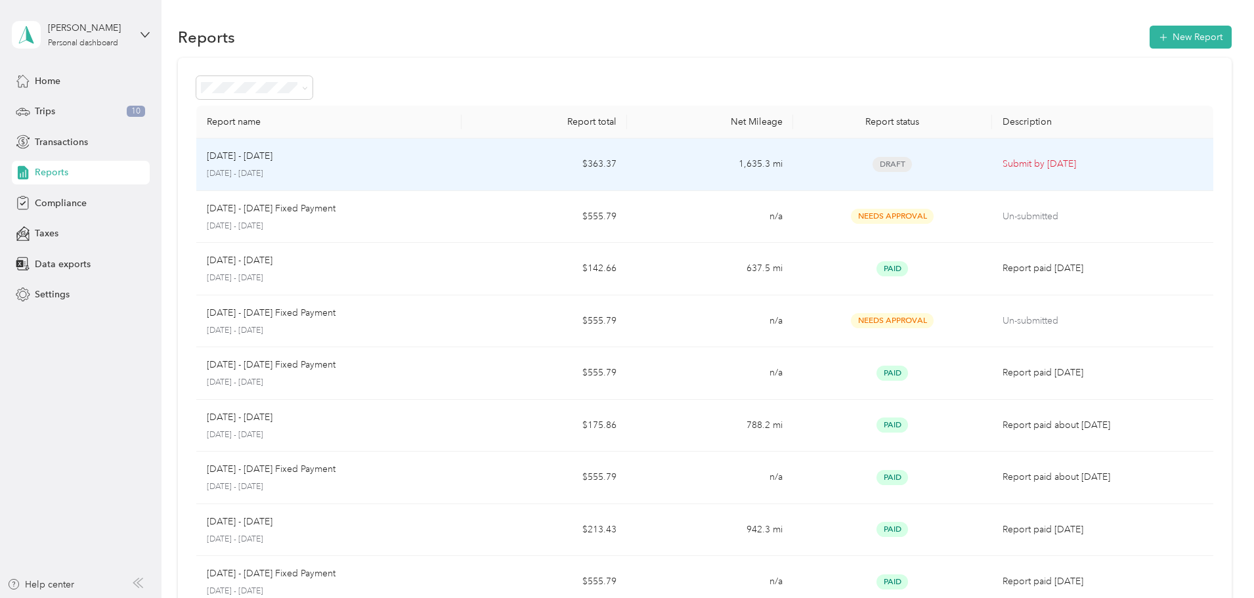
click at [451, 163] on div "[DATE] - [DATE] [DATE] - [DATE]" at bounding box center [329, 164] width 244 height 31
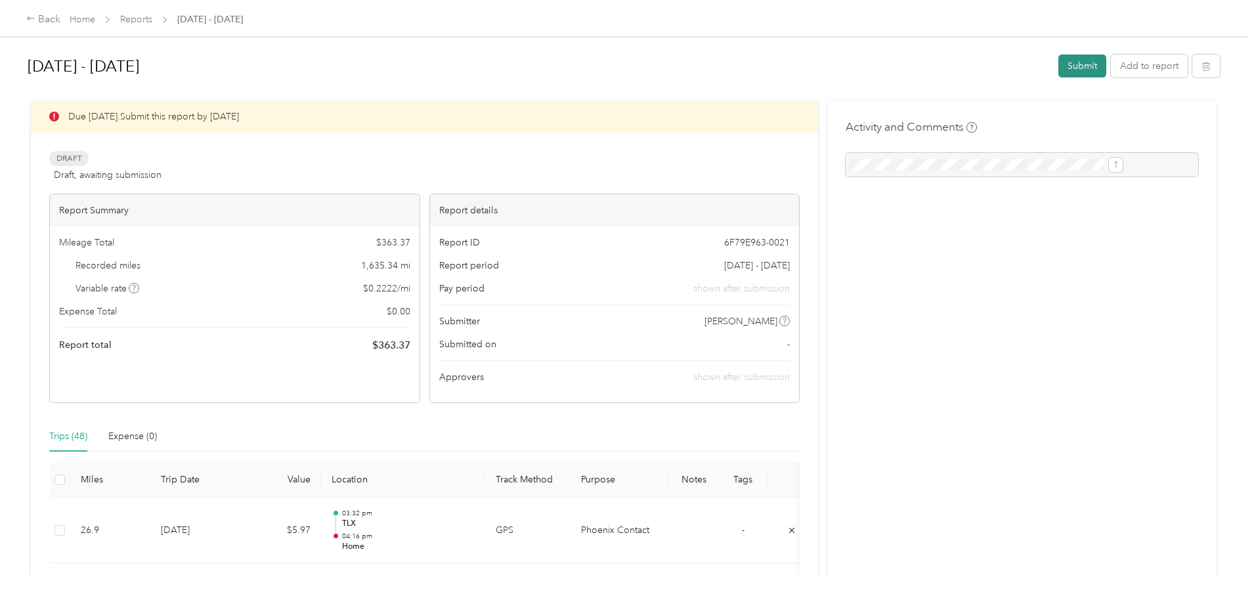
click at [1058, 65] on button "Submit" at bounding box center [1082, 65] width 48 height 23
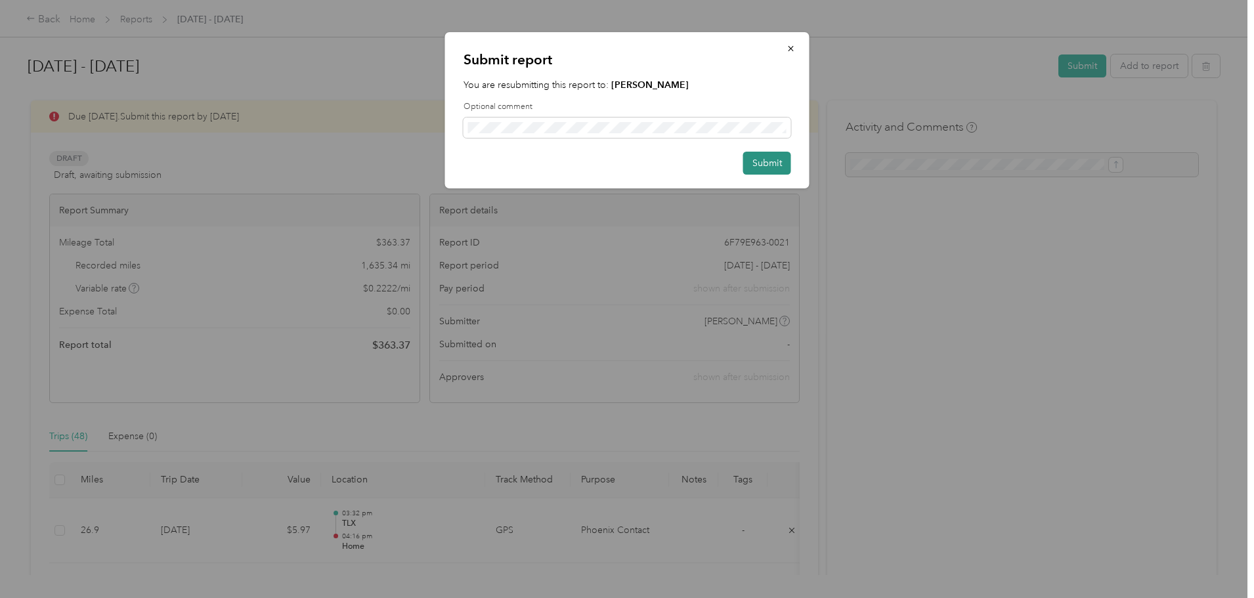
click at [770, 158] on button "Submit" at bounding box center [767, 163] width 48 height 23
